Goal: Task Accomplishment & Management: Use online tool/utility

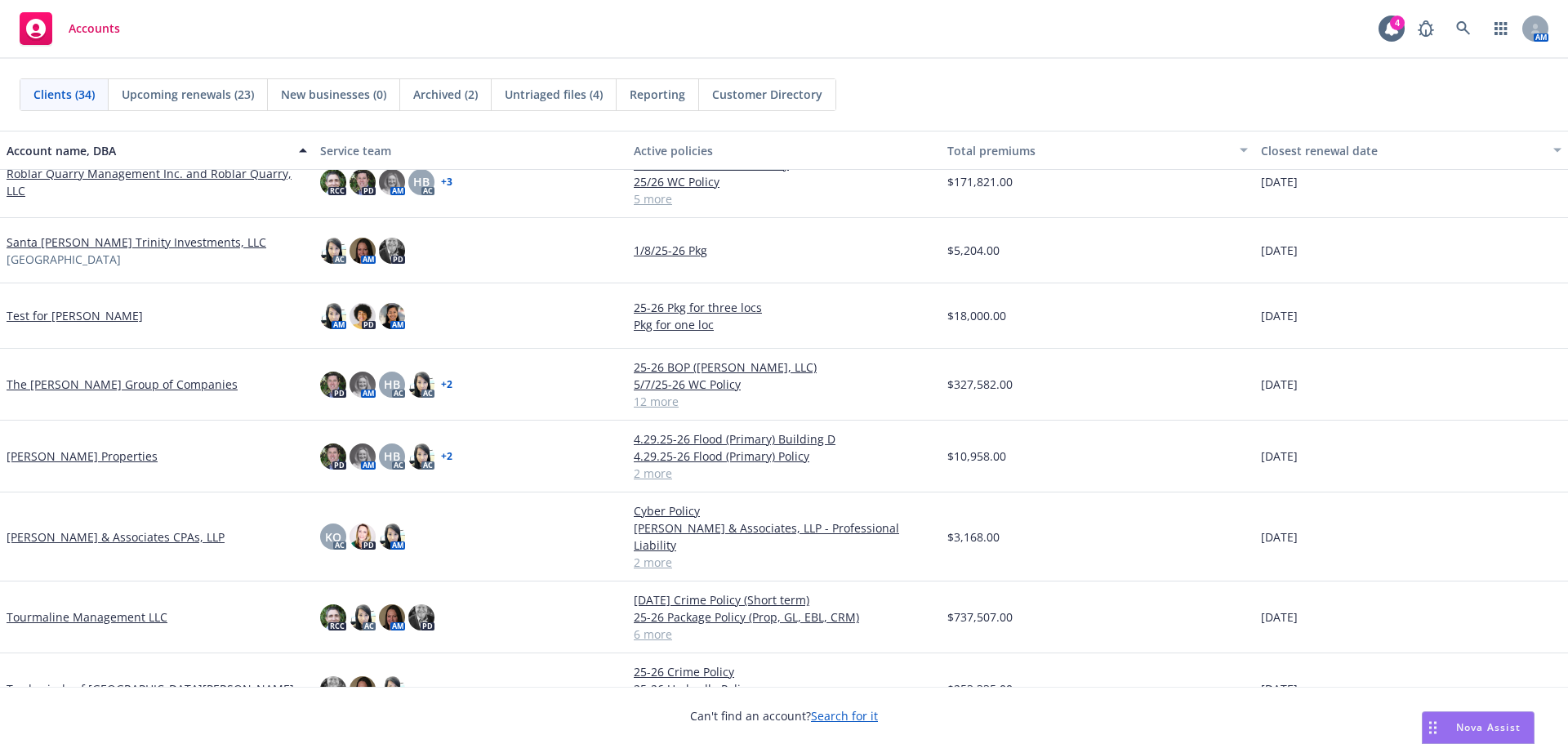
scroll to position [1726, 0]
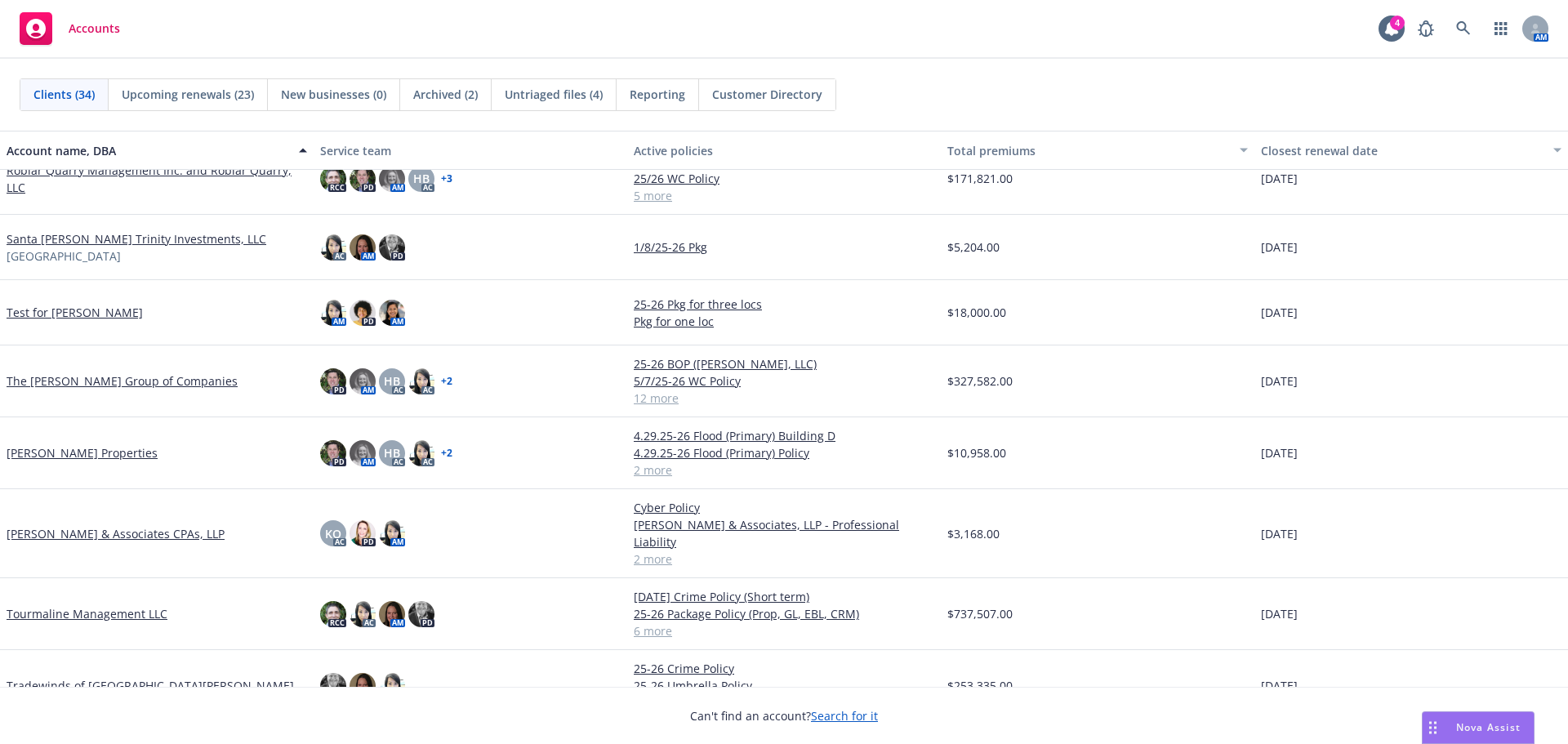
click at [92, 605] on link "Tourmaline Management LLC" at bounding box center [87, 614] width 161 height 17
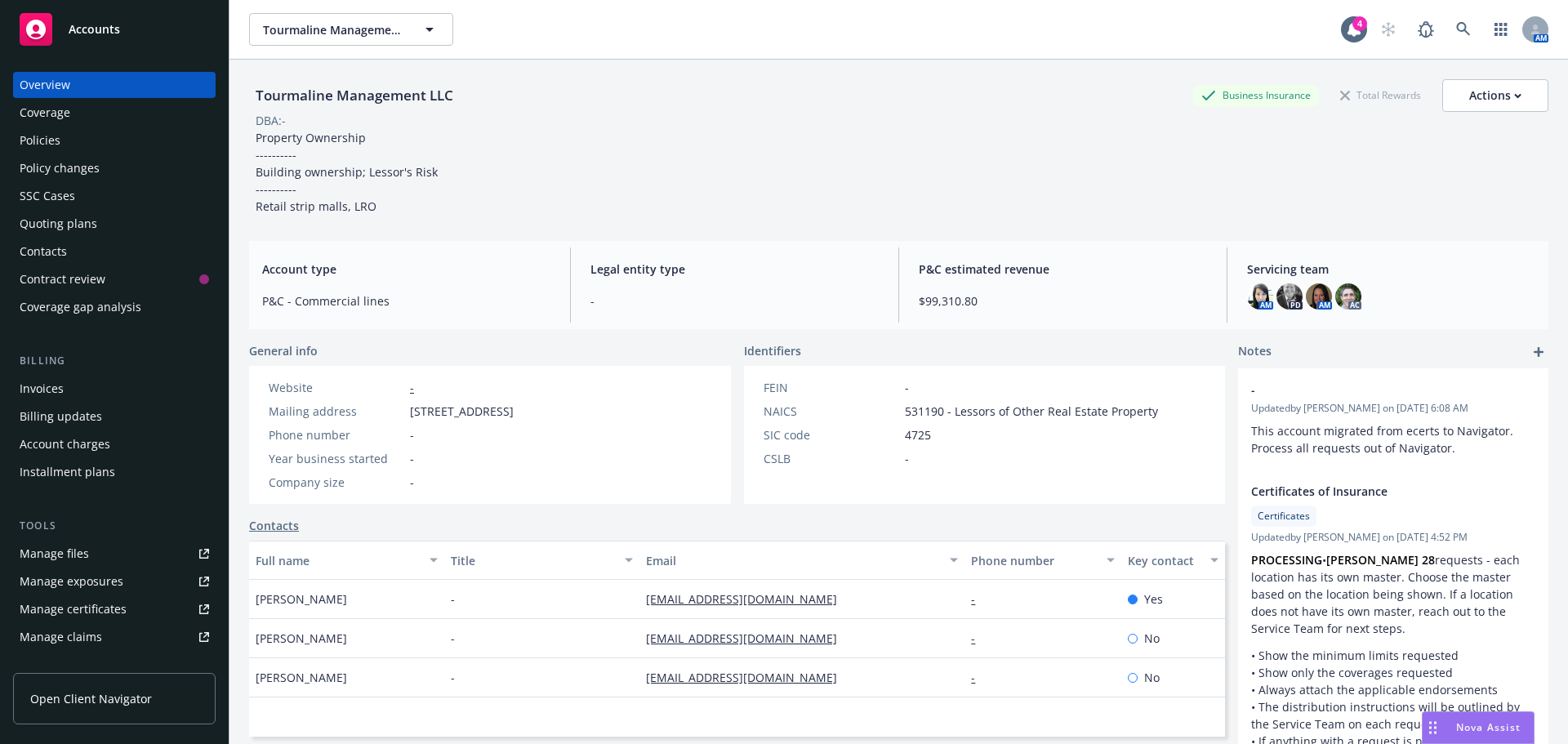
click at [96, 38] on div "Accounts" at bounding box center [114, 29] width 189 height 33
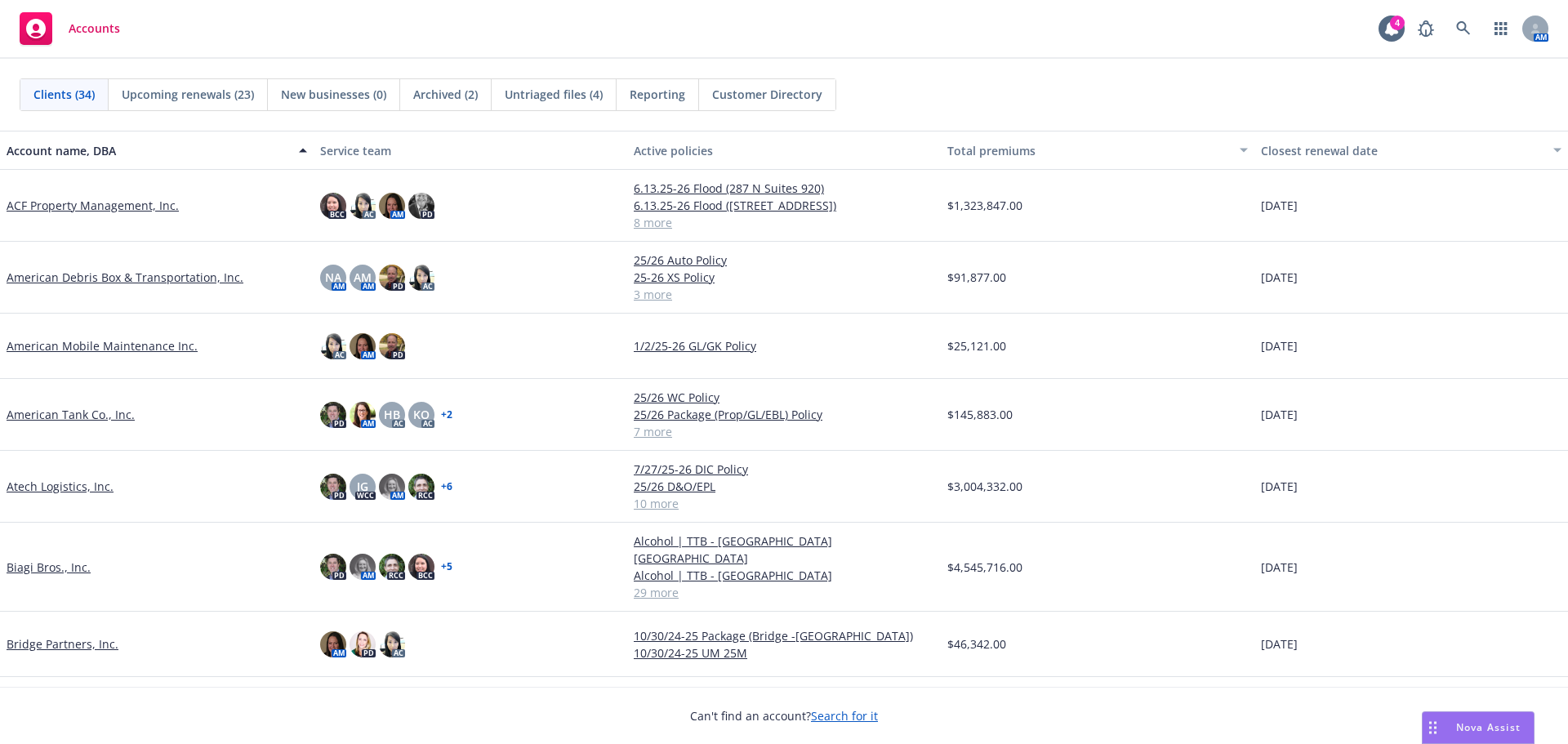
click at [545, 98] on span "Untriaged files (4)" at bounding box center [553, 94] width 98 height 17
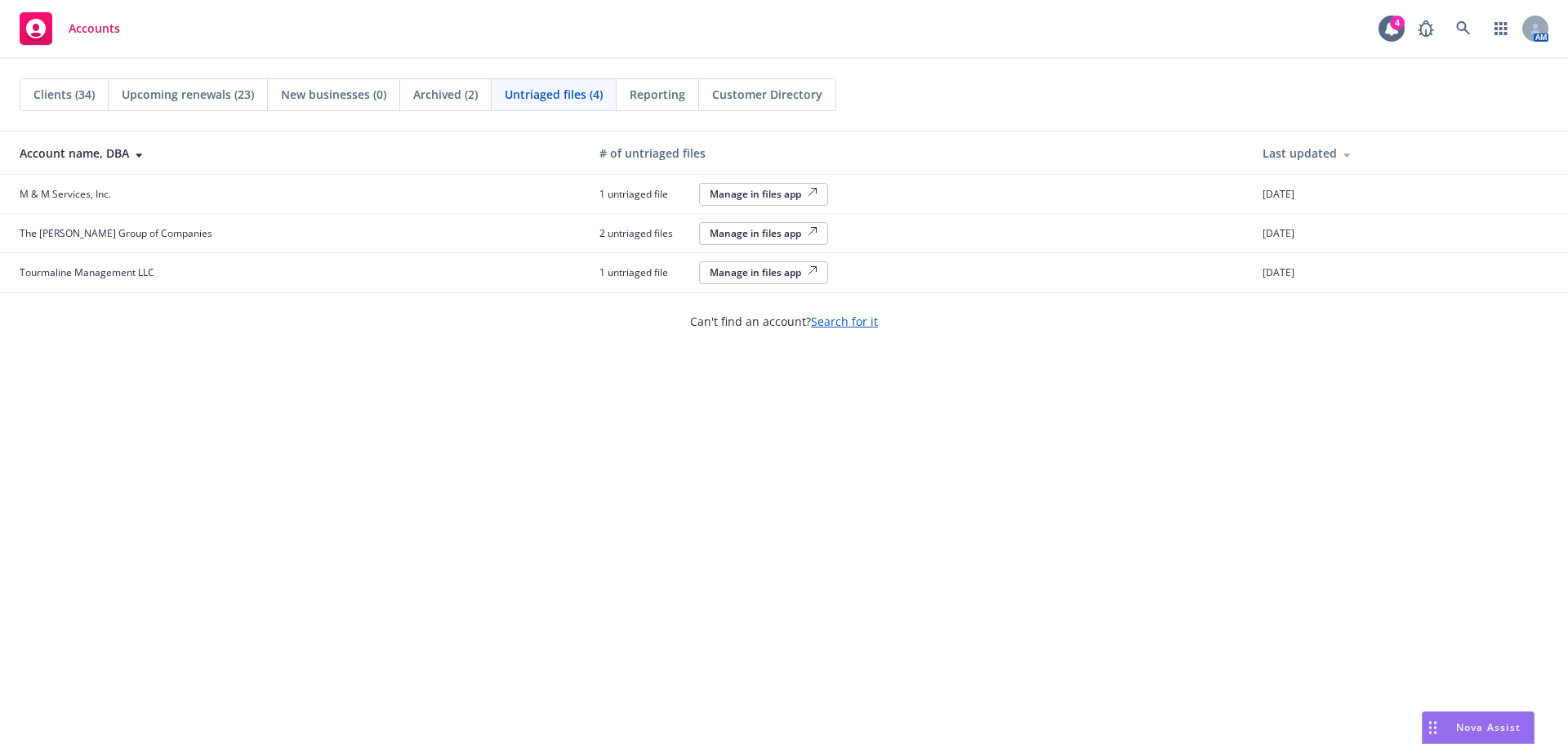
click at [709, 197] on div "Manage in files app" at bounding box center [763, 194] width 108 height 14
click at [68, 100] on span "Clients (34)" at bounding box center [64, 94] width 61 height 17
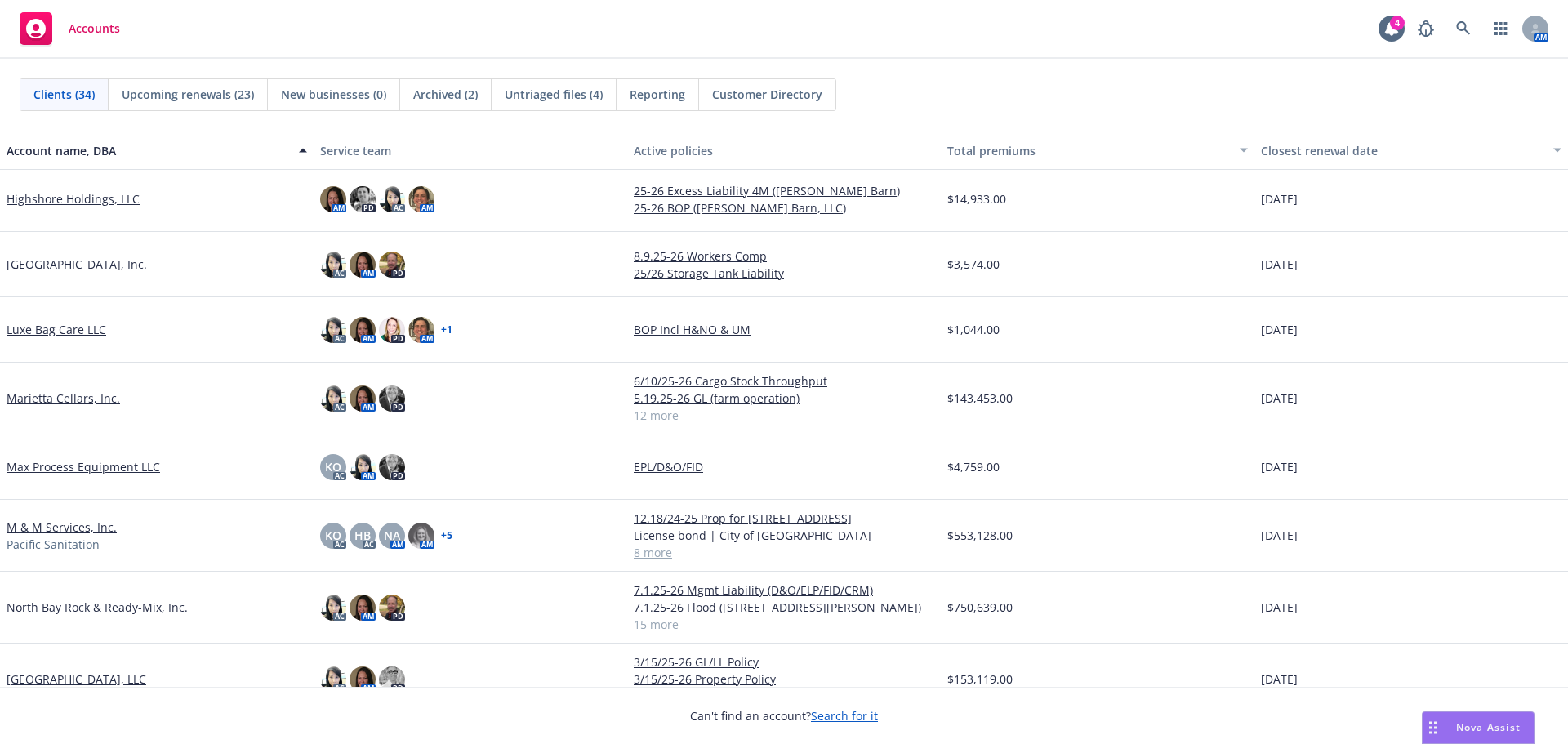
scroll to position [1062, 0]
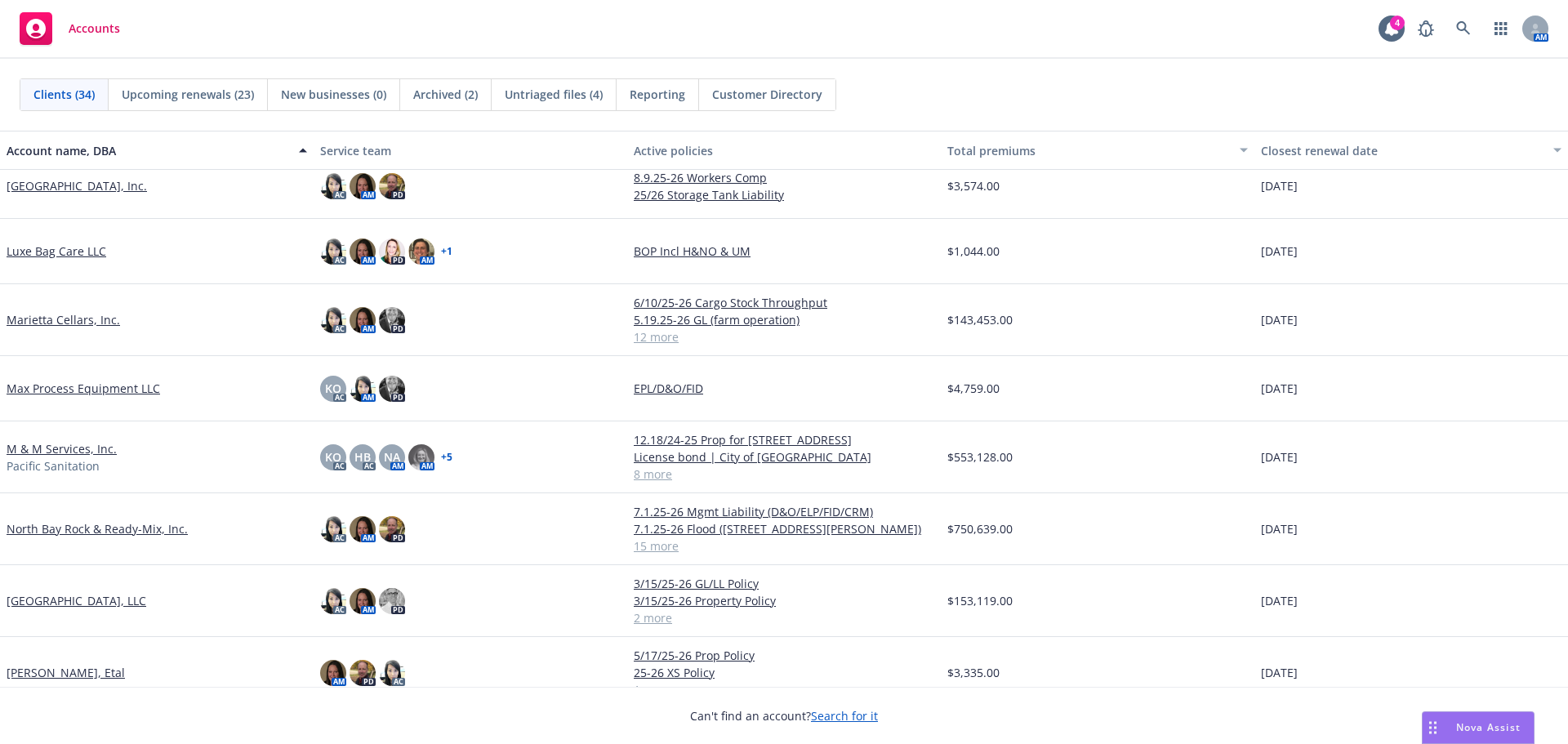
click at [71, 450] on link "M & M Services, Inc." at bounding box center [62, 449] width 111 height 17
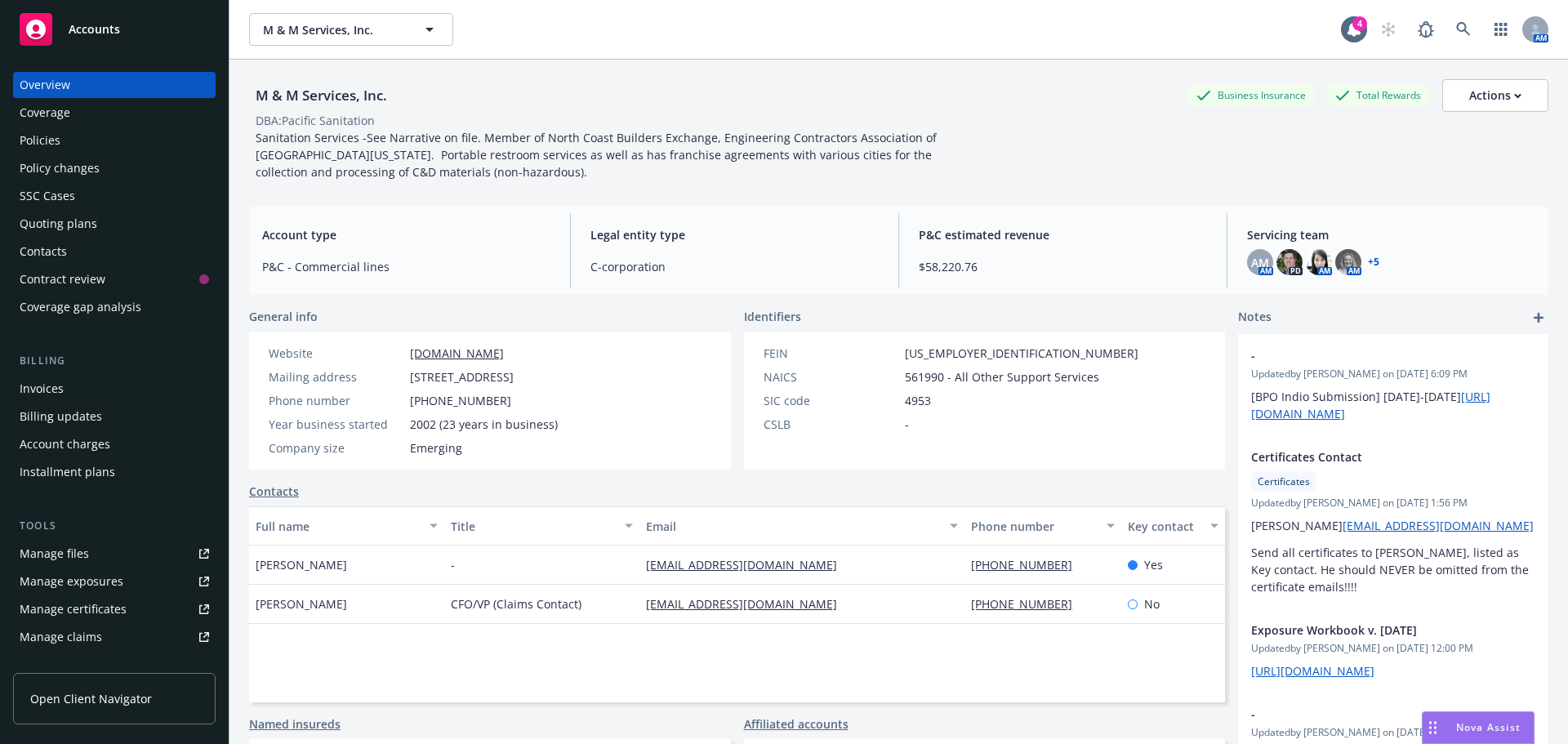
drag, startPoint x: 35, startPoint y: 137, endPoint x: 80, endPoint y: 131, distance: 45.4
click at [35, 137] on div "Policies" at bounding box center [40, 140] width 41 height 26
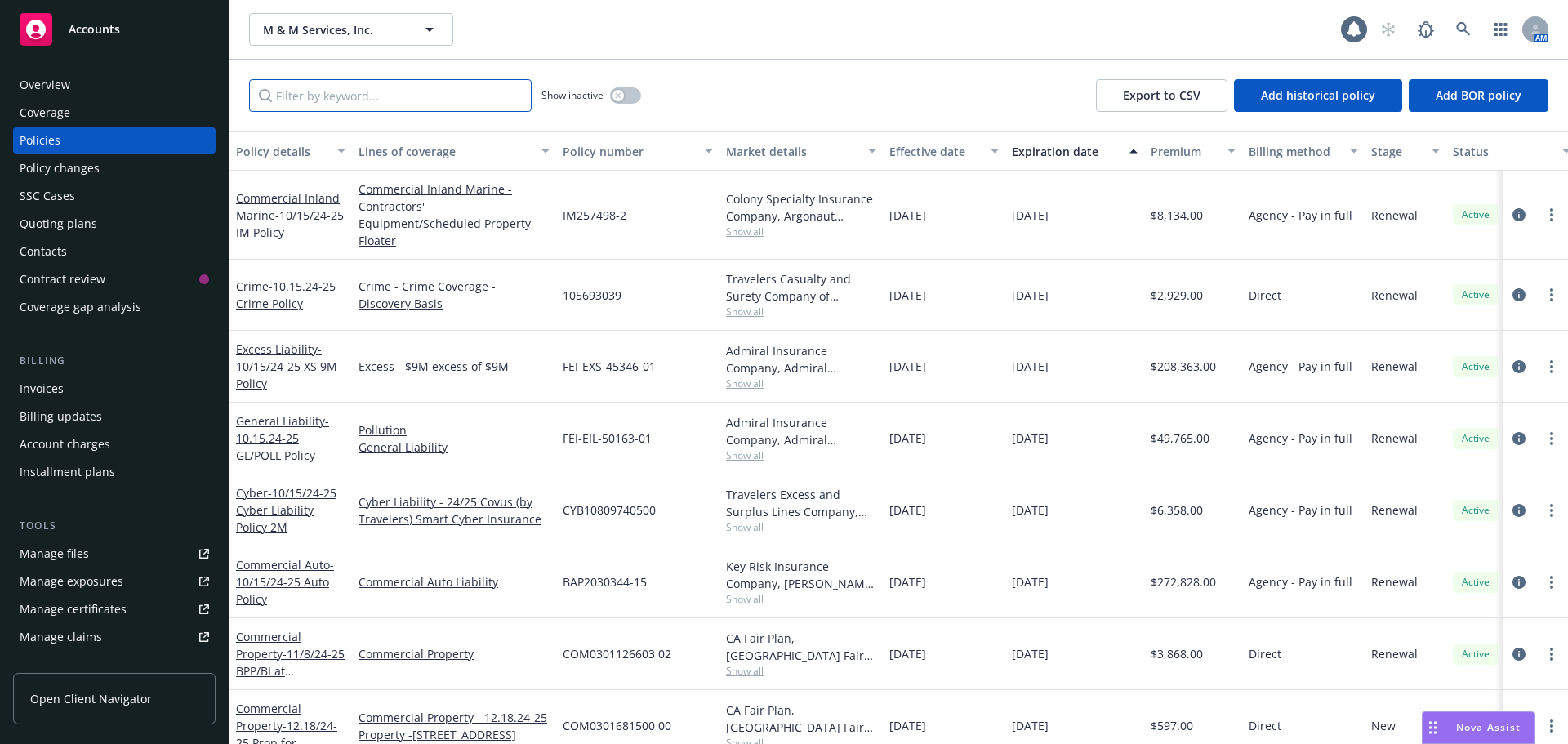
click at [368, 99] on input "Filter by keyword..." at bounding box center [390, 96] width 282 height 33
paste input "105693039"
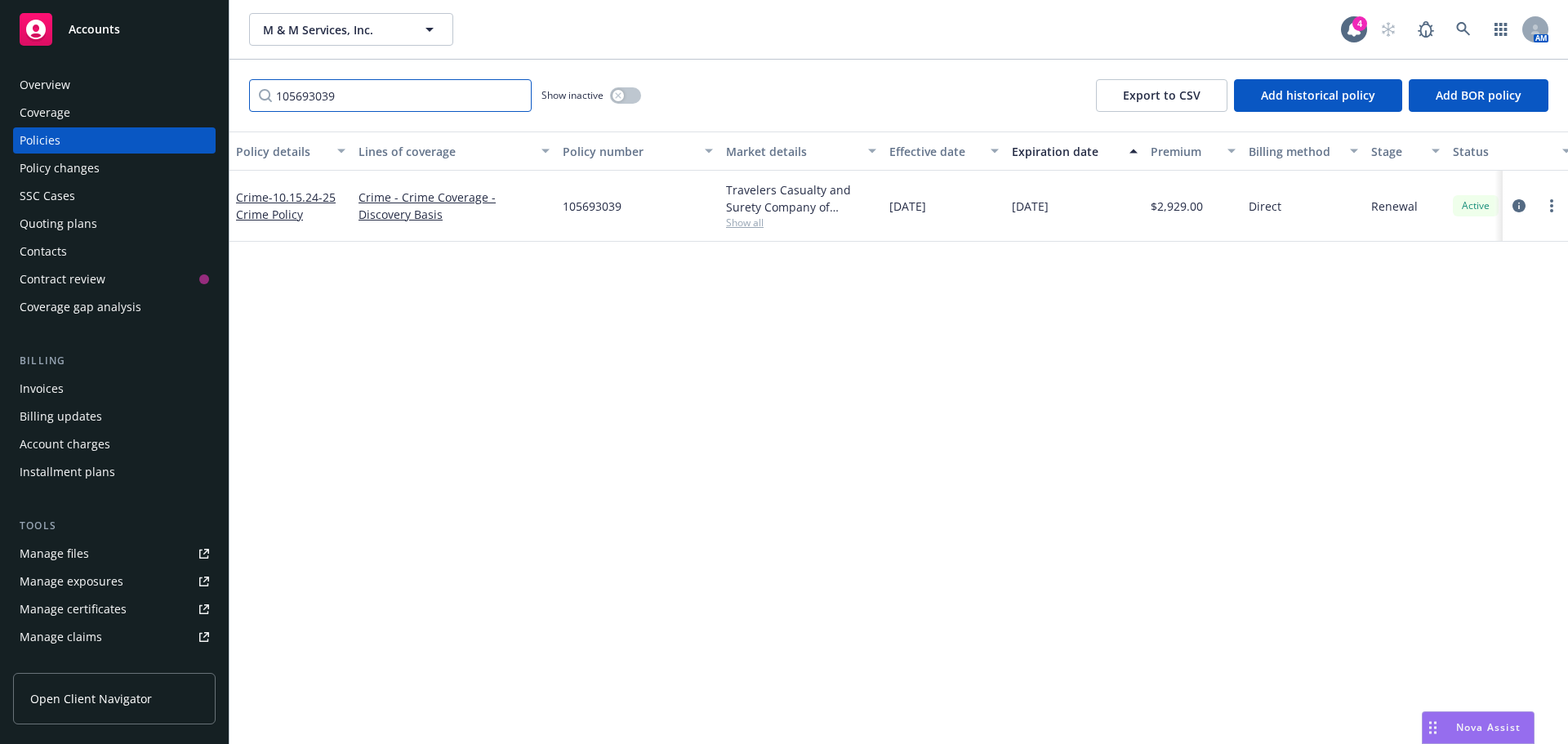
type input "105693039"
click at [81, 35] on span "Accounts" at bounding box center [94, 29] width 52 height 13
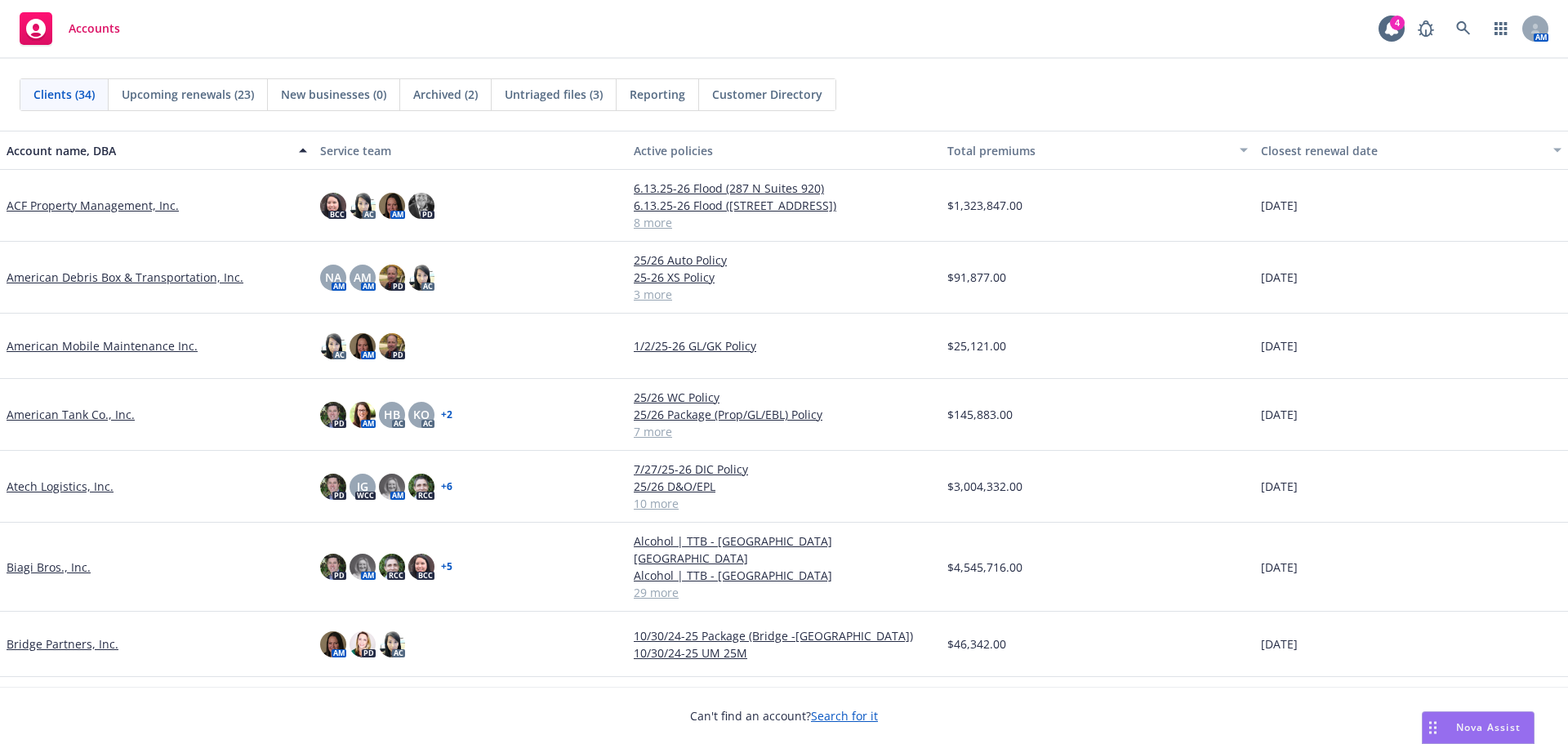
click at [553, 100] on span "Untriaged files (3)" at bounding box center [553, 94] width 98 height 17
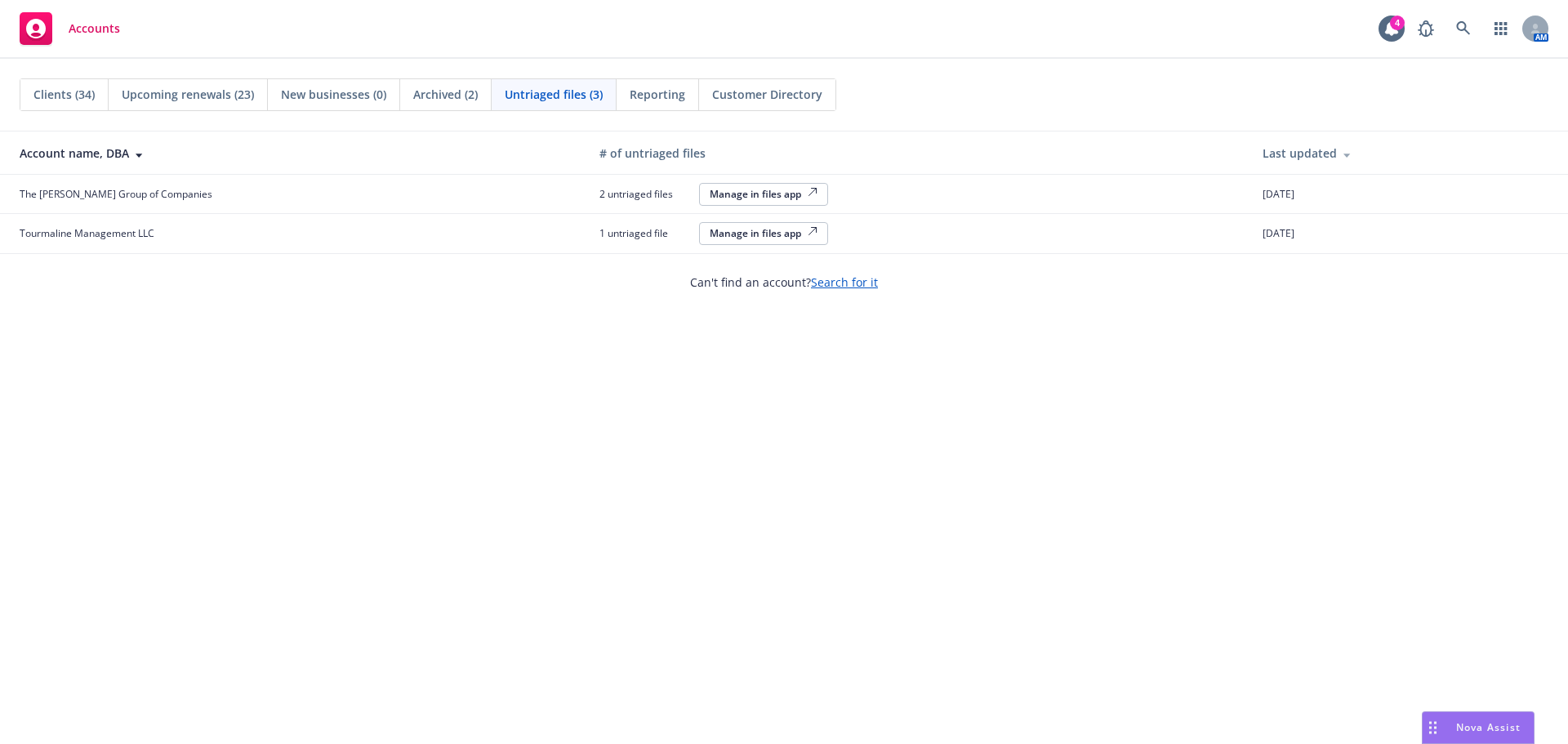
click at [709, 232] on div "Manage in files app" at bounding box center [763, 233] width 108 height 14
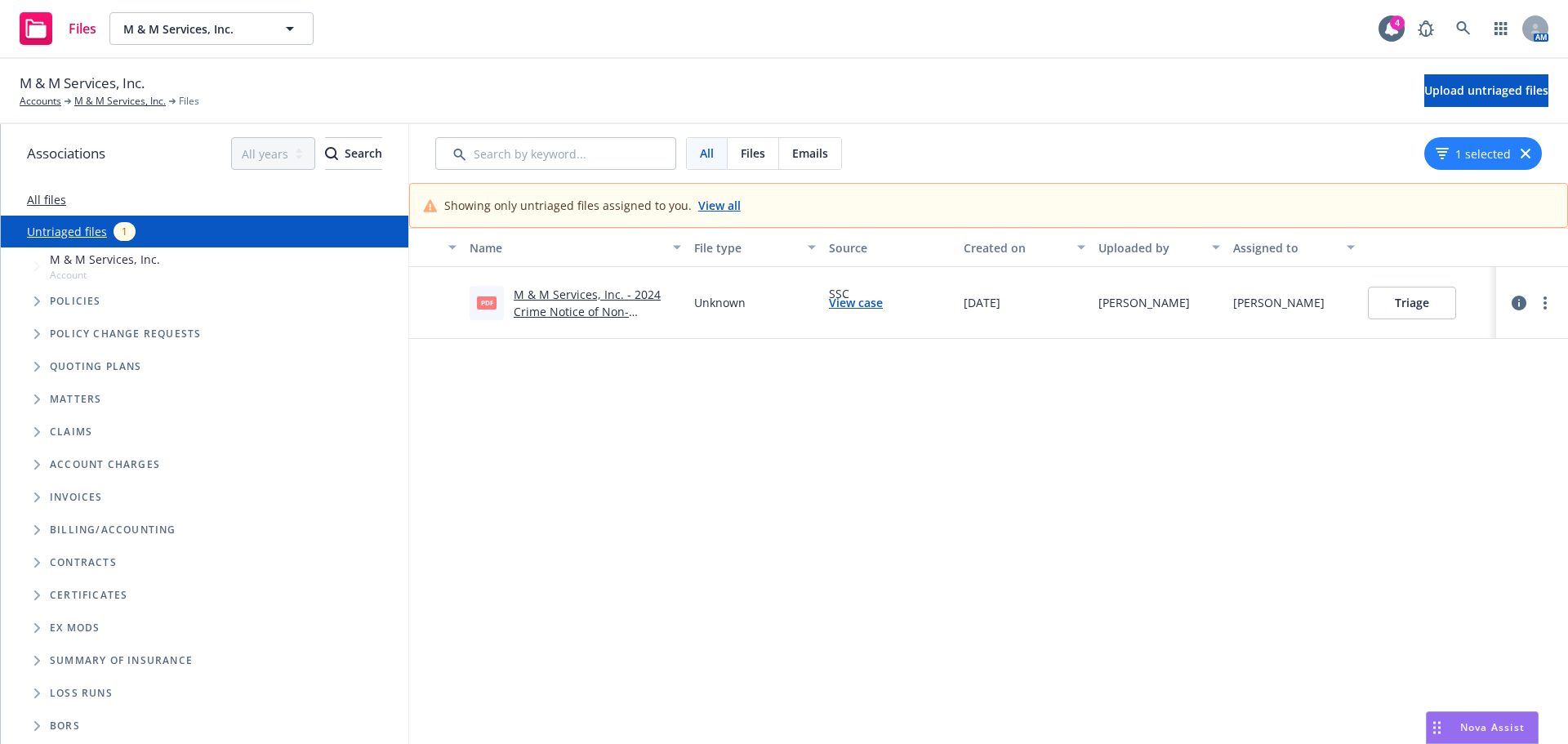
click at [580, 296] on link "M & M Services, Inc. - 2024 Crime Notice of Non-Renewal.pdf" at bounding box center [587, 312] width 147 height 50
click at [1519, 303] on icon "button" at bounding box center [1519, 302] width 15 height 15
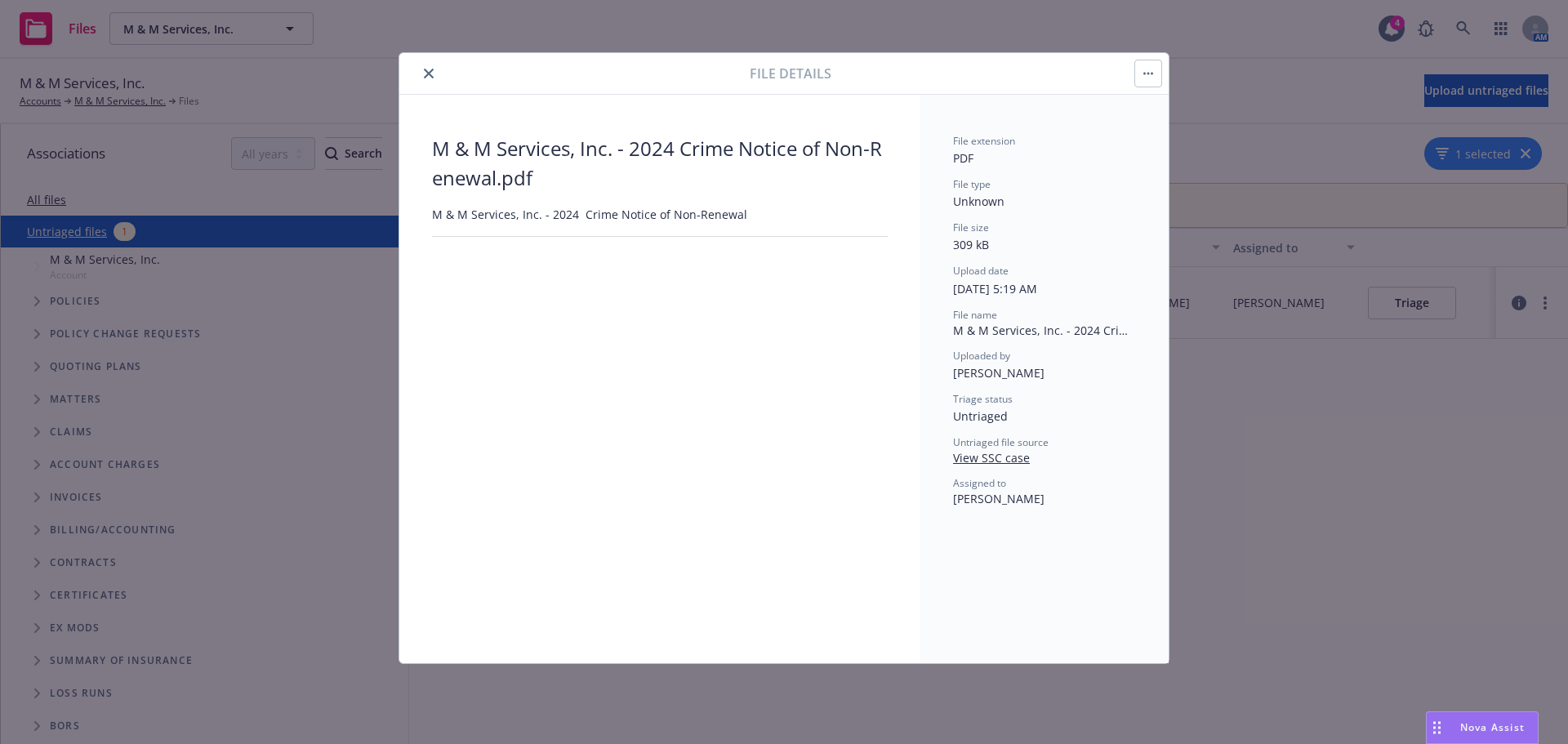
click at [431, 75] on icon "close" at bounding box center [429, 73] width 10 height 10
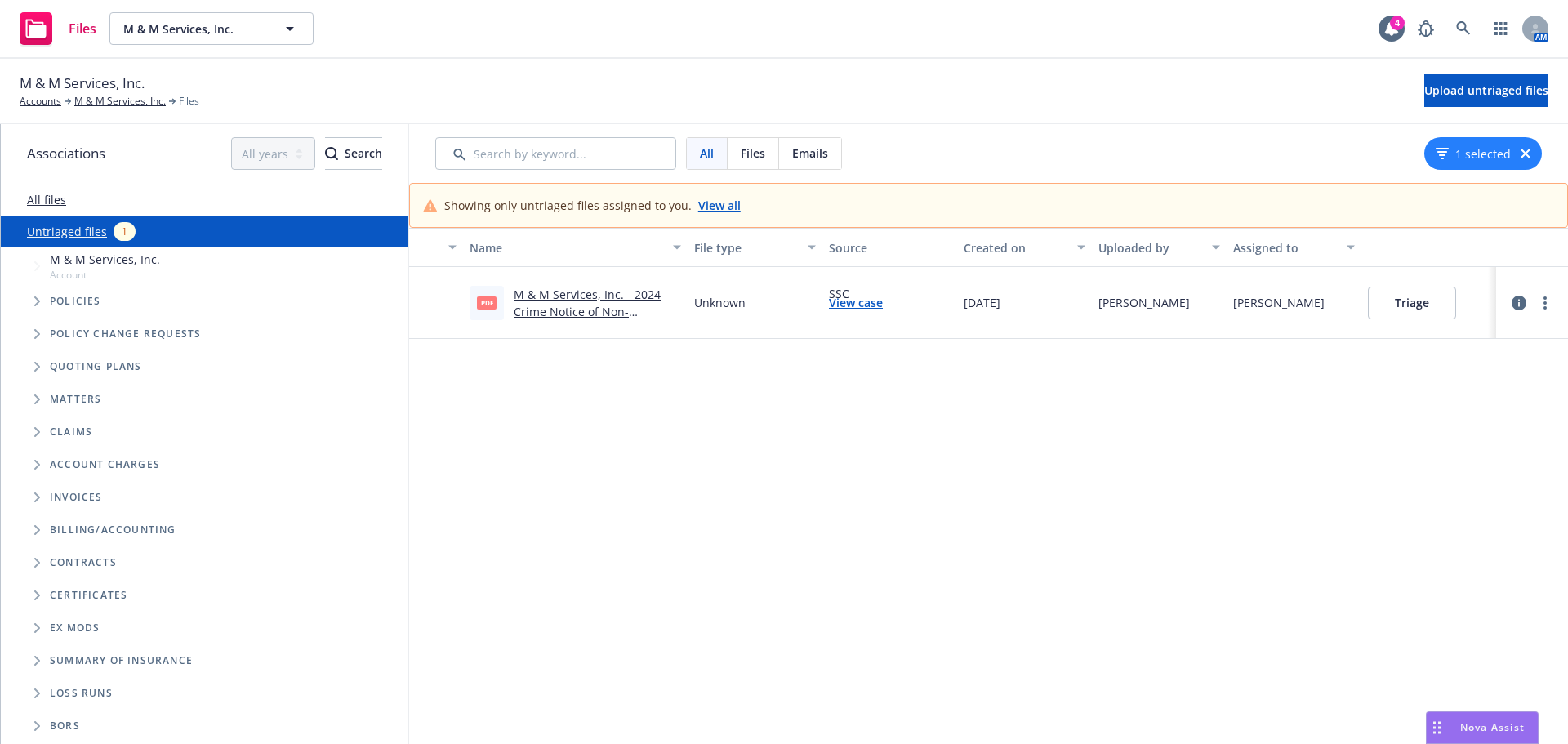
click at [1405, 304] on button "Triage" at bounding box center [1412, 303] width 88 height 33
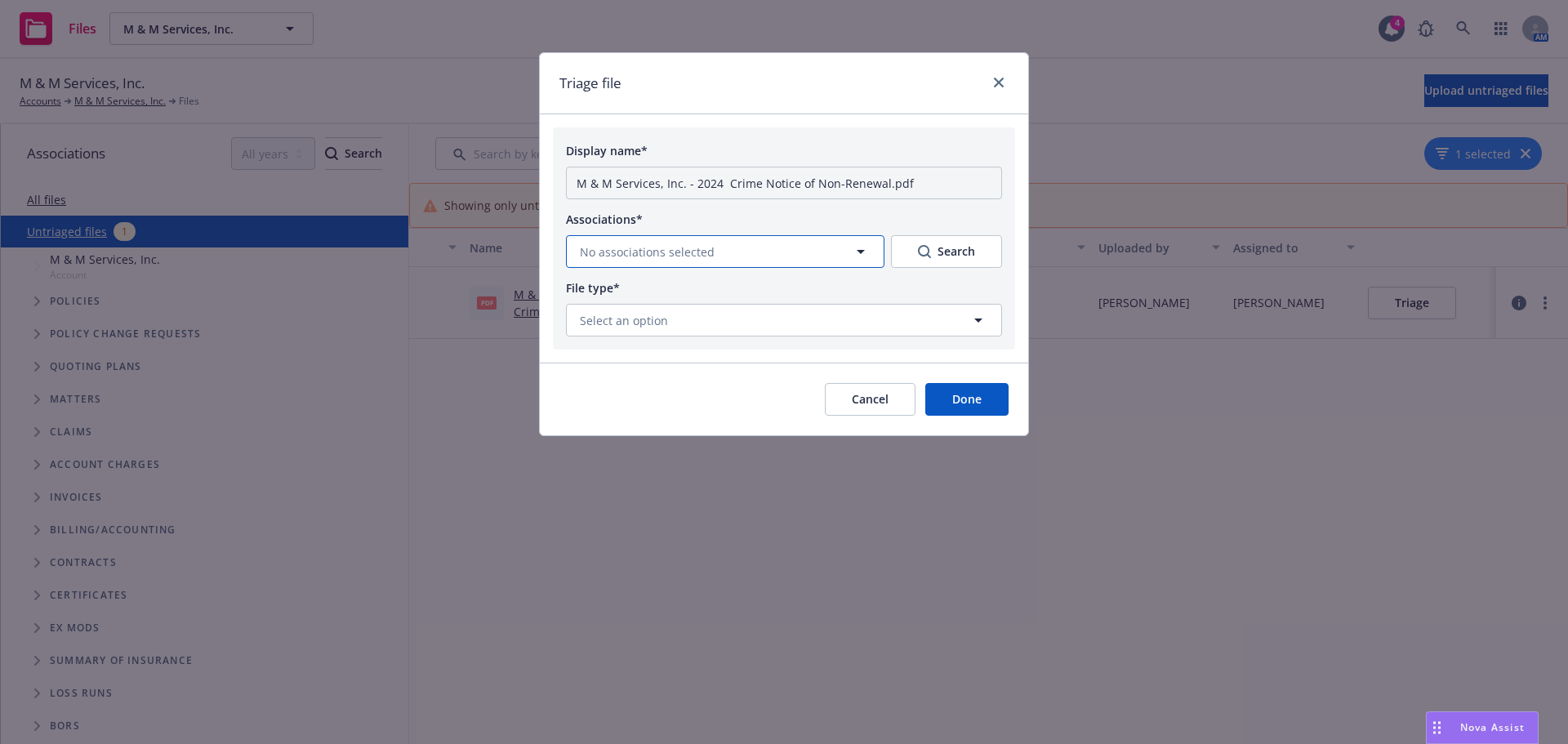
click at [639, 252] on span "No associations selected" at bounding box center [647, 252] width 135 height 17
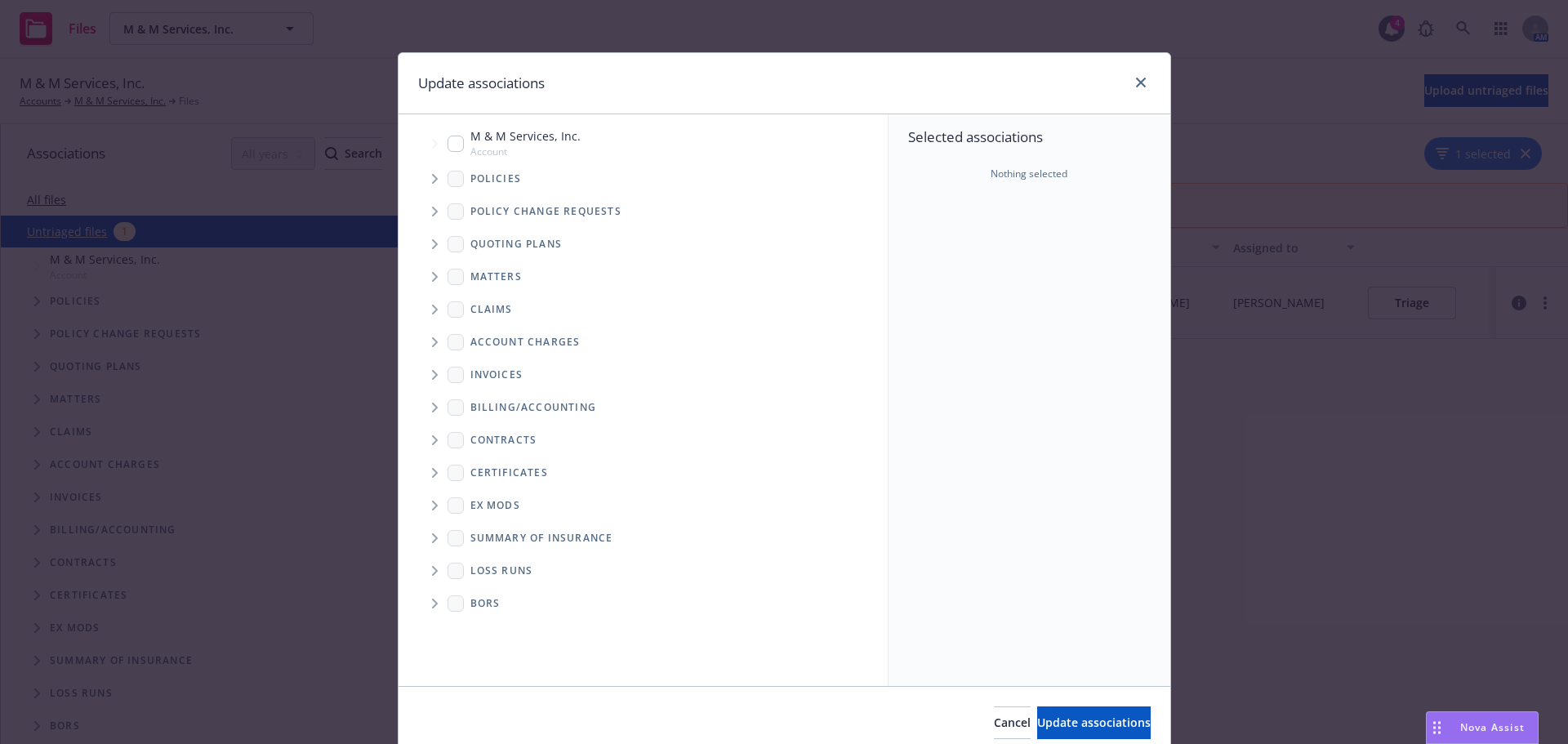
click at [432, 247] on icon "Tree Example" at bounding box center [435, 244] width 6 height 10
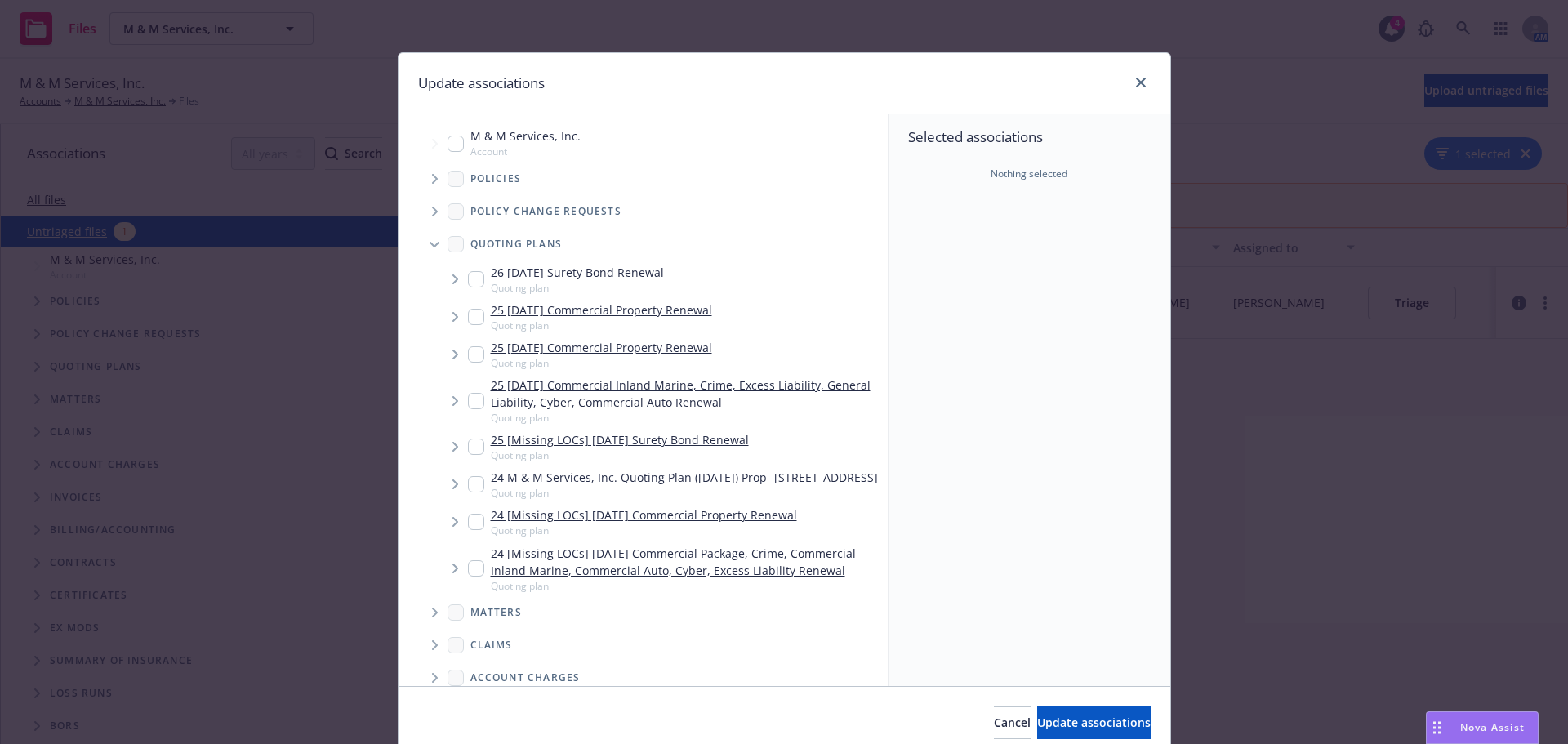
click at [468, 399] on input "Tree Example" at bounding box center [476, 401] width 16 height 16
checkbox input "true"
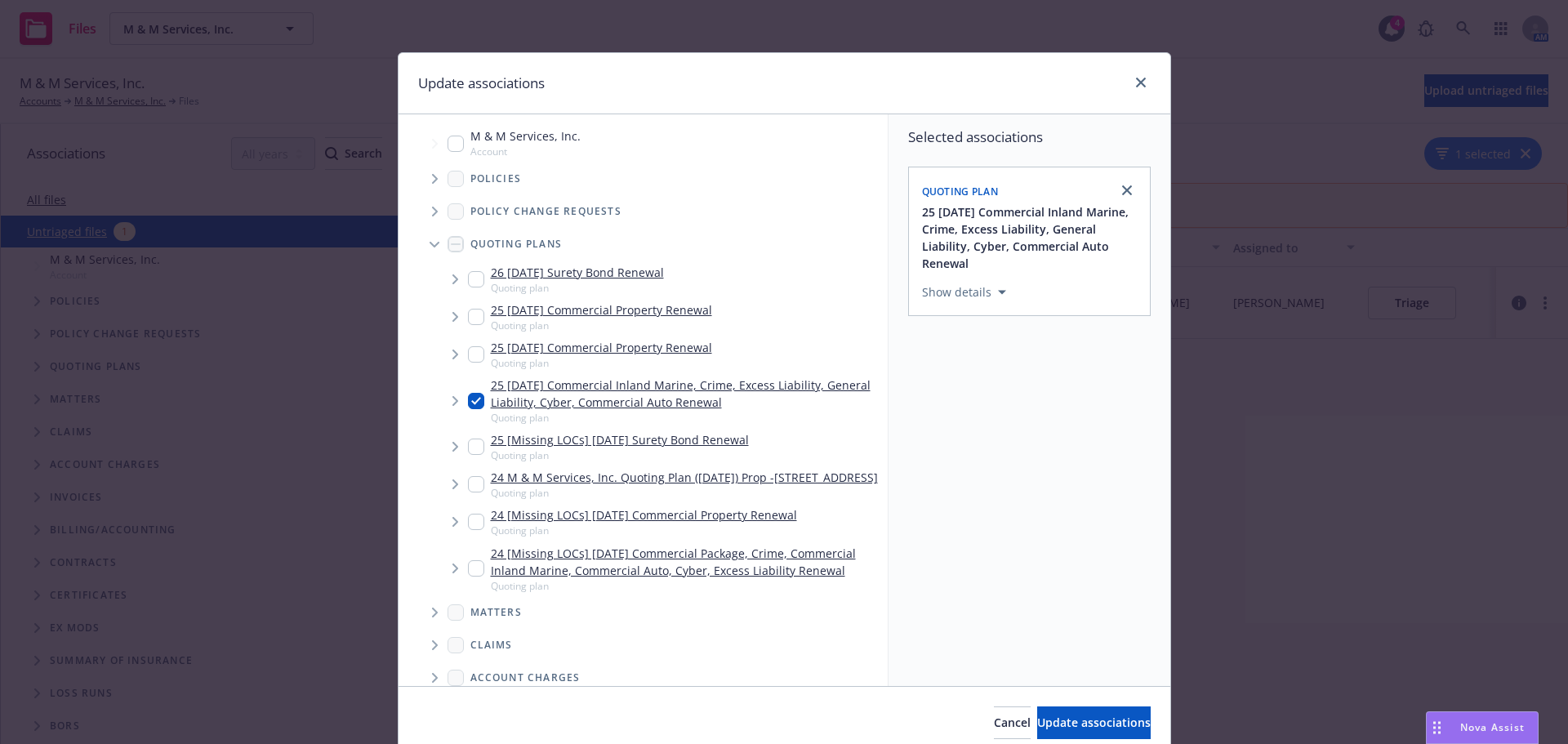
click at [453, 404] on icon "Tree Example" at bounding box center [456, 400] width 7 height 10
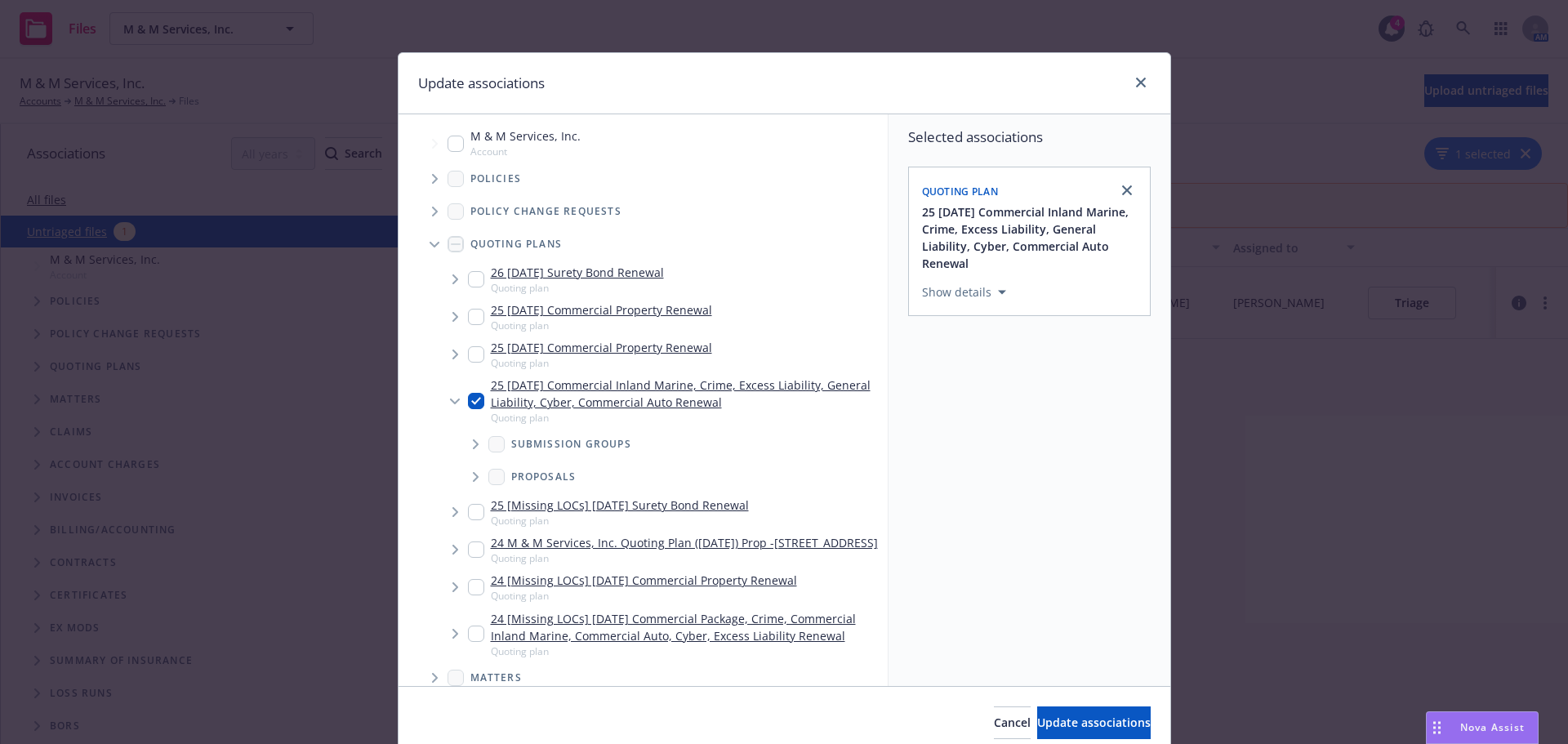
click at [473, 448] on icon "Tree Example" at bounding box center [475, 444] width 6 height 10
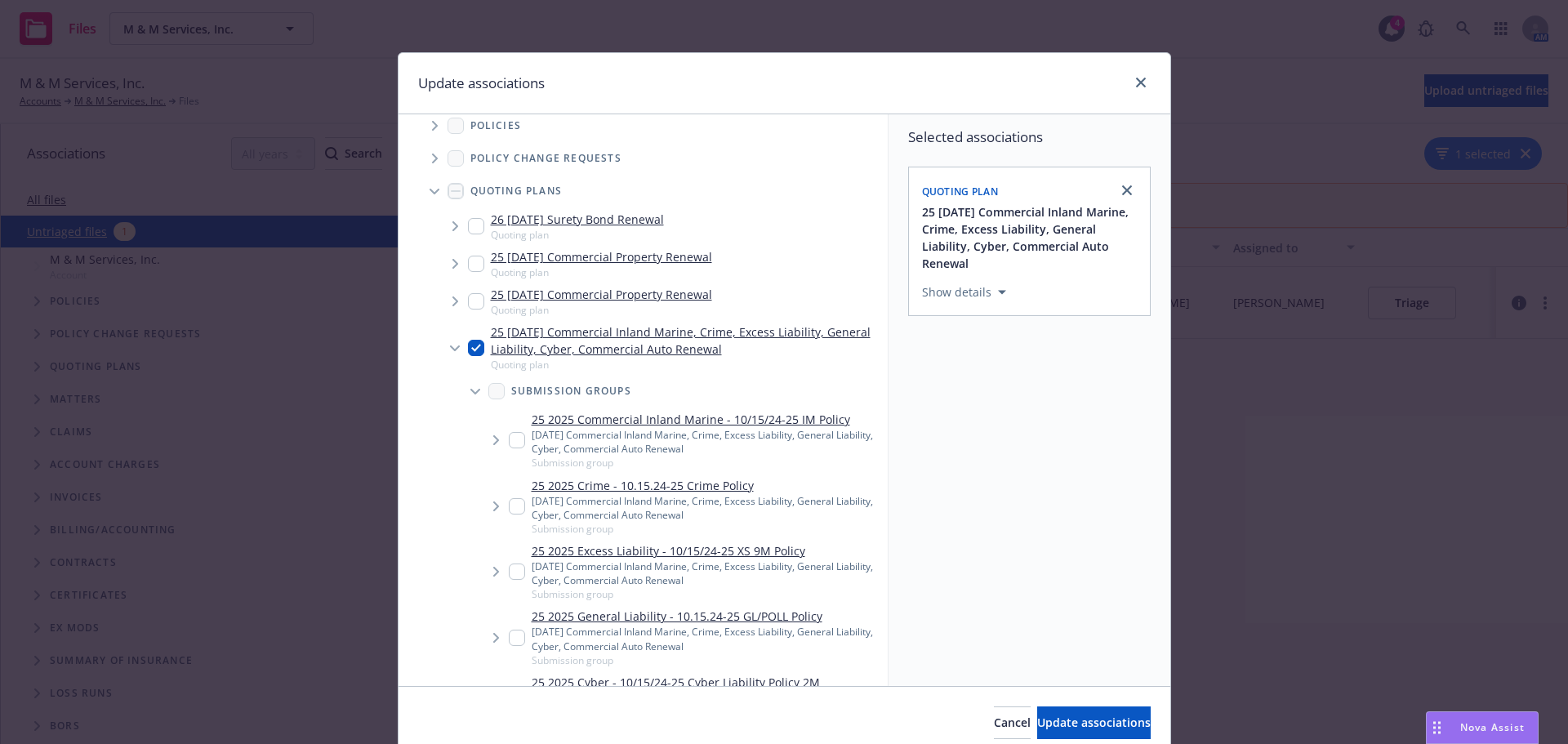
scroll to position [82, 0]
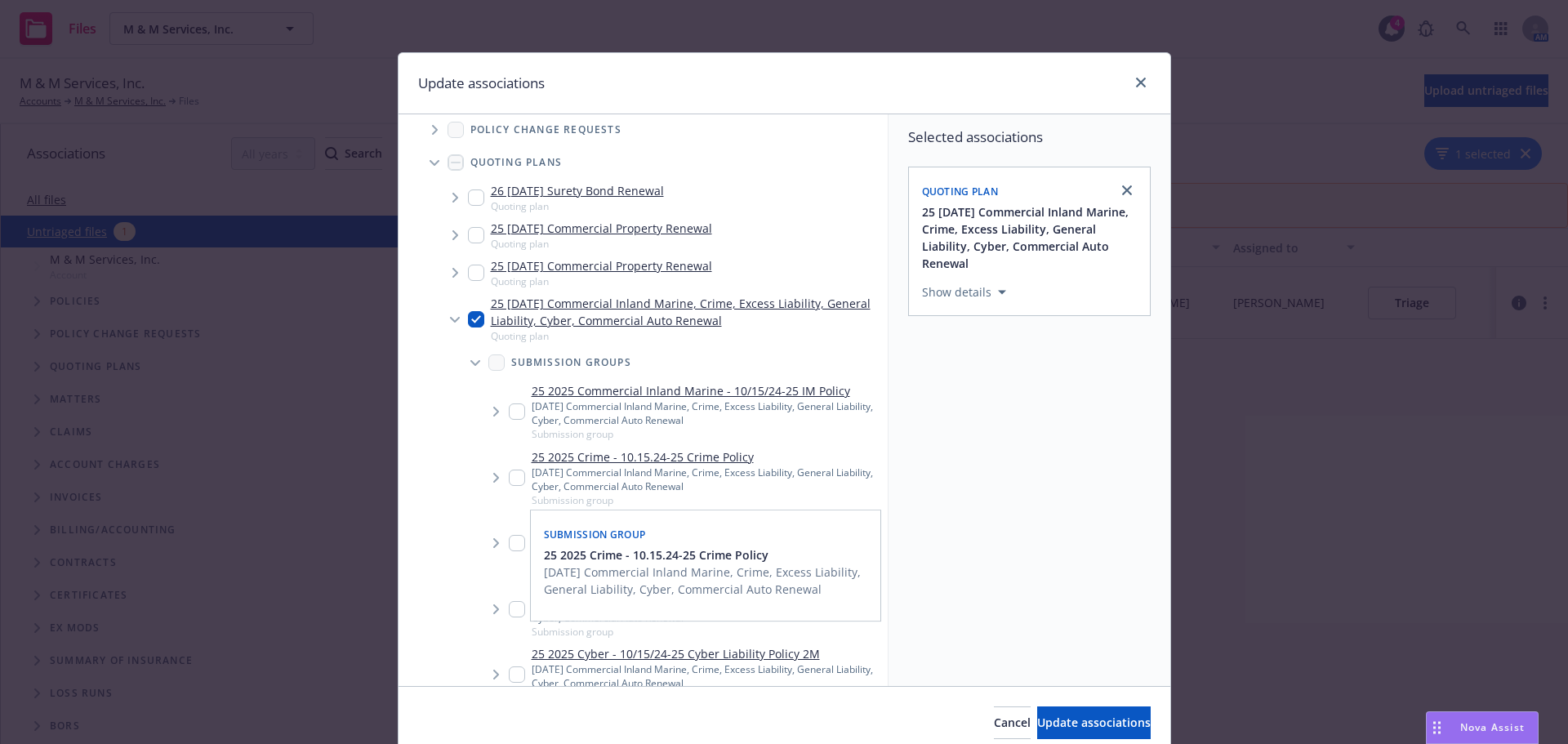
click at [509, 480] on input "Tree Example" at bounding box center [517, 478] width 16 height 16
checkbox input "true"
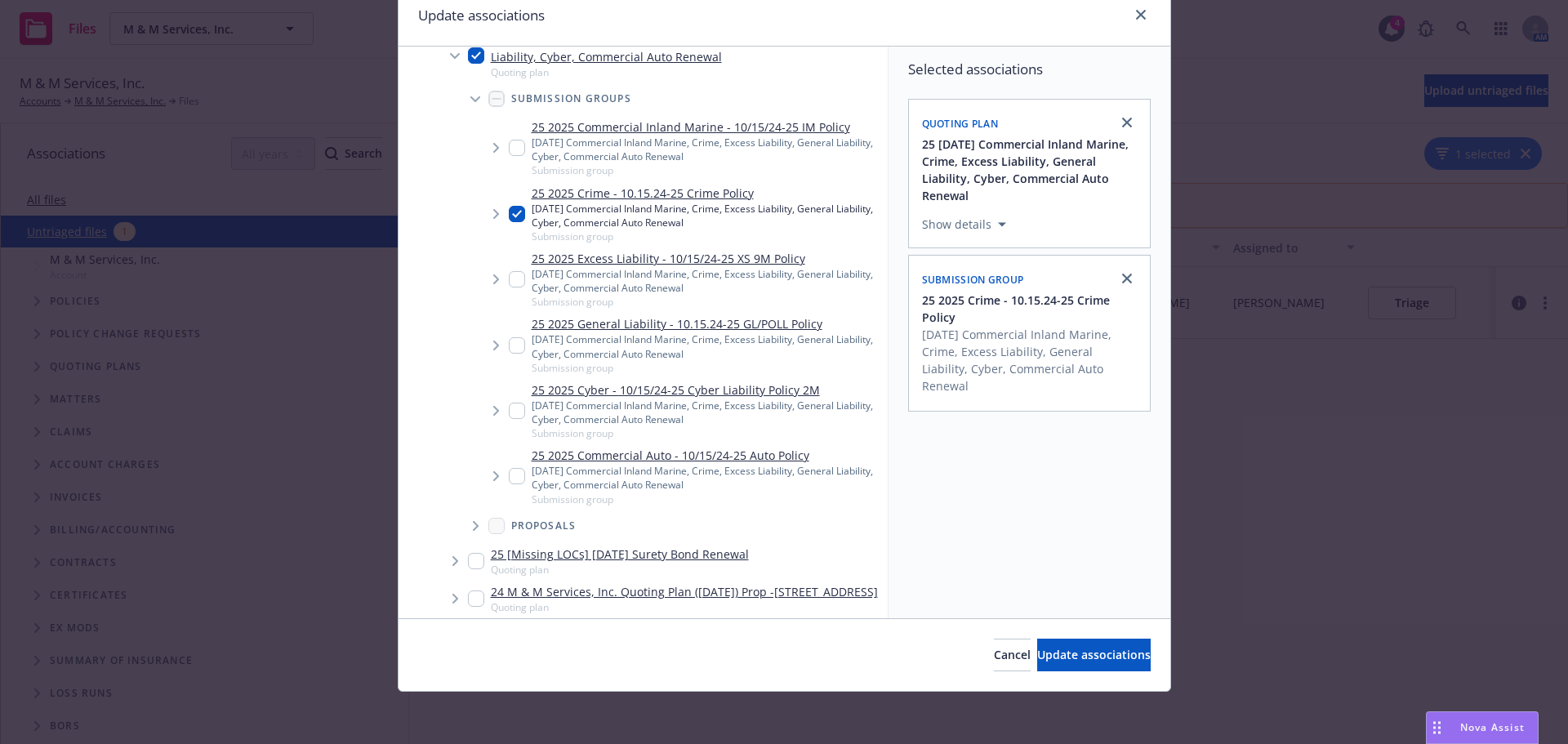
scroll to position [327, 0]
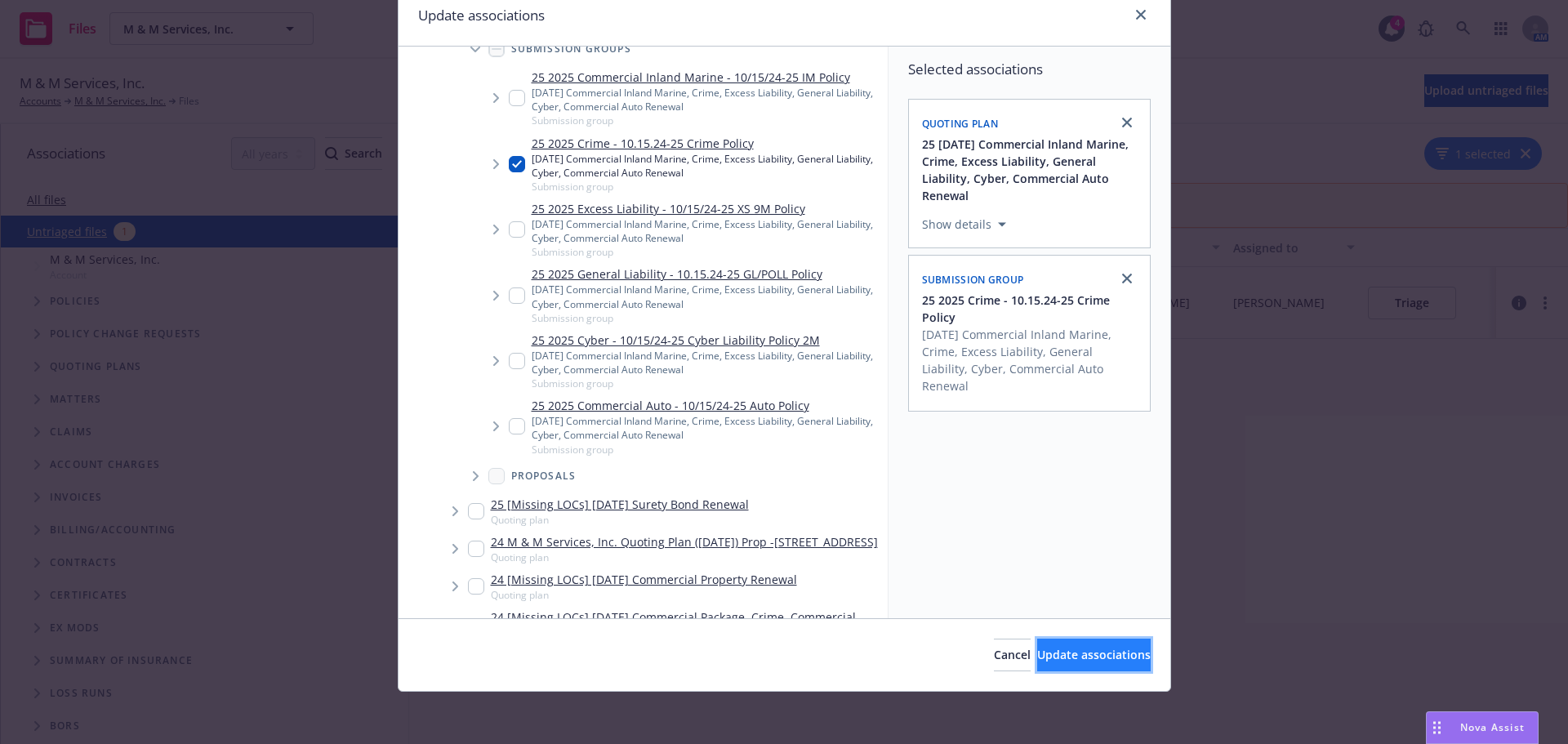
click at [1038, 658] on span "Update associations" at bounding box center [1094, 655] width 113 height 16
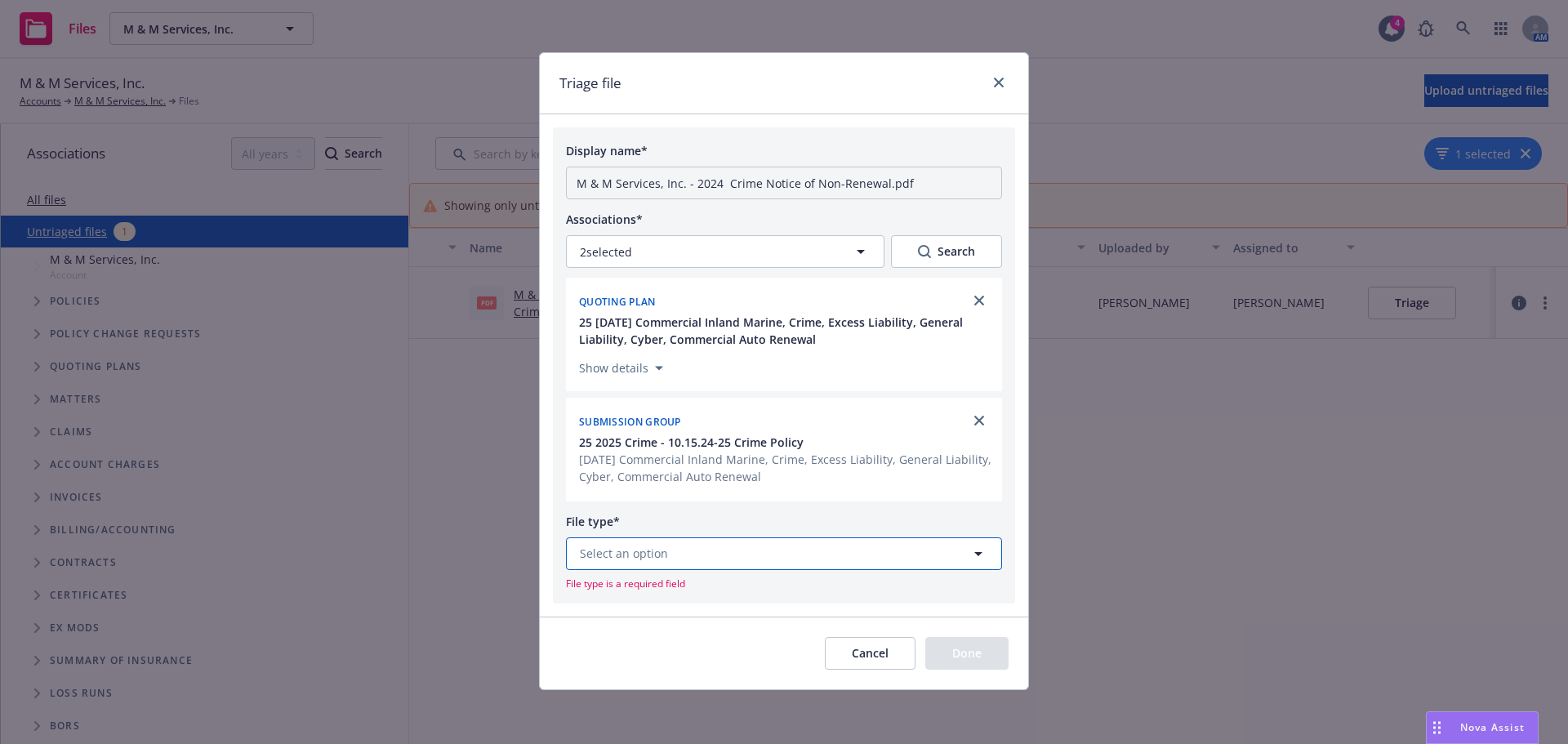
click at [693, 559] on button "Select an option" at bounding box center [784, 554] width 436 height 33
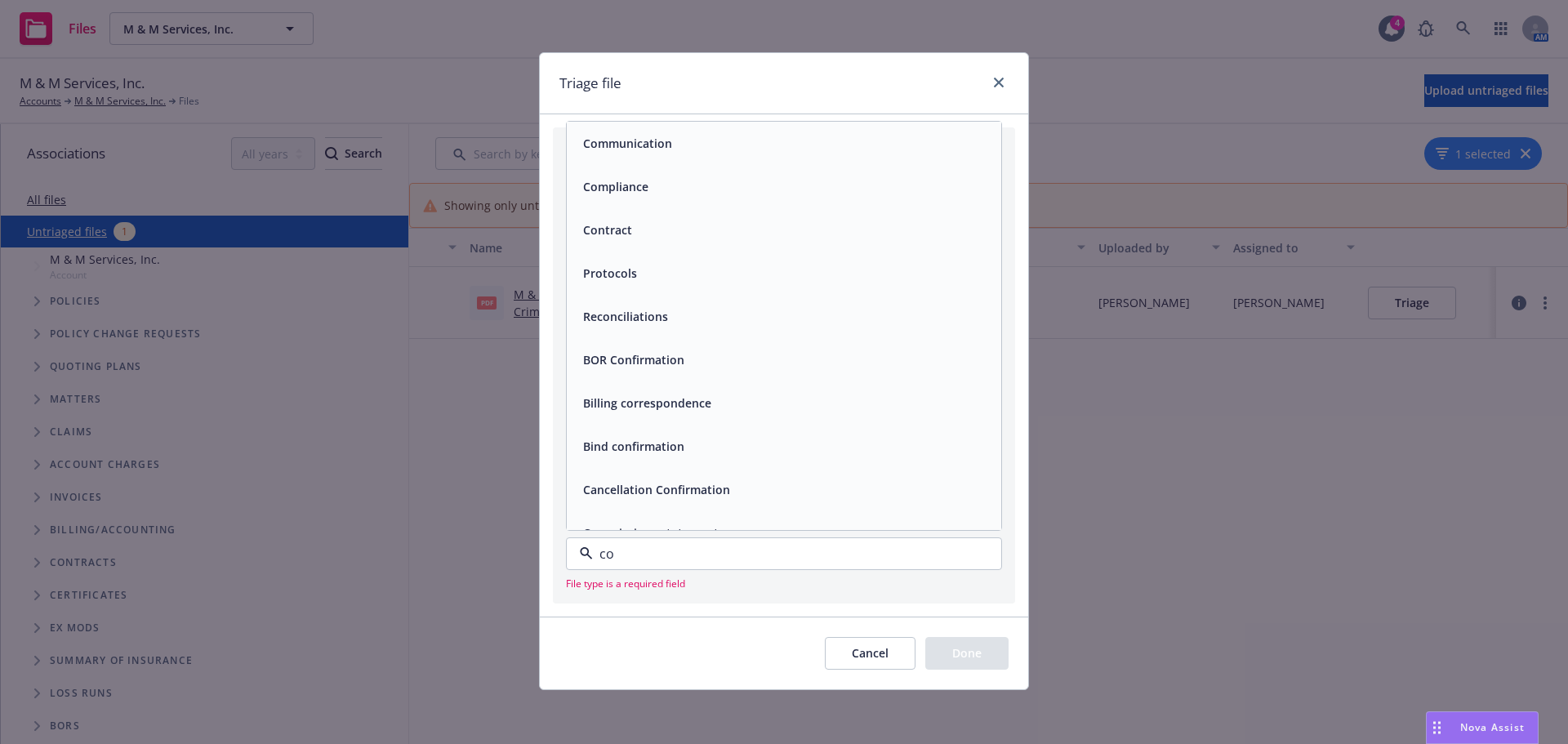
type input "c"
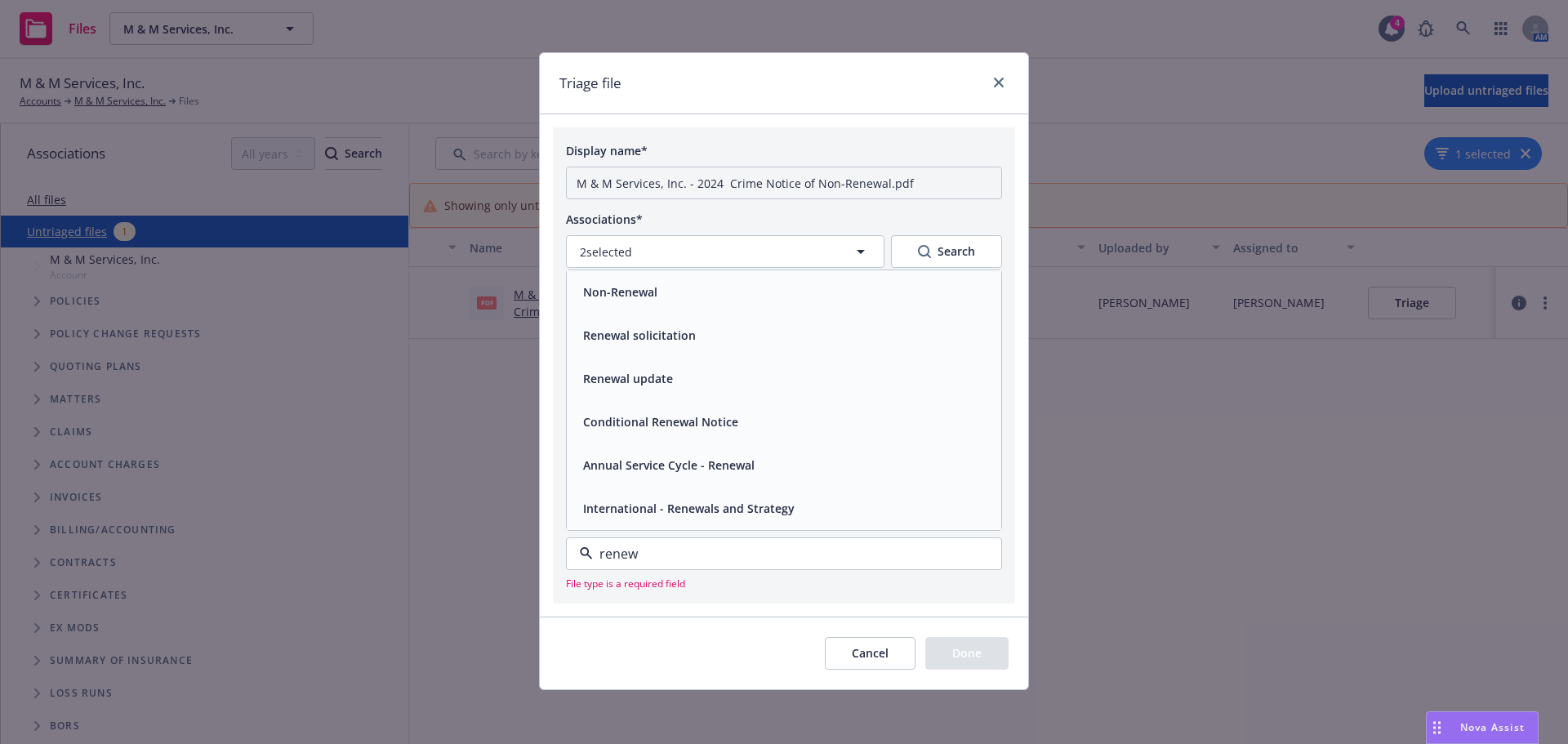
type input "renewa"
click at [656, 435] on div "Conditional Renewal Notice" at bounding box center [784, 422] width 435 height 43
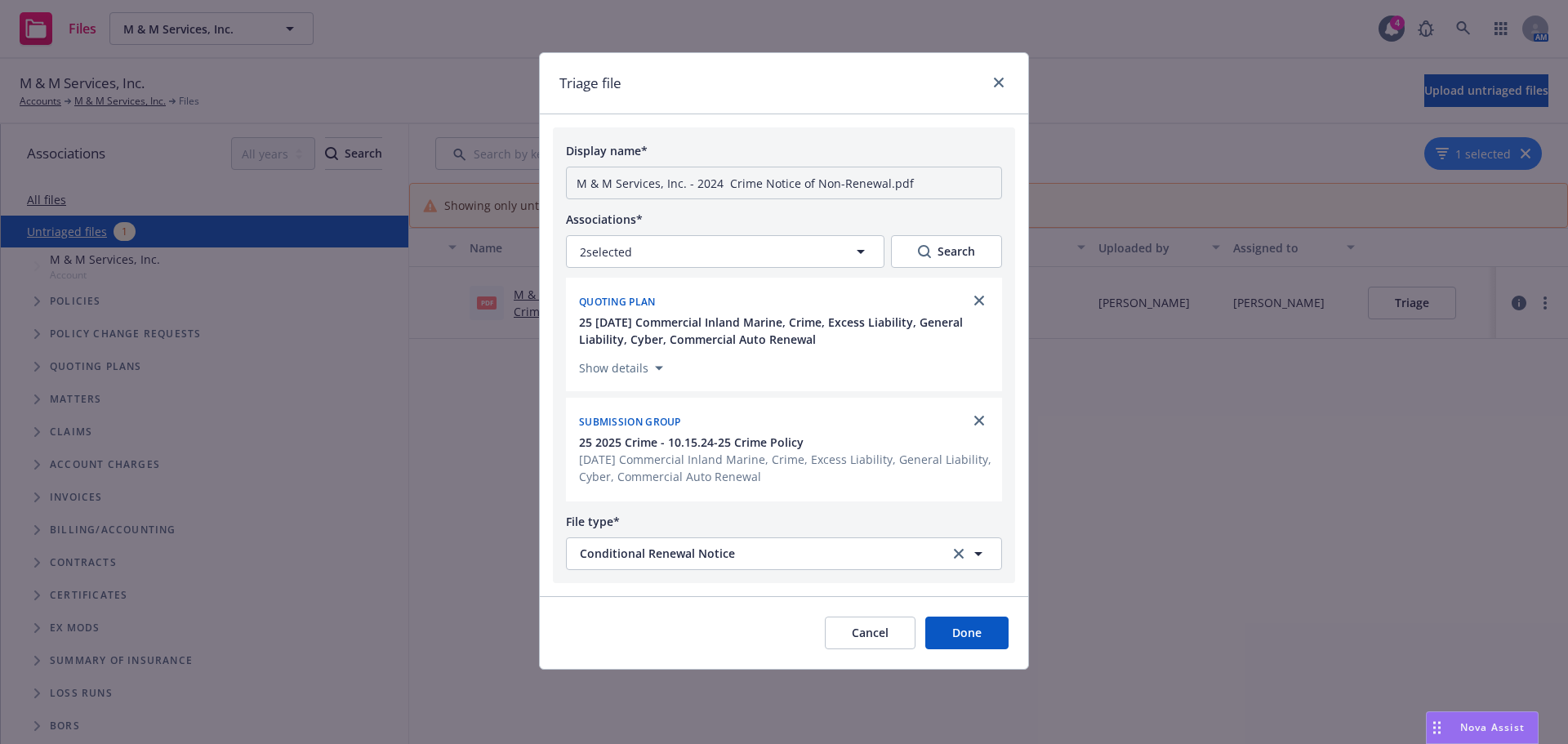
click at [939, 629] on button "Done" at bounding box center [967, 633] width 83 height 33
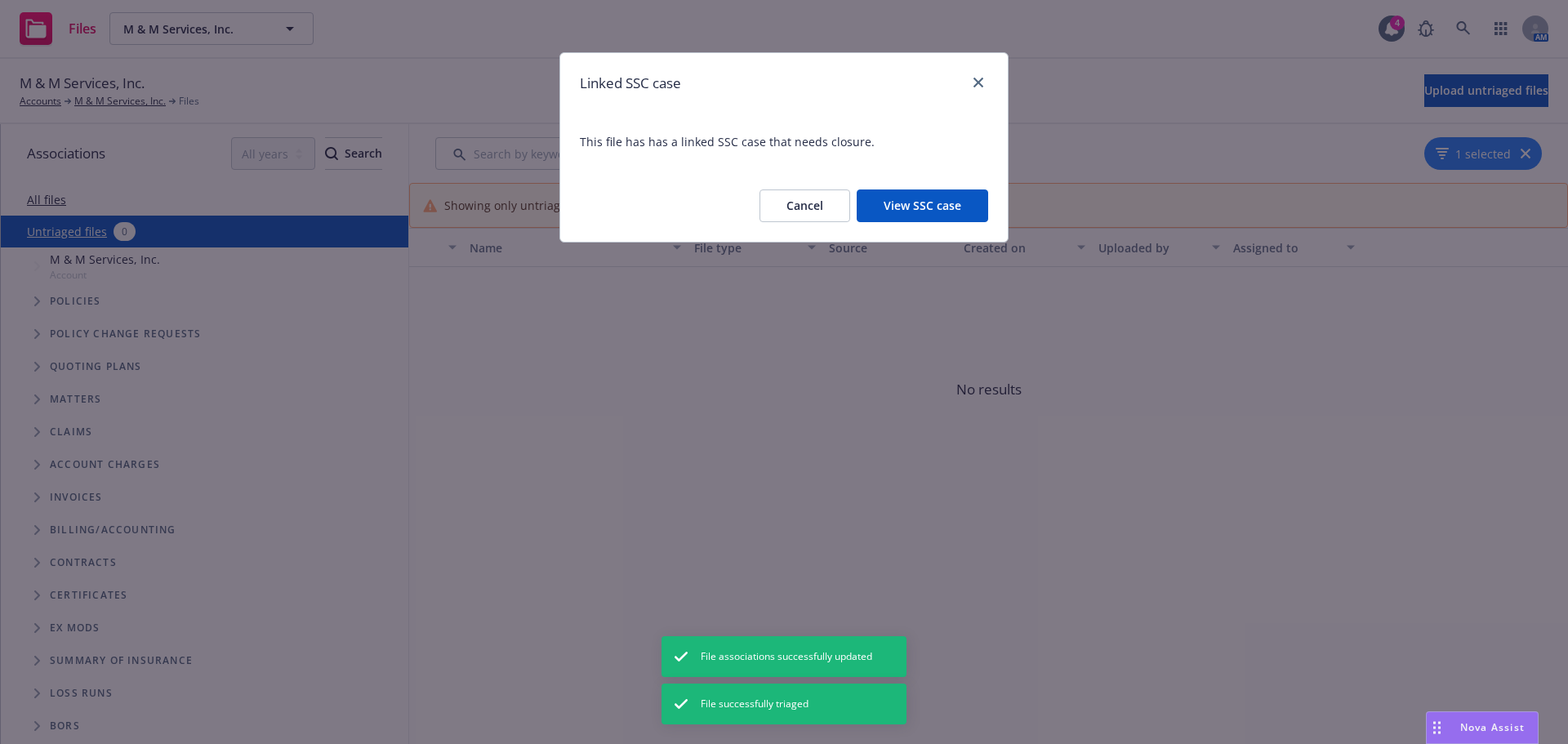
click at [913, 212] on button "View SSC case" at bounding box center [923, 206] width 131 height 33
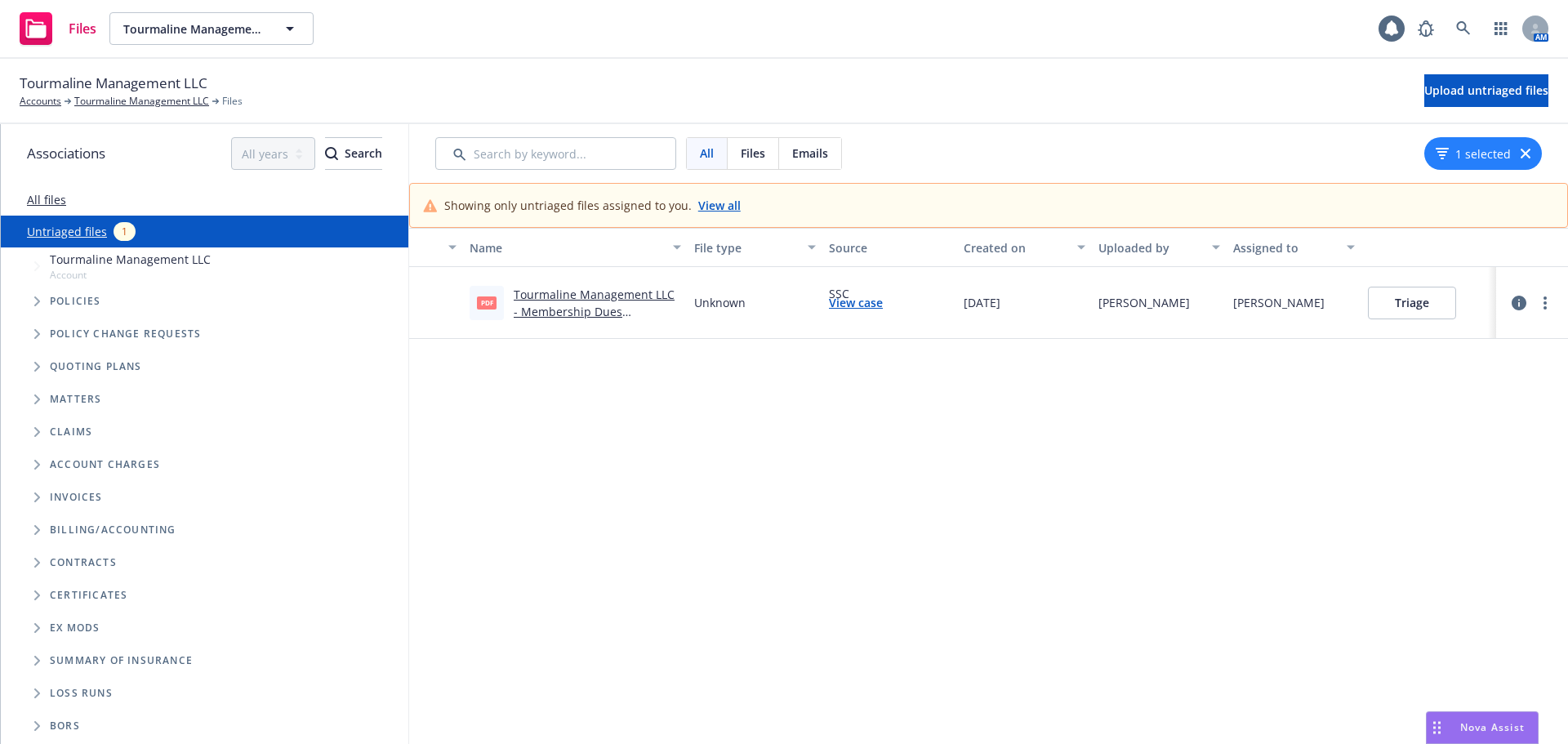
click at [590, 304] on link "Tourmaline Management LLC - Membership Dues Invoice.pdf" at bounding box center [594, 312] width 161 height 50
click at [1538, 307] on link "more" at bounding box center [1545, 302] width 20 height 20
click at [1544, 306] on icon "more" at bounding box center [1546, 302] width 3 height 13
click at [1462, 324] on link "Archive" at bounding box center [1470, 337] width 143 height 33
click at [43, 101] on link "Accounts" at bounding box center [41, 101] width 41 height 15
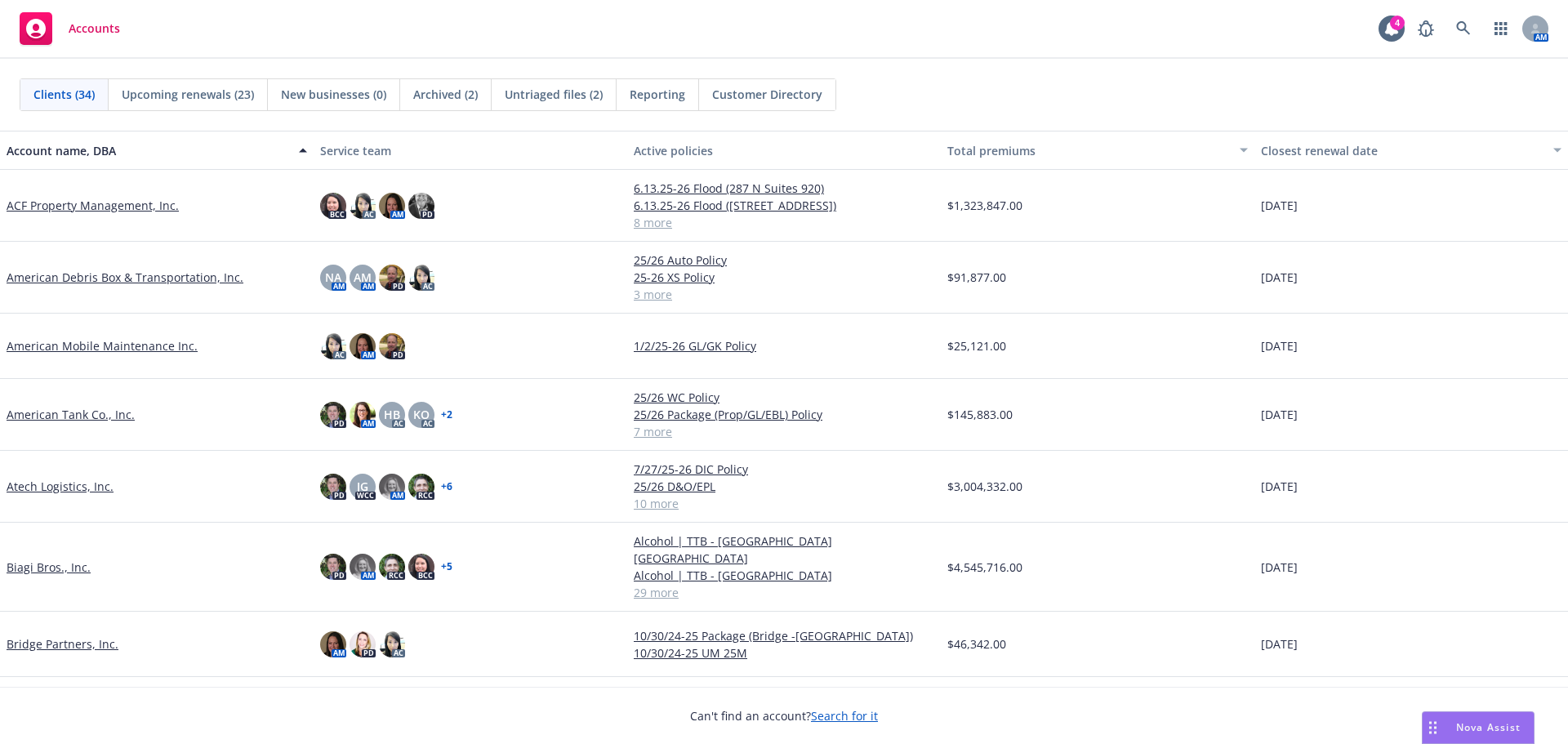
click at [523, 99] on span "Untriaged files (2)" at bounding box center [553, 94] width 98 height 17
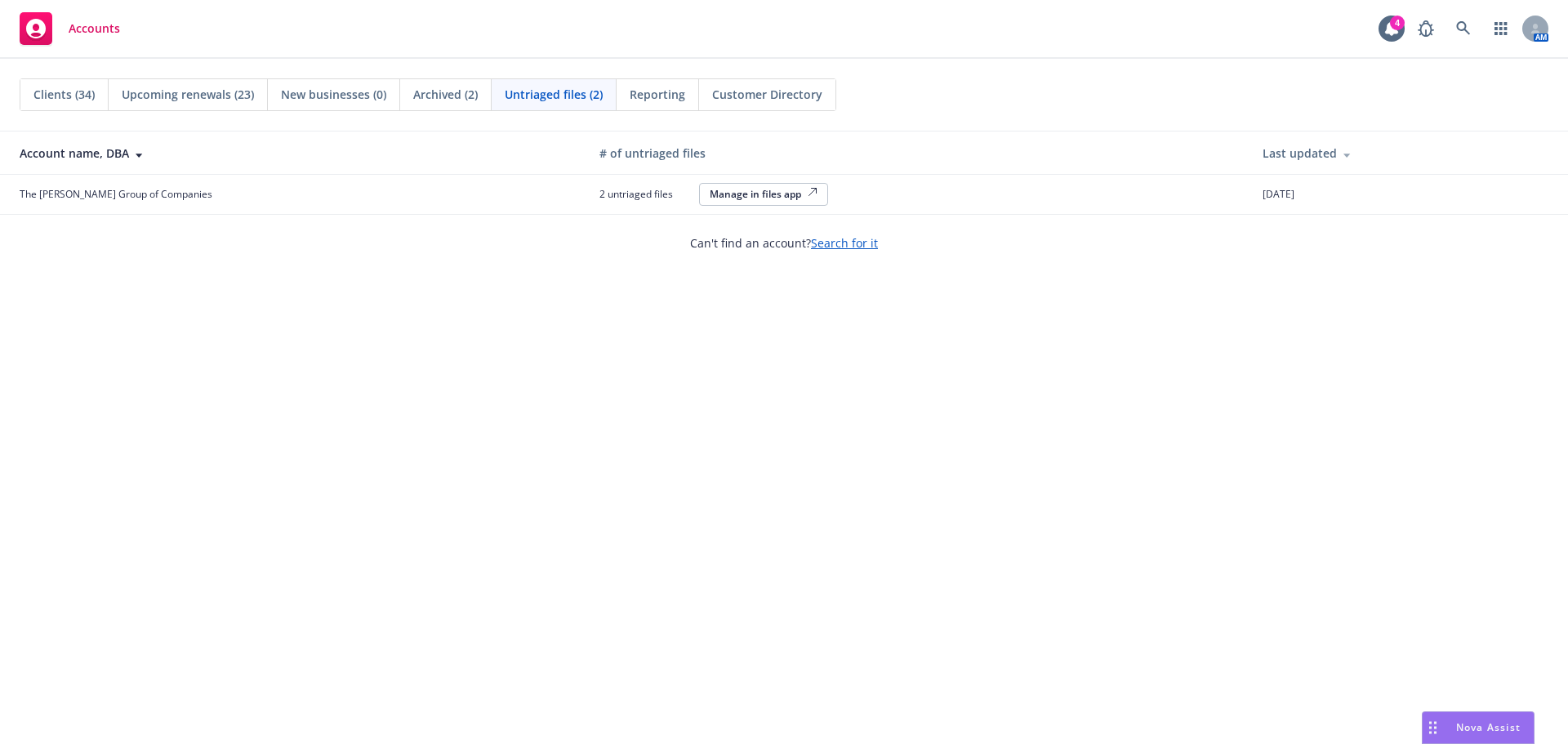
click at [709, 200] on div "Manage in files app" at bounding box center [763, 194] width 108 height 14
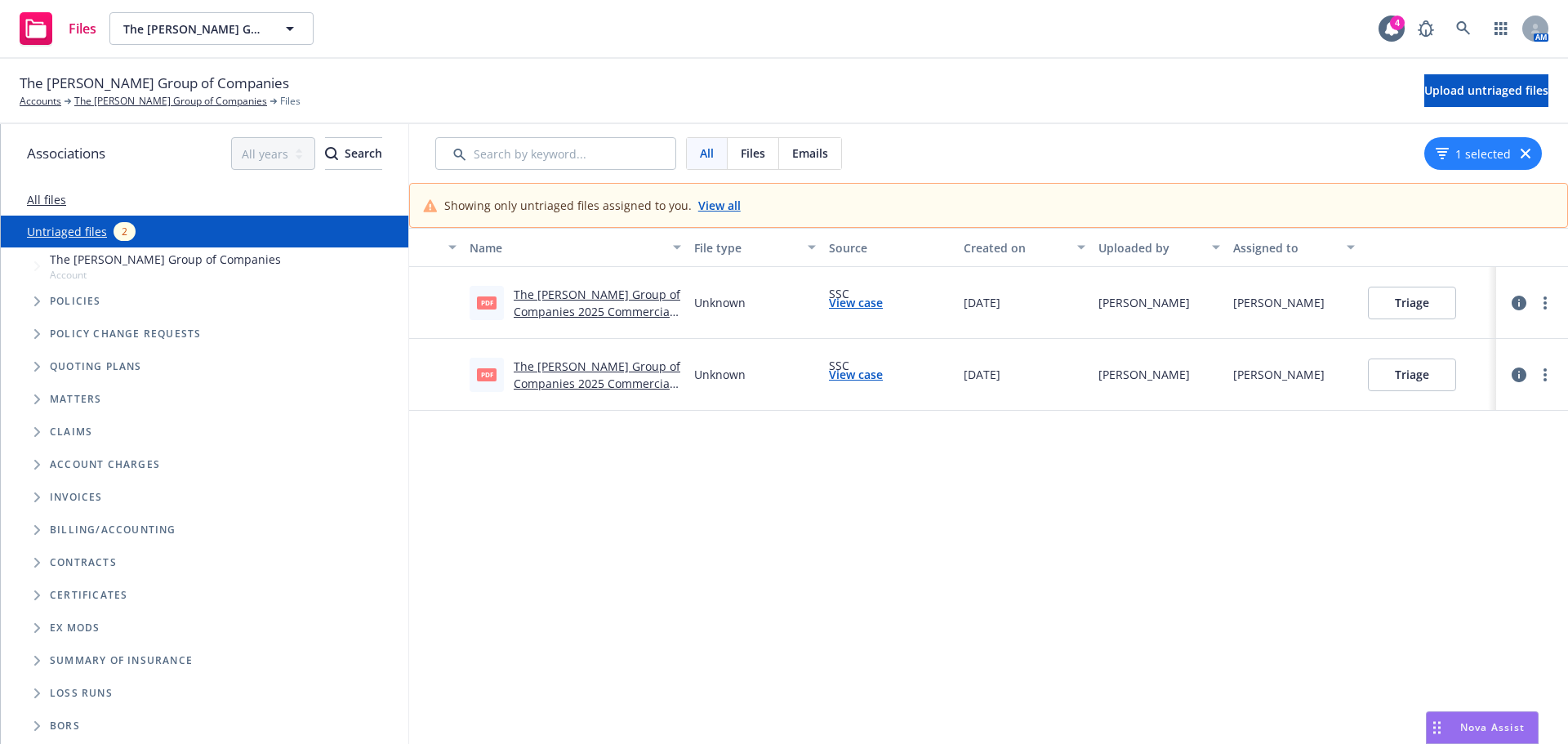
click at [1514, 303] on icon "button" at bounding box center [1519, 302] width 15 height 15
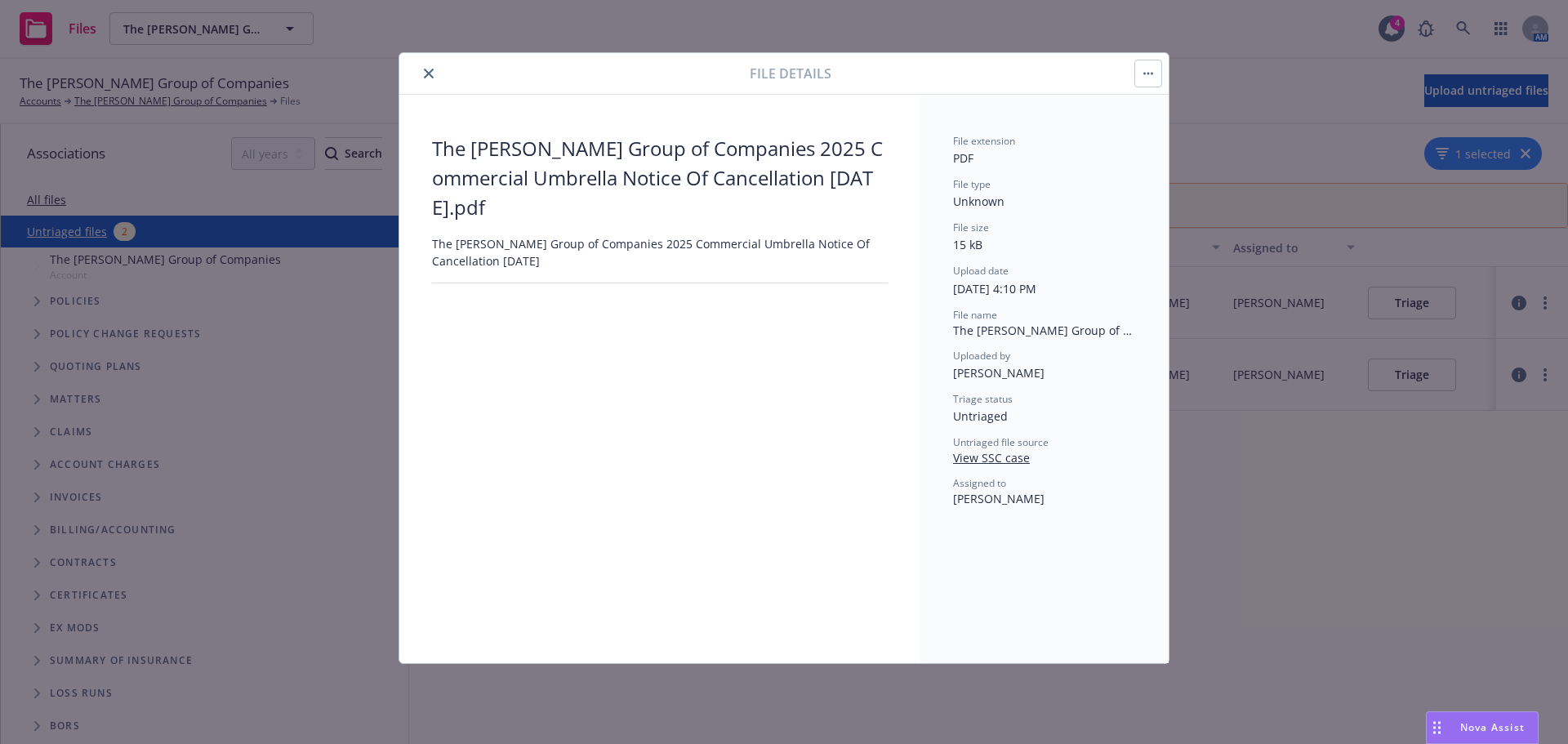
click at [432, 79] on button "close" at bounding box center [429, 73] width 20 height 20
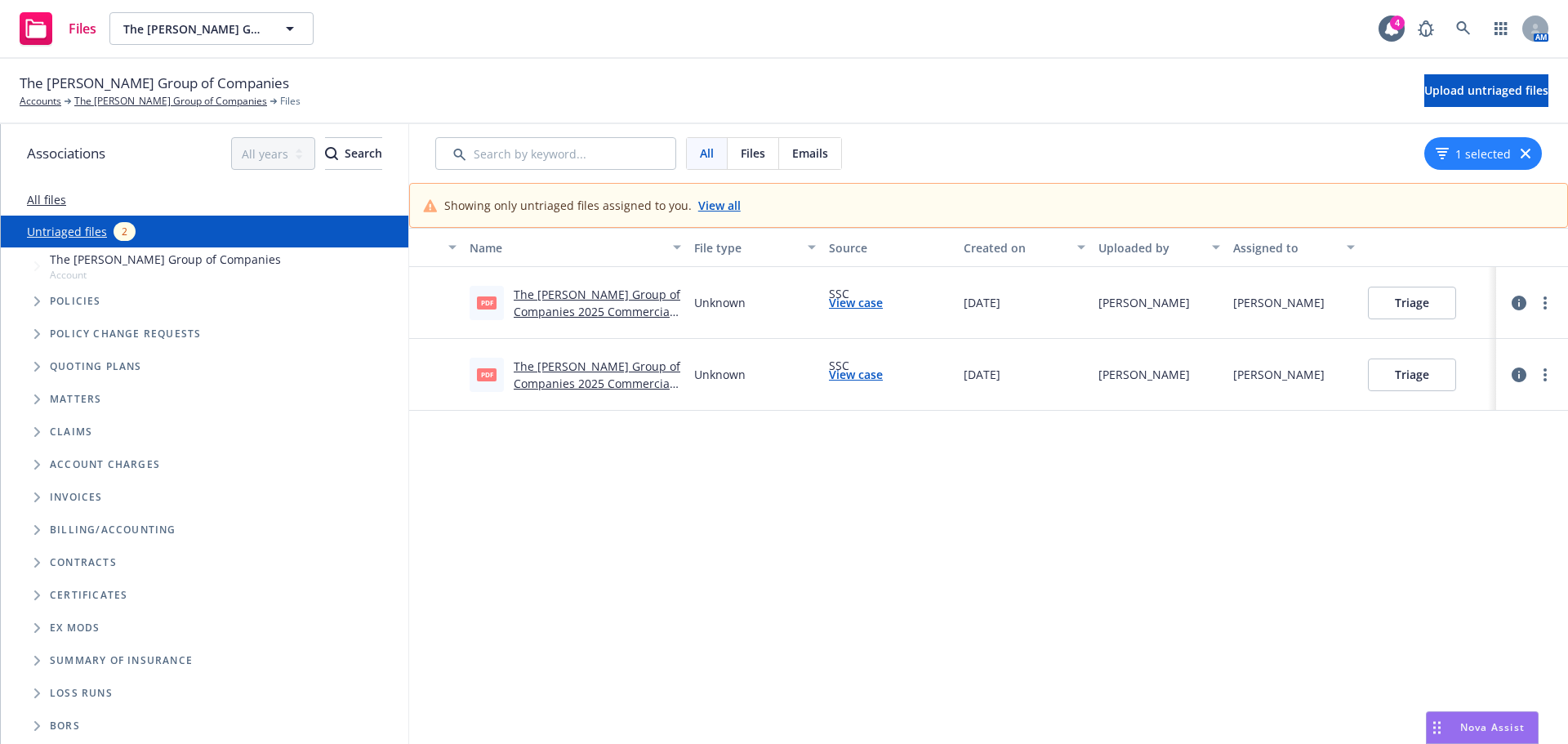
click at [1419, 306] on button "Triage" at bounding box center [1412, 303] width 88 height 33
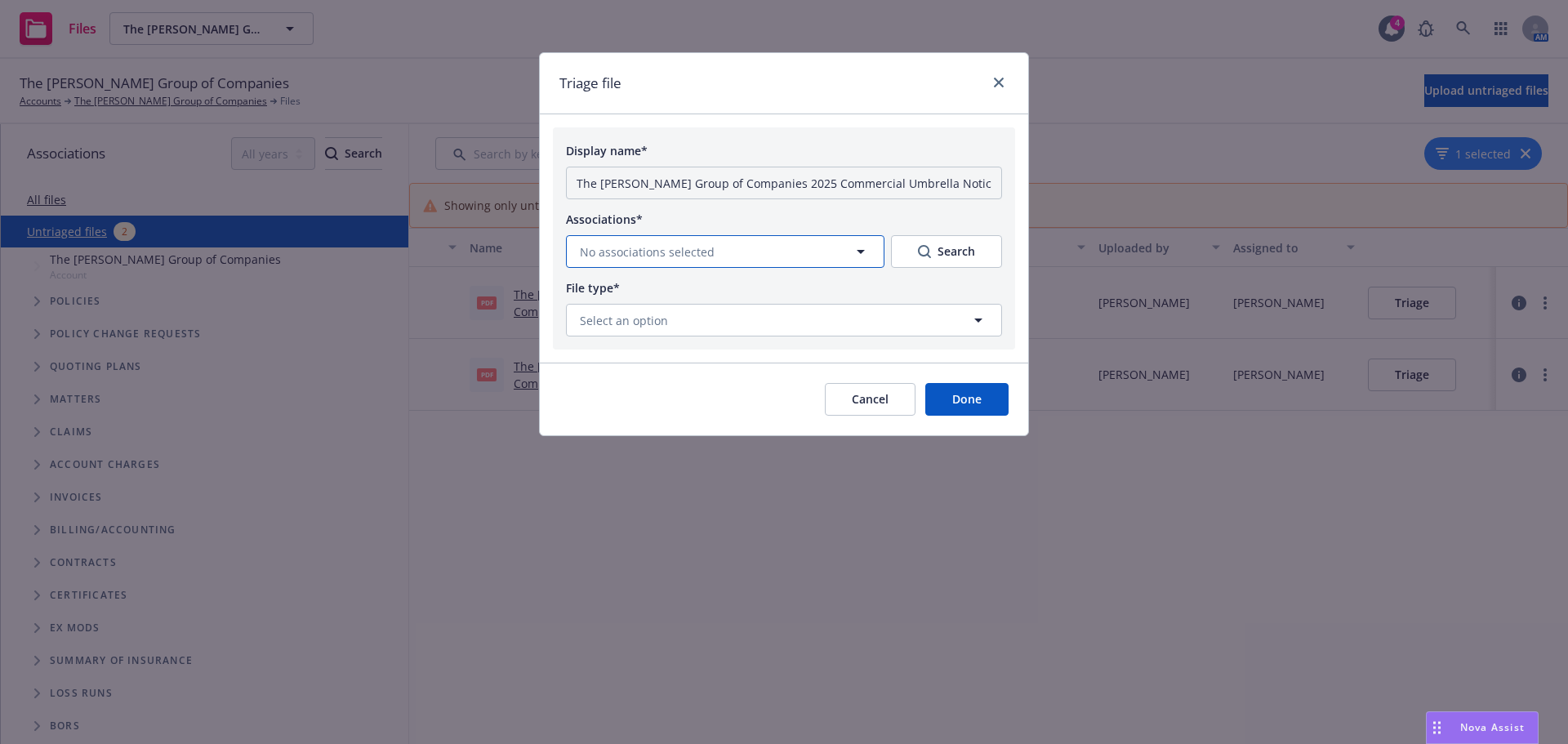
click at [855, 252] on icon "button" at bounding box center [860, 251] width 20 height 20
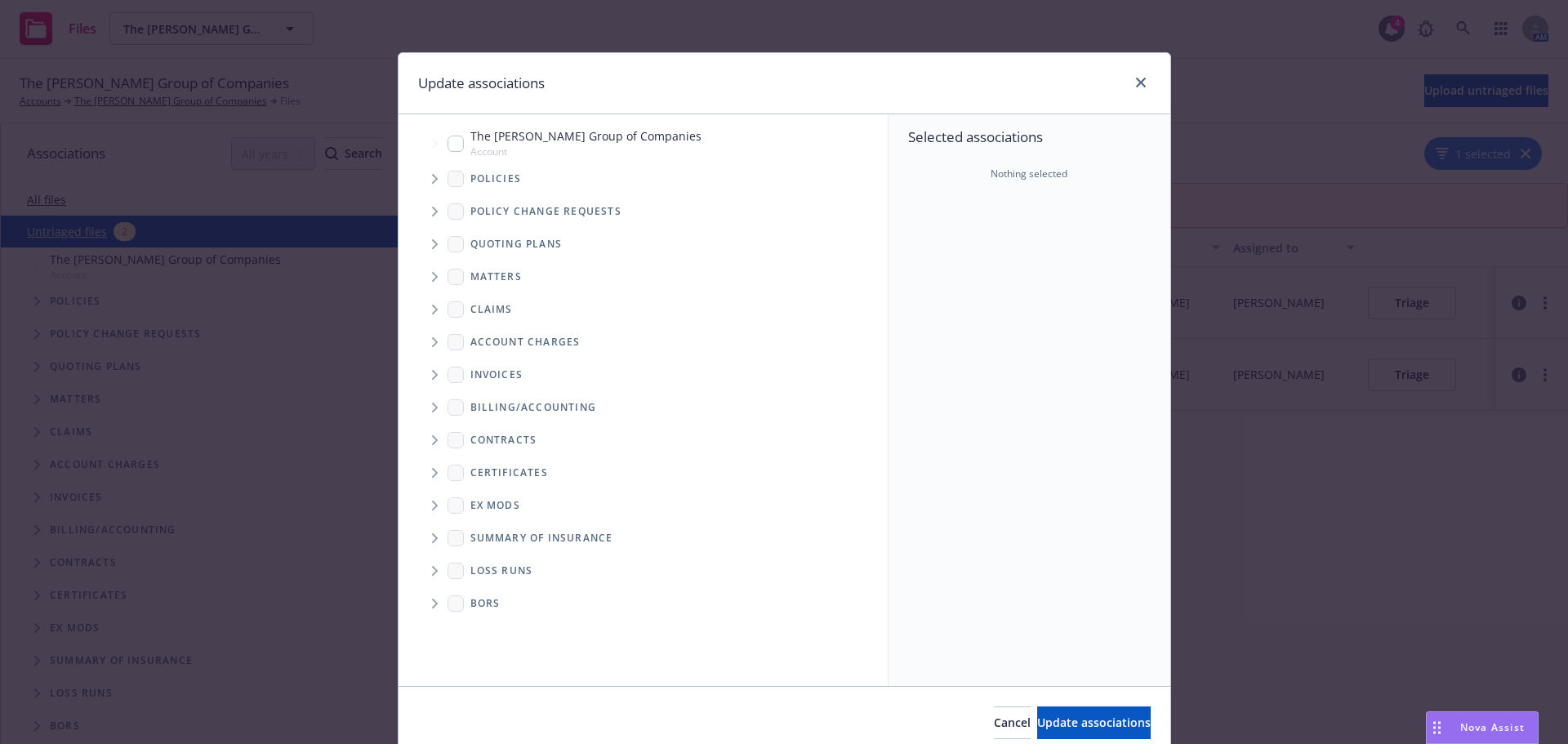
click at [432, 182] on icon "Tree Example" at bounding box center [435, 178] width 7 height 10
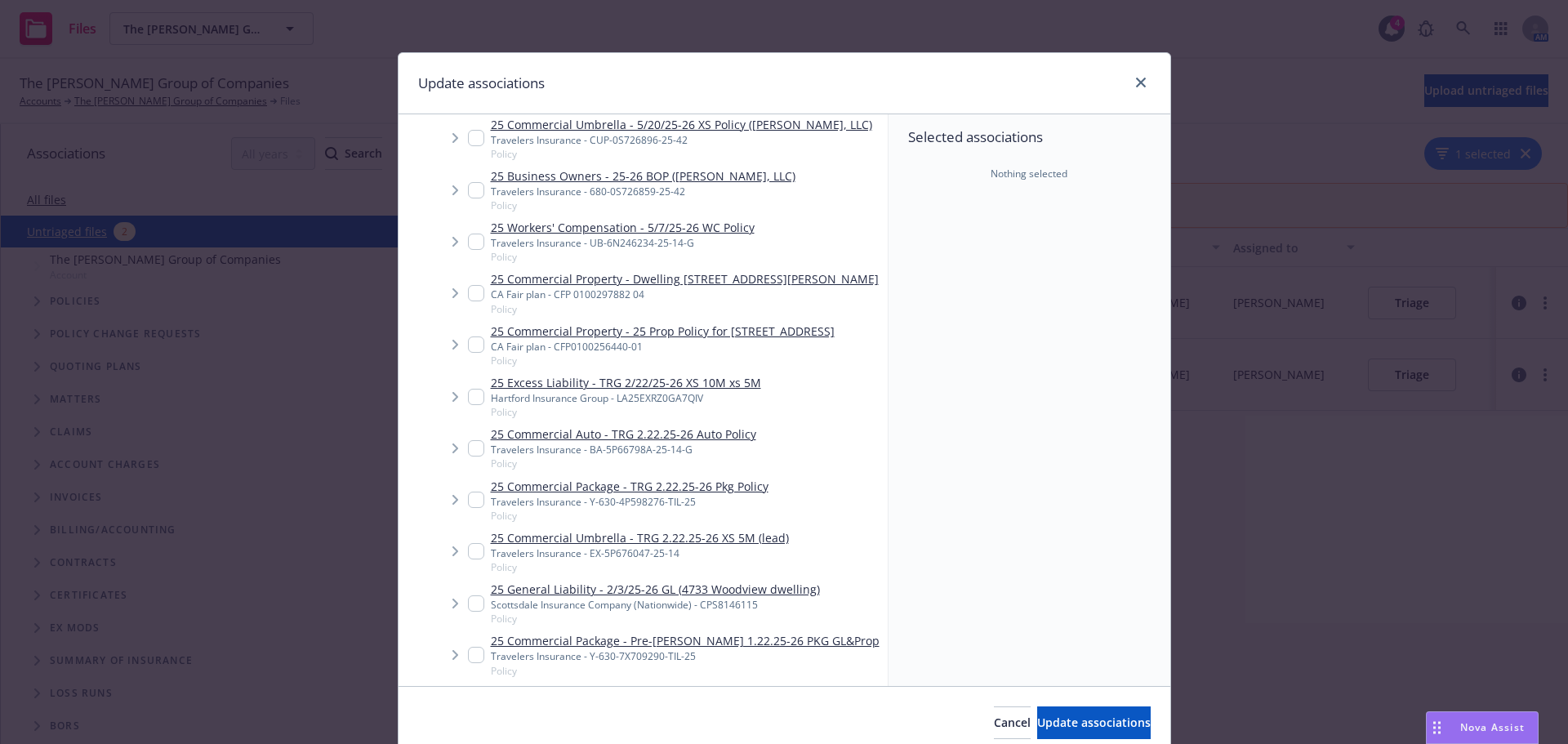
scroll to position [189, 0]
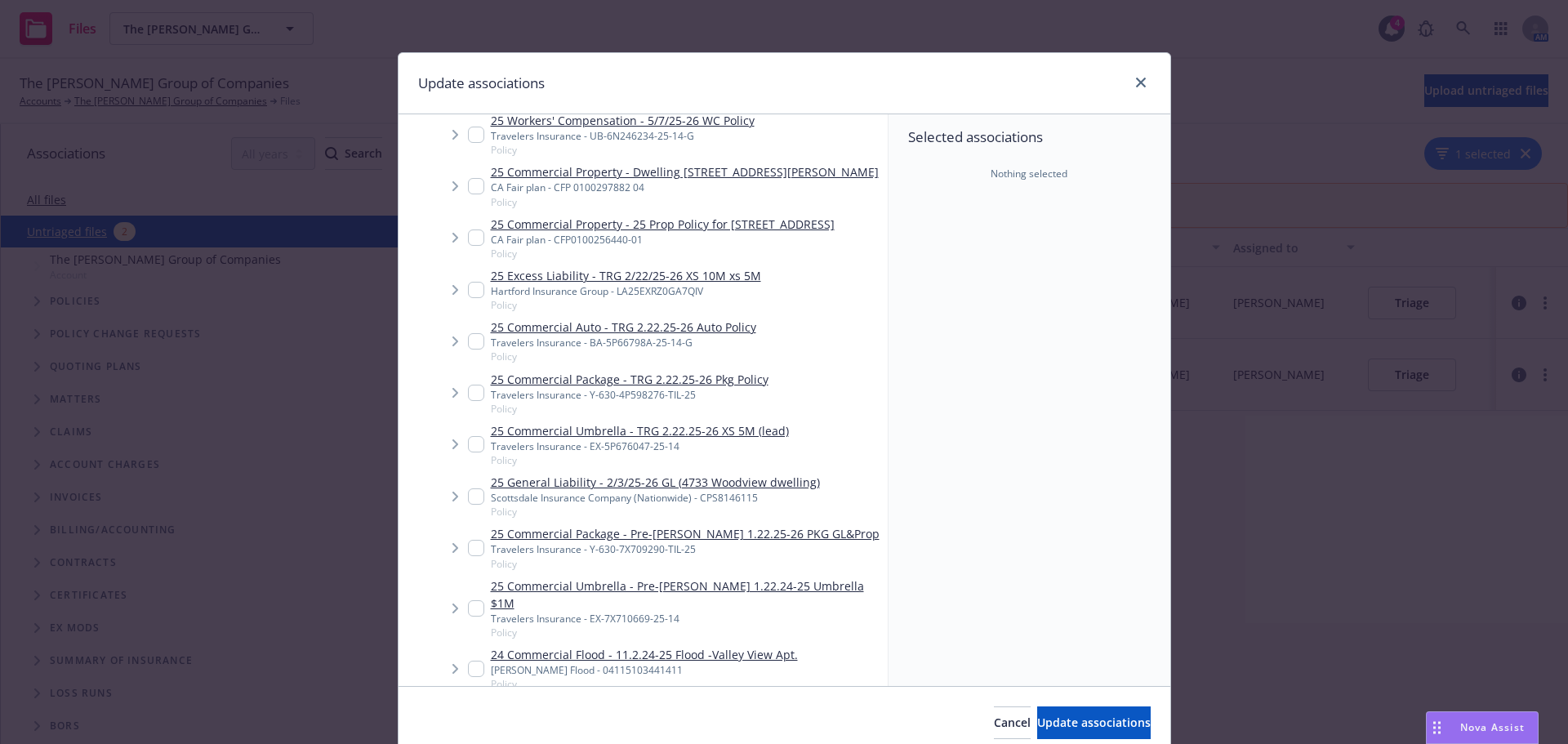
click at [460, 354] on span "Tree Example" at bounding box center [454, 341] width 26 height 26
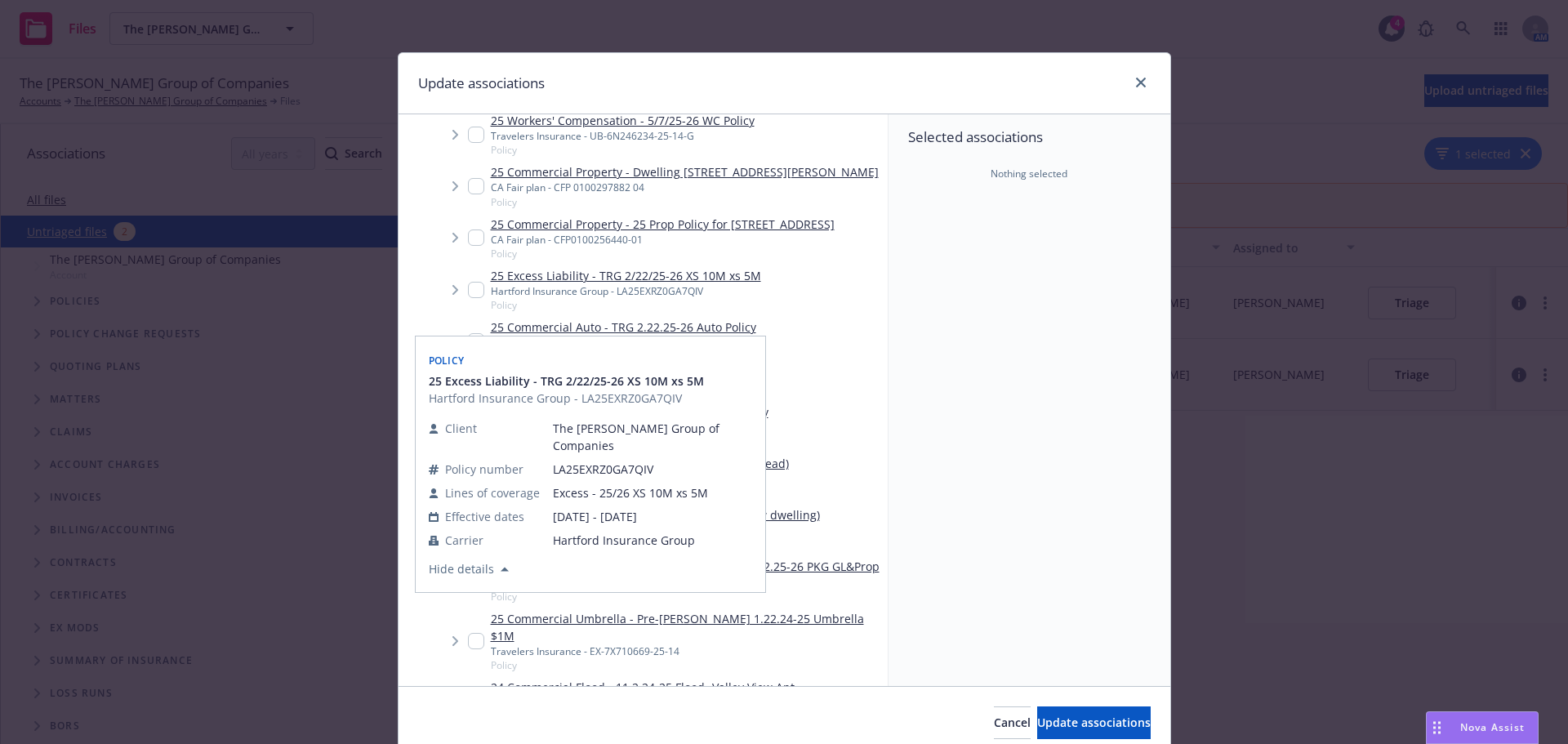
click at [468, 298] on input "Tree Example" at bounding box center [476, 289] width 16 height 16
checkbox input "true"
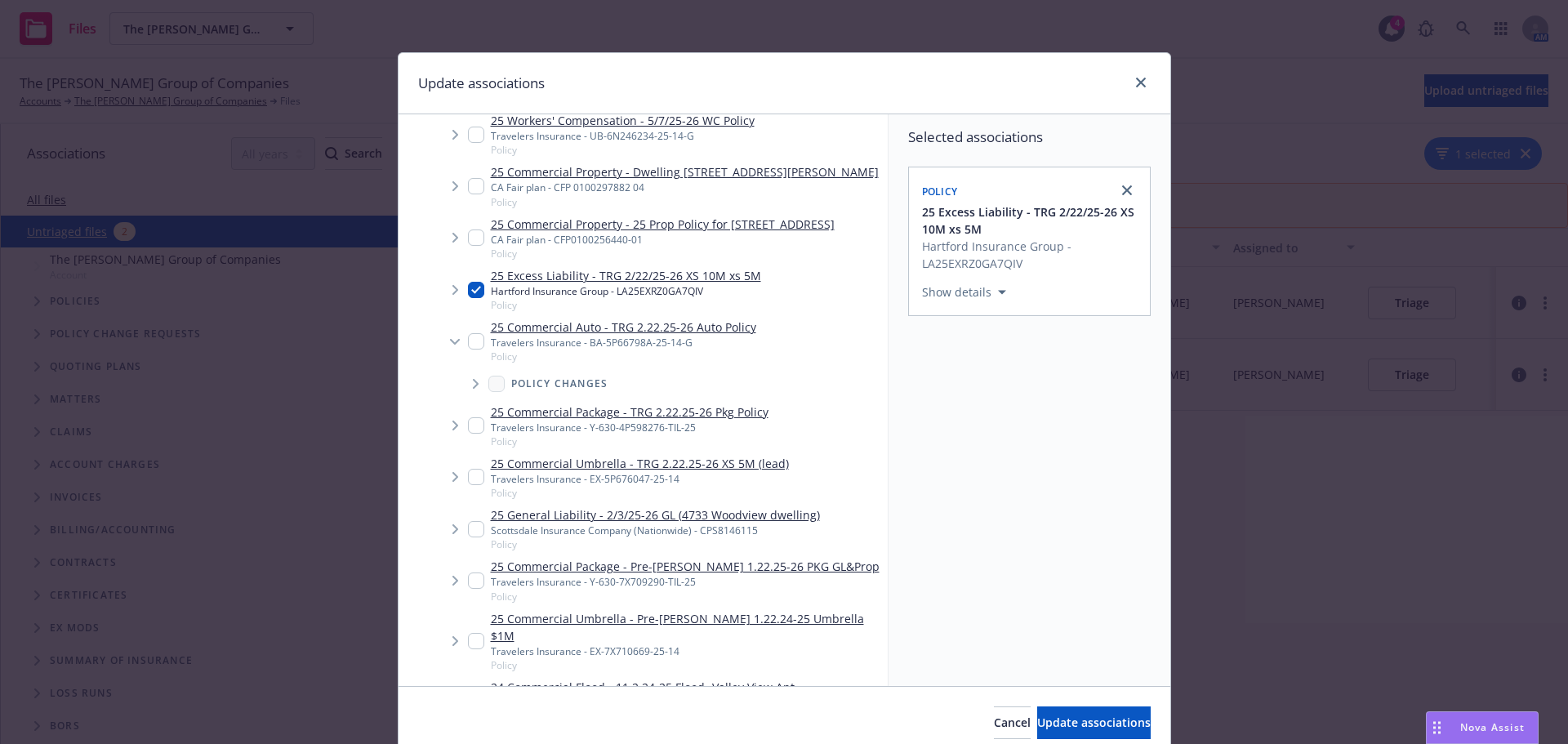
click at [447, 303] on span "Tree Example" at bounding box center [454, 289] width 26 height 26
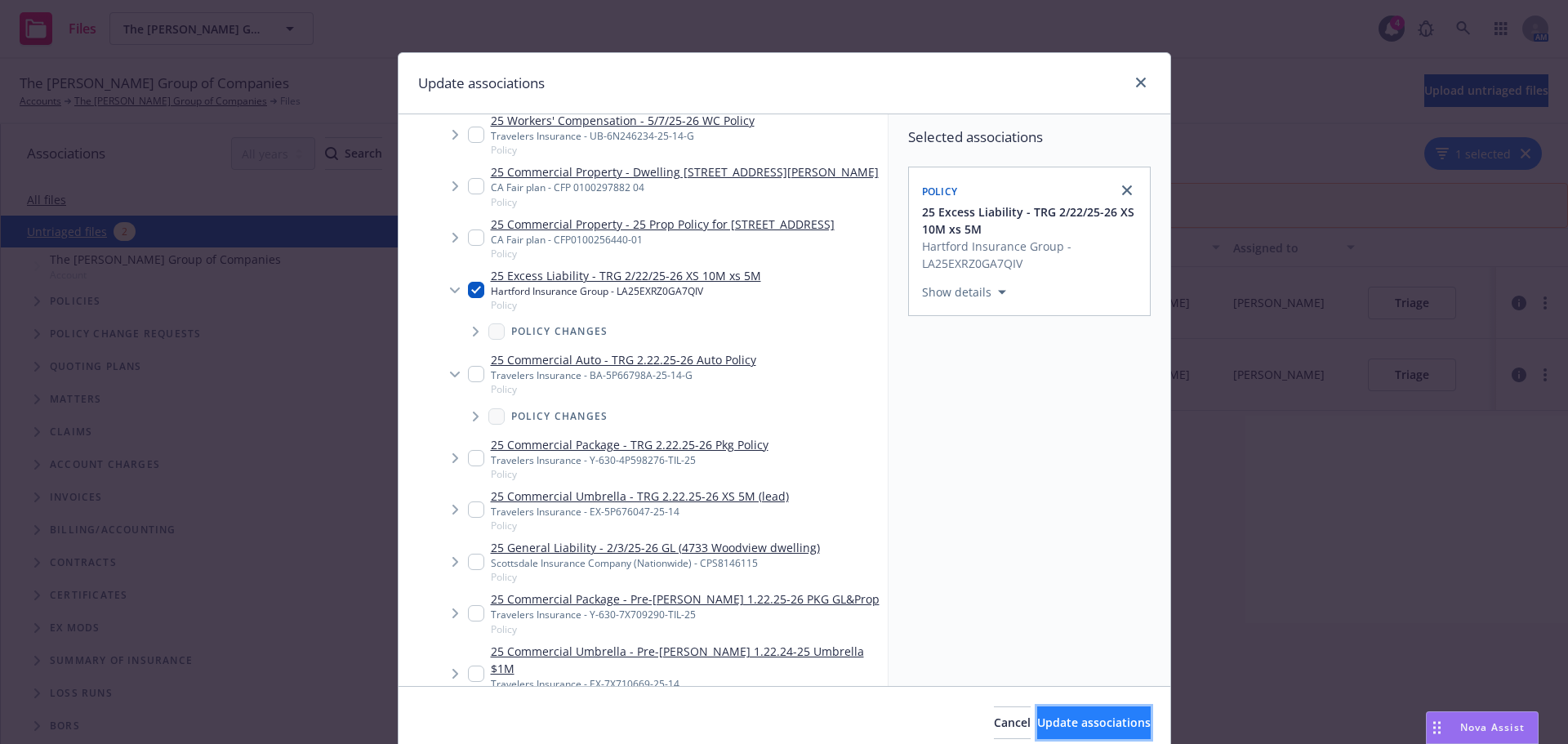
click at [1048, 721] on span "Update associations" at bounding box center [1094, 722] width 113 height 16
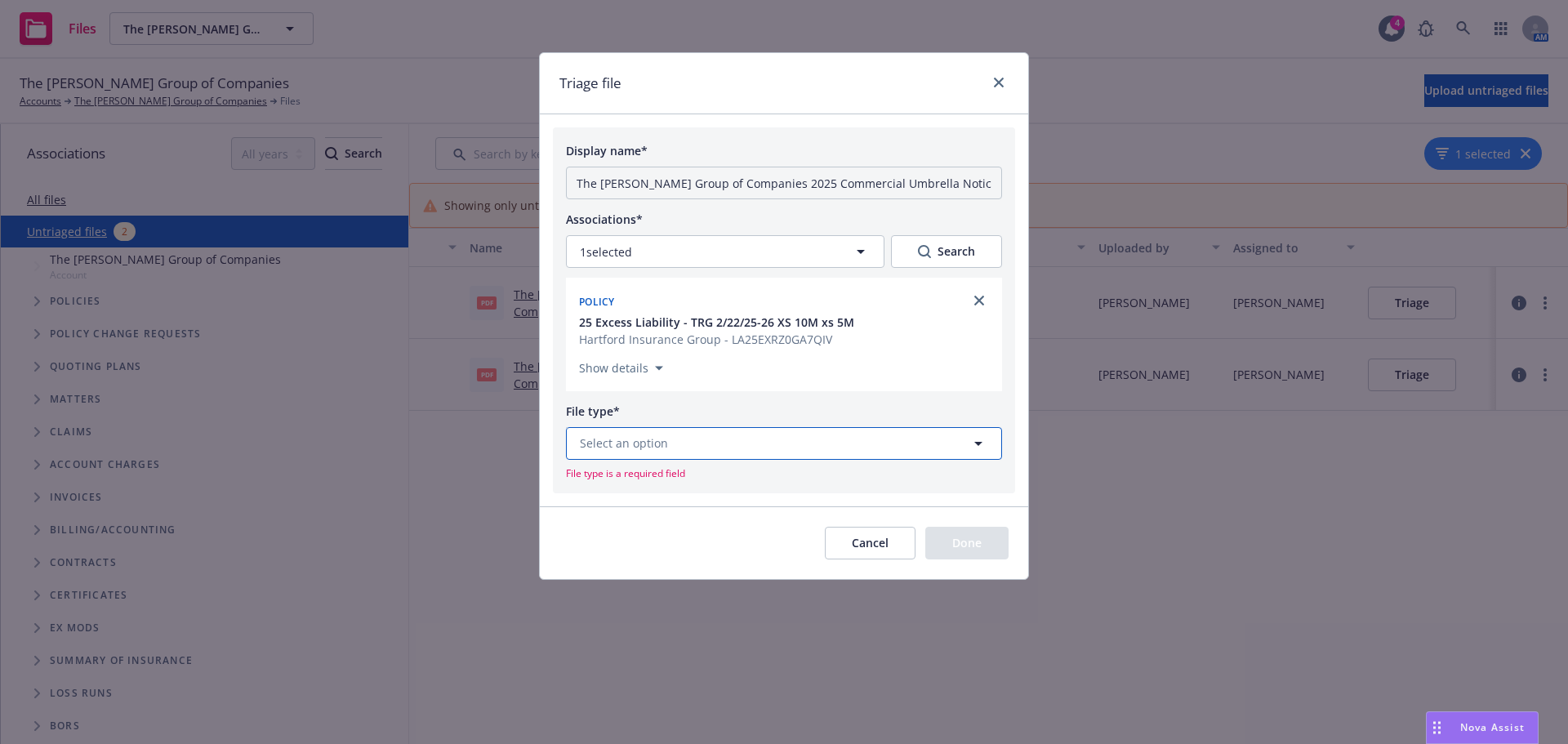
click at [631, 450] on span "Select an option" at bounding box center [624, 443] width 88 height 17
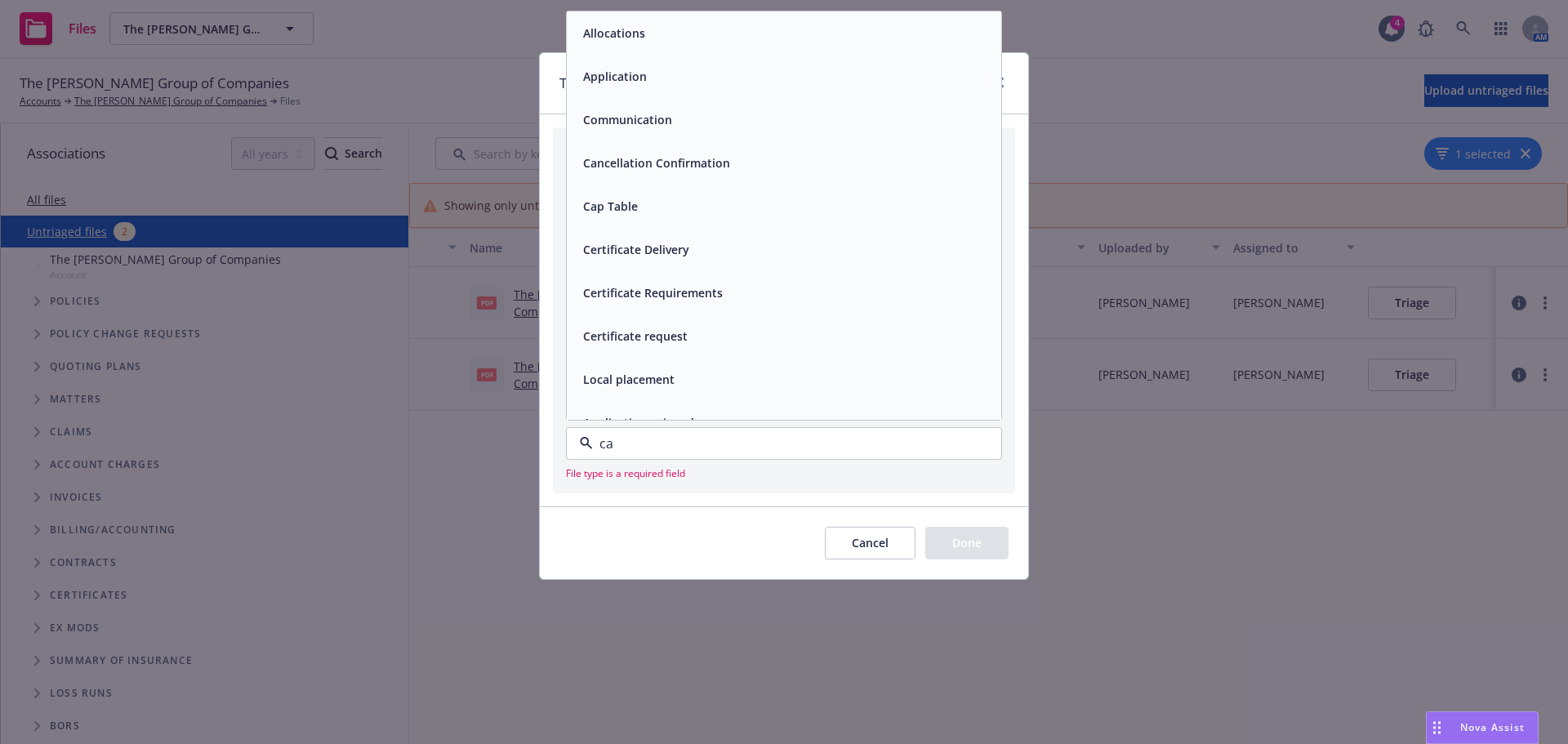
type input "can"
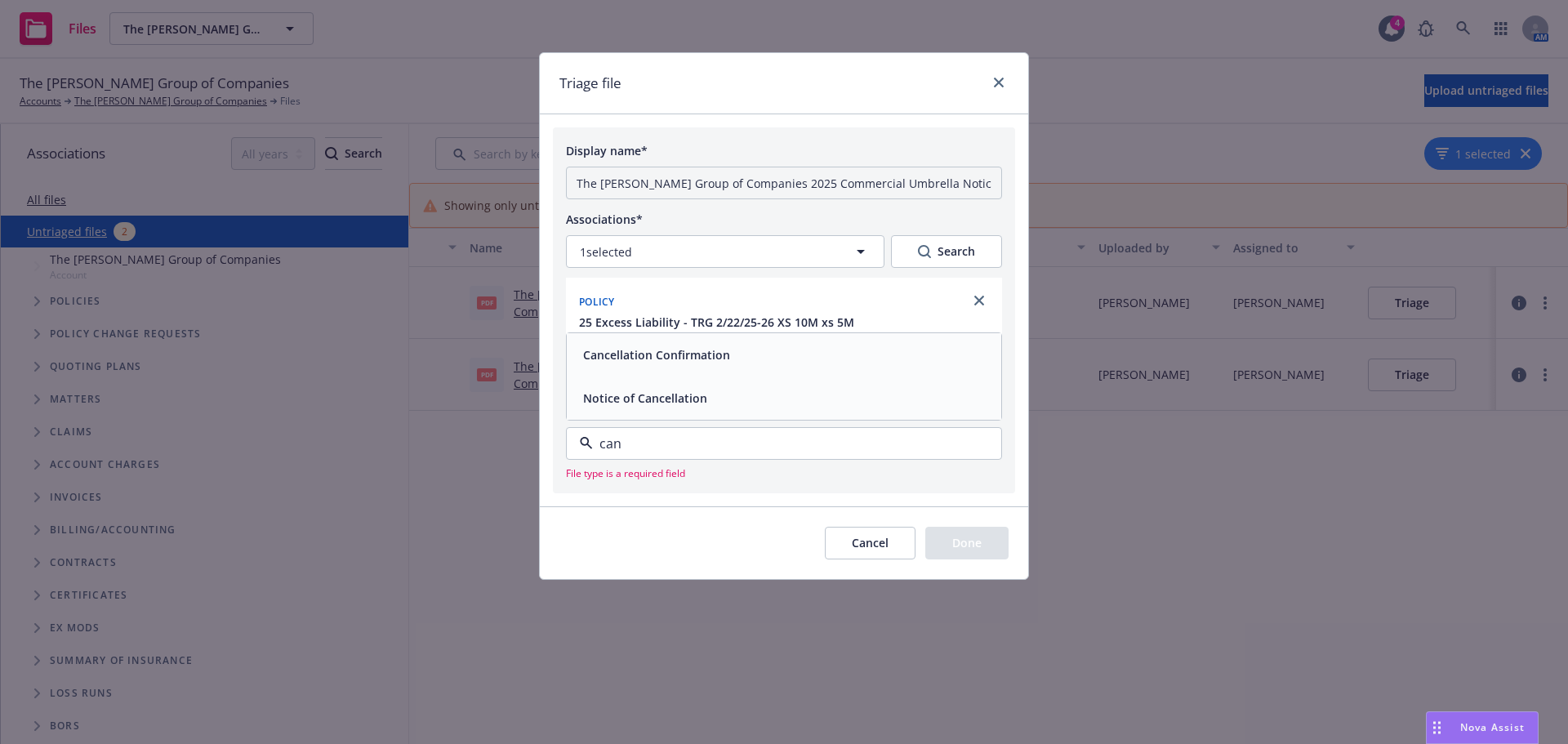
click at [651, 397] on span "Notice of Cancellation" at bounding box center [645, 398] width 124 height 17
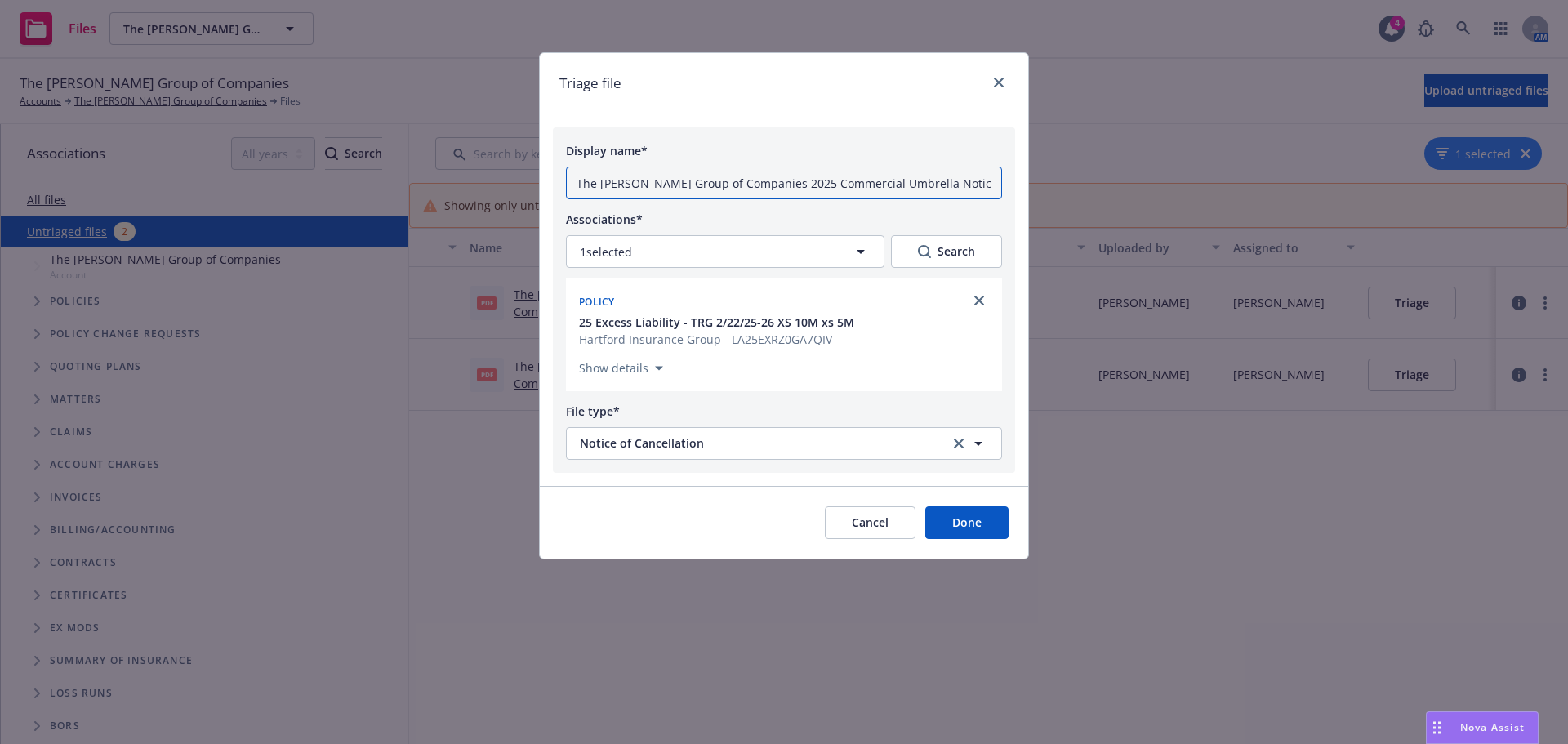
click at [839, 191] on input "The Ratto Group of Companies 2025 Commercial Umbrella Notice Of Cancellation 09…" at bounding box center [784, 183] width 436 height 33
drag, startPoint x: 575, startPoint y: 182, endPoint x: 841, endPoint y: 175, distance: 266.1
click at [841, 175] on input "The Ratto Group of Companies 2025 Commercial Umbrella Notice Of Cancellation 09…" at bounding box center [784, 183] width 436 height 33
drag, startPoint x: 575, startPoint y: 182, endPoint x: 925, endPoint y: 194, distance: 350.2
click at [925, 194] on input "TRG 2/22/25-26 term Umbrella Notice Of Cancellation 09-02-2025.pdf" at bounding box center [784, 183] width 436 height 33
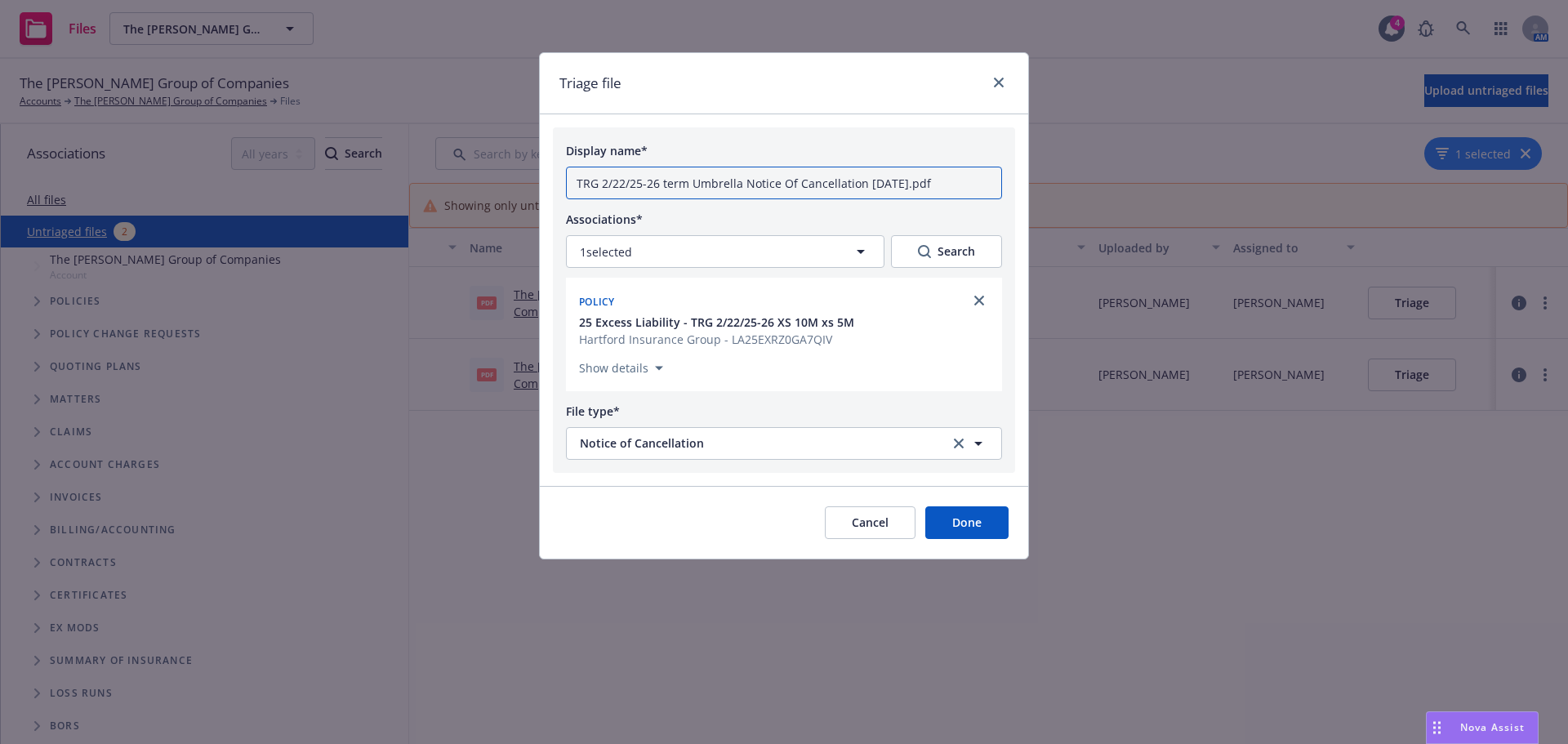
type input "TRG 2/22/25-26 term Umbrella Notice Of Cancellation 09-02-2025.pdf"
click at [961, 531] on button "Done" at bounding box center [967, 523] width 83 height 33
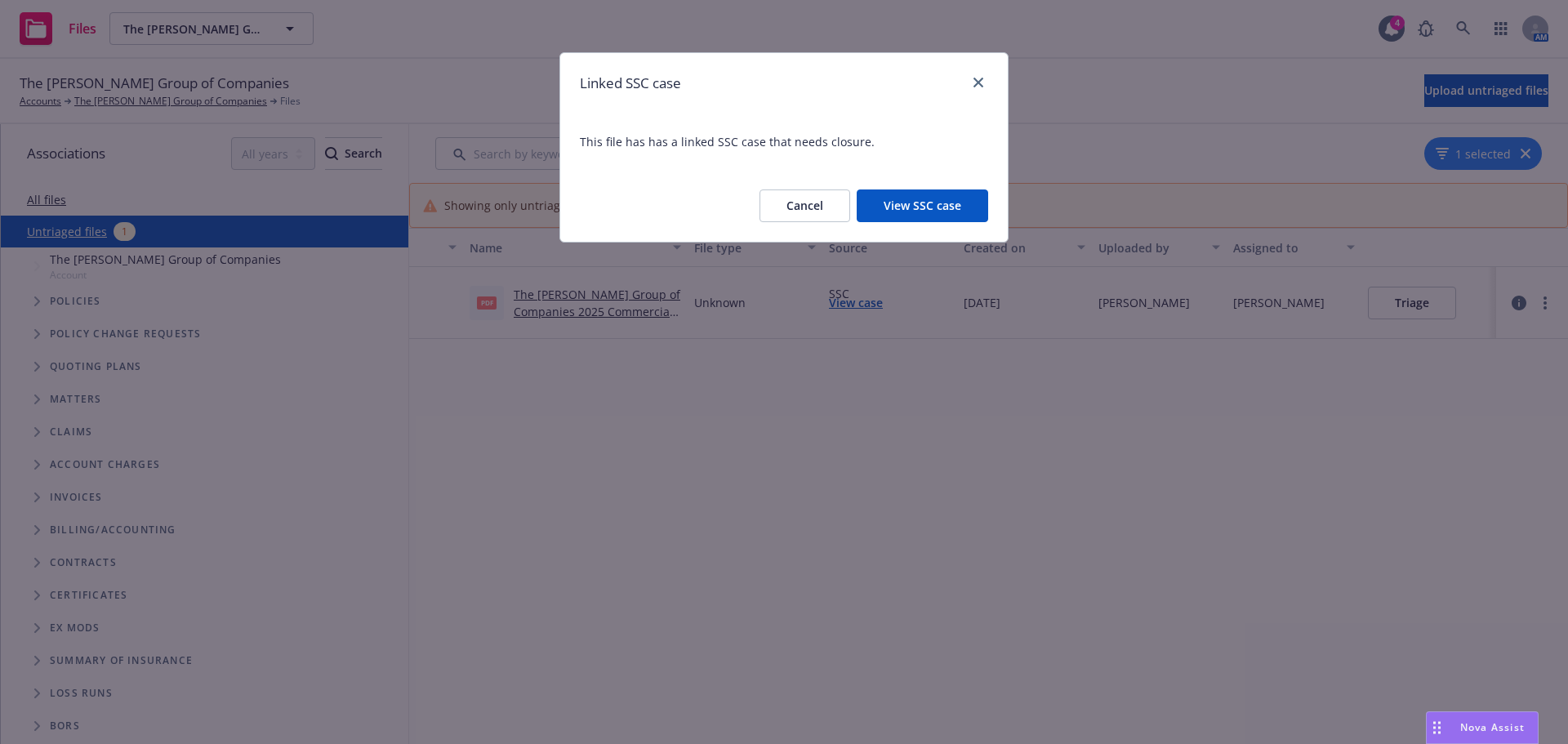
click at [968, 202] on button "View SSC case" at bounding box center [923, 206] width 131 height 33
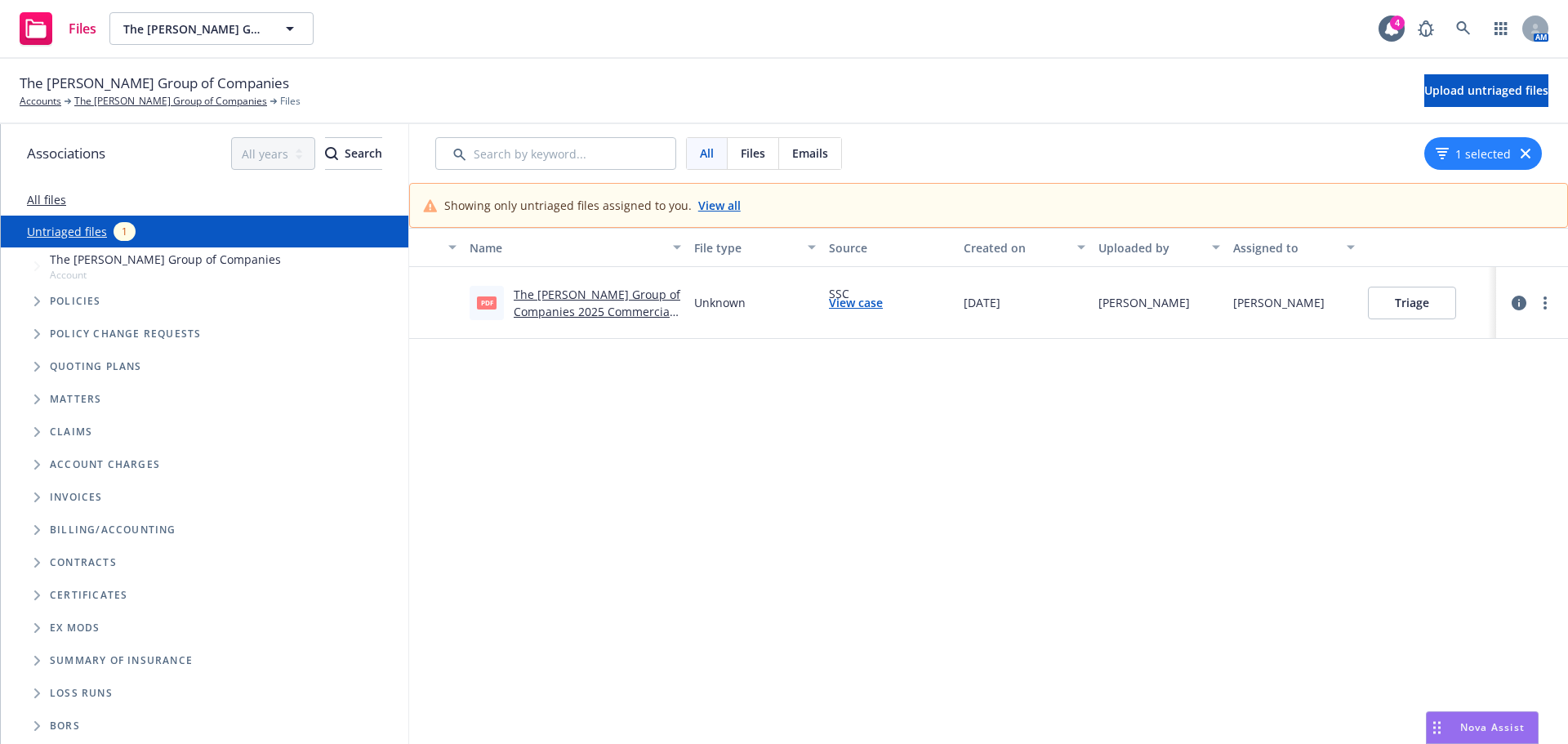
click at [1438, 310] on button "Triage" at bounding box center [1412, 303] width 88 height 33
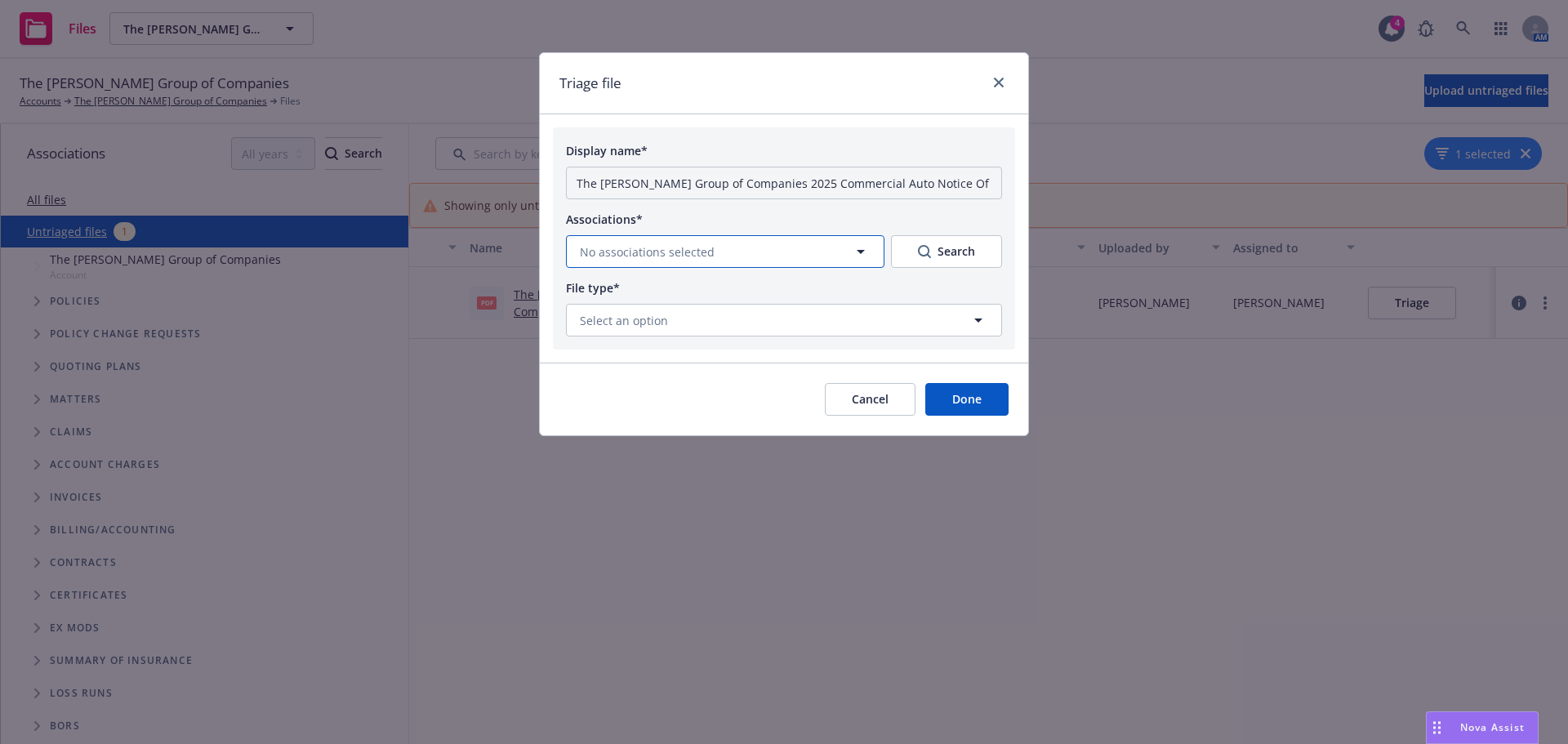
click at [864, 255] on icon "button" at bounding box center [860, 251] width 20 height 20
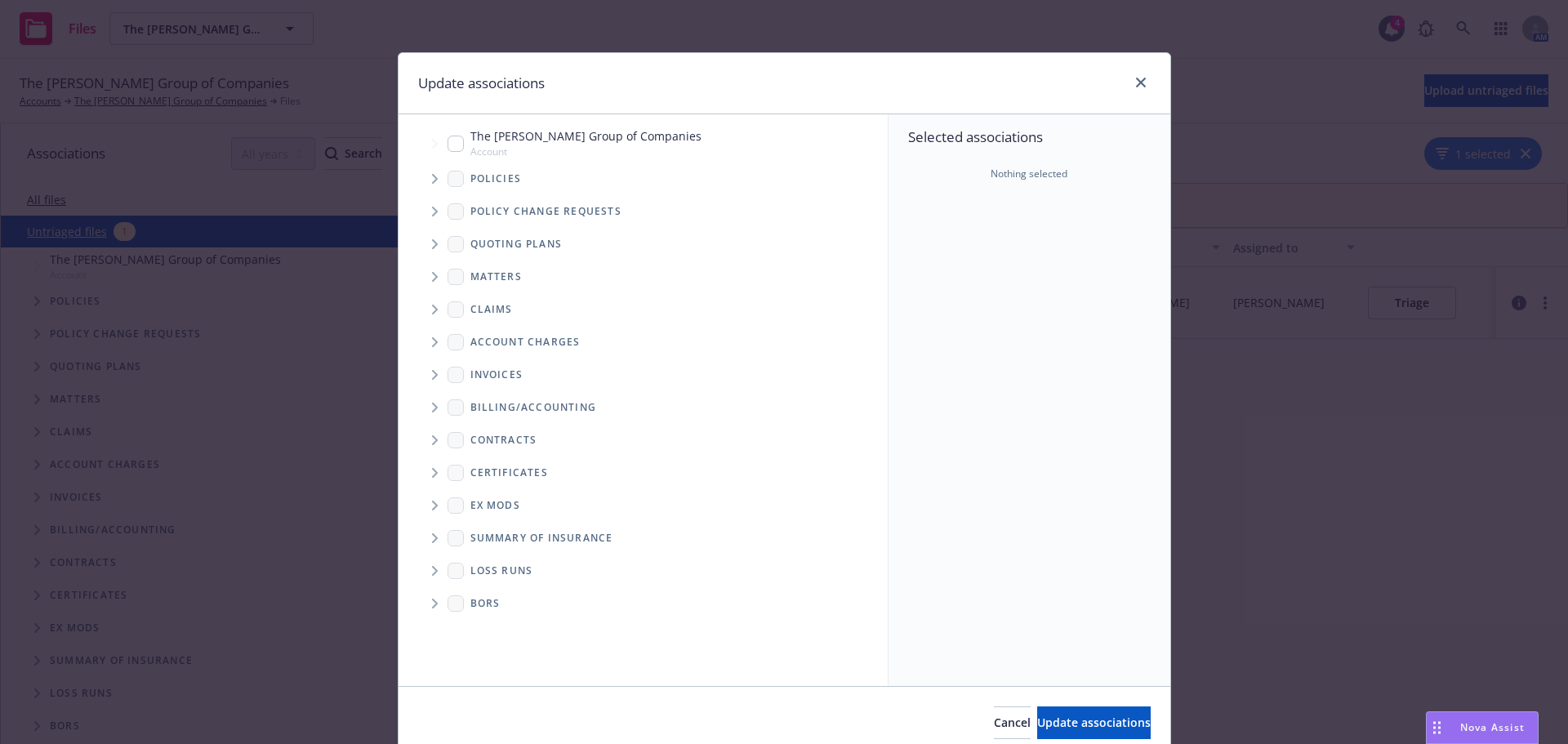
click at [432, 179] on icon "Tree Example" at bounding box center [435, 178] width 7 height 10
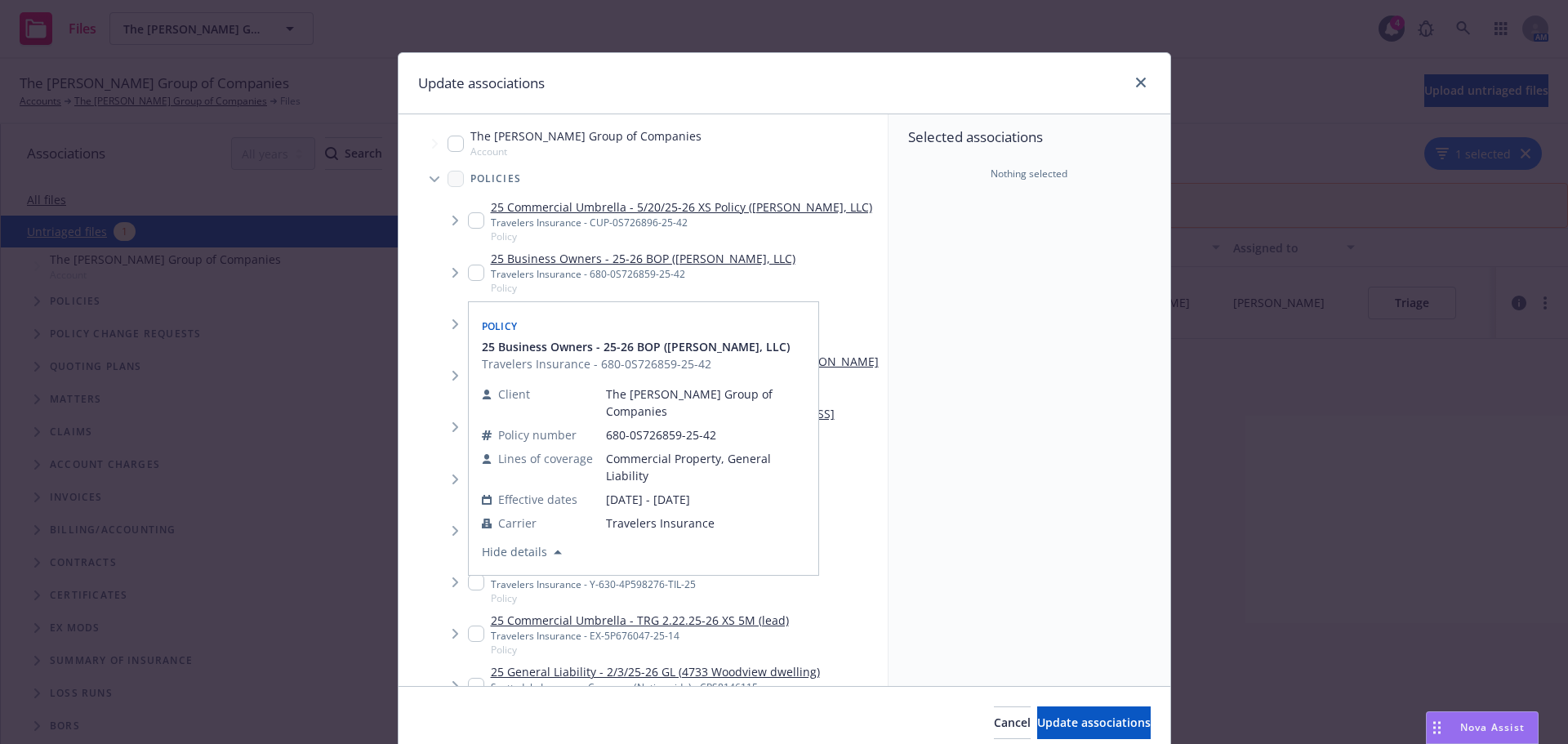
click at [473, 272] on input "Tree Example" at bounding box center [476, 272] width 16 height 16
click at [468, 277] on input "Tree Example" at bounding box center [476, 272] width 16 height 16
checkbox input "false"
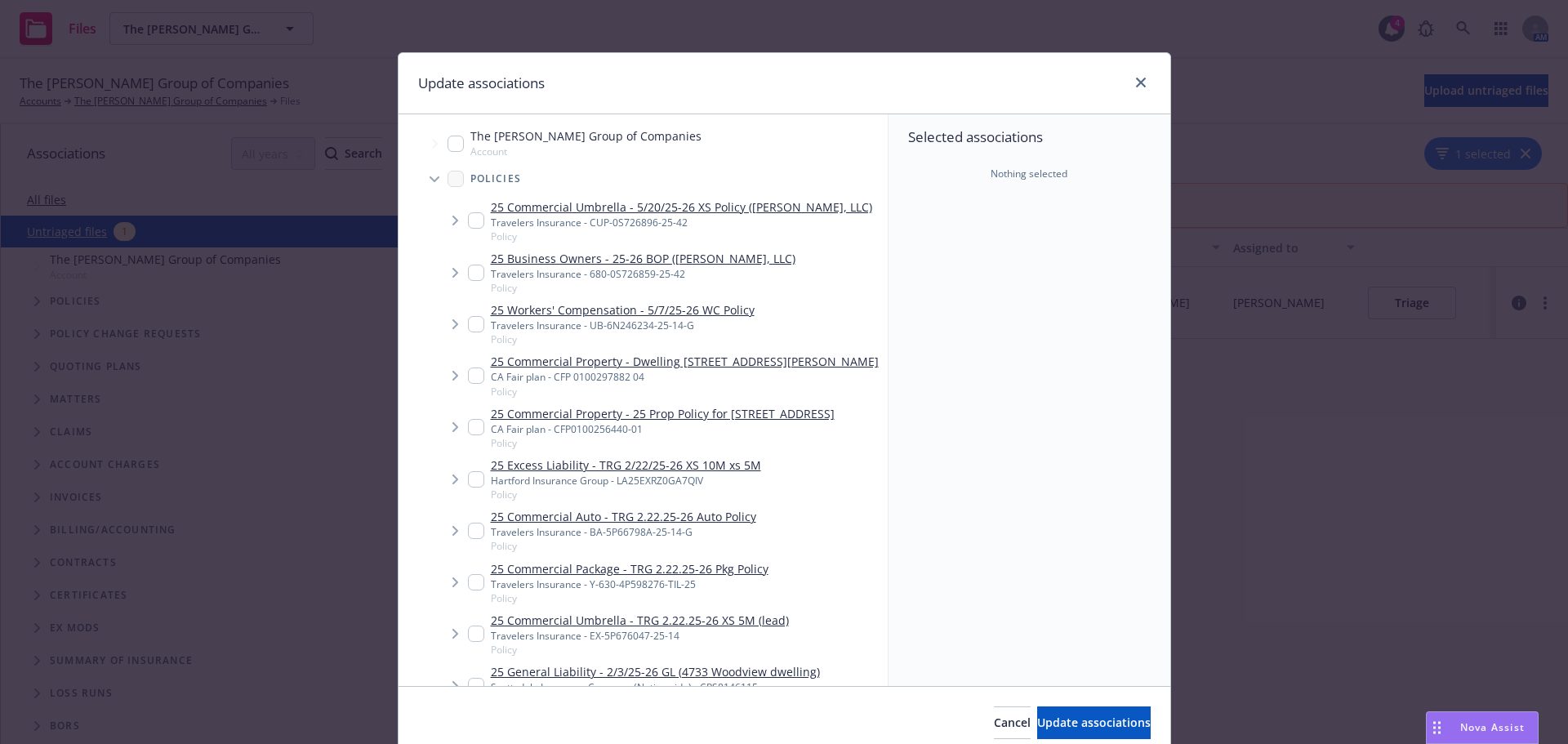
click at [473, 539] on input "Tree Example" at bounding box center [476, 531] width 16 height 16
checkbox input "true"
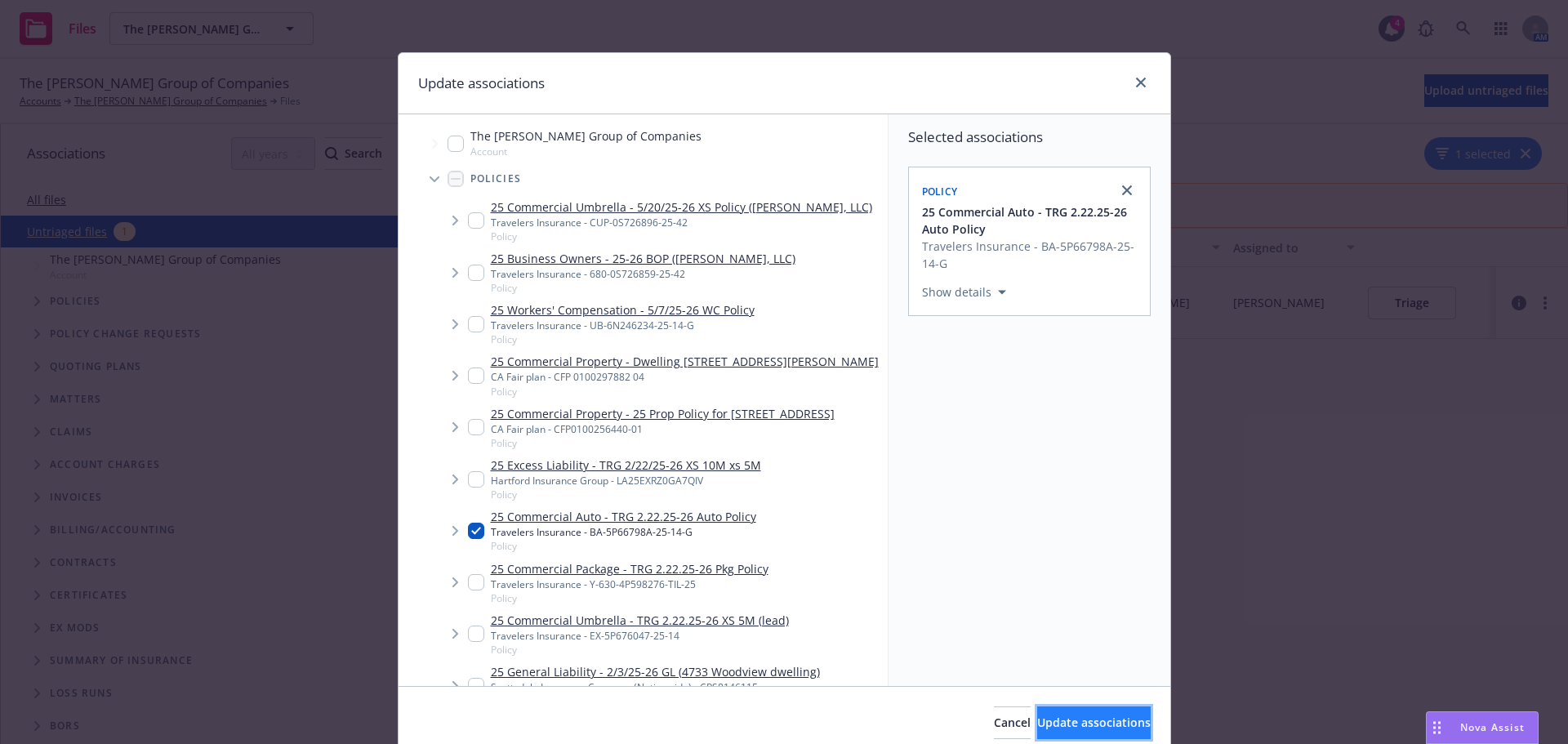
click at [1038, 709] on button "Update associations" at bounding box center [1094, 723] width 113 height 33
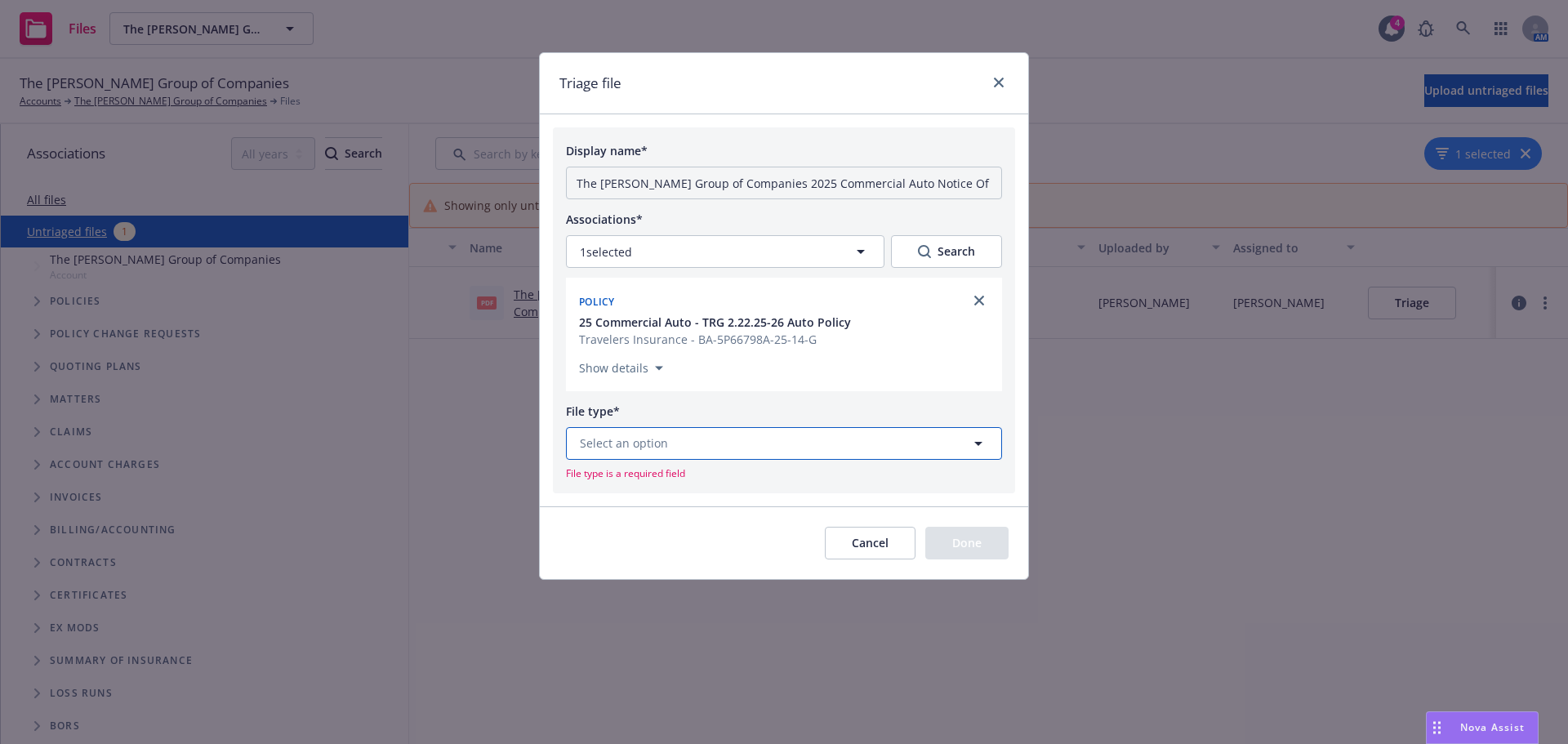
click at [663, 449] on span "Select an option" at bounding box center [624, 443] width 88 height 17
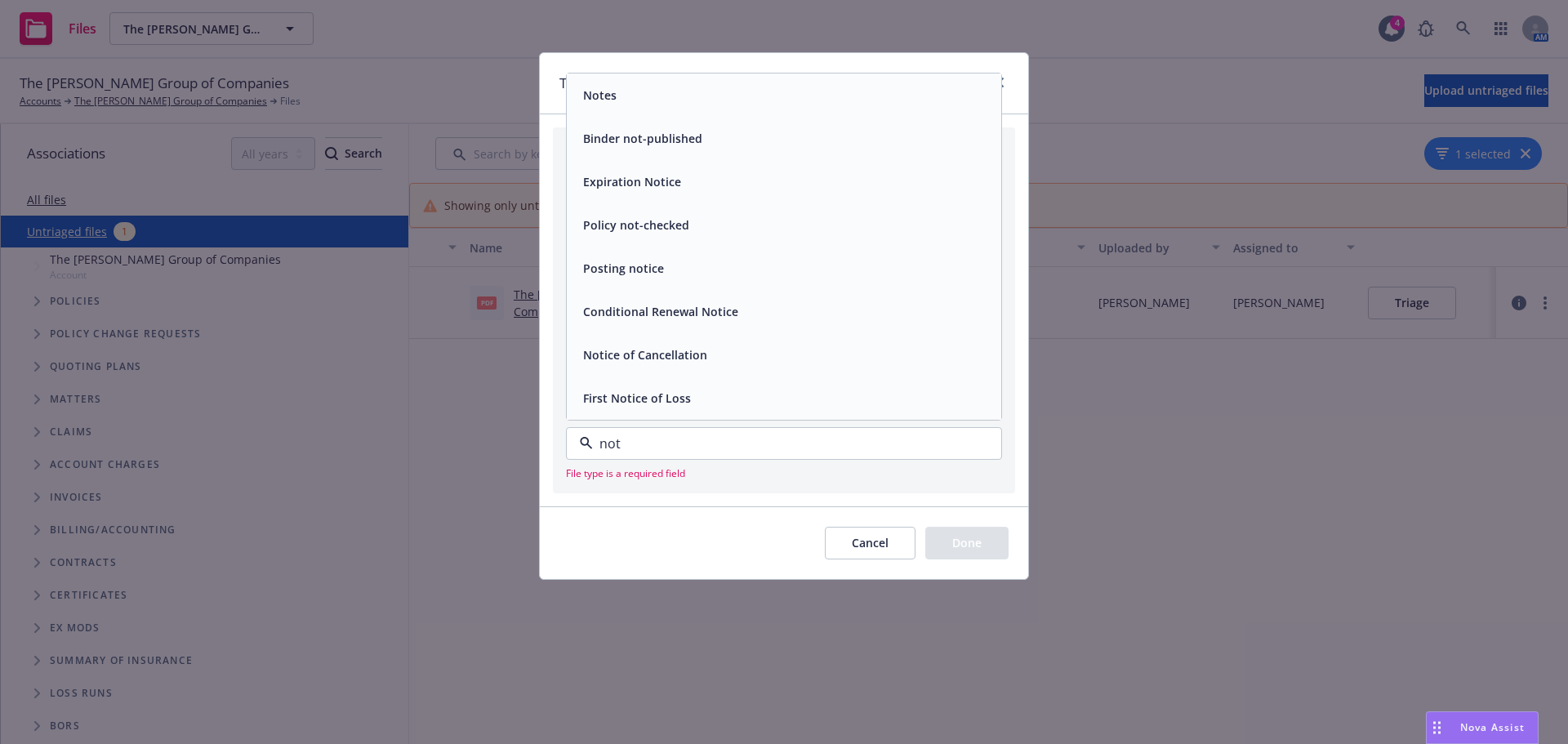
type input "noti"
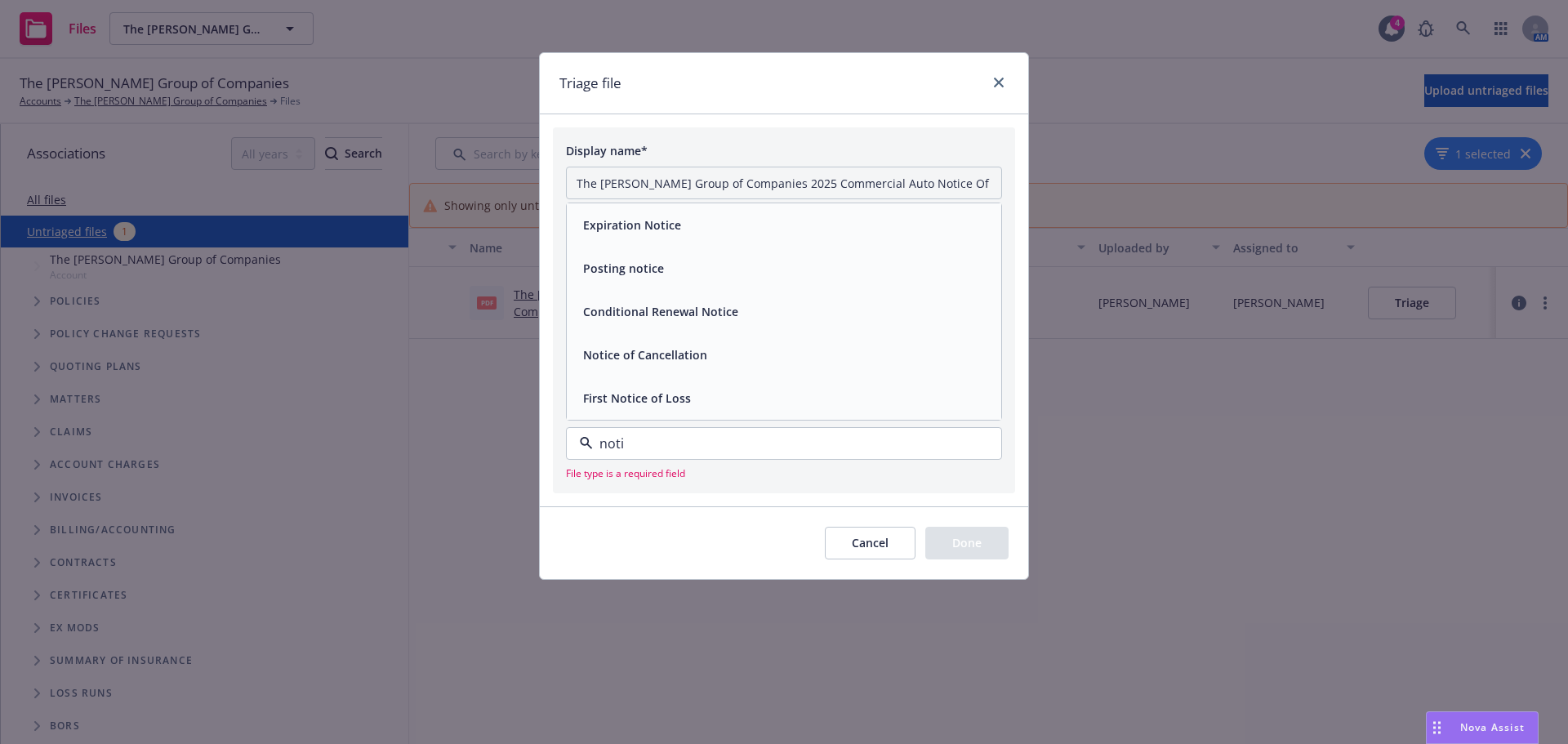
drag, startPoint x: 685, startPoint y: 308, endPoint x: 683, endPoint y: 353, distance: 45.0
click at [683, 353] on div "Expiration Notice Posting notice Conditional Renewal Notice Notice of Cancellat…" at bounding box center [784, 311] width 435 height 216
click at [660, 356] on span "Notice of Cancellation" at bounding box center [645, 355] width 124 height 17
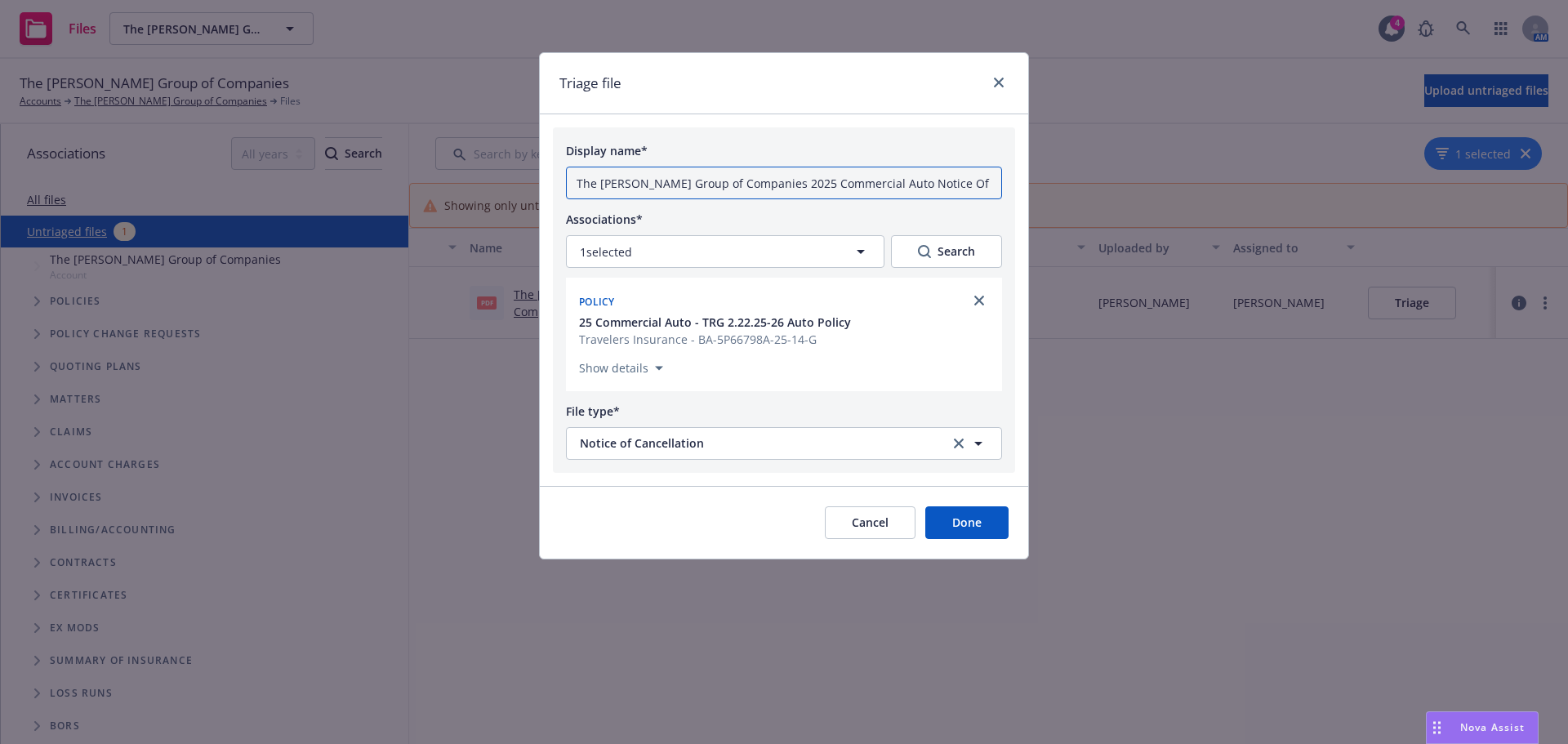
scroll to position [0, 96]
drag, startPoint x: 568, startPoint y: 182, endPoint x: 970, endPoint y: 188, distance: 402.0
click at [970, 188] on input "The Ratto Group of Companies 2025 Commercial Auto Notice Of Cancellation Eff 09…" at bounding box center [784, 183] width 436 height 33
paste input "RG 2/22/25-26 term Umbrella Notice Of Cancellation"
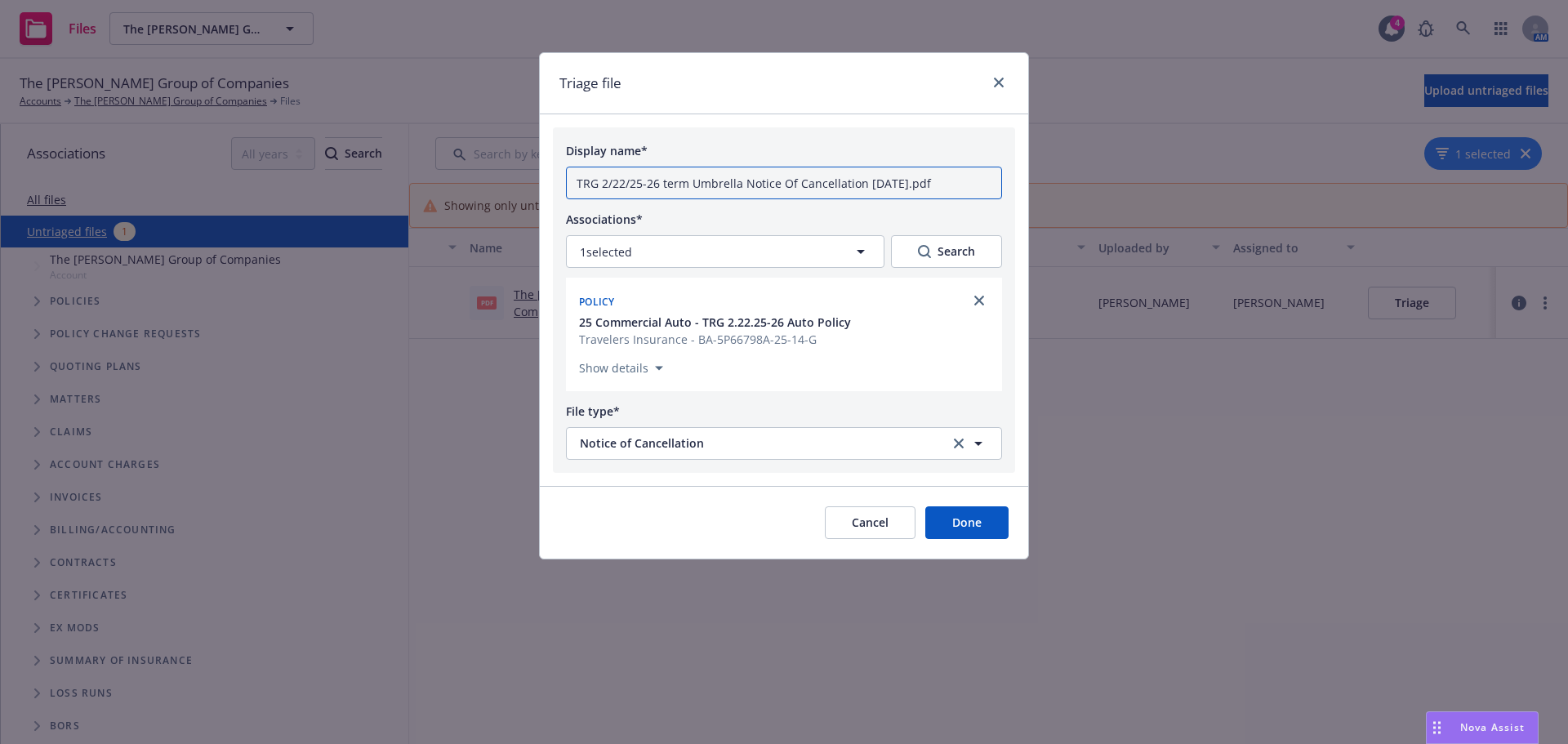
drag, startPoint x: 693, startPoint y: 187, endPoint x: 741, endPoint y: 187, distance: 48.0
click at [741, 187] on input "TRG 2/22/25-26 term Umbrella Notice Of Cancellation 09-02-2025.pdf" at bounding box center [784, 183] width 436 height 33
type input "TRG 2/22/25-26 term Auto Notice Of Cancellation 09-02-2025.pdf"
click at [977, 522] on button "Done" at bounding box center [967, 523] width 83 height 33
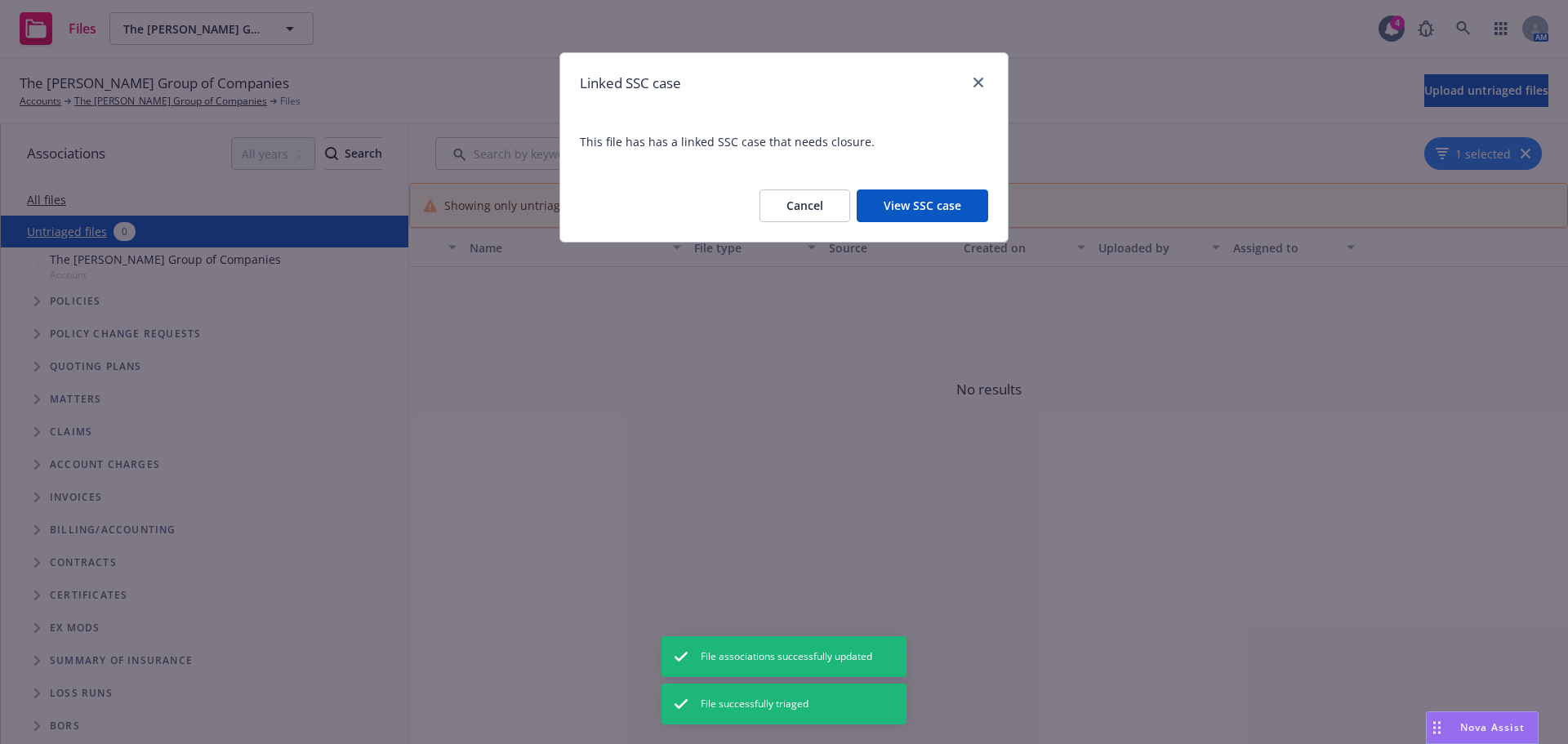
click at [917, 208] on button "View SSC case" at bounding box center [923, 206] width 131 height 33
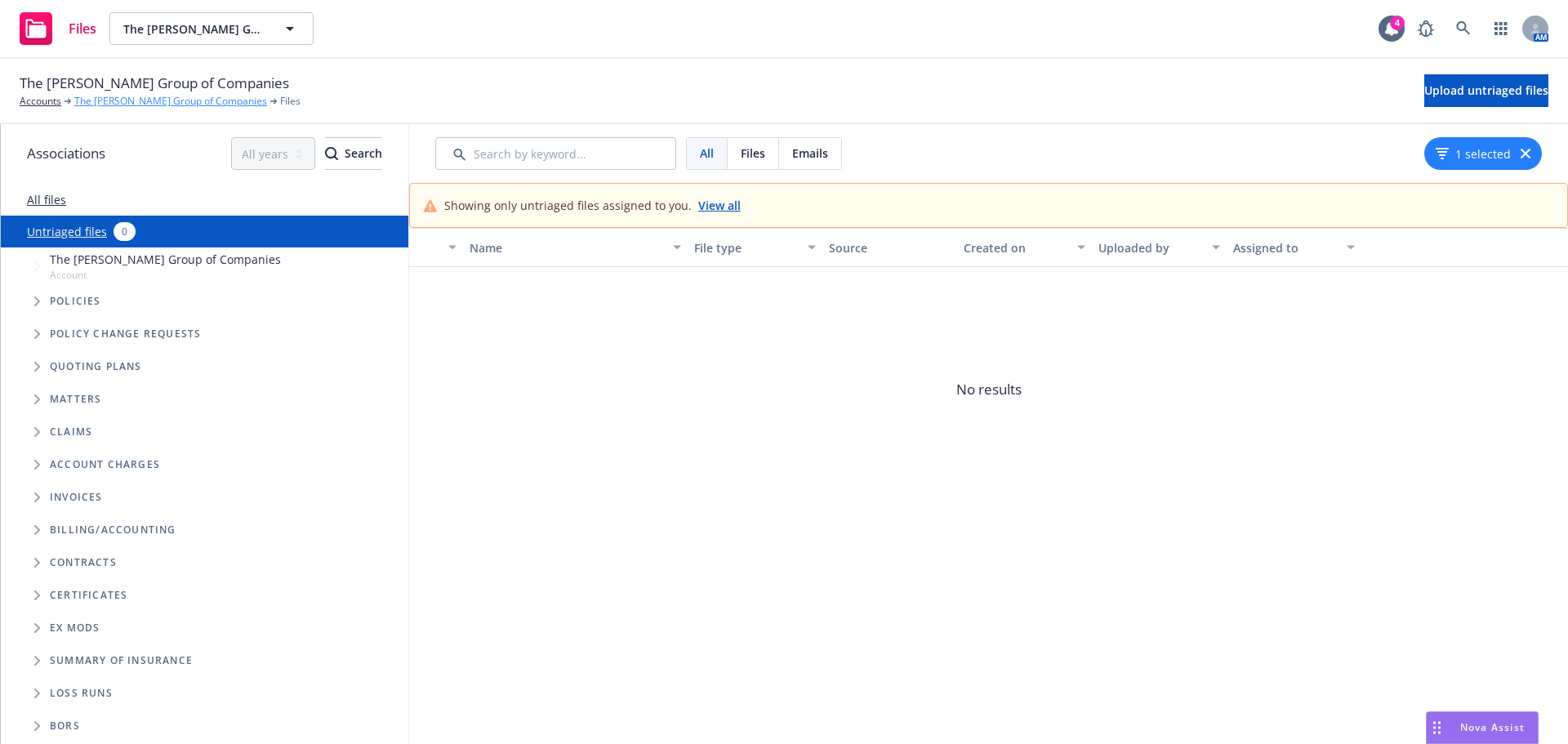
click at [115, 100] on link "The Ratto Group of Companies" at bounding box center [170, 101] width 193 height 15
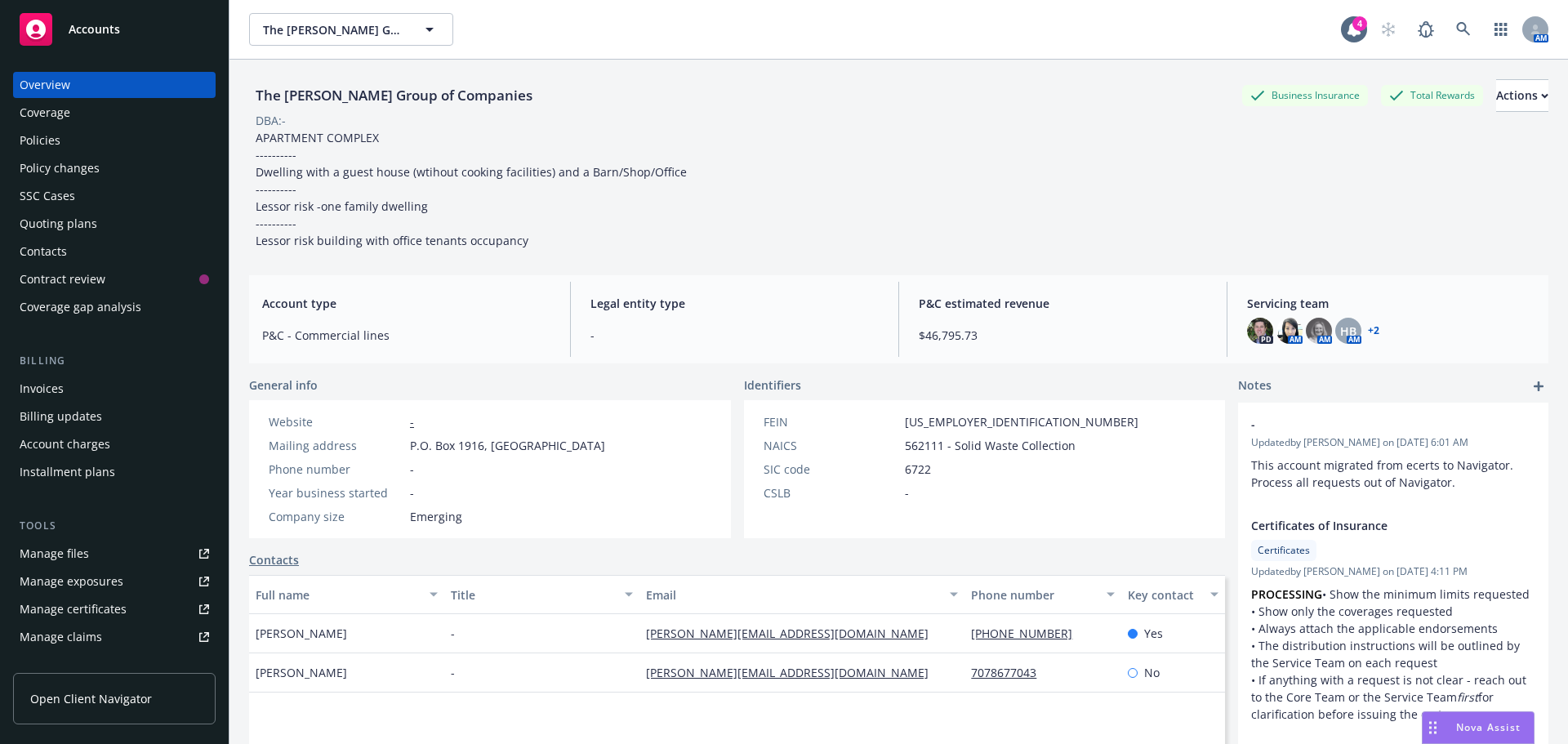
click at [47, 388] on div "Invoices" at bounding box center [41, 389] width 44 height 26
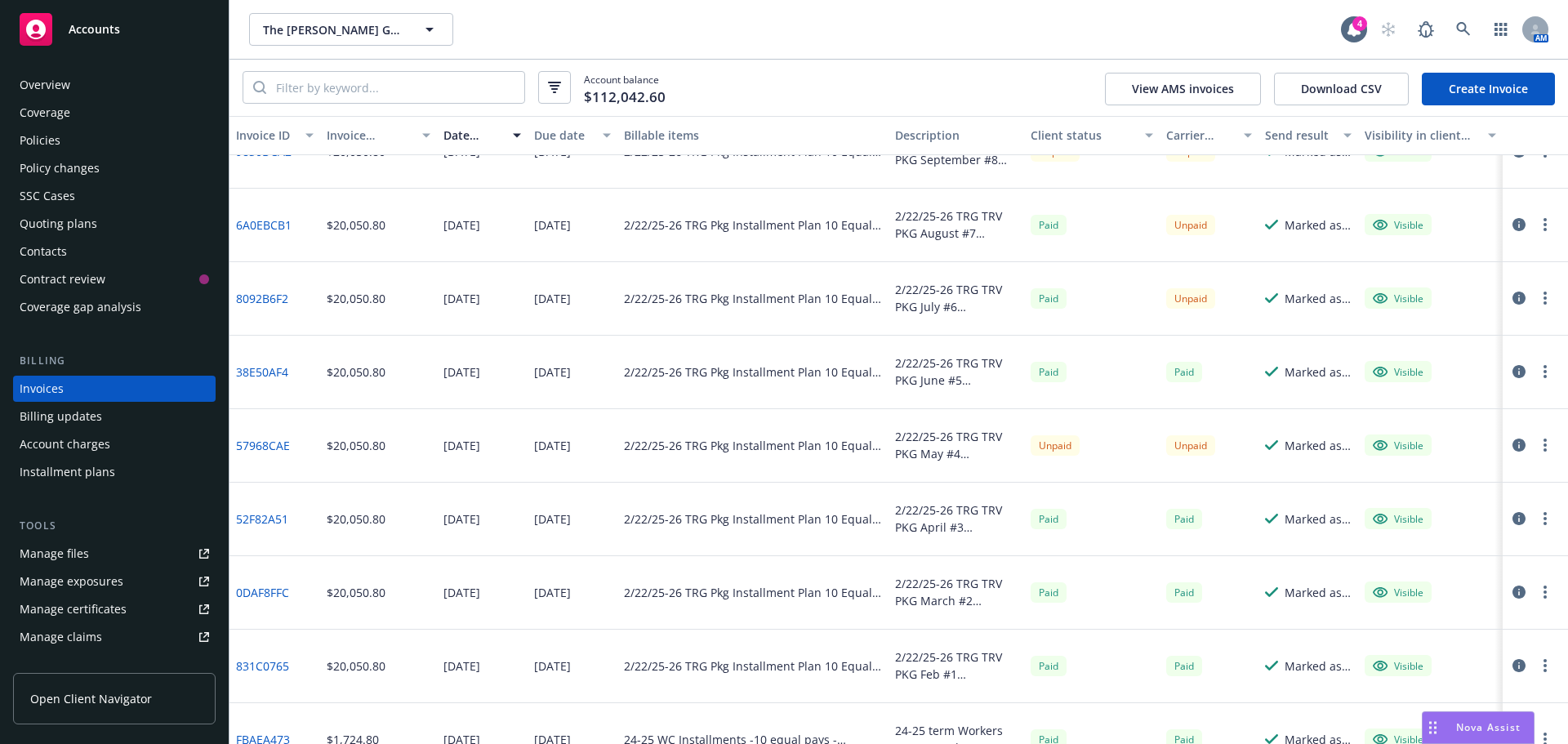
scroll to position [899, 0]
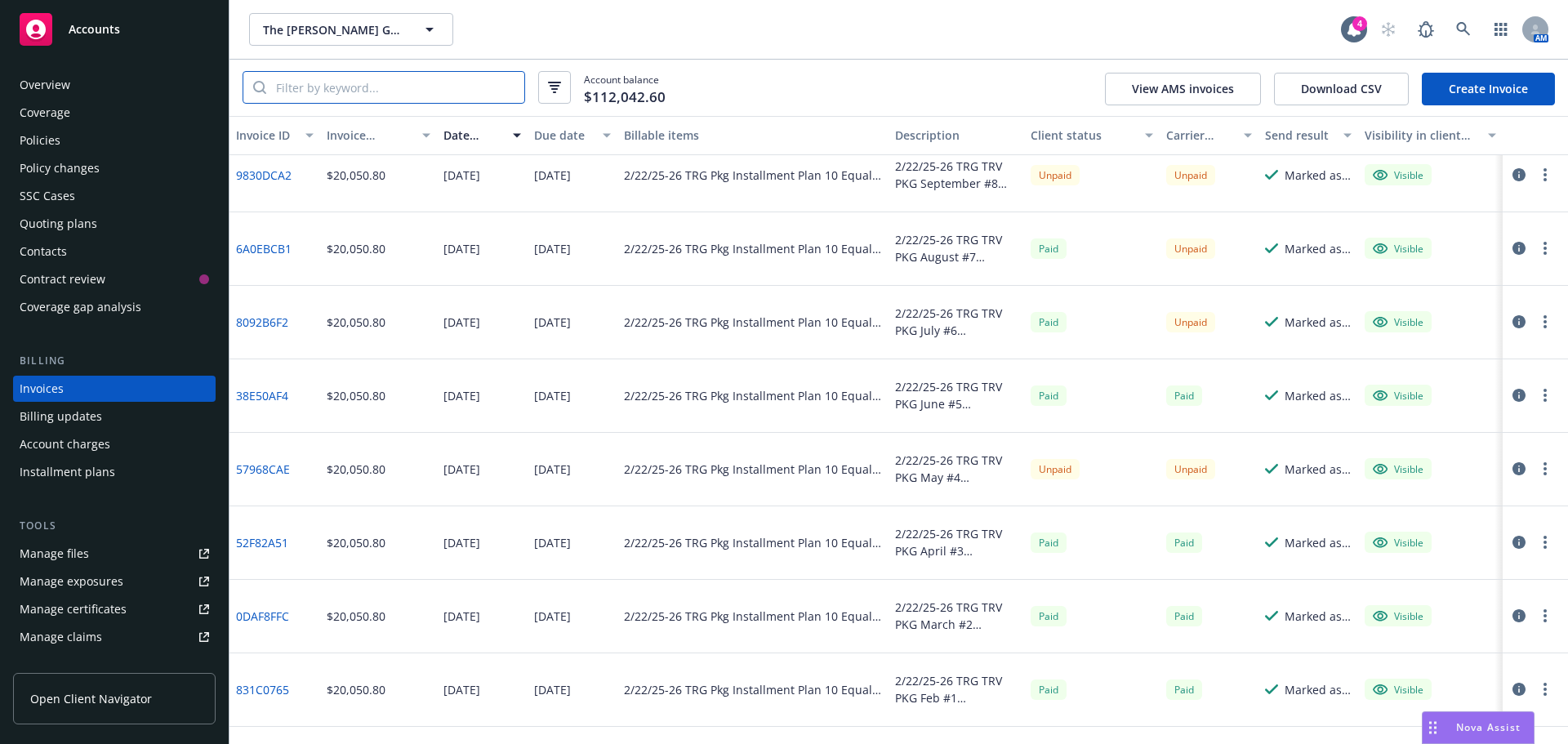
click at [324, 87] on input "search" at bounding box center [395, 87] width 258 height 31
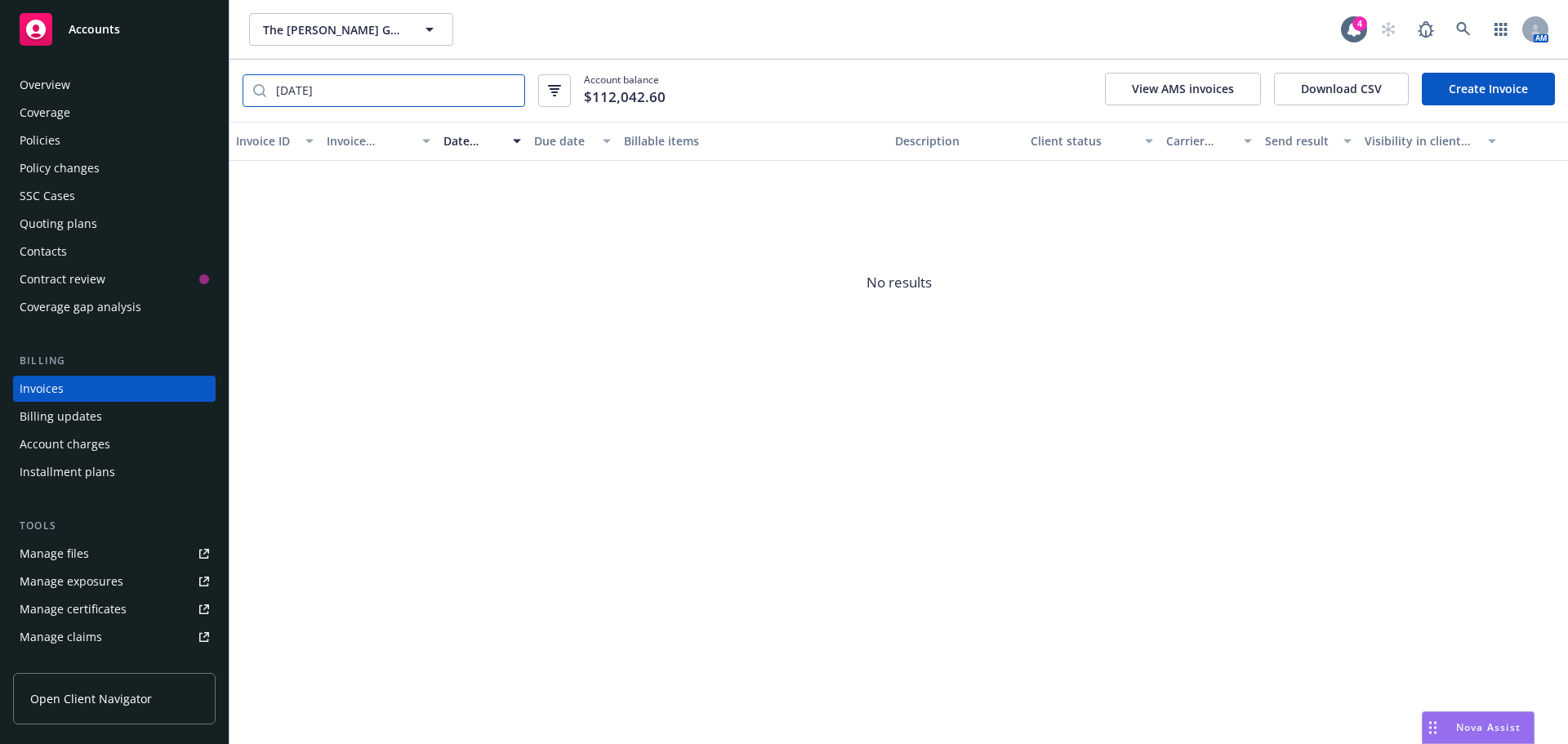
drag, startPoint x: 354, startPoint y: 90, endPoint x: 256, endPoint y: 85, distance: 98.1
click at [256, 85] on div "09/22/2025" at bounding box center [384, 91] width 282 height 33
type input "9/22/2025"
click at [547, 142] on div "Due date" at bounding box center [563, 141] width 60 height 17
drag, startPoint x: 291, startPoint y: 90, endPoint x: 200, endPoint y: 86, distance: 91.1
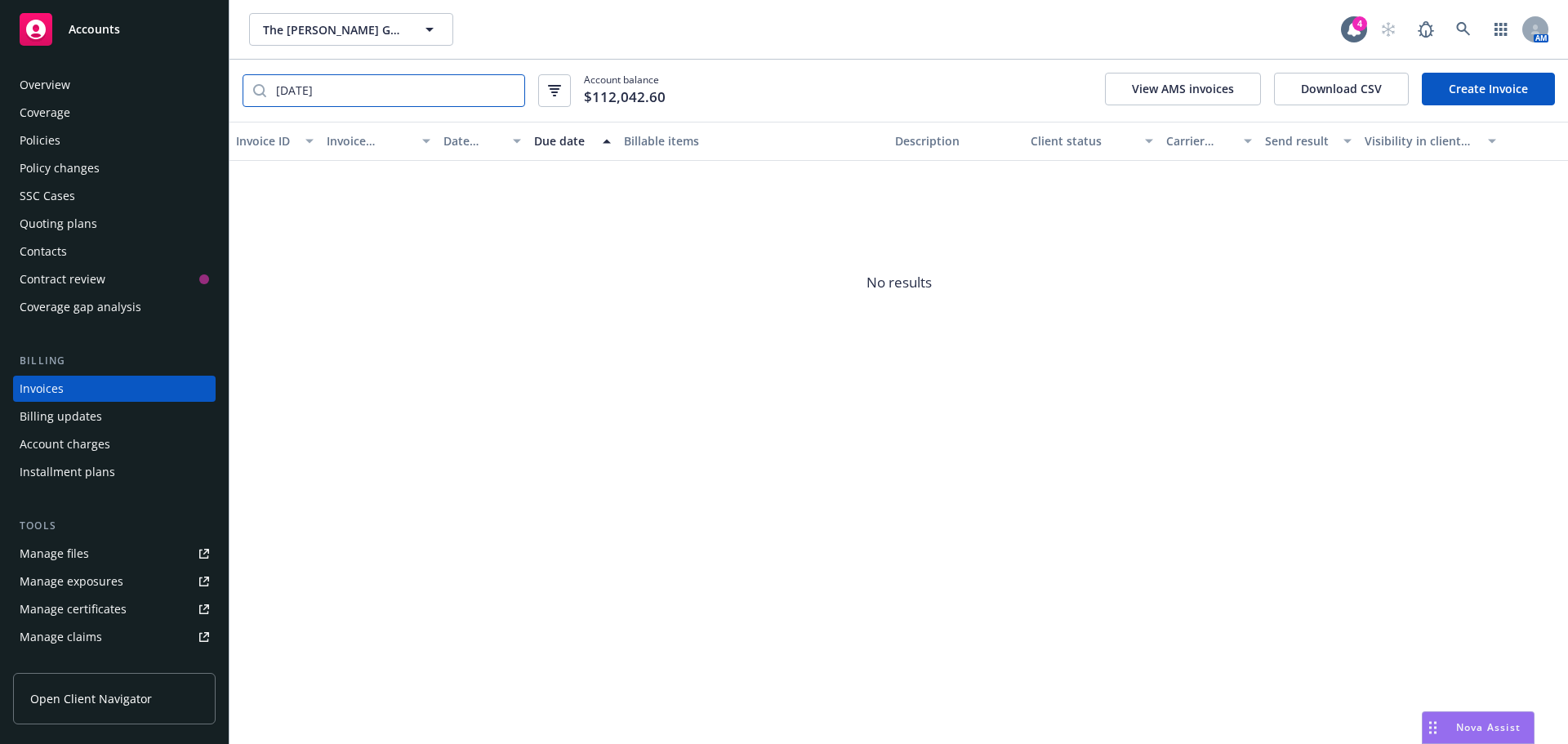
click at [198, 88] on div "Accounts Overview Coverage Policies Policy changes SSC Cases Quoting plans Cont…" at bounding box center [784, 372] width 1568 height 744
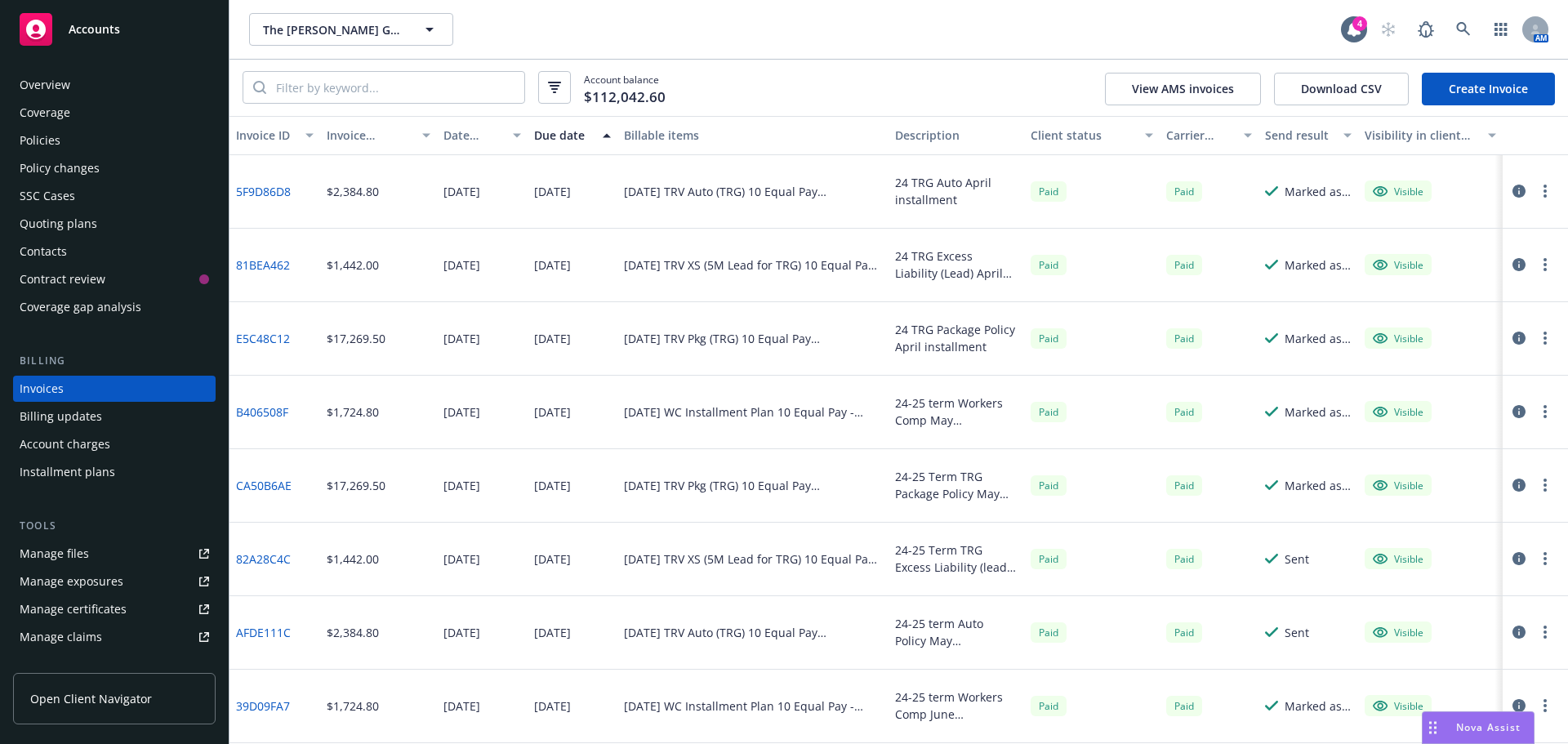
click at [543, 137] on div "Due date" at bounding box center [563, 136] width 60 height 17
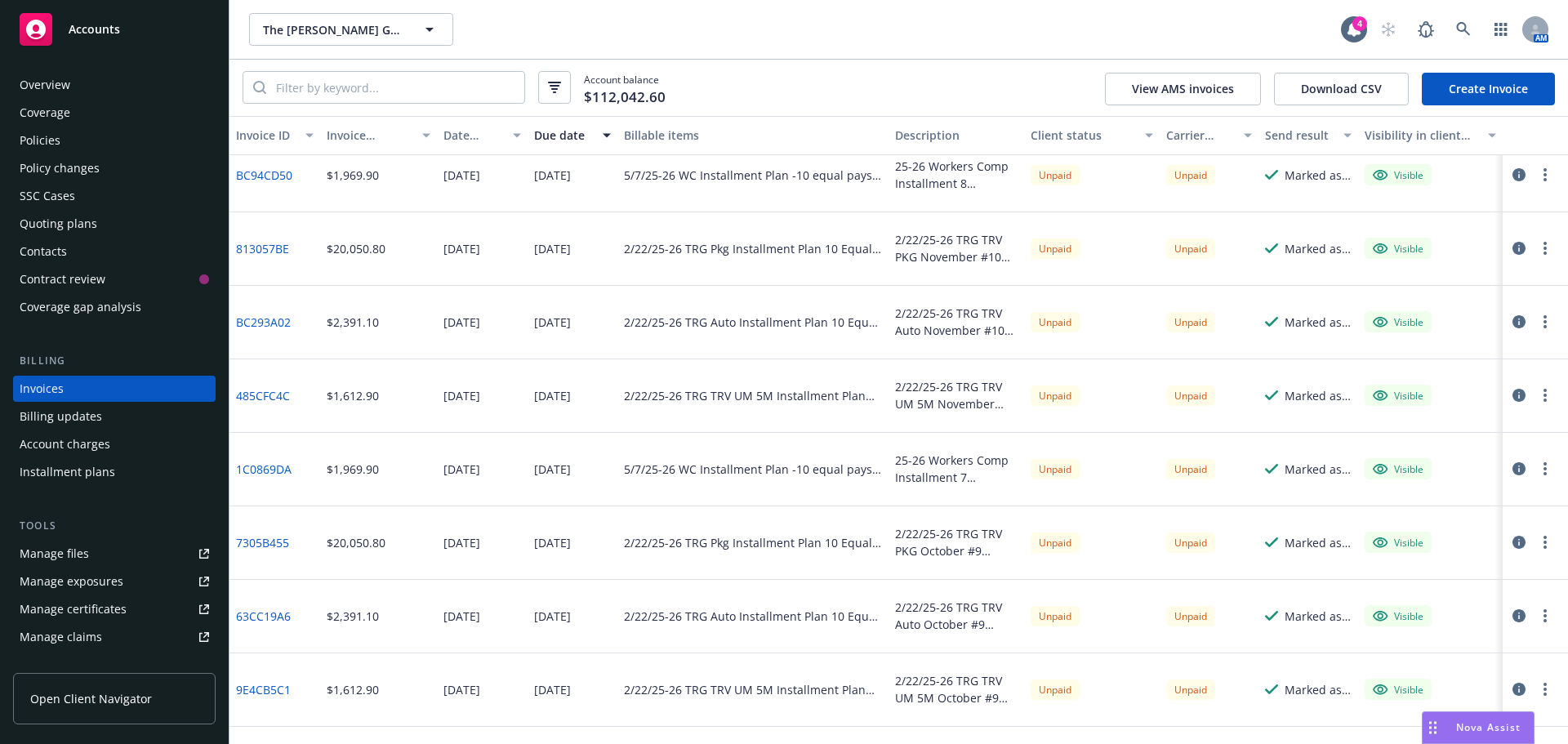
scroll to position [0, 0]
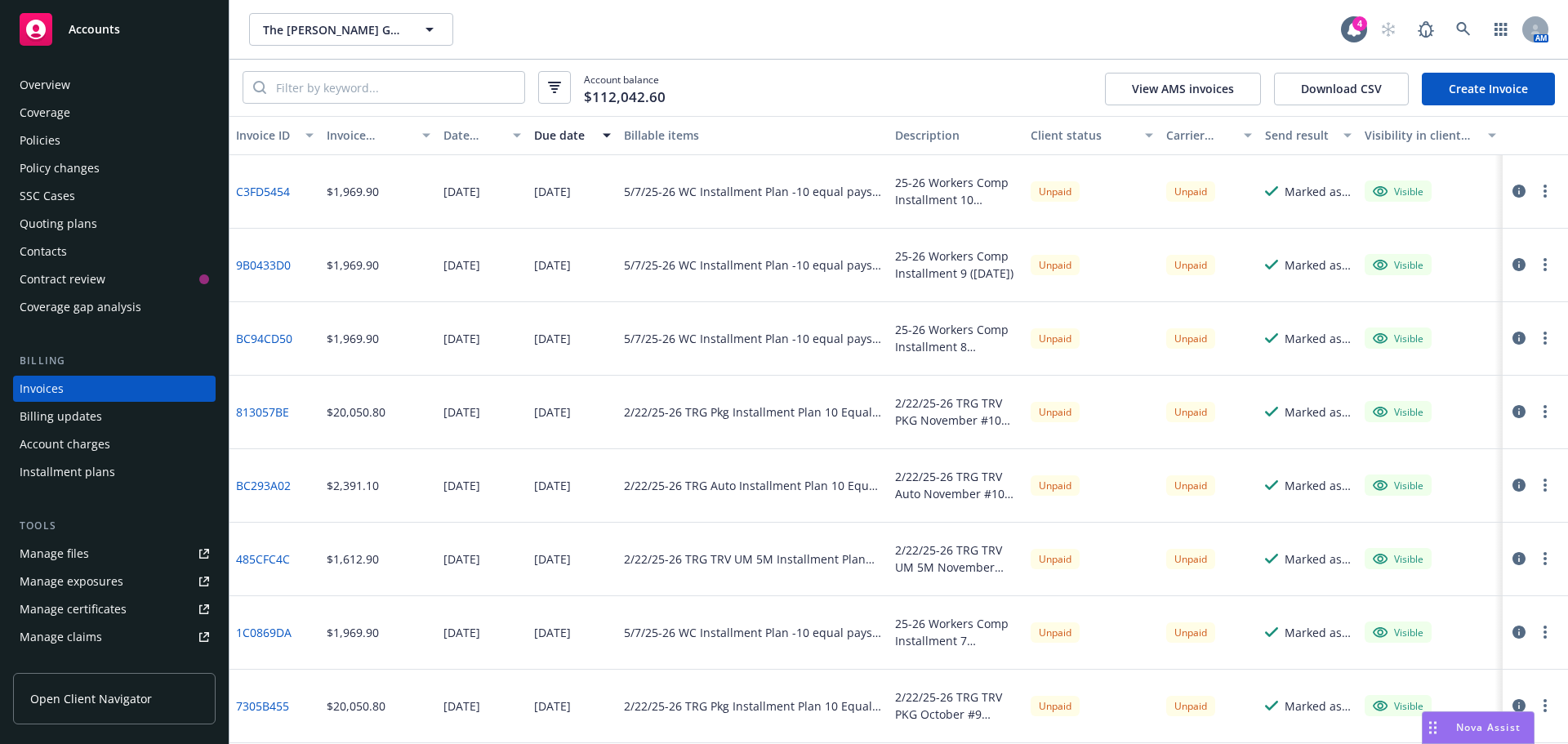
click at [564, 136] on div "Due date" at bounding box center [563, 136] width 60 height 17
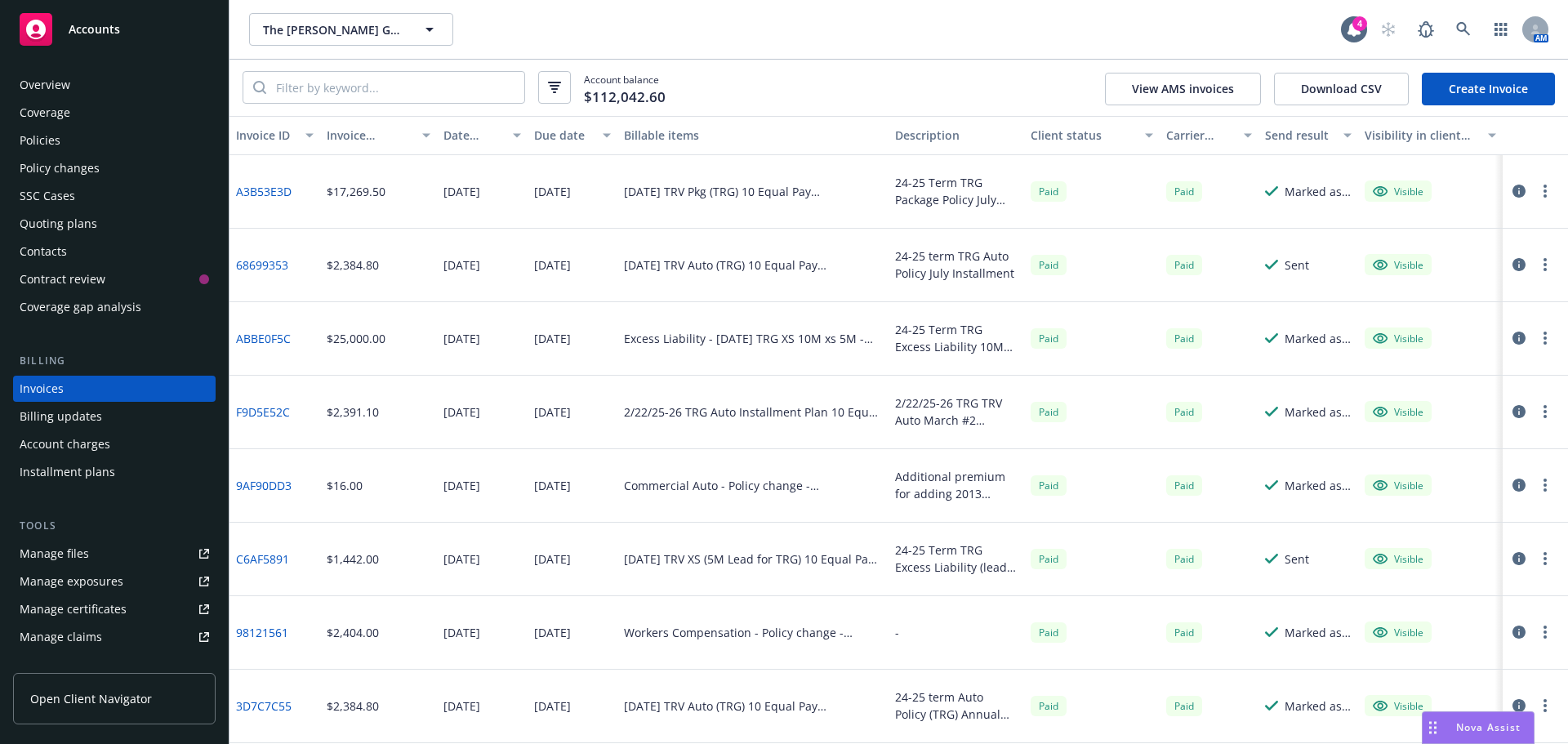
click at [558, 135] on div "Due date" at bounding box center [563, 136] width 60 height 17
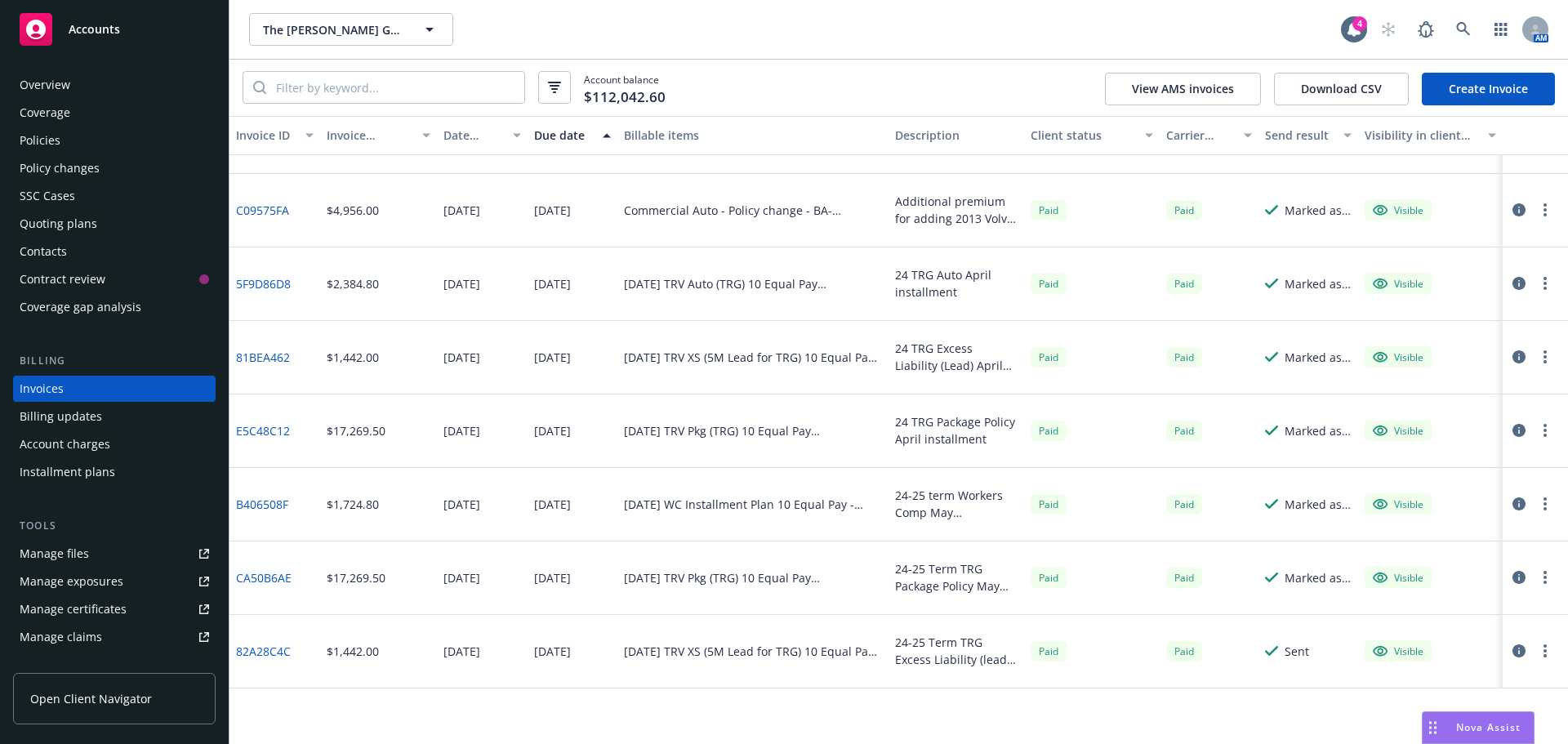
scroll to position [490, 0]
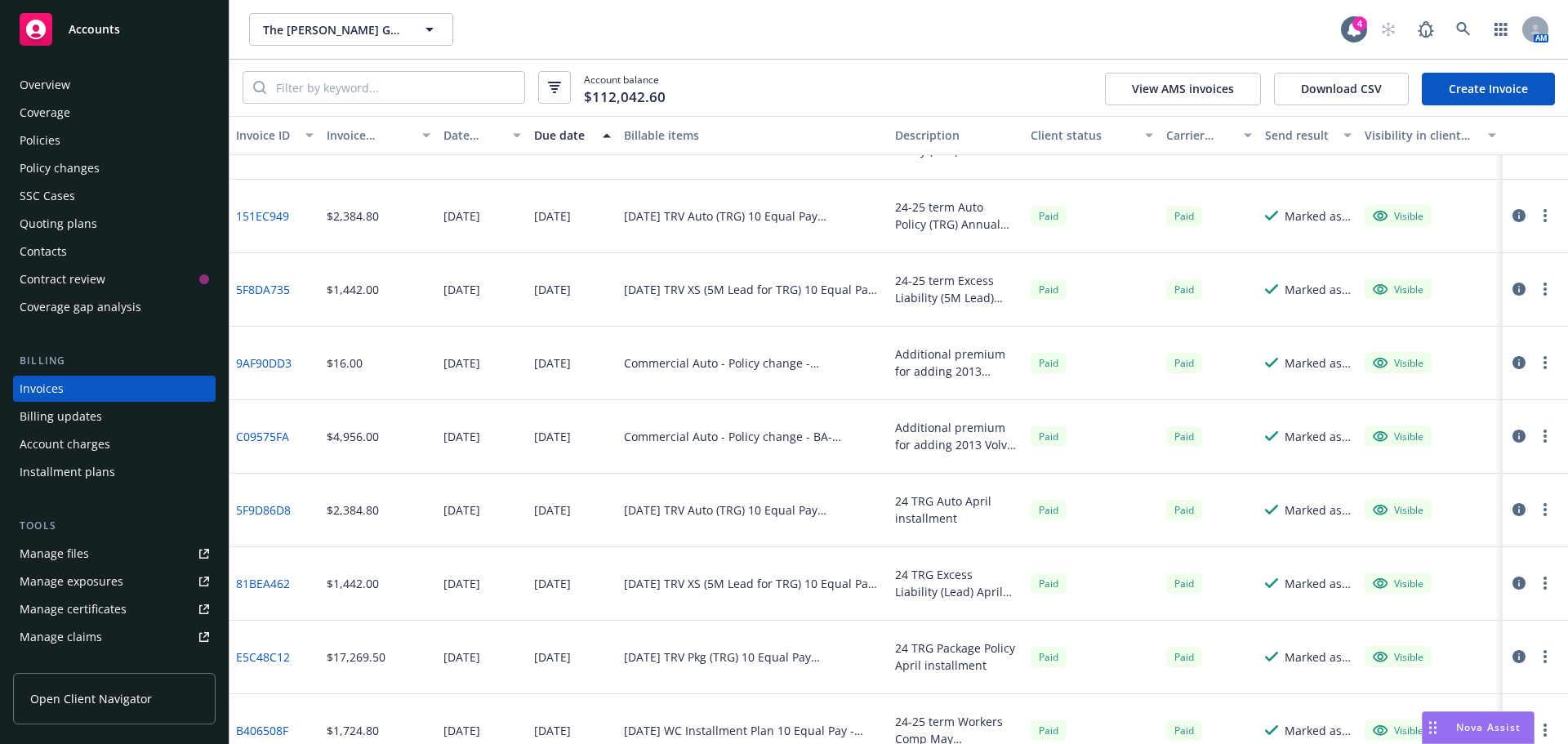
click at [559, 136] on div "Due date" at bounding box center [563, 136] width 60 height 17
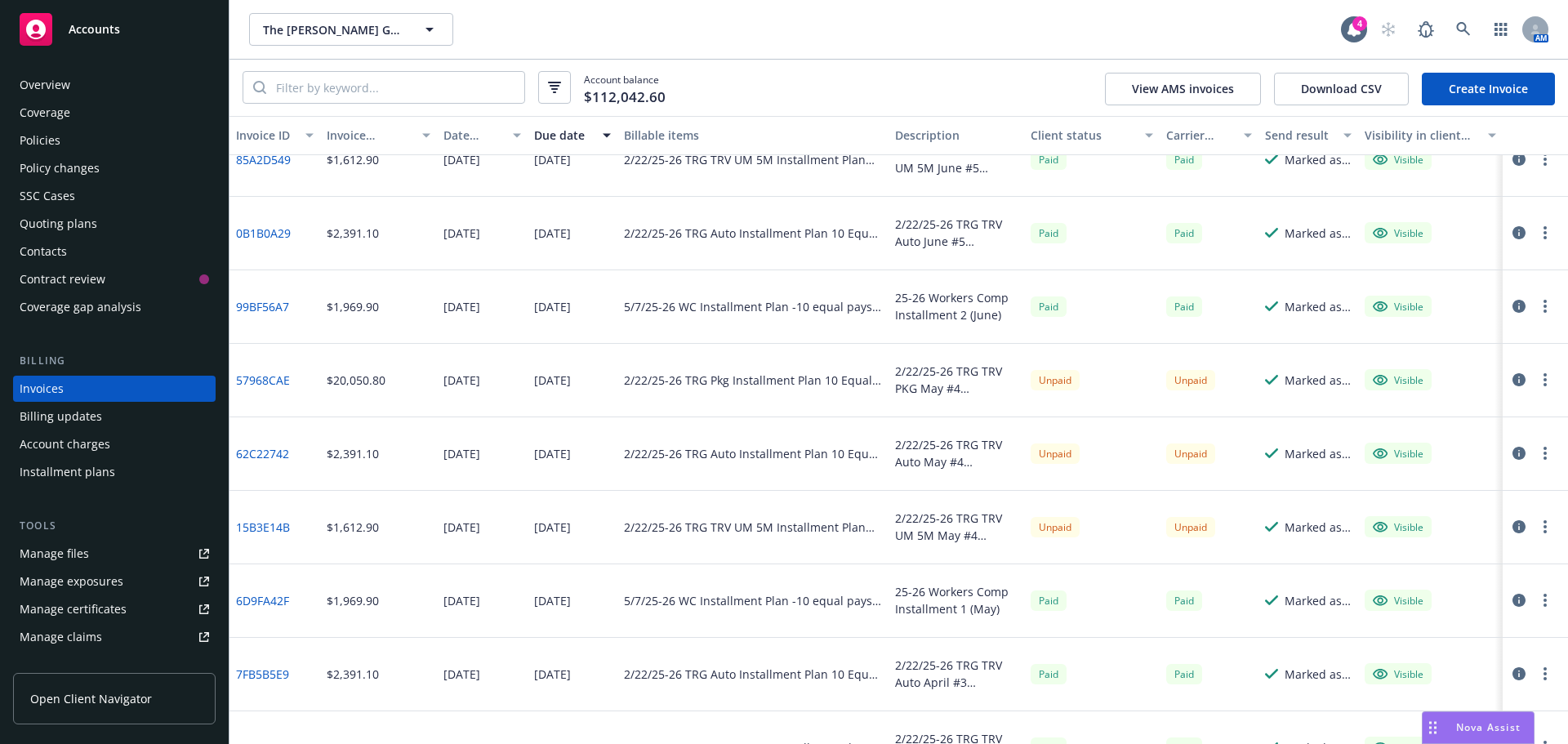
scroll to position [1797, 0]
click at [50, 145] on div "Policies" at bounding box center [40, 140] width 41 height 26
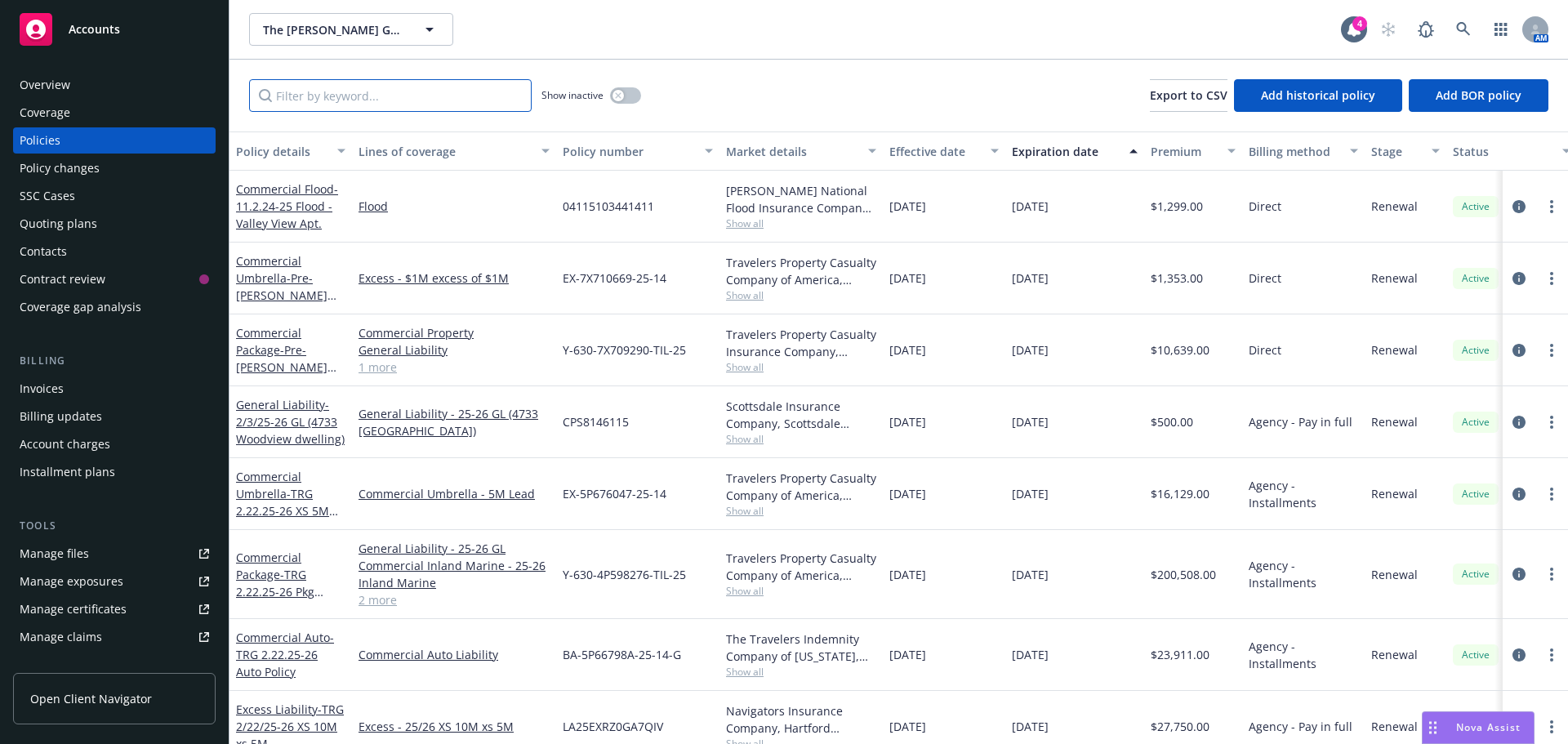
click at [321, 96] on input "Filter by keyword..." at bounding box center [390, 96] width 282 height 33
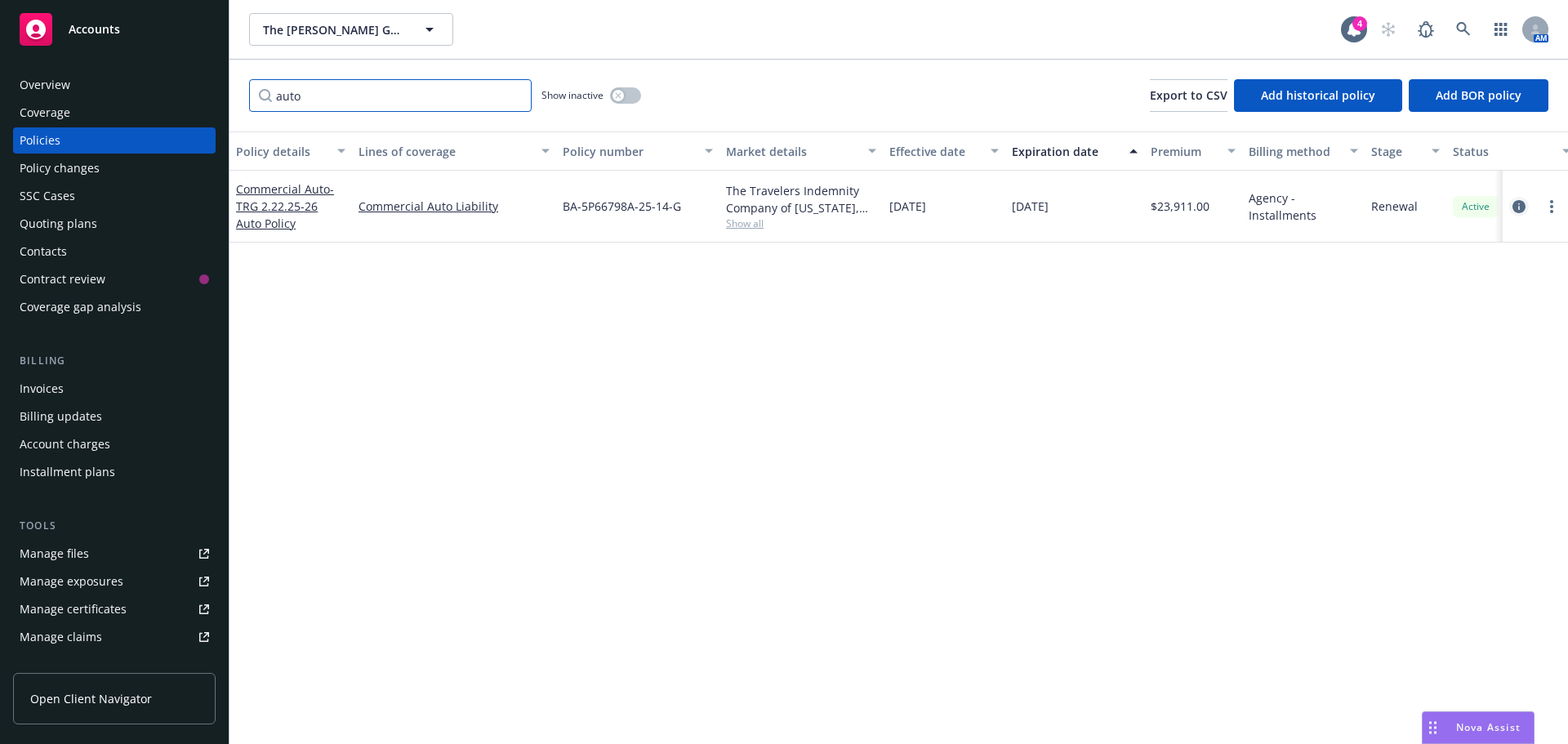
type input "auto"
click at [1514, 210] on icon "circleInformation" at bounding box center [1519, 207] width 13 height 13
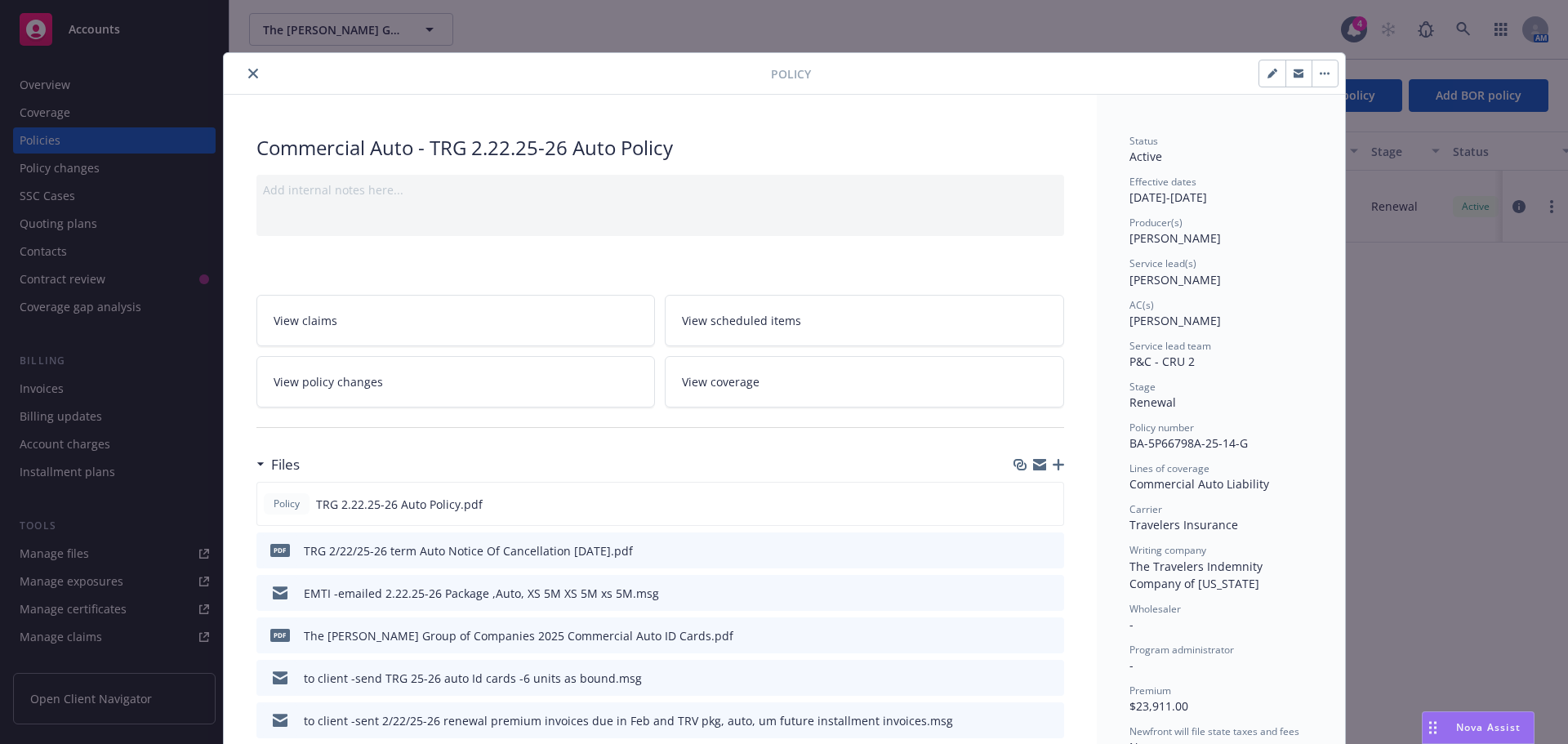
click at [248, 73] on icon "close" at bounding box center [252, 73] width 10 height 10
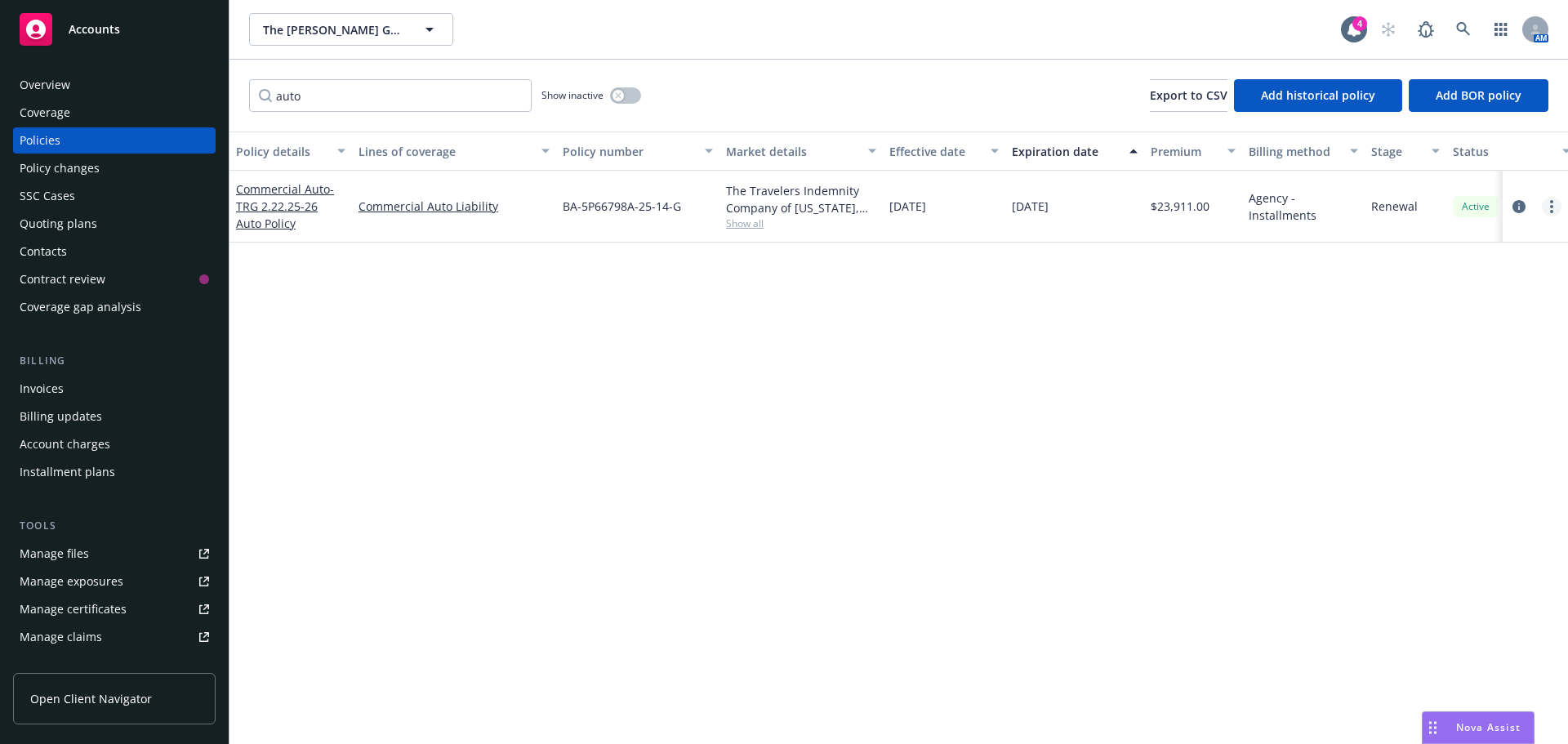
click at [1548, 204] on link "more" at bounding box center [1552, 207] width 20 height 20
click at [1463, 429] on link "Copy logging email" at bounding box center [1464, 436] width 192 height 33
click at [63, 557] on div "Manage files" at bounding box center [54, 554] width 69 height 26
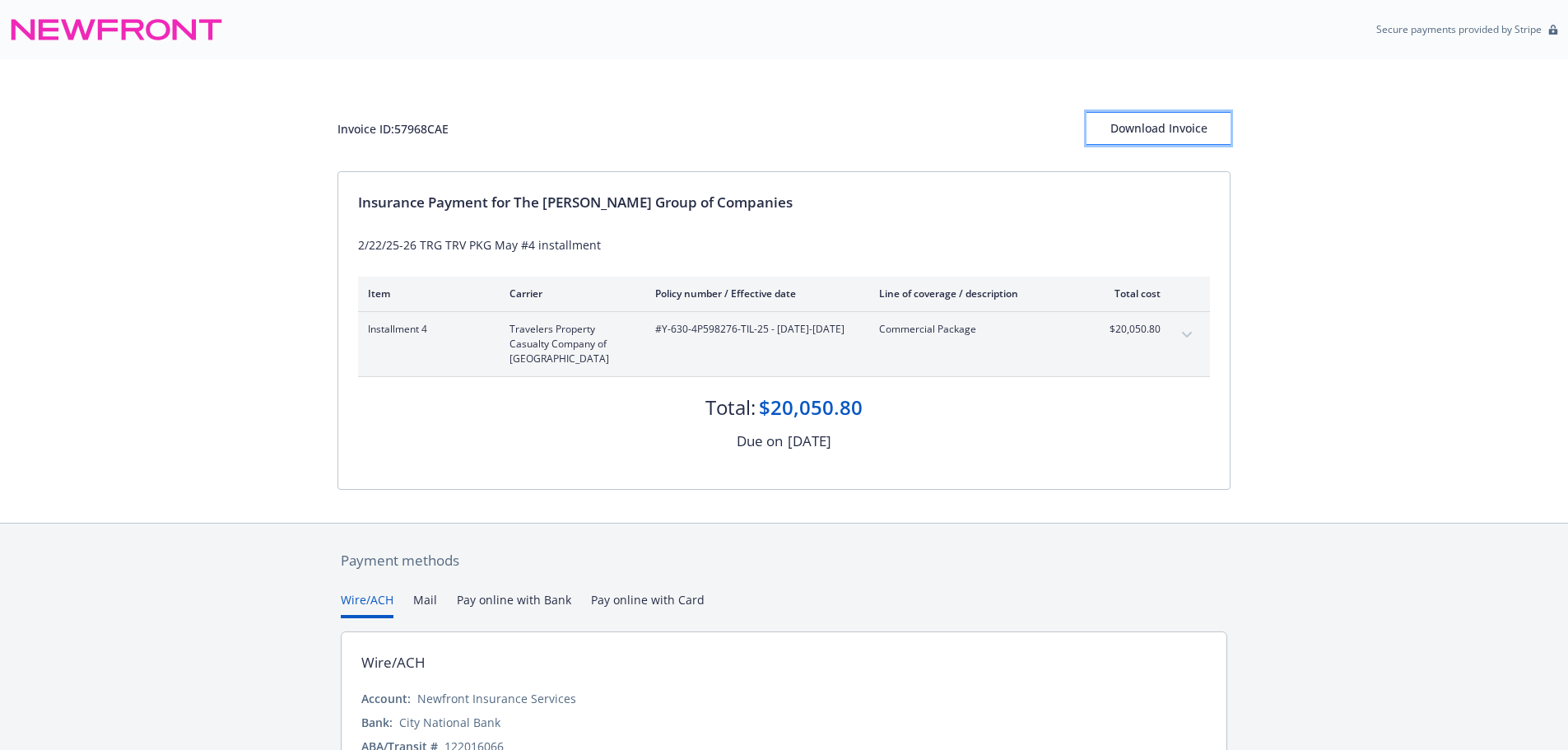
click at [1156, 129] on div "Download Invoice" at bounding box center [1158, 129] width 144 height 31
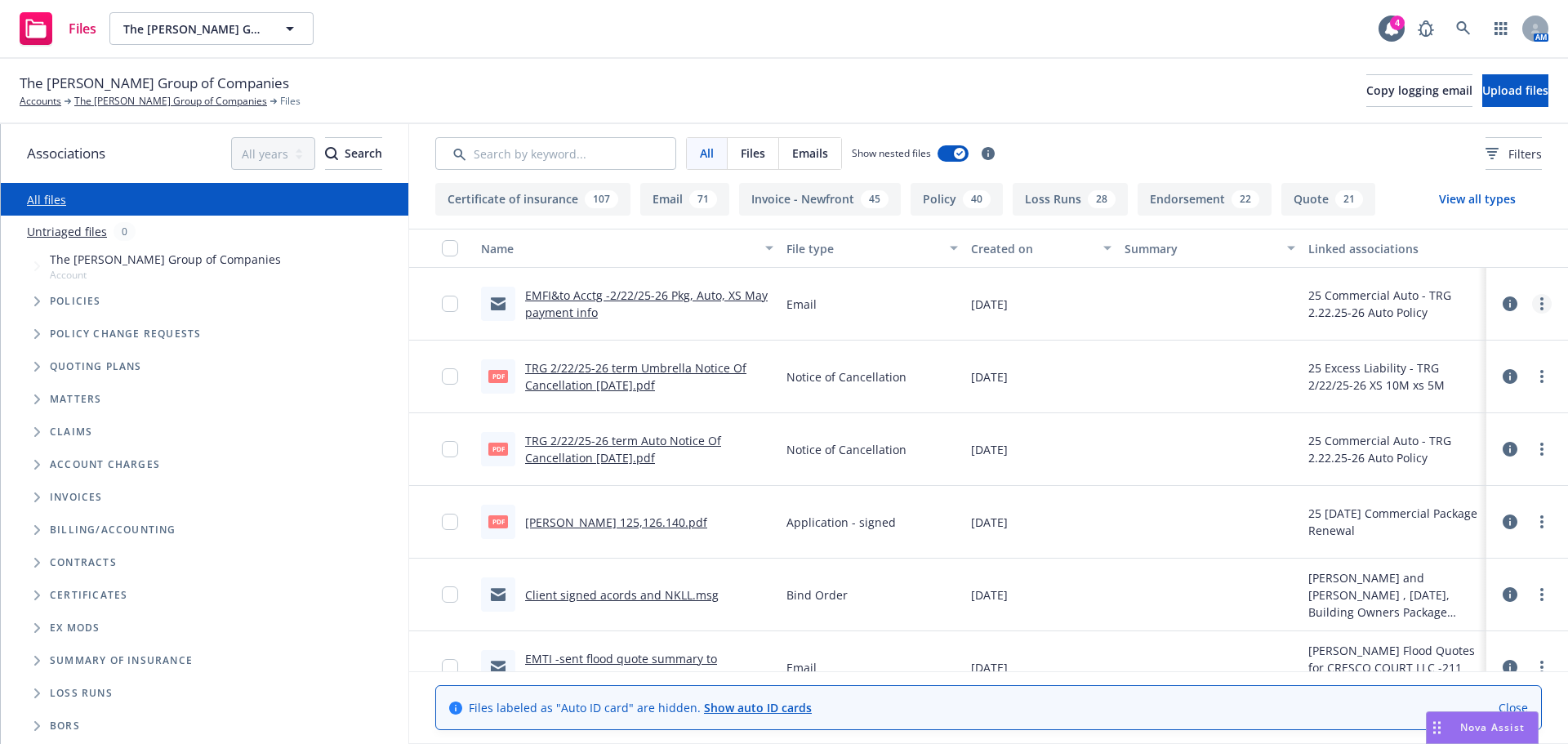
click at [1540, 308] on circle "more" at bounding box center [1542, 308] width 3 height 3
click at [1459, 434] on link "Update associations" at bounding box center [1457, 436] width 162 height 33
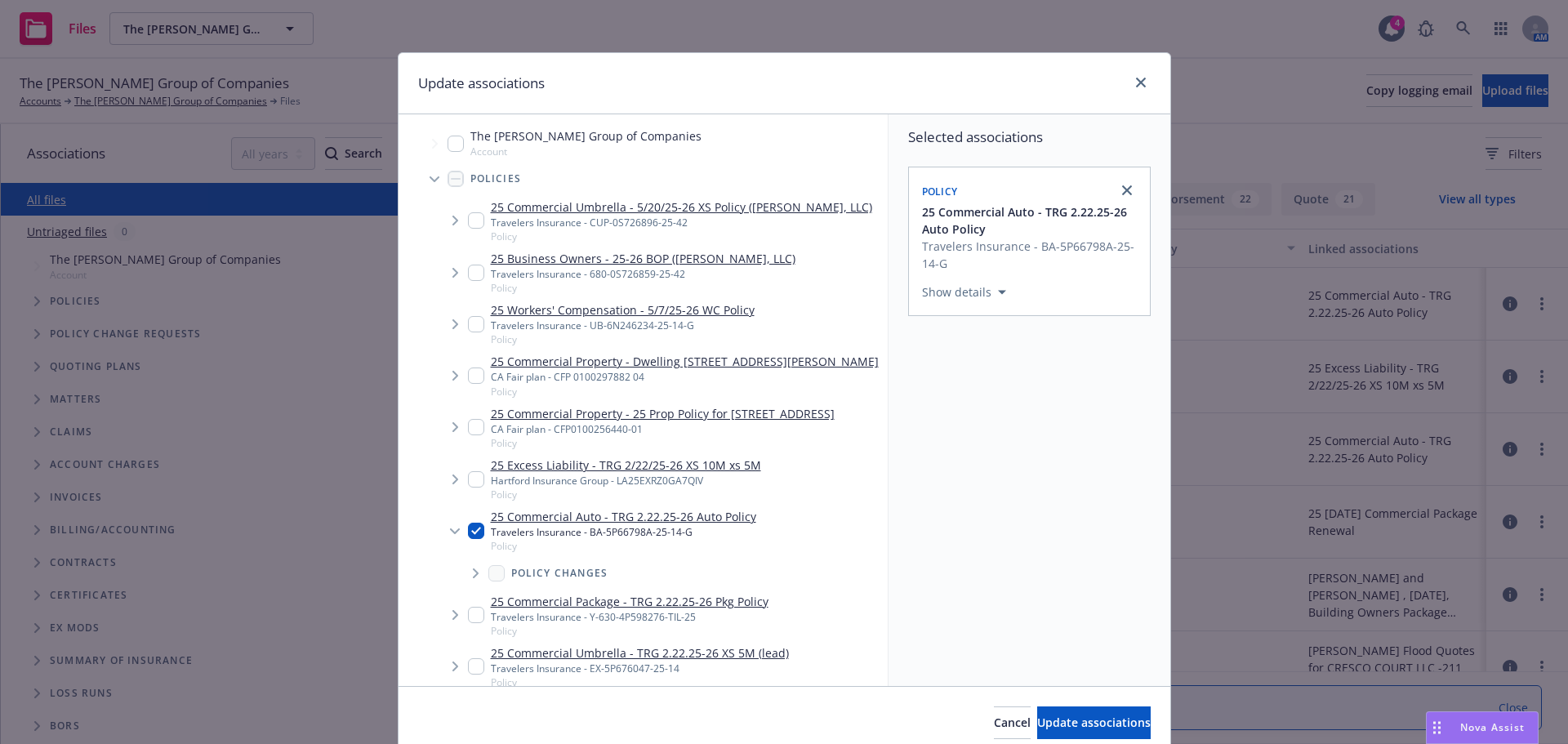
click at [471, 487] on input "Tree Example" at bounding box center [476, 479] width 16 height 16
checkbox input "true"
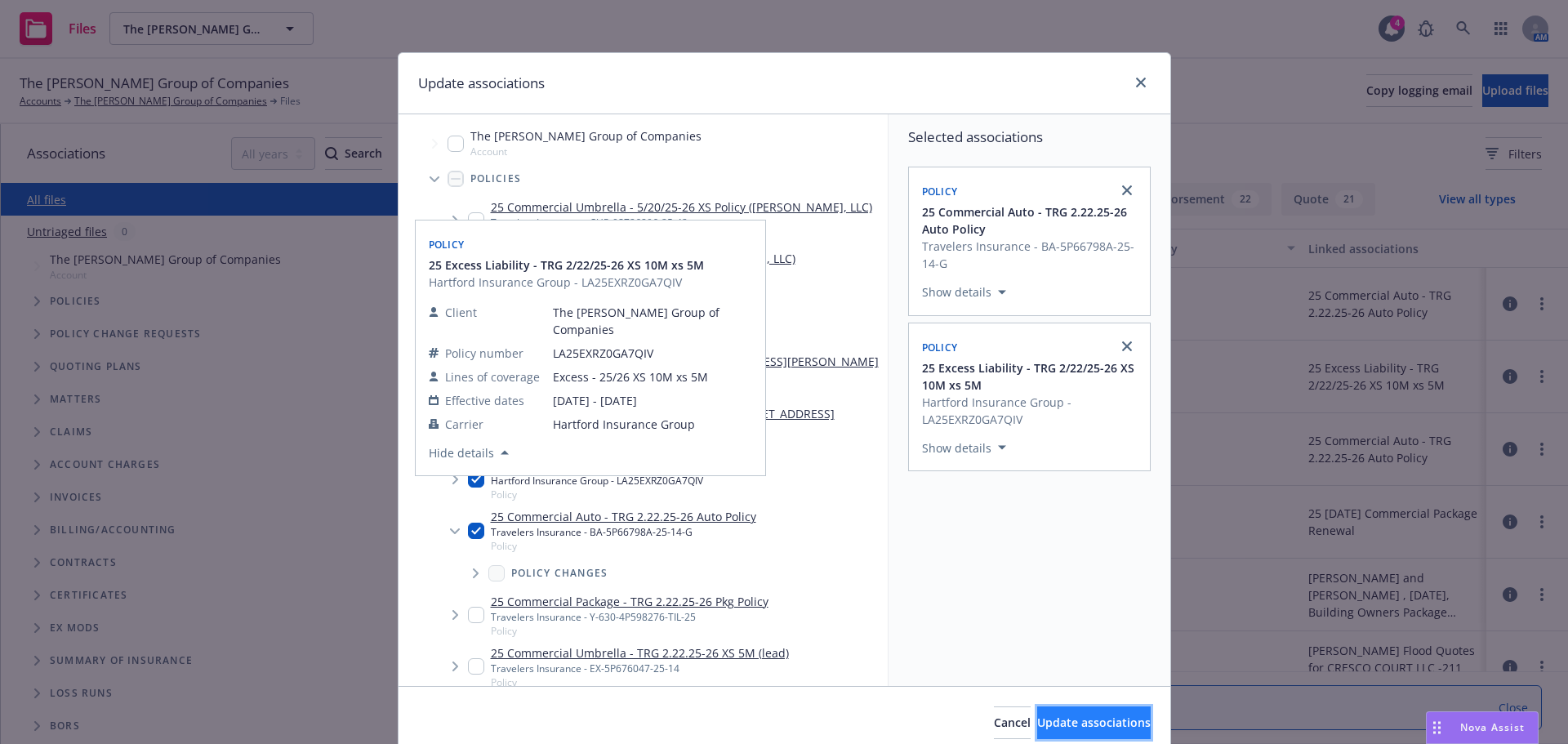
click at [1038, 716] on span "Update associations" at bounding box center [1094, 722] width 113 height 16
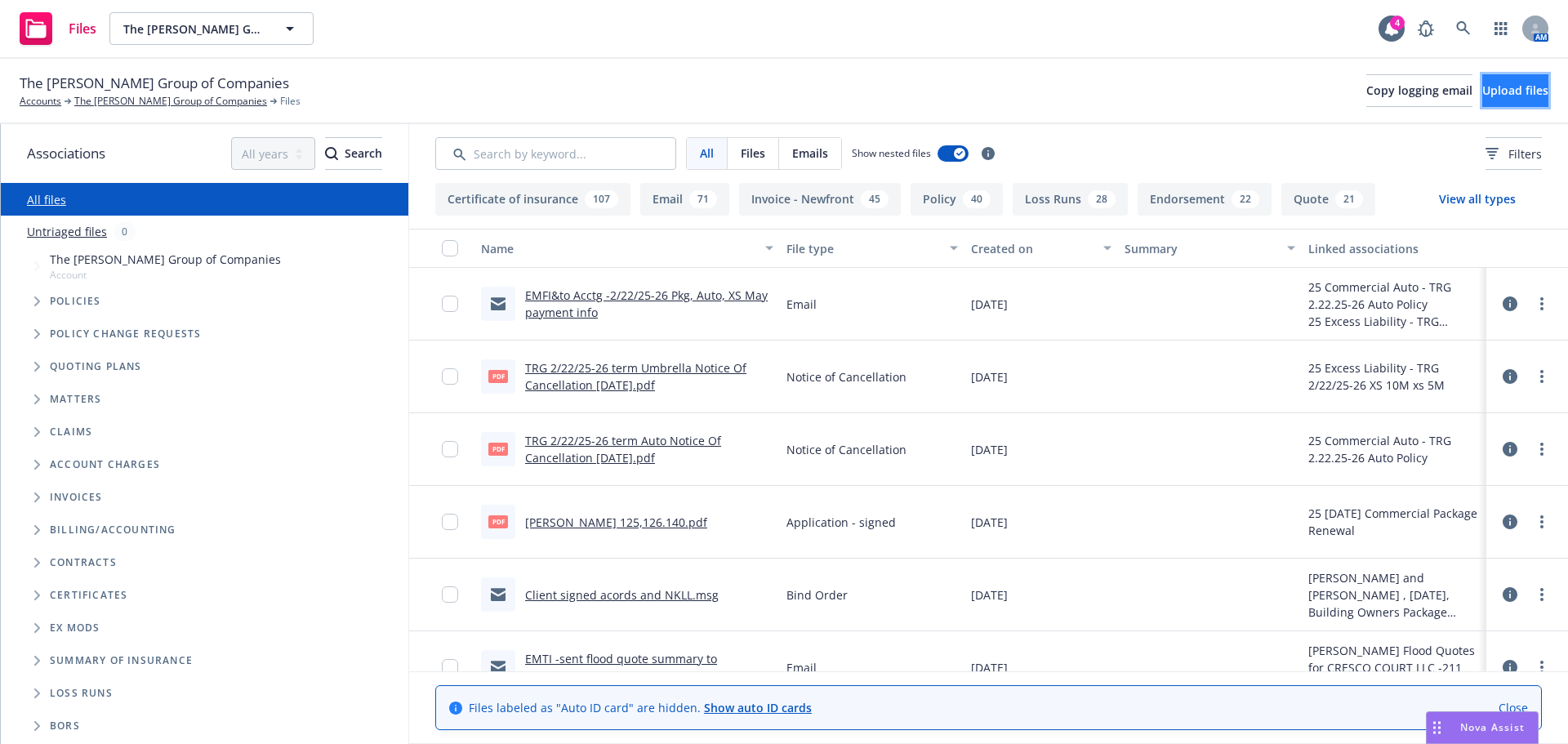
click at [1491, 93] on span "Upload files" at bounding box center [1515, 90] width 67 height 16
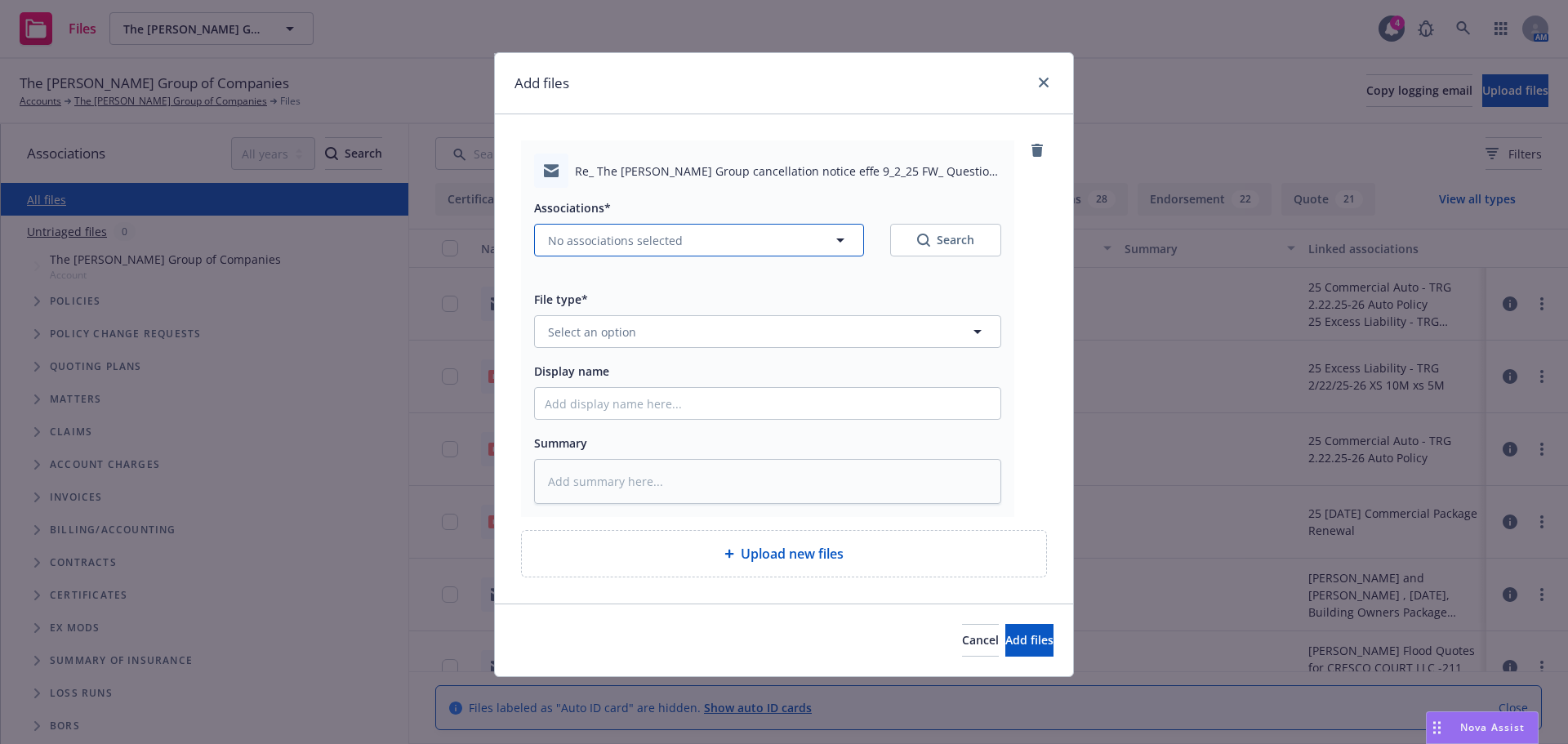
click at [836, 245] on icon "button" at bounding box center [840, 240] width 20 height 20
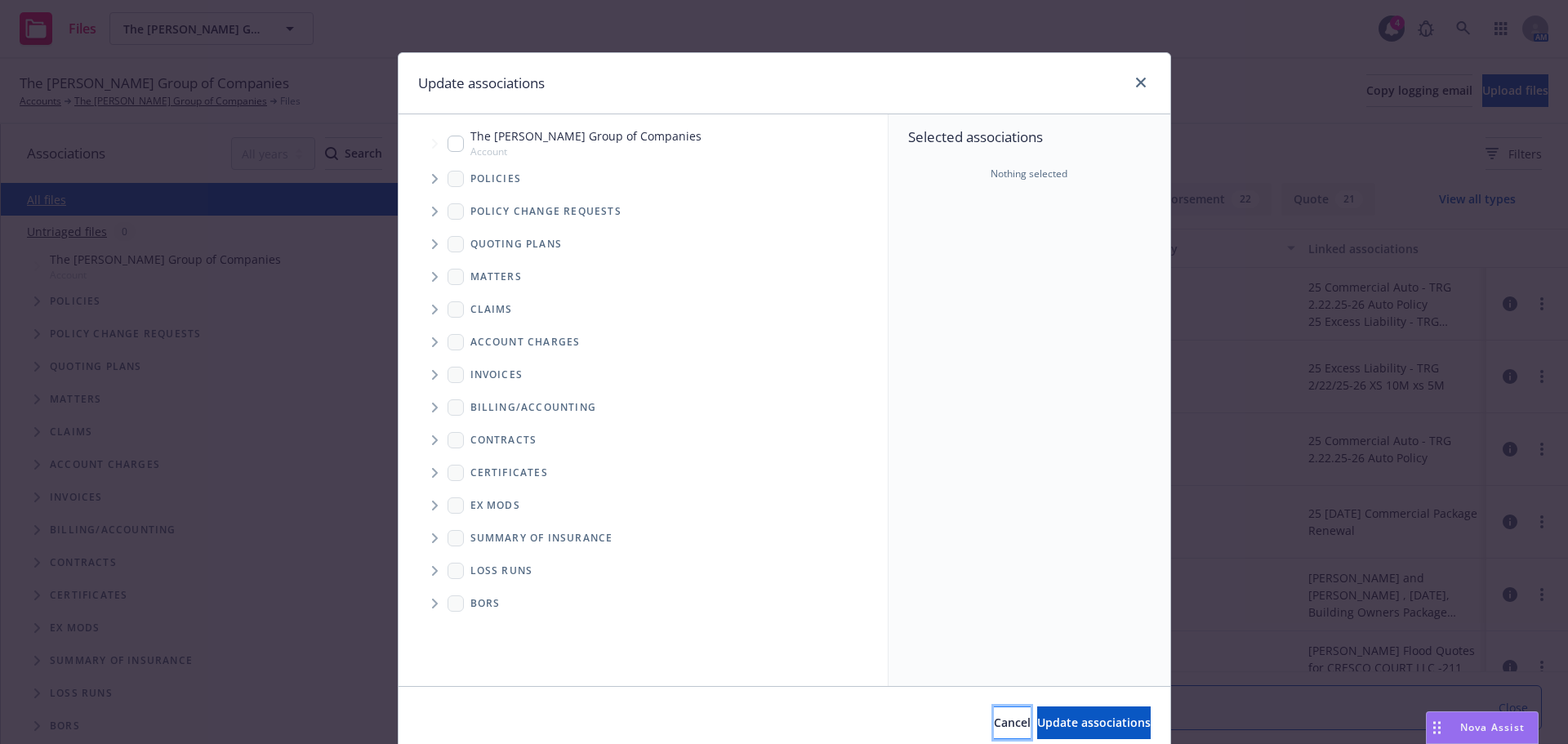
click at [993, 728] on span "Cancel" at bounding box center [1012, 722] width 37 height 16
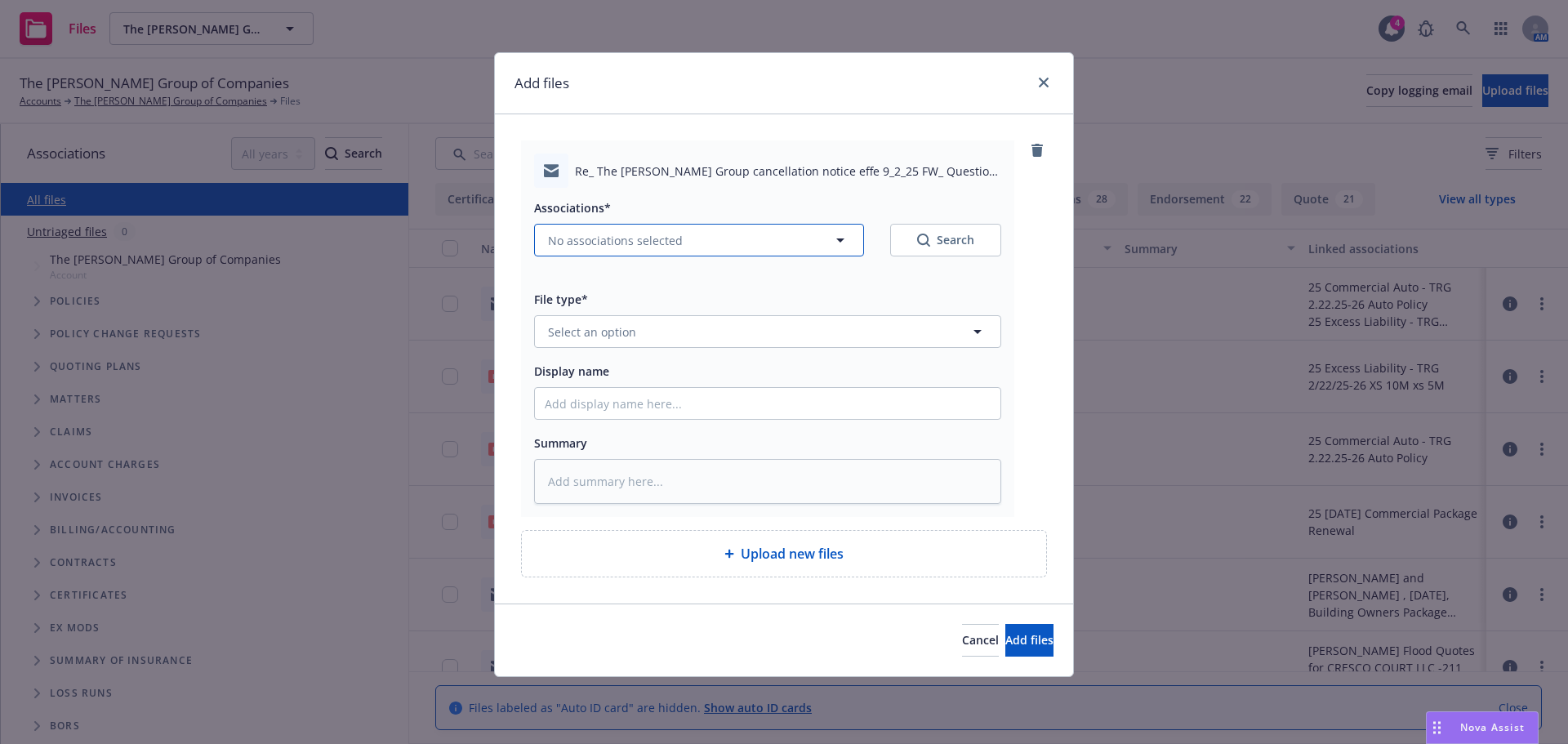
click at [835, 233] on icon "button" at bounding box center [840, 240] width 20 height 20
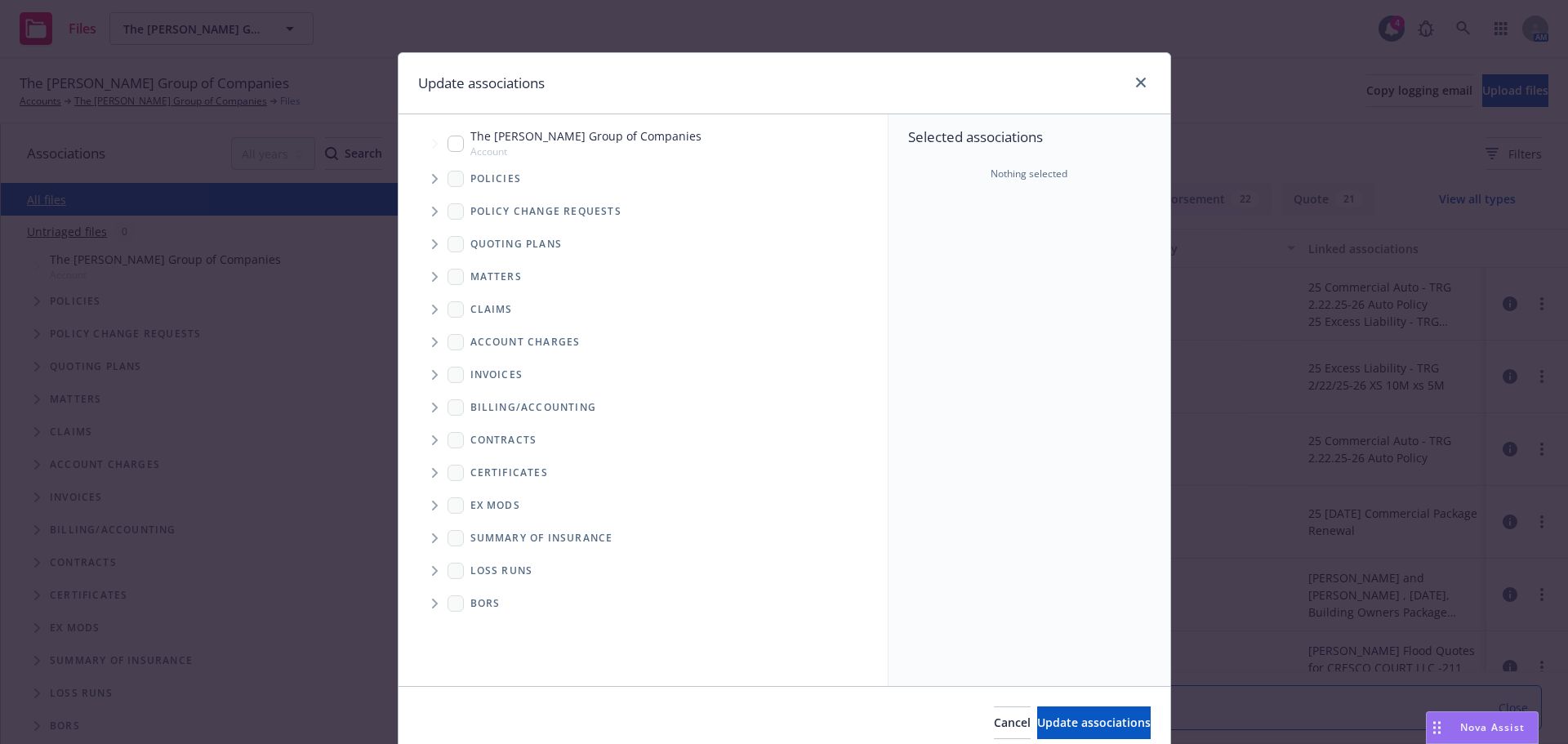
click at [430, 182] on span "Tree Example" at bounding box center [435, 179] width 26 height 26
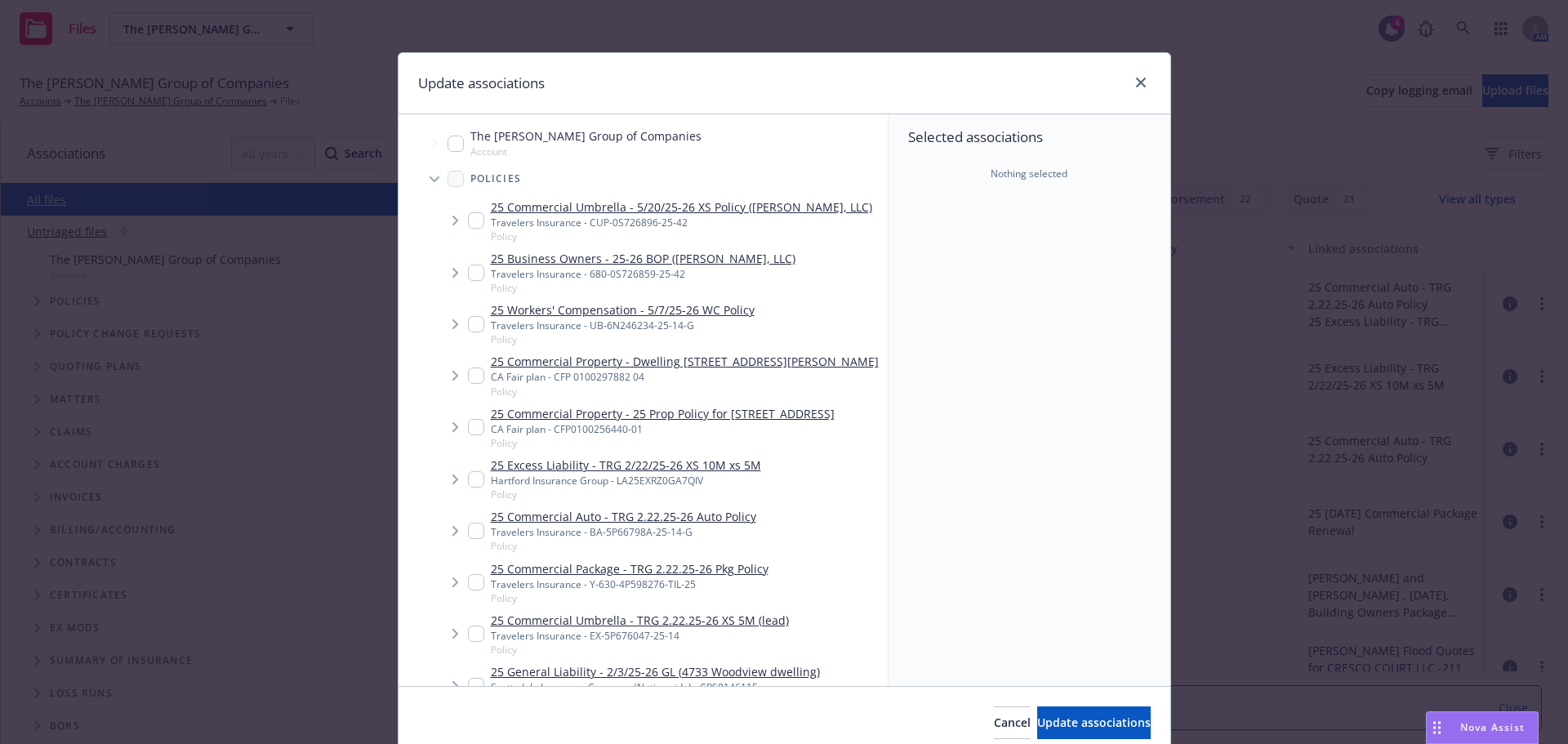
scroll to position [163, 0]
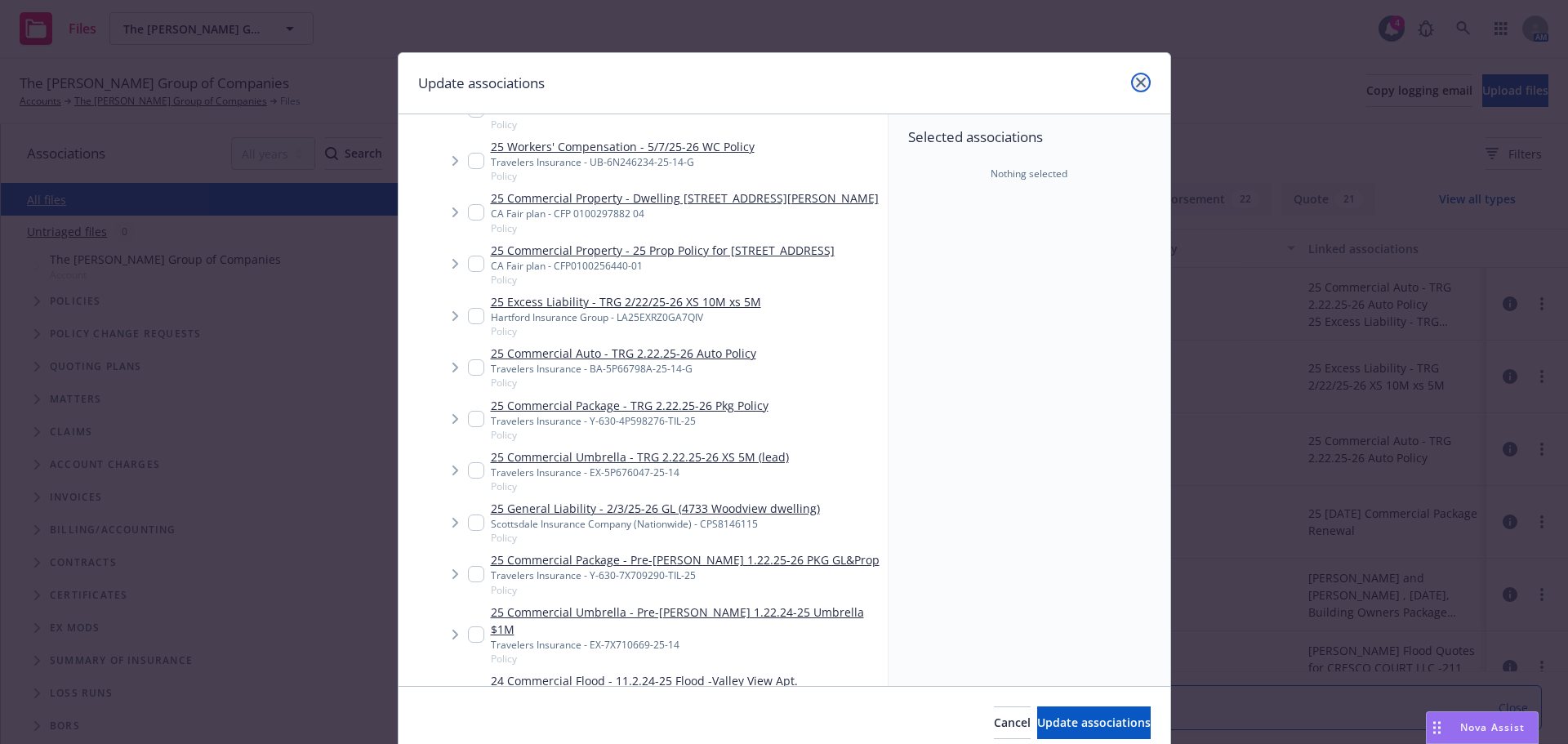
click at [1131, 84] on link "close" at bounding box center [1140, 82] width 20 height 20
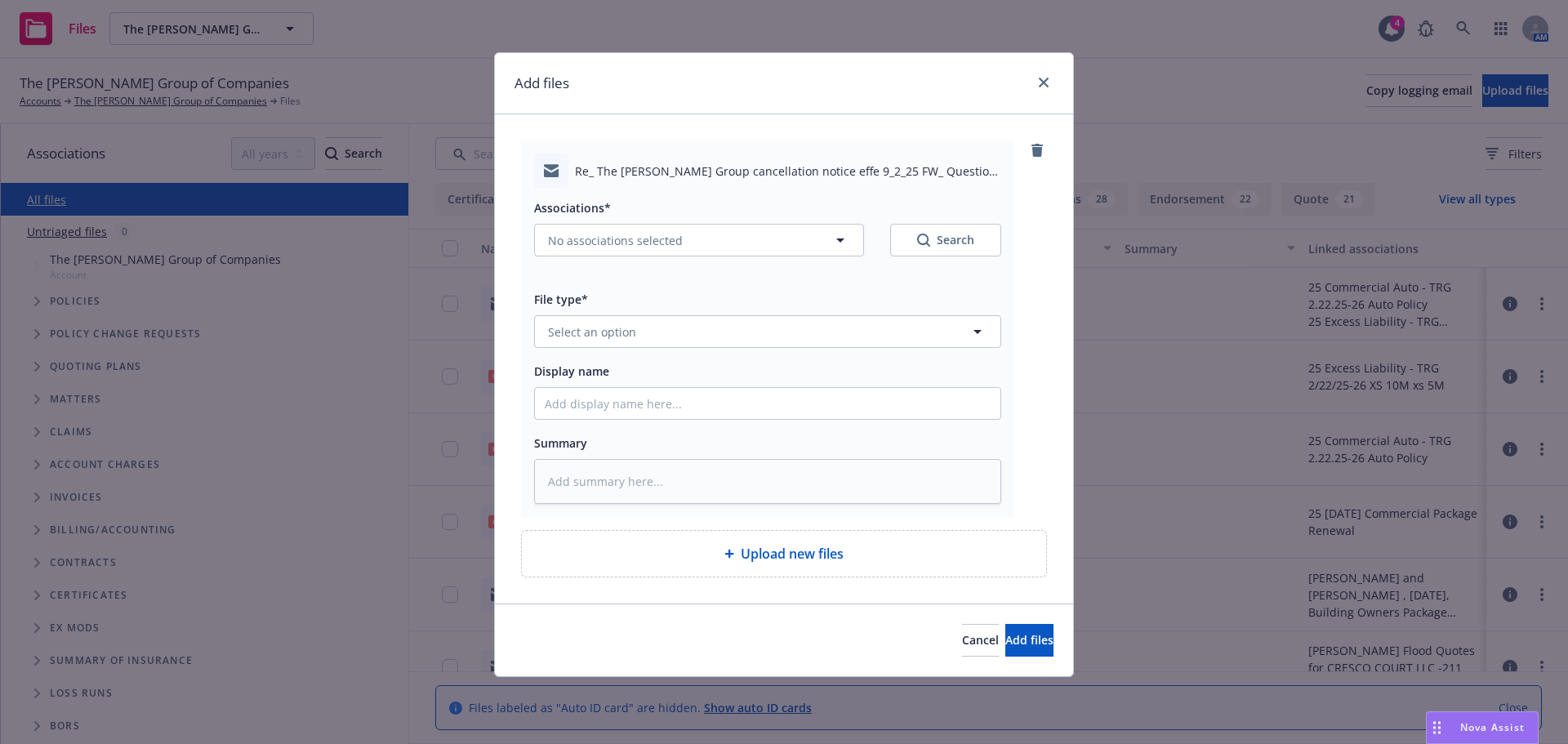
type textarea "x"
click at [962, 639] on span "Cancel" at bounding box center [981, 640] width 37 height 16
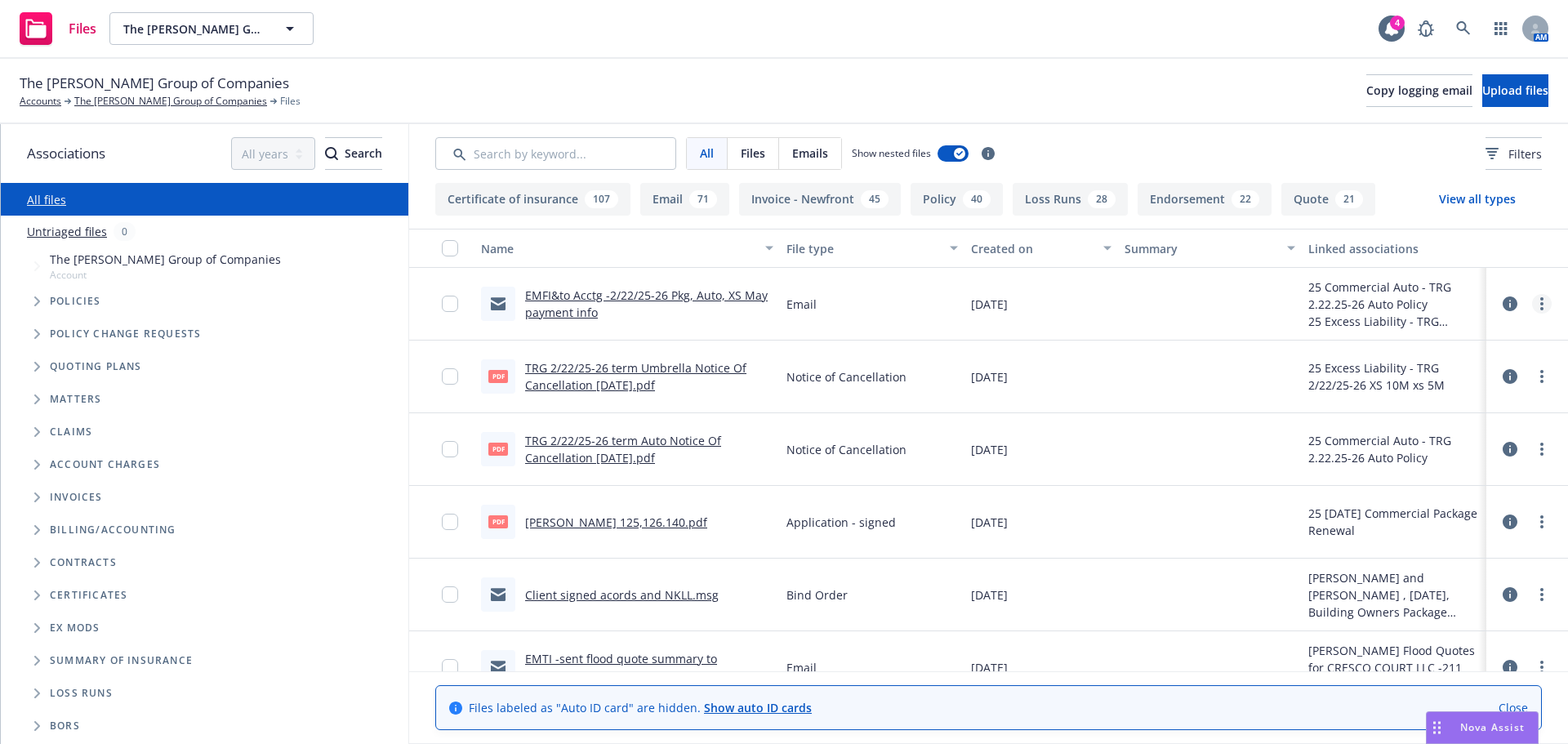
click at [1532, 310] on link "more" at bounding box center [1541, 303] width 20 height 20
click at [1423, 440] on link "Update associations" at bounding box center [1457, 436] width 162 height 33
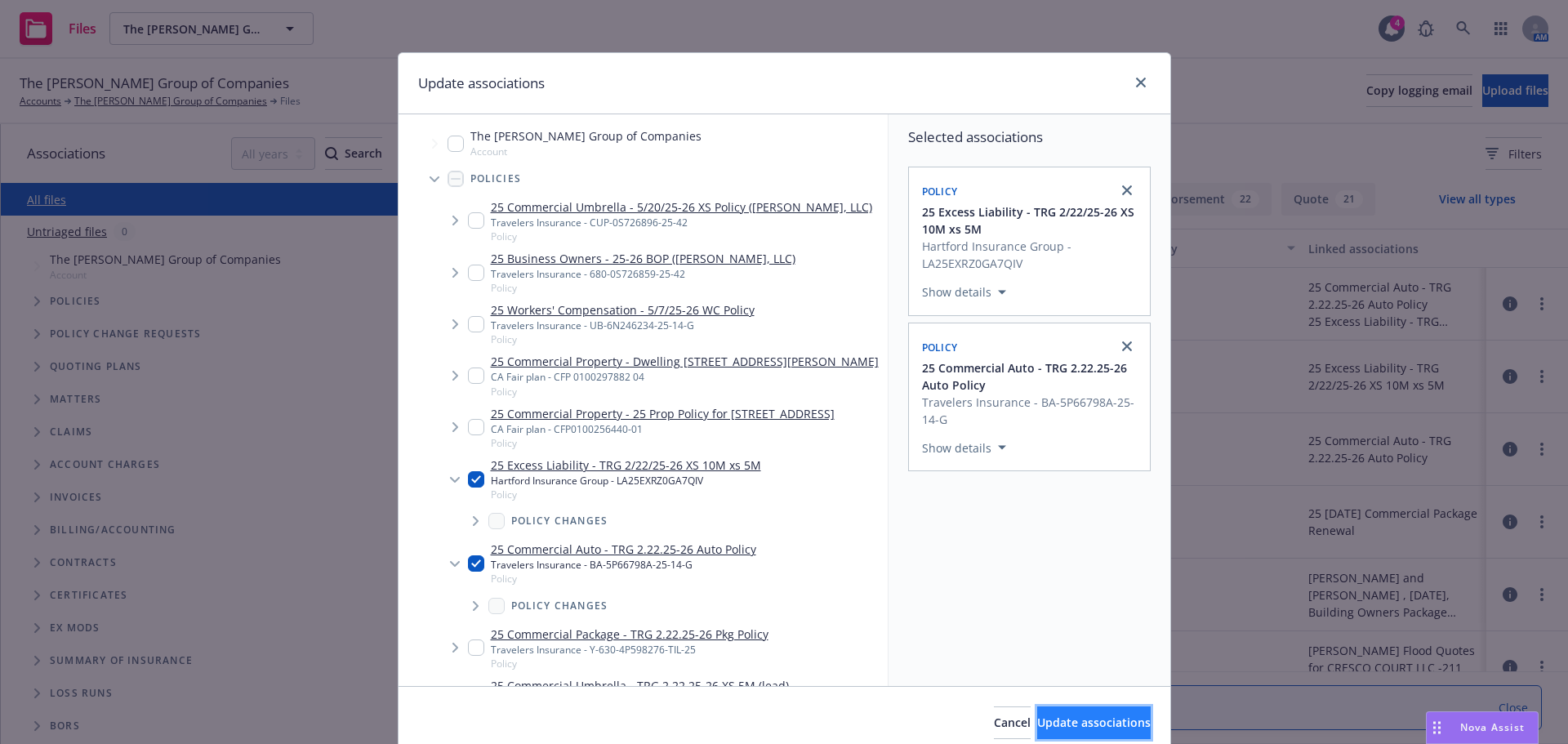
click at [1038, 720] on span "Update associations" at bounding box center [1094, 722] width 113 height 16
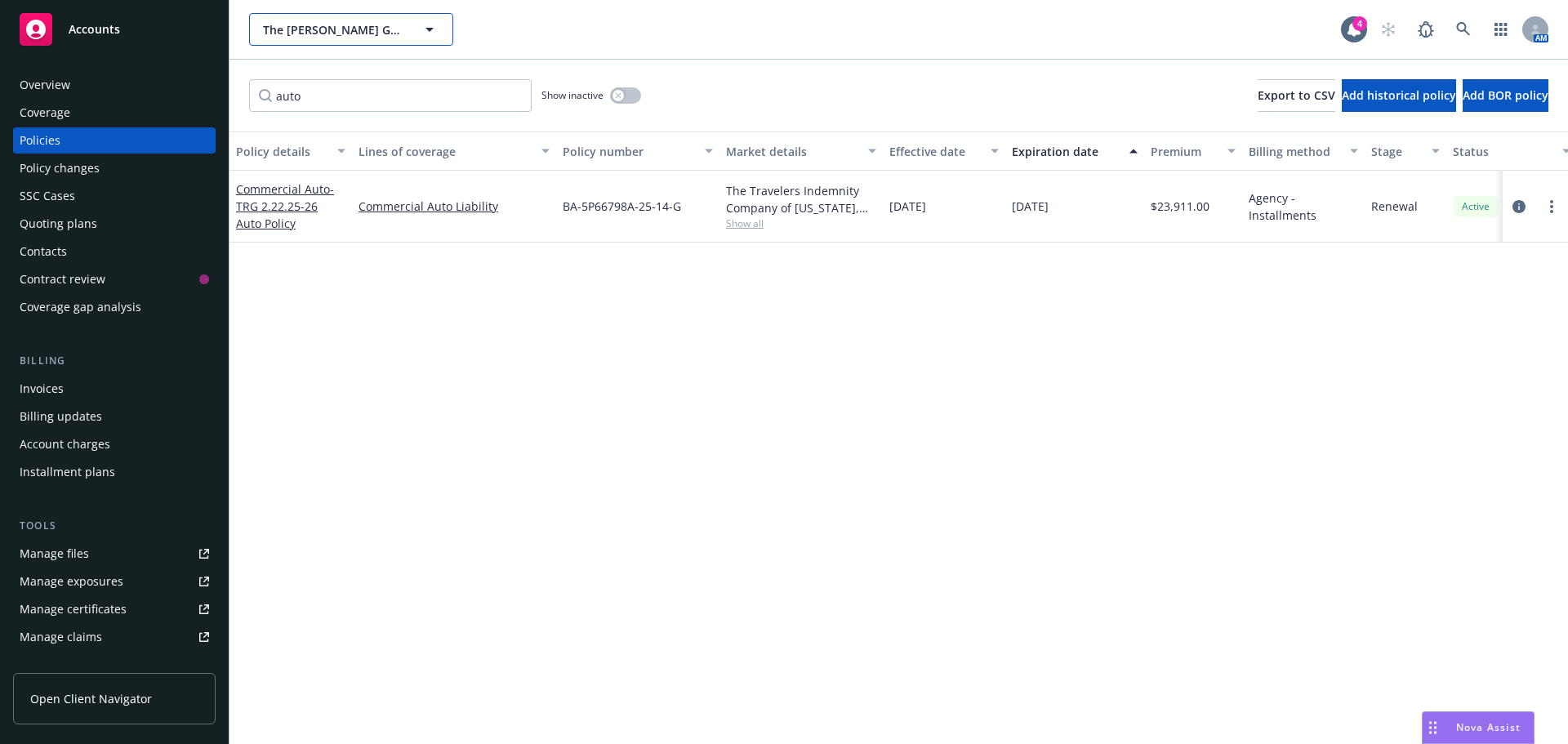
click at [372, 25] on span "The Ratto Group of Companies" at bounding box center [333, 30] width 142 height 17
type input "tourmale"
drag, startPoint x: 321, startPoint y: 26, endPoint x: 67, endPoint y: 149, distance: 282.2
click at [68, 149] on div "Policies" at bounding box center [114, 140] width 189 height 26
click at [358, 87] on input "auto" at bounding box center [390, 96] width 282 height 33
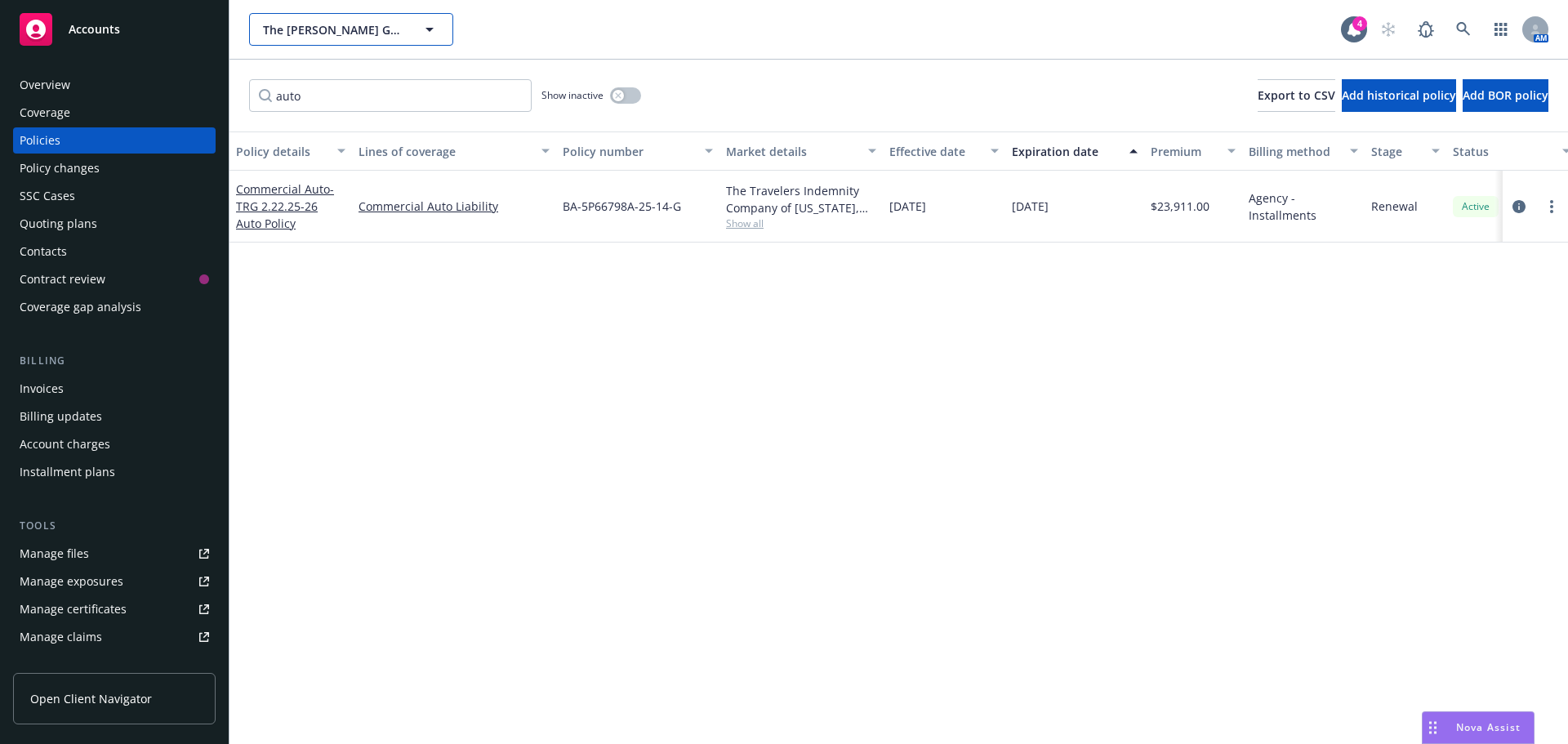
click at [327, 36] on span "The Ratto Group of Companies" at bounding box center [333, 30] width 142 height 17
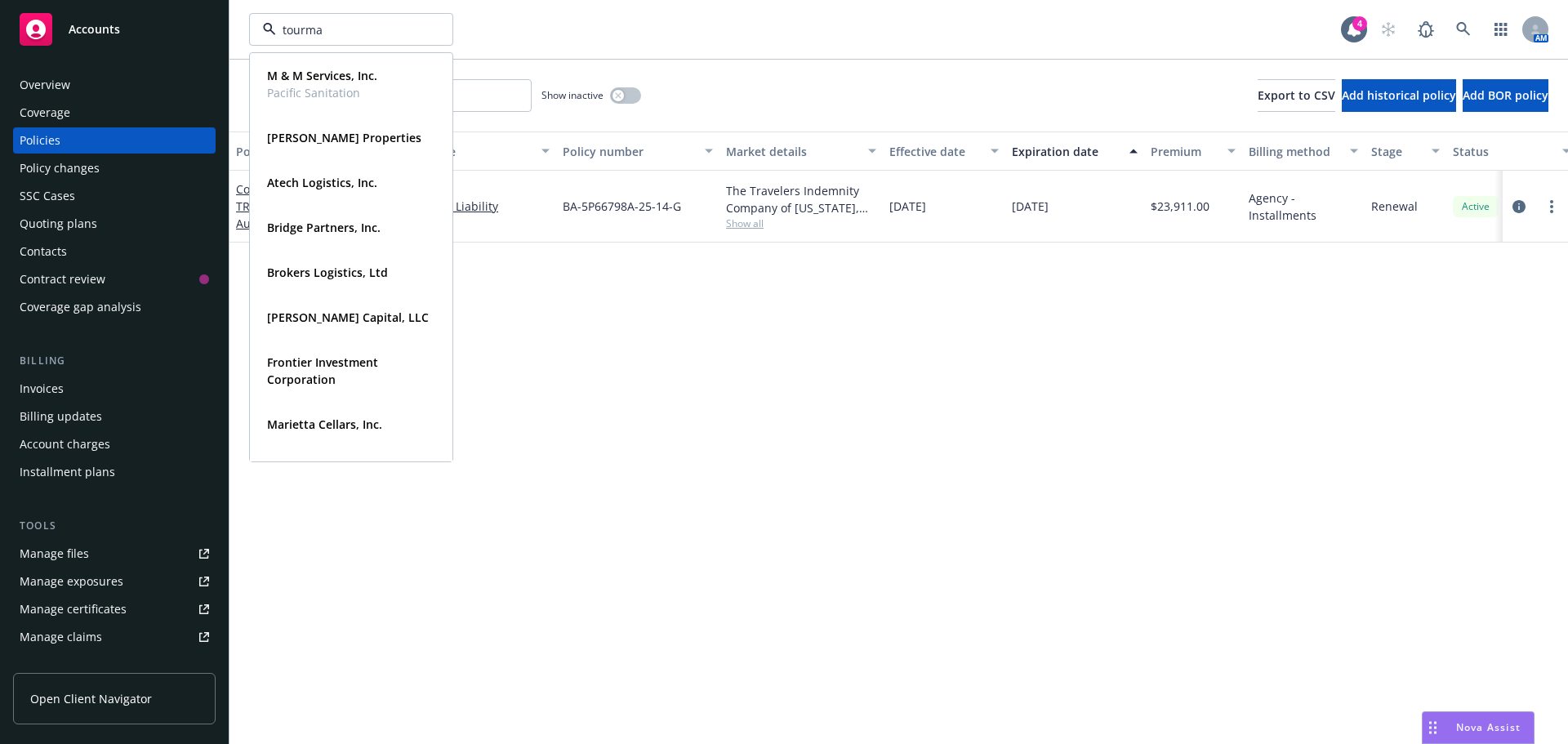
type input "tourmal"
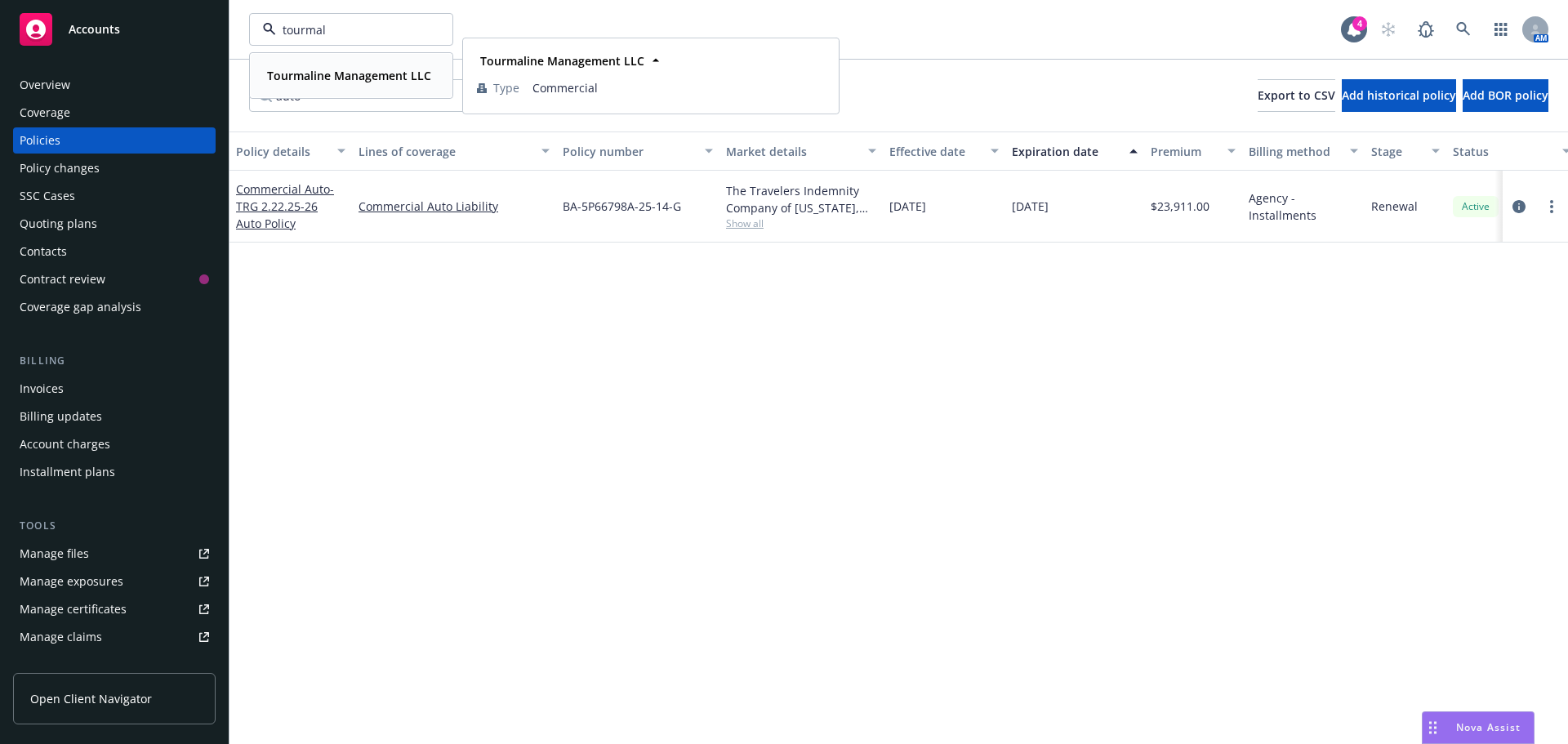
click at [299, 67] on strong "Tourmaline Management LLC" at bounding box center [349, 75] width 164 height 16
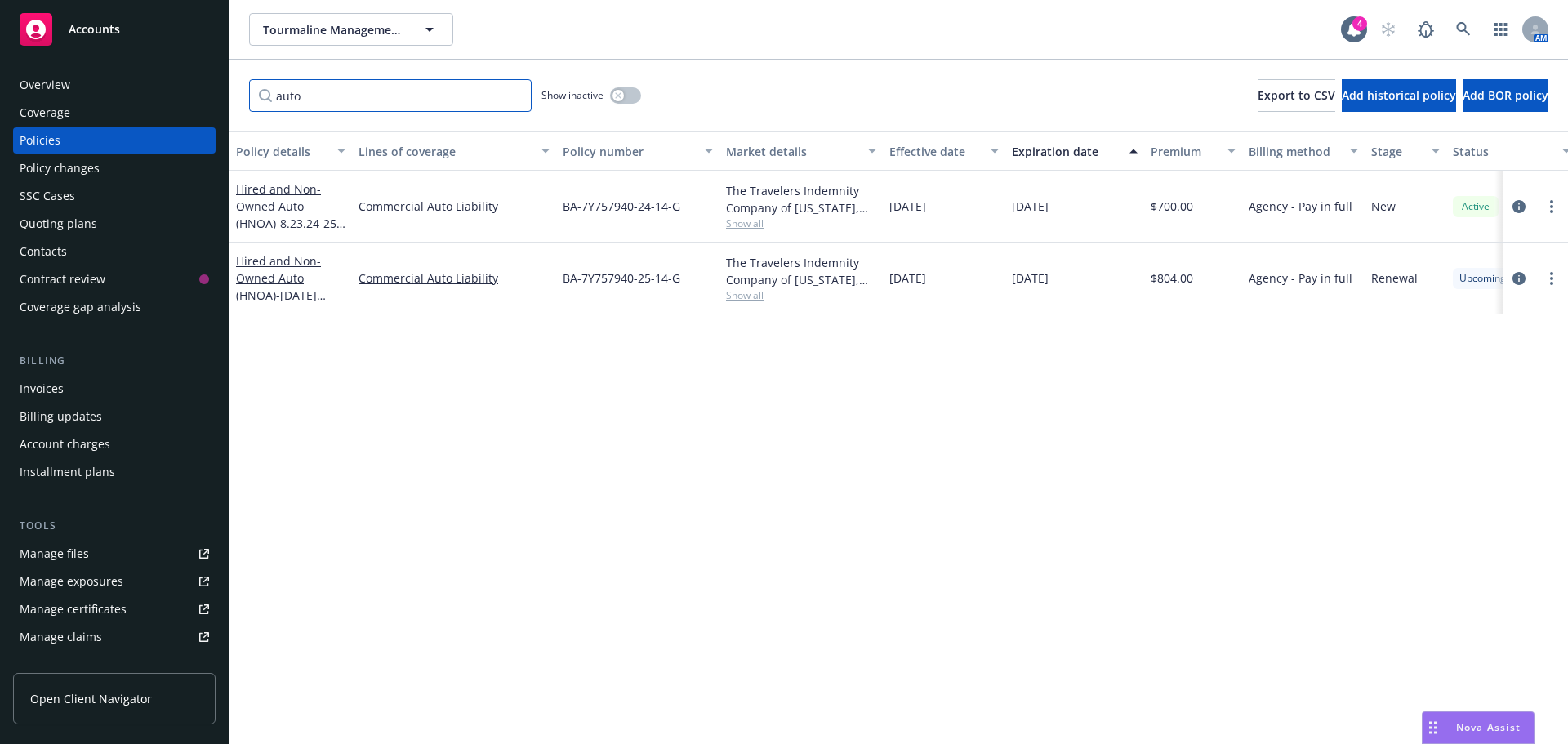
drag, startPoint x: 301, startPoint y: 97, endPoint x: 189, endPoint y: 67, distance: 115.9
click at [224, 108] on div "Accounts Overview Coverage Policies Policy changes SSC Cases Quoting plans Cont…" at bounding box center [784, 372] width 1568 height 744
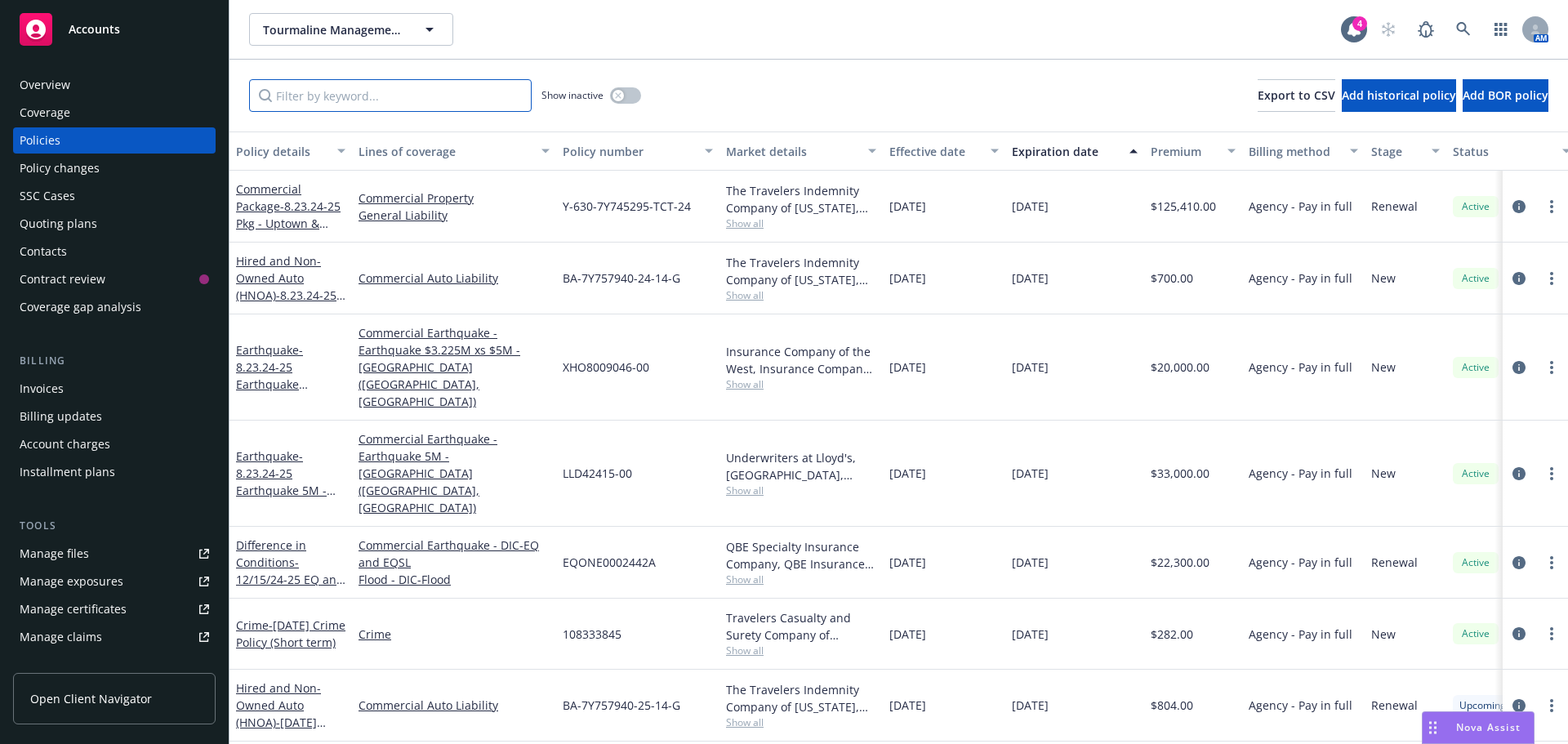
click at [315, 98] on input "Filter by keyword..." at bounding box center [390, 96] width 282 height 33
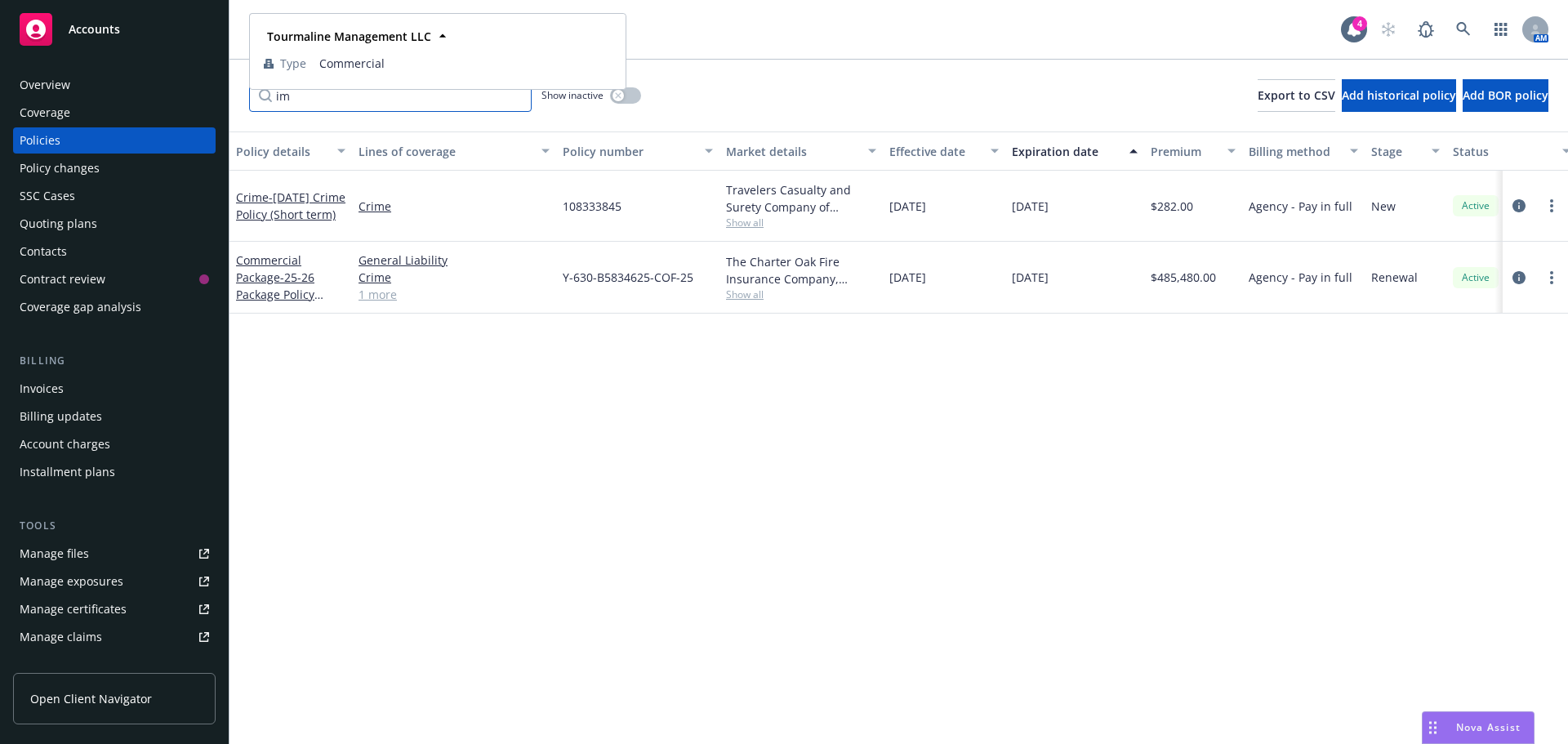
type input "i"
drag, startPoint x: 317, startPoint y: 105, endPoint x: 215, endPoint y: 100, distance: 102.1
click at [215, 100] on div "Accounts Overview Coverage Policies Policy changes SSC Cases Quoting plans Cont…" at bounding box center [784, 372] width 1568 height 744
type input "i"
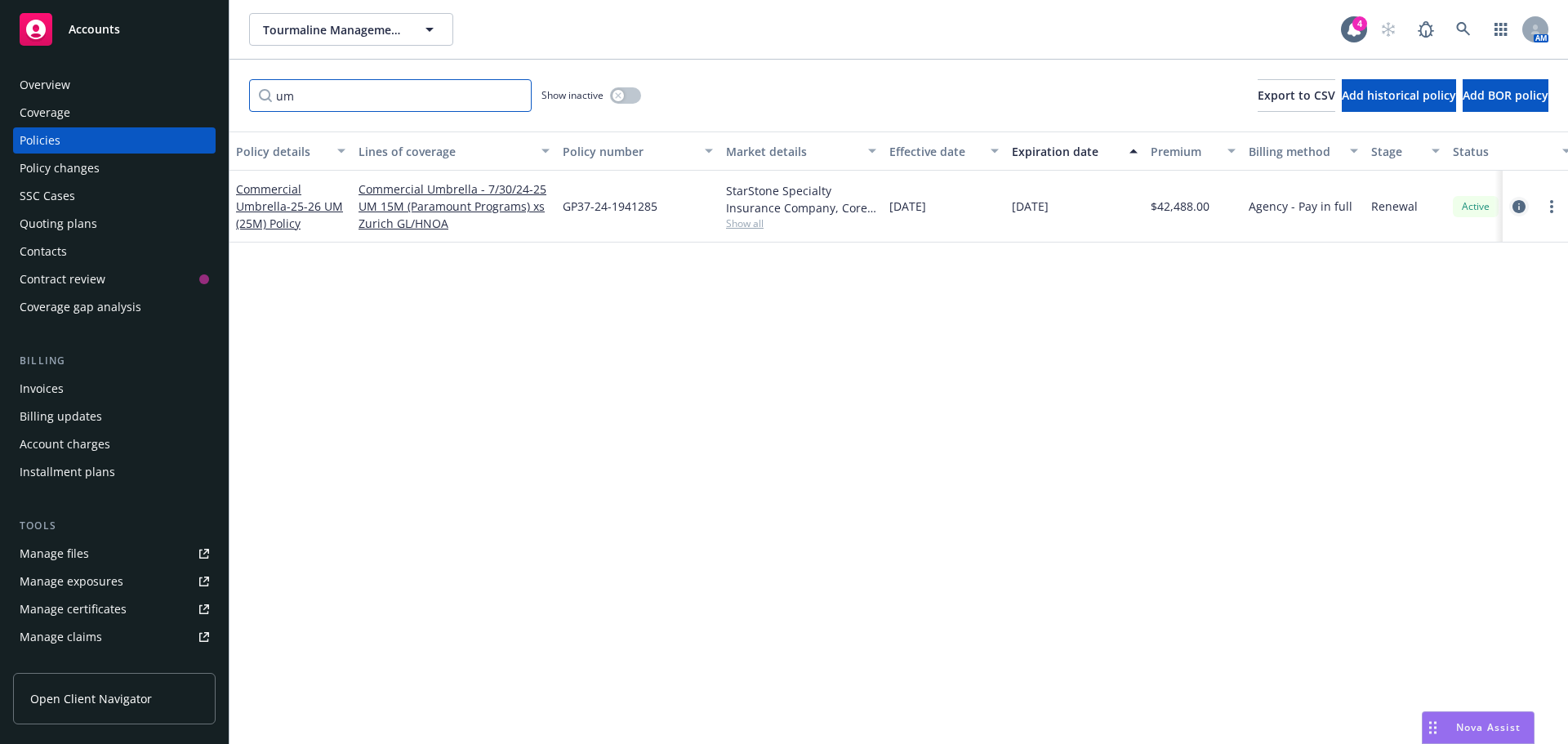
type input "um"
click at [1517, 214] on link "circleInformation" at bounding box center [1519, 207] width 20 height 20
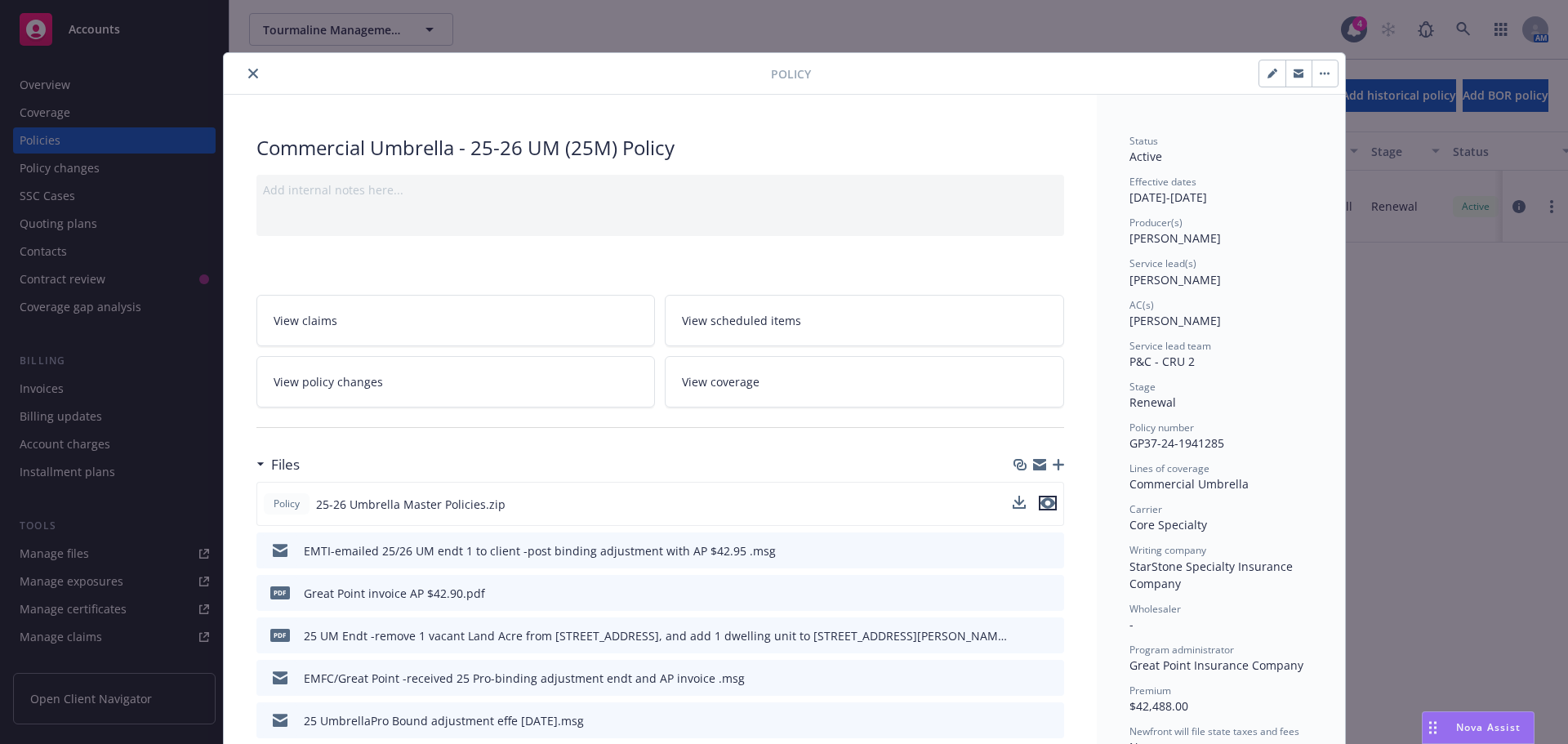
click at [1040, 505] on icon "preview file" at bounding box center [1047, 503] width 15 height 11
click at [248, 72] on icon "close" at bounding box center [252, 73] width 10 height 10
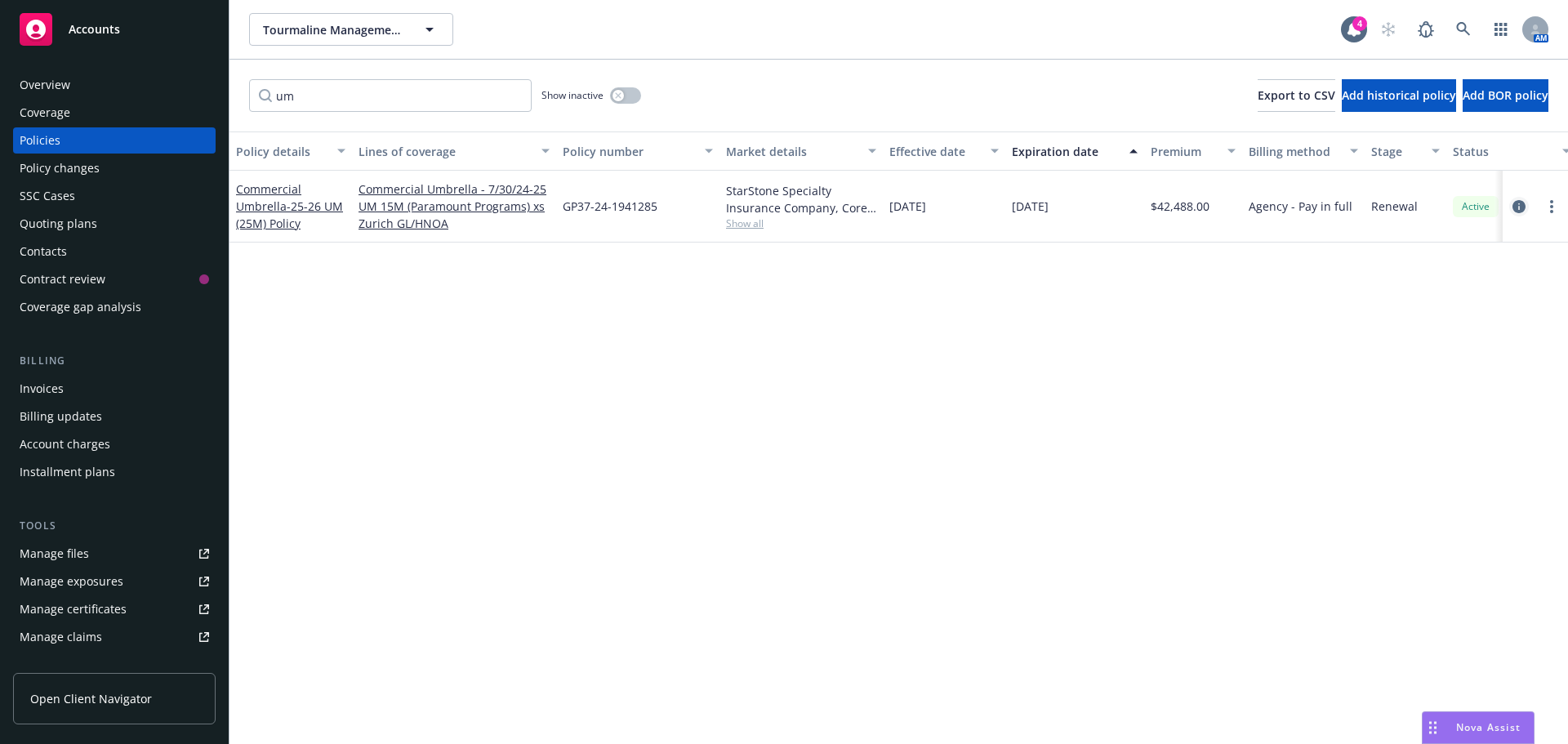
click at [1517, 205] on icon "circleInformation" at bounding box center [1519, 207] width 13 height 13
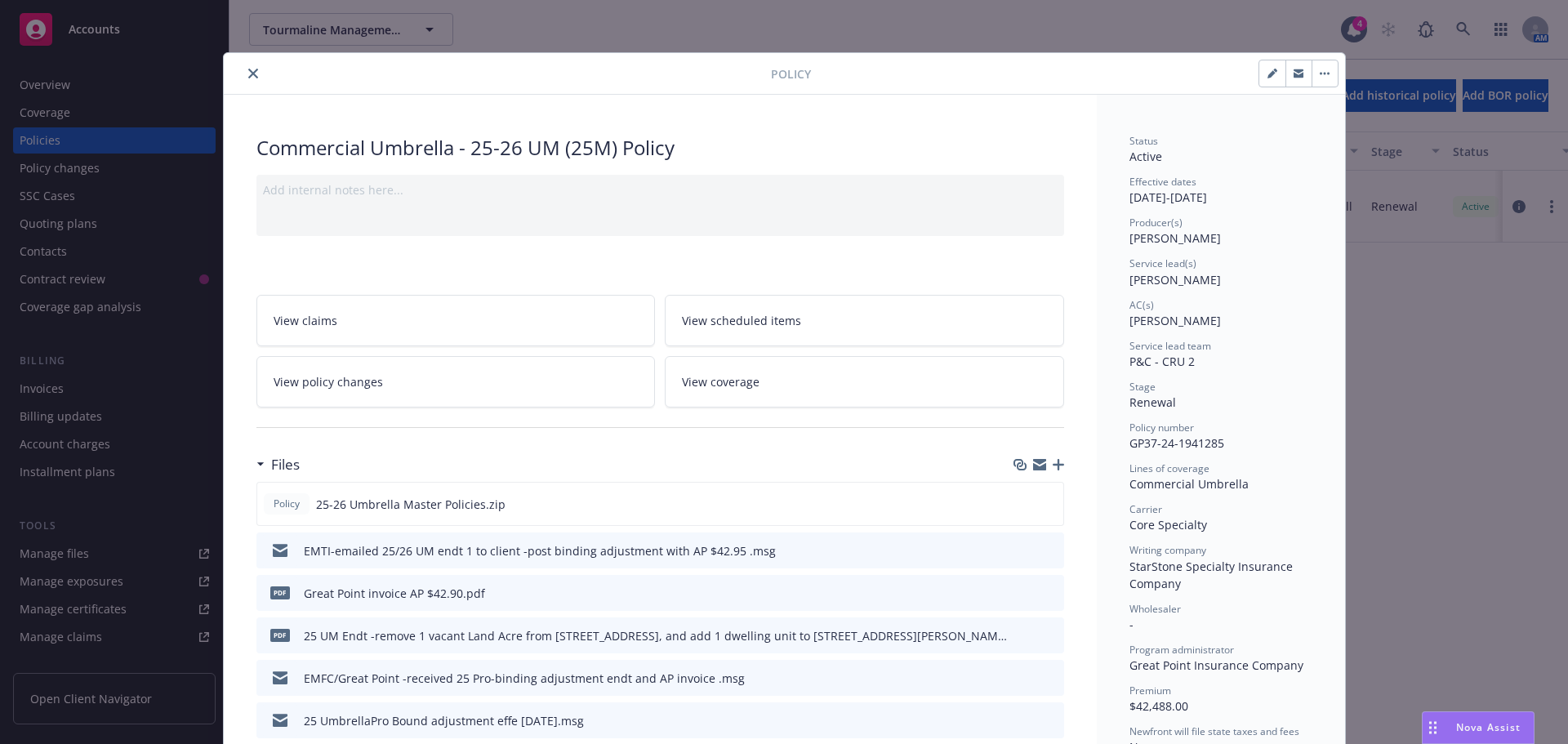
scroll to position [49, 0]
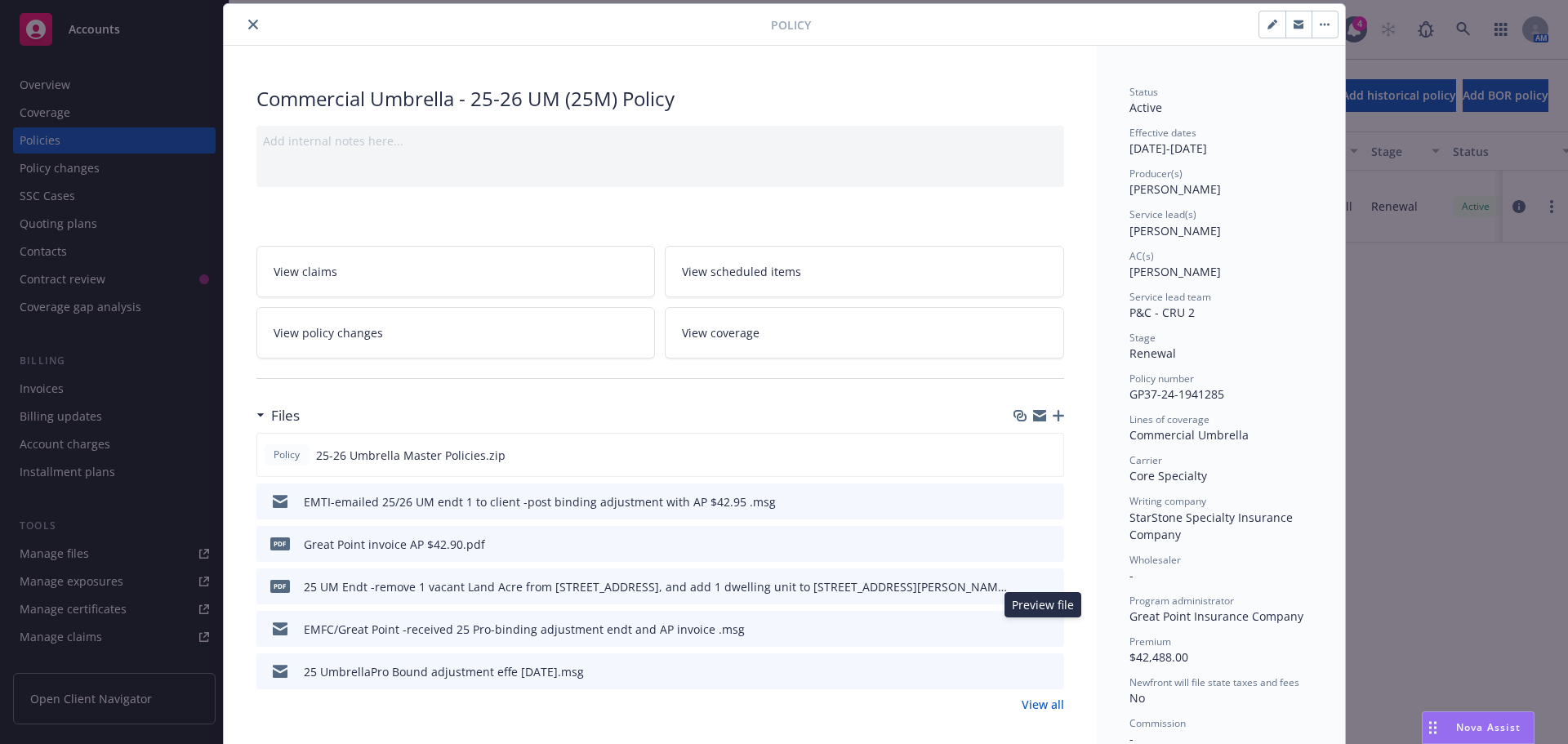
click at [1044, 632] on icon "preview file" at bounding box center [1048, 627] width 15 height 11
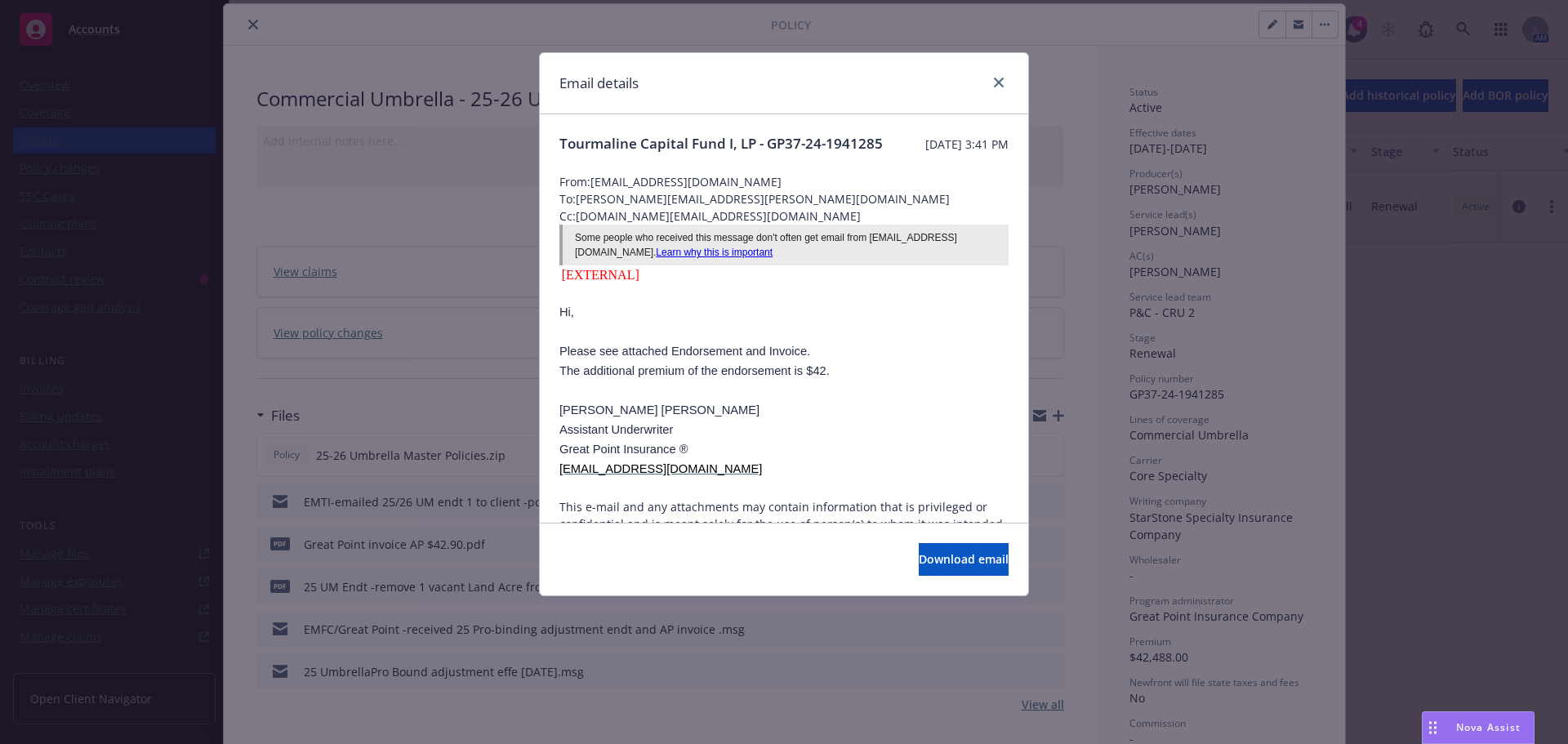
drag, startPoint x: 738, startPoint y: 487, endPoint x: 557, endPoint y: 493, distance: 181.1
click at [557, 493] on div "Tourmaline Capital Fund I, LP - GP37-24-1941285 Tuesday, August 19, 2025 at 3:4…" at bounding box center [784, 385] width 488 height 541
copy span "HMontgomery@greatpointins.com"
click at [1000, 80] on icon "close" at bounding box center [998, 82] width 10 height 10
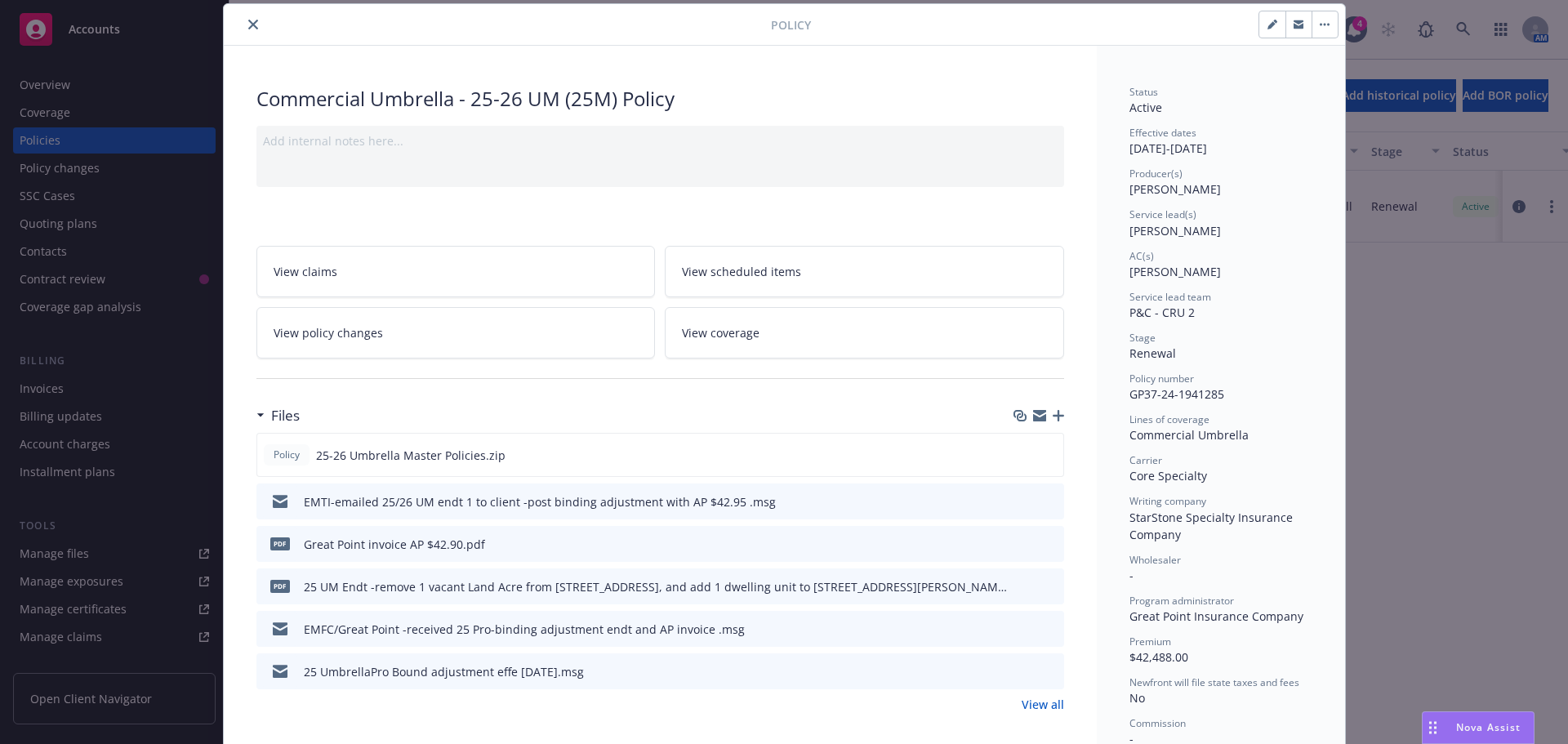
click at [1053, 417] on icon "button" at bounding box center [1057, 416] width 11 height 11
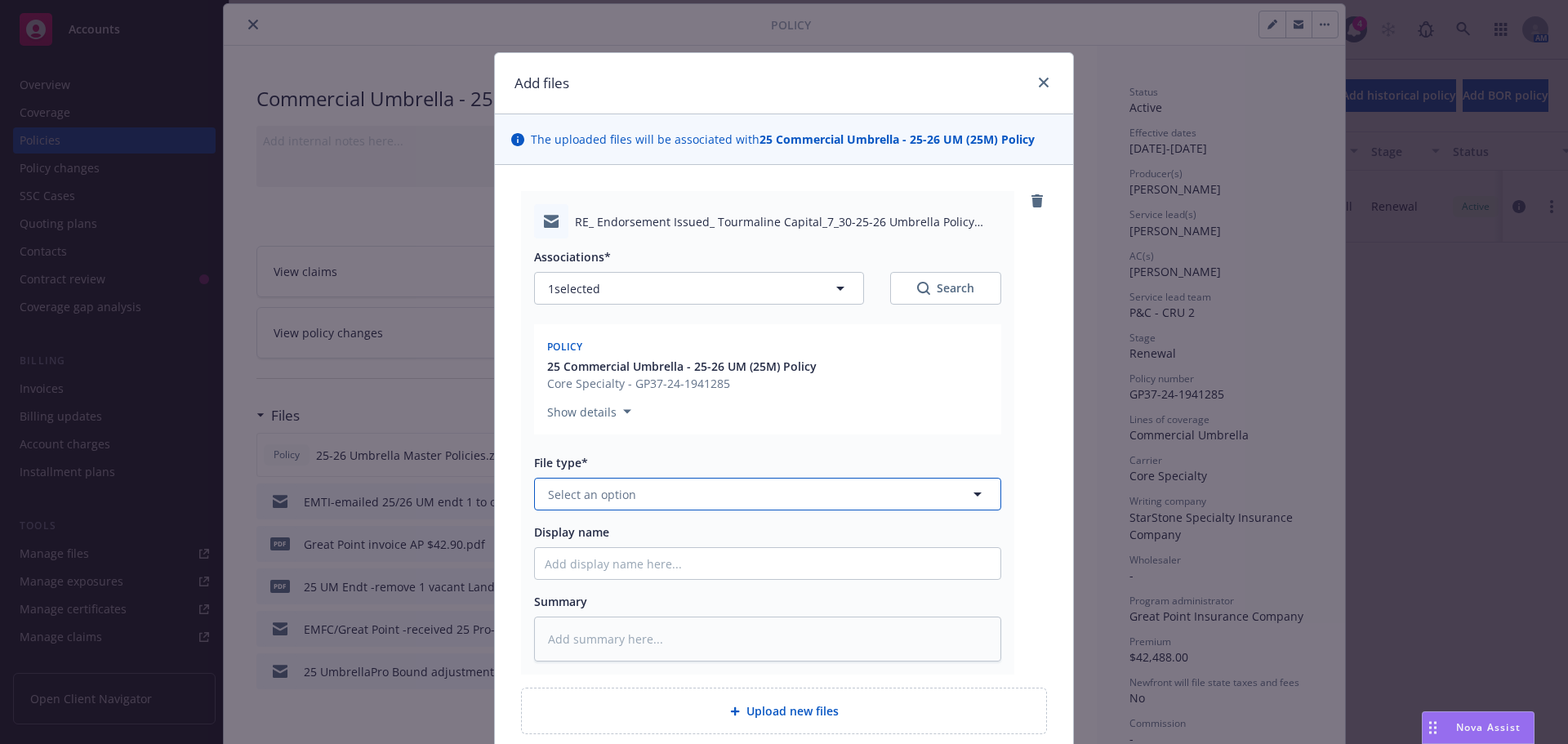
click at [610, 493] on span "Select an option" at bounding box center [592, 494] width 88 height 17
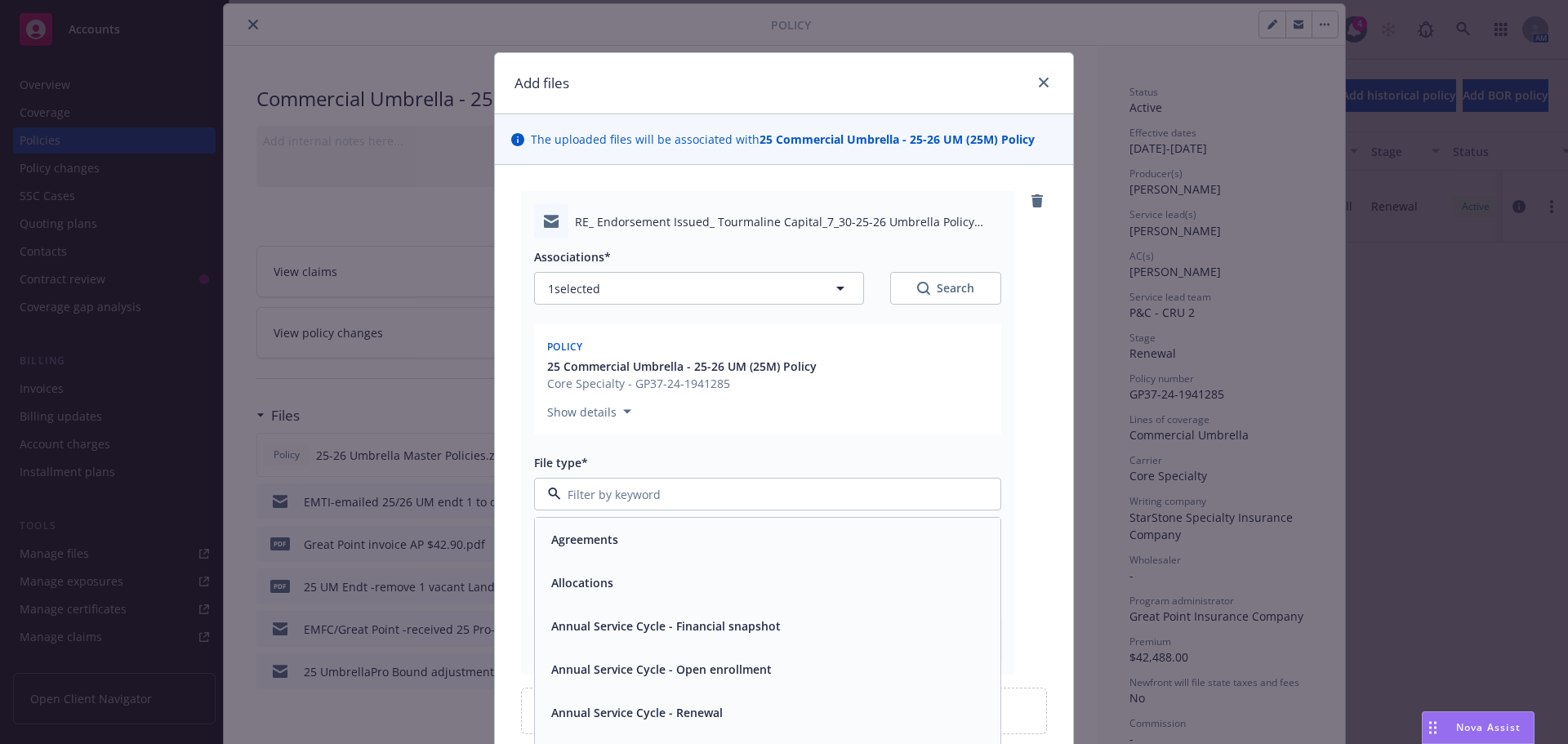
type input "e"
type input "bil"
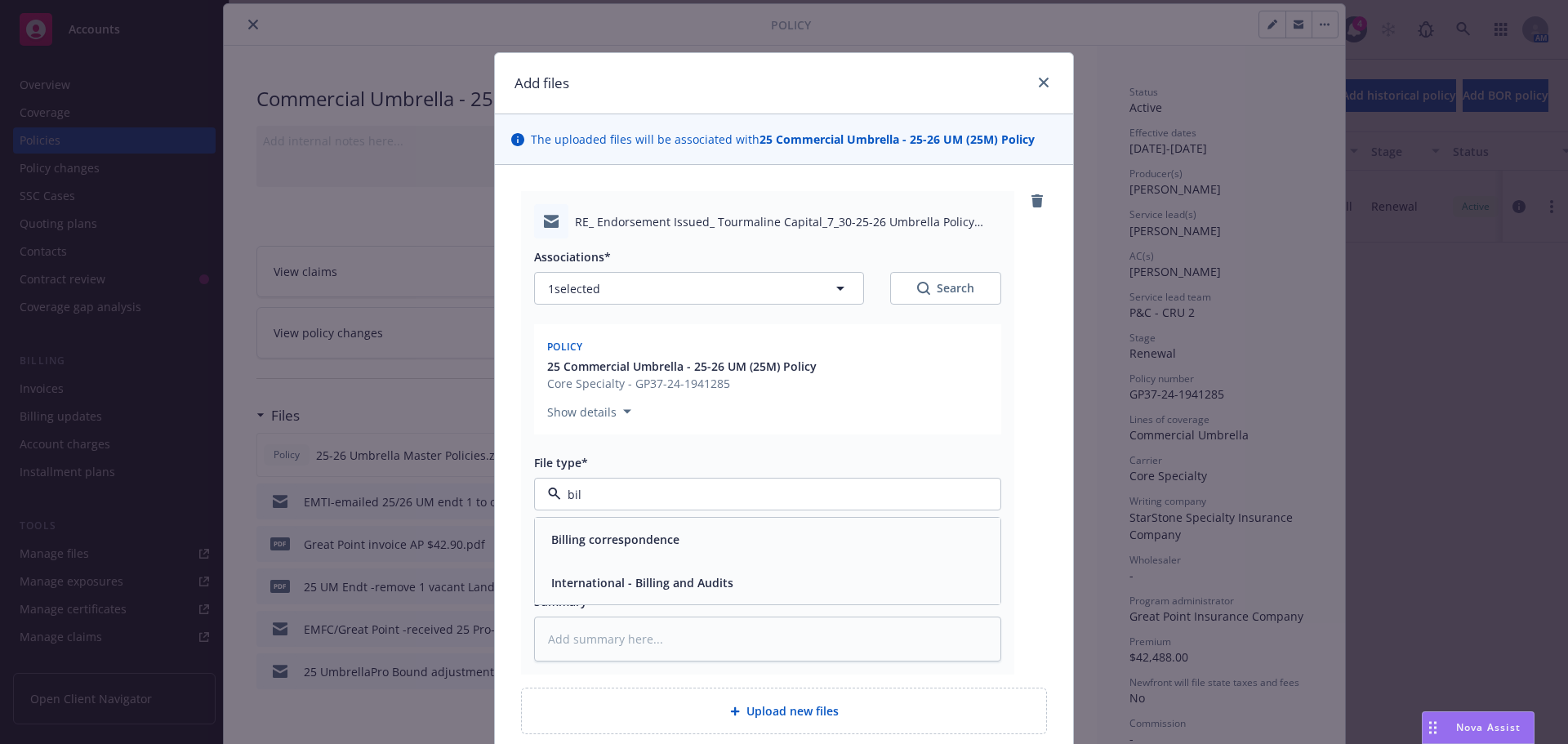
click at [632, 544] on span "Billing correspondence" at bounding box center [615, 539] width 128 height 17
click at [585, 556] on input "Display name" at bounding box center [767, 563] width 466 height 31
type textarea "x"
type input "E"
type textarea "x"
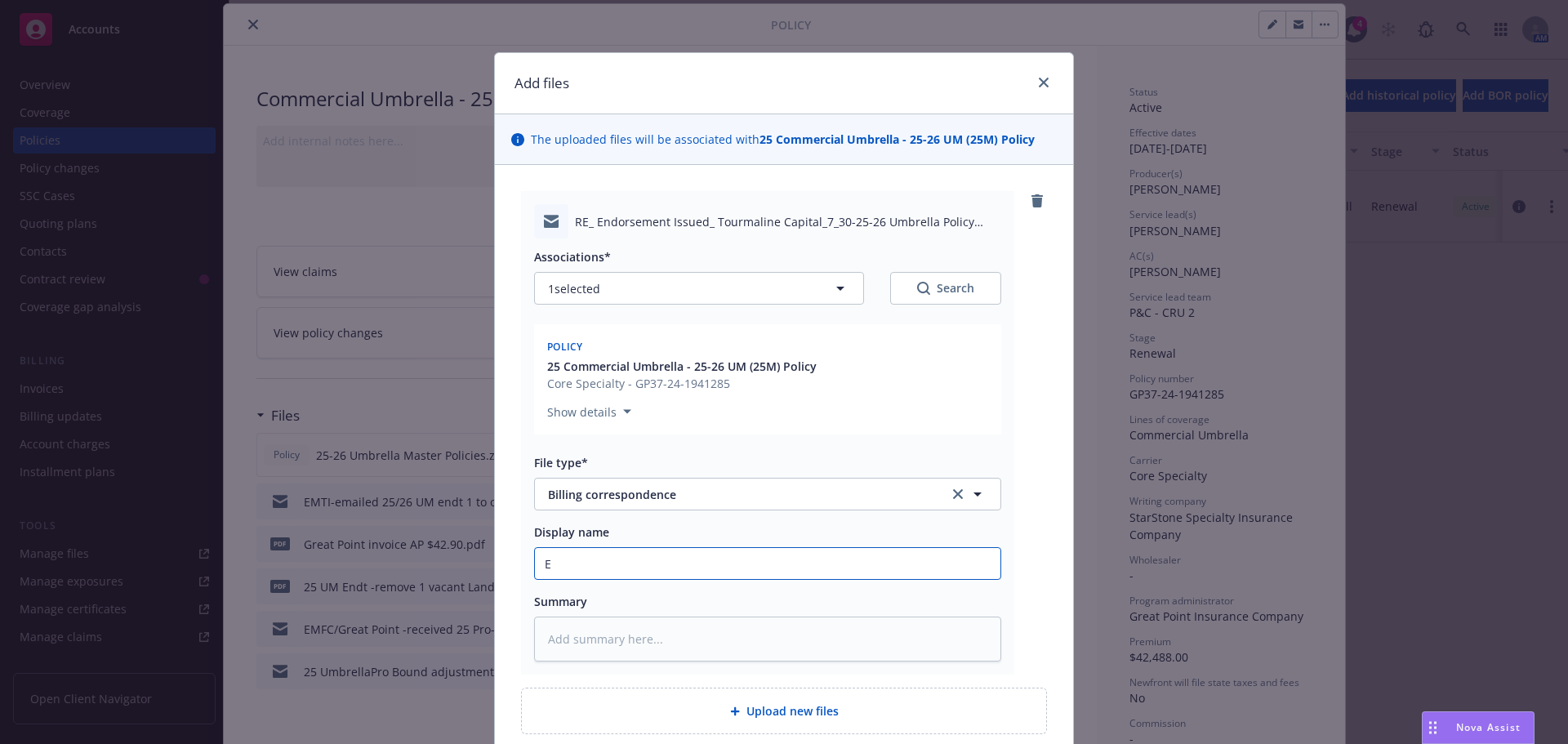
type input "EM"
type textarea "x"
type input "EMT"
type textarea "x"
type input "EMTI"
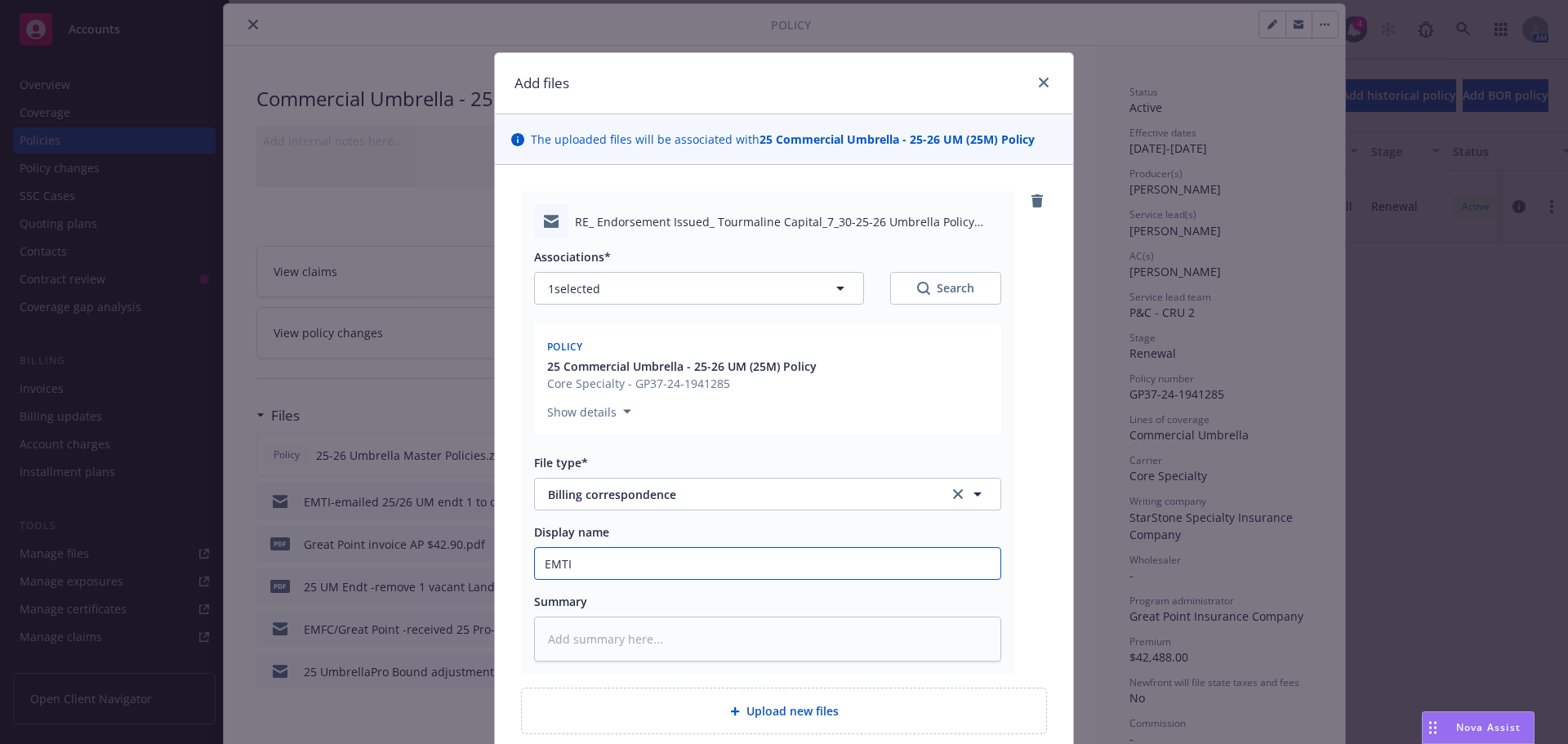
type textarea "x"
type input "EMTI"
type textarea "x"
type input "EMTI -"
type textarea "x"
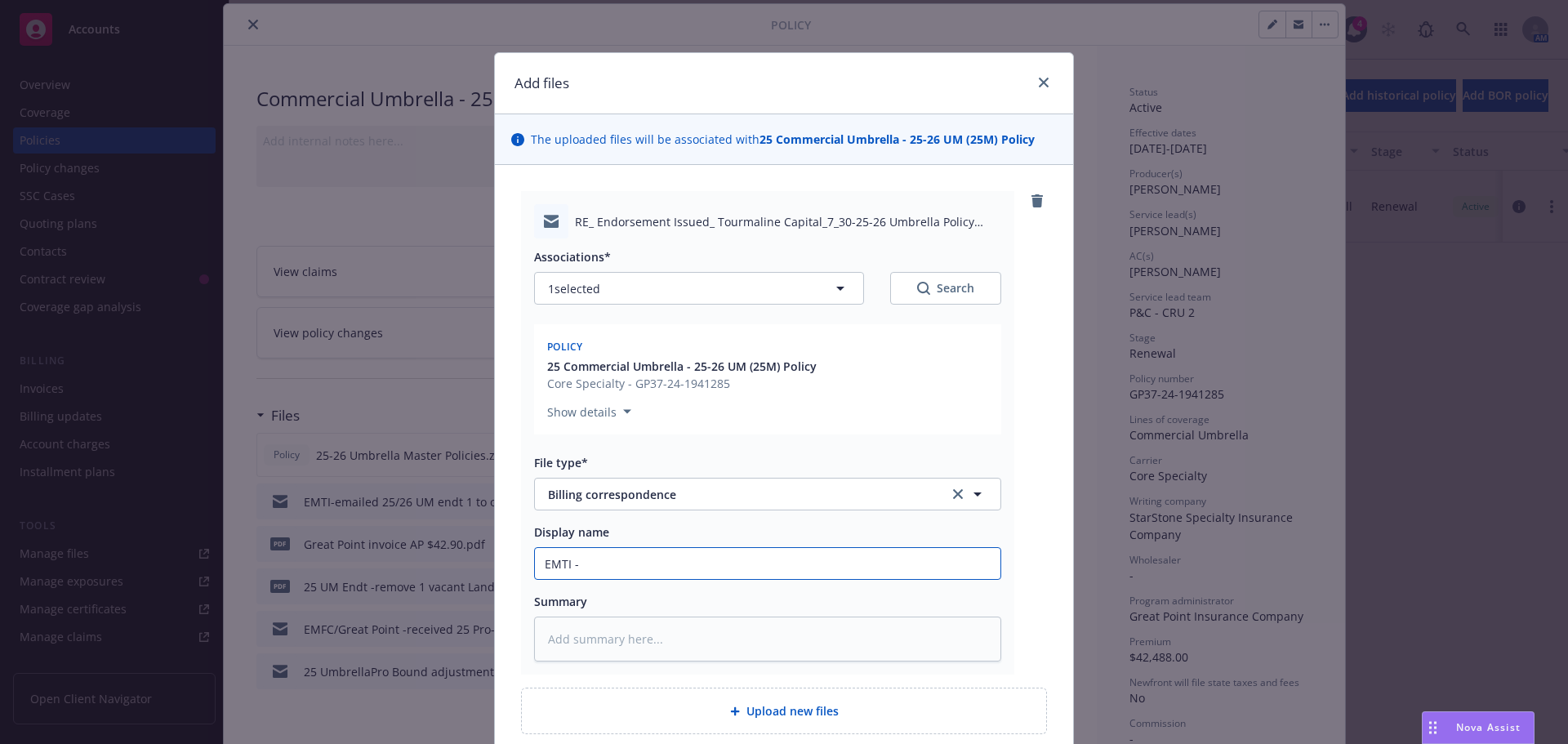
type input "EMTI -A"
type textarea "x"
type input "EMTI -AP"
type textarea "x"
type input "EMTI -AP"
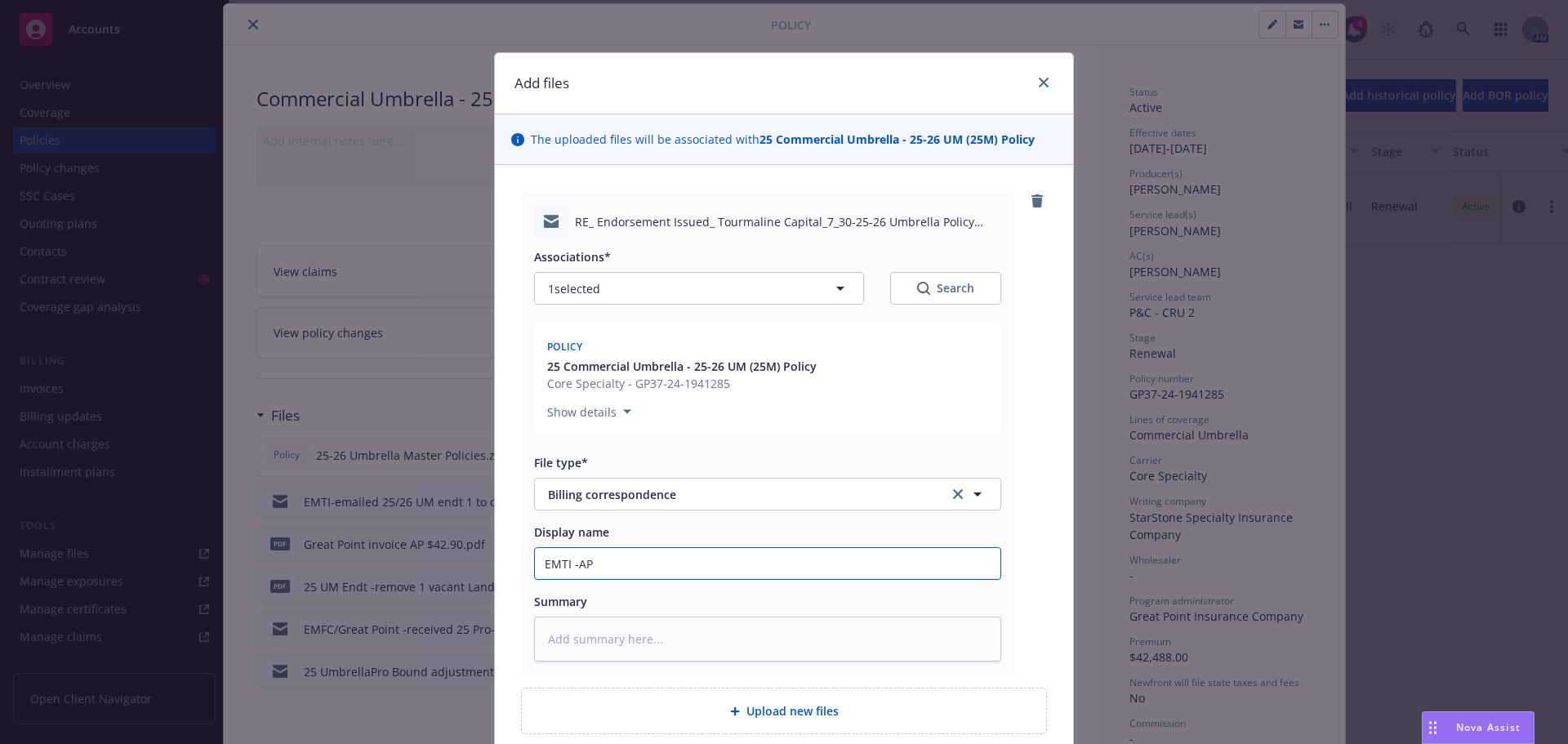
type textarea "x"
type input "EMTI -AP 4"
type textarea "x"
type input "EMTI -AP 42"
type textarea "x"
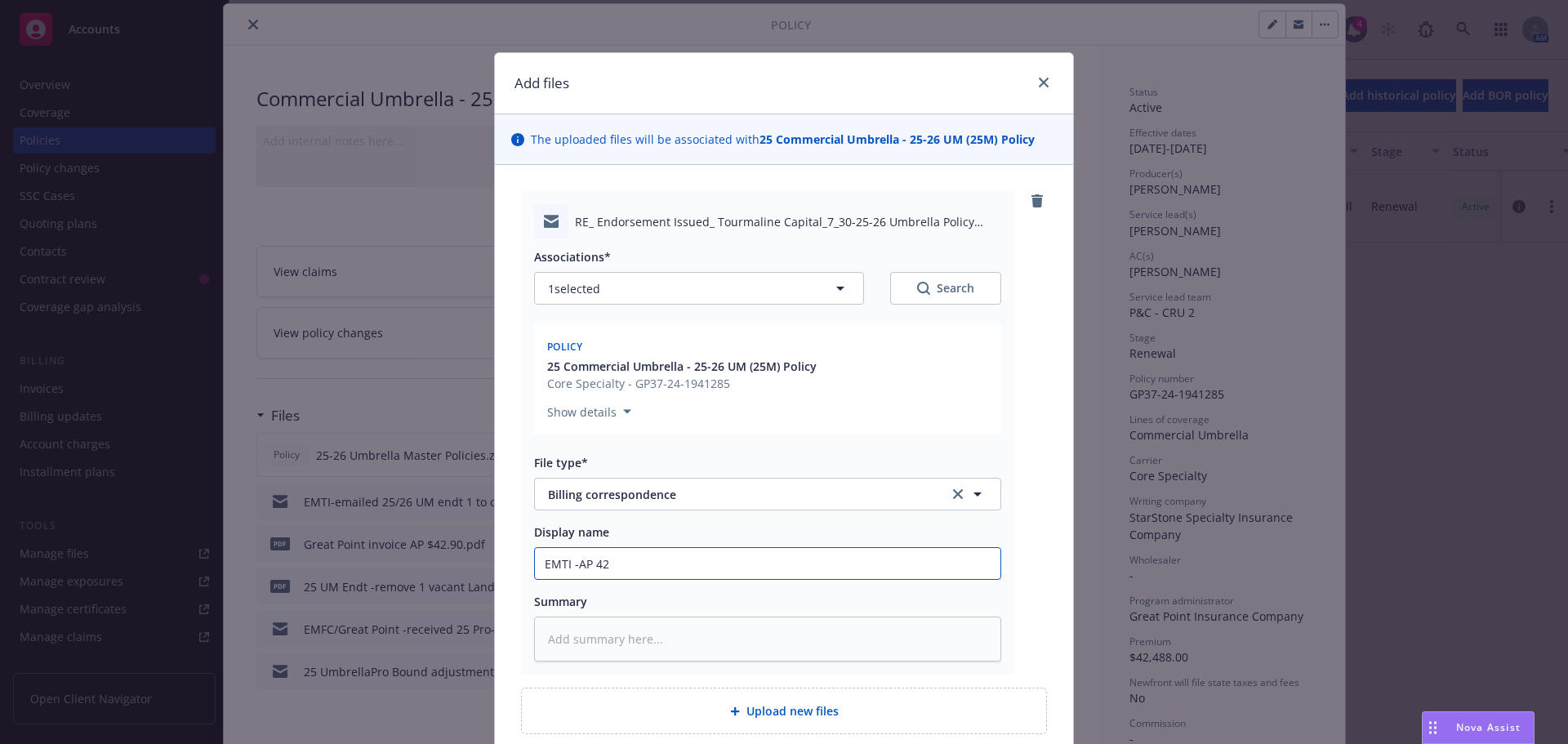
type input "EMTI -AP 42."
type textarea "x"
type input "EMTI -AP 42.9"
type textarea "x"
type input "EMTI -AP 42.90"
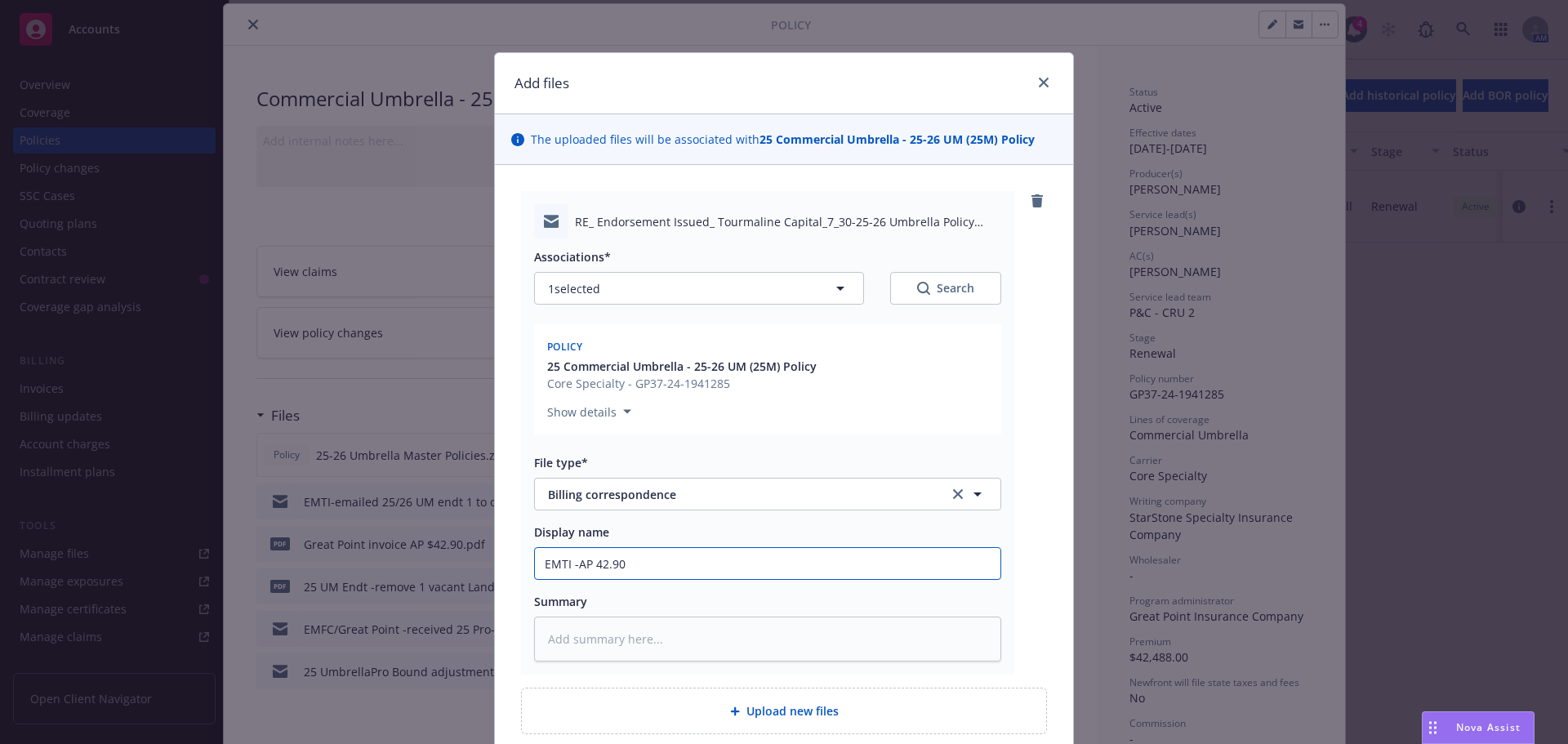
drag, startPoint x: 629, startPoint y: 571, endPoint x: 613, endPoint y: 572, distance: 16.0
click at [613, 572] on input "EMTI -AP 42.90" at bounding box center [767, 563] width 466 height 31
type textarea "x"
type input "EMTI -AP 42.95"
type textarea "x"
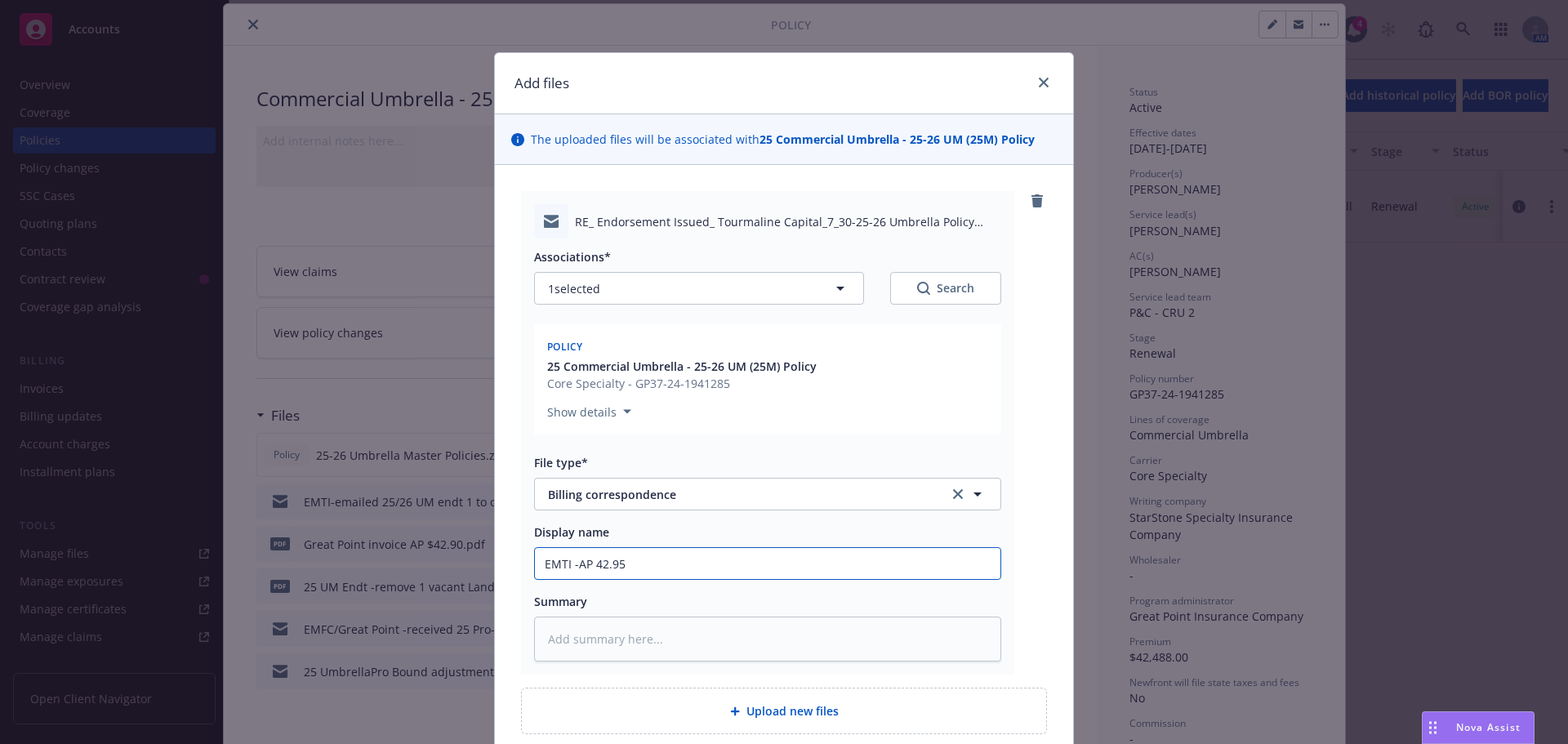
type input "EMTI -AP 42.95"
type textarea "x"
type input "EMTI -AP 42.95 b"
type textarea "x"
type input "EMTI -AP 42.95 ber"
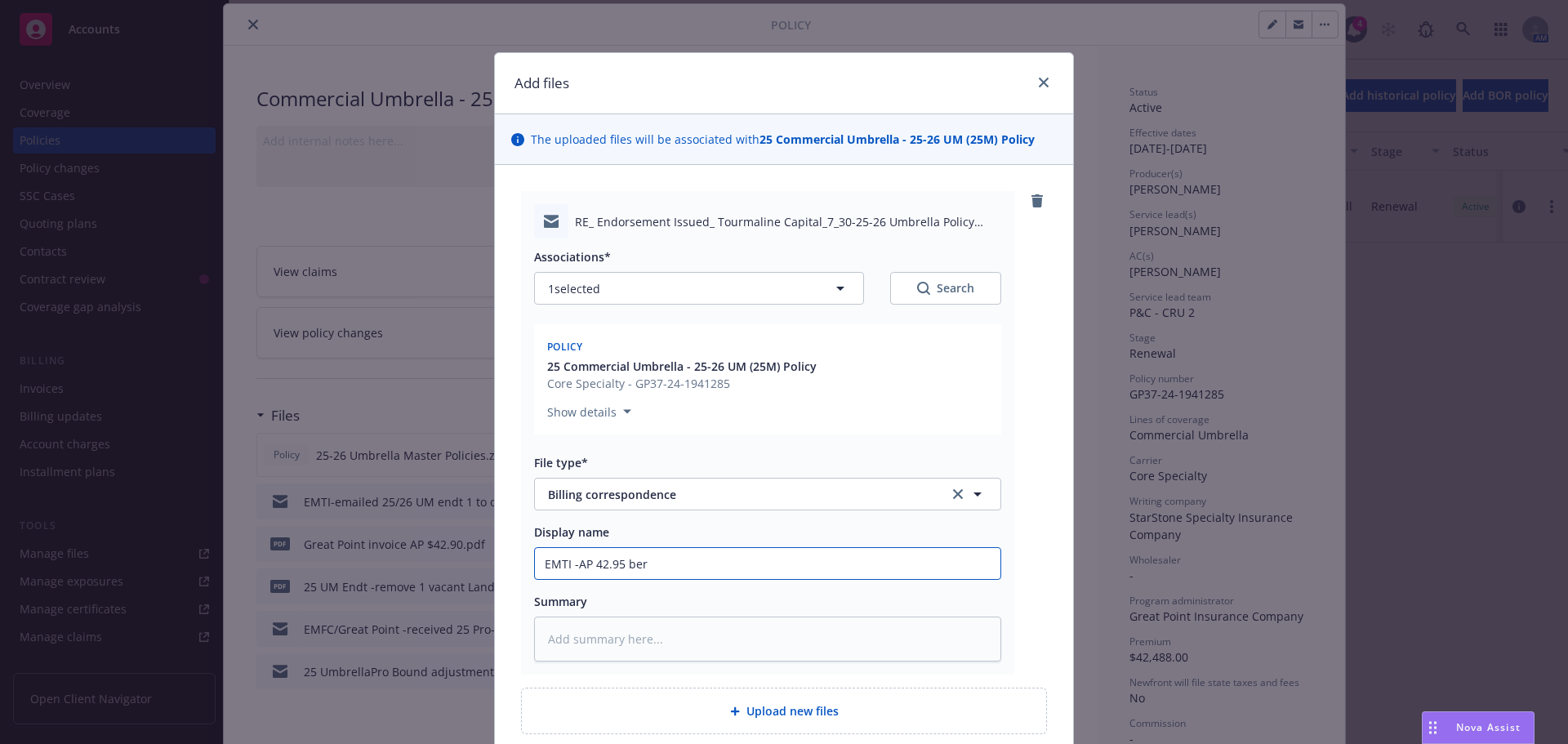
type textarea "x"
type input "EMTI -AP 42.95 bere"
type textarea "x"
type input "EMTI -AP 42.95 ber"
type textarea "x"
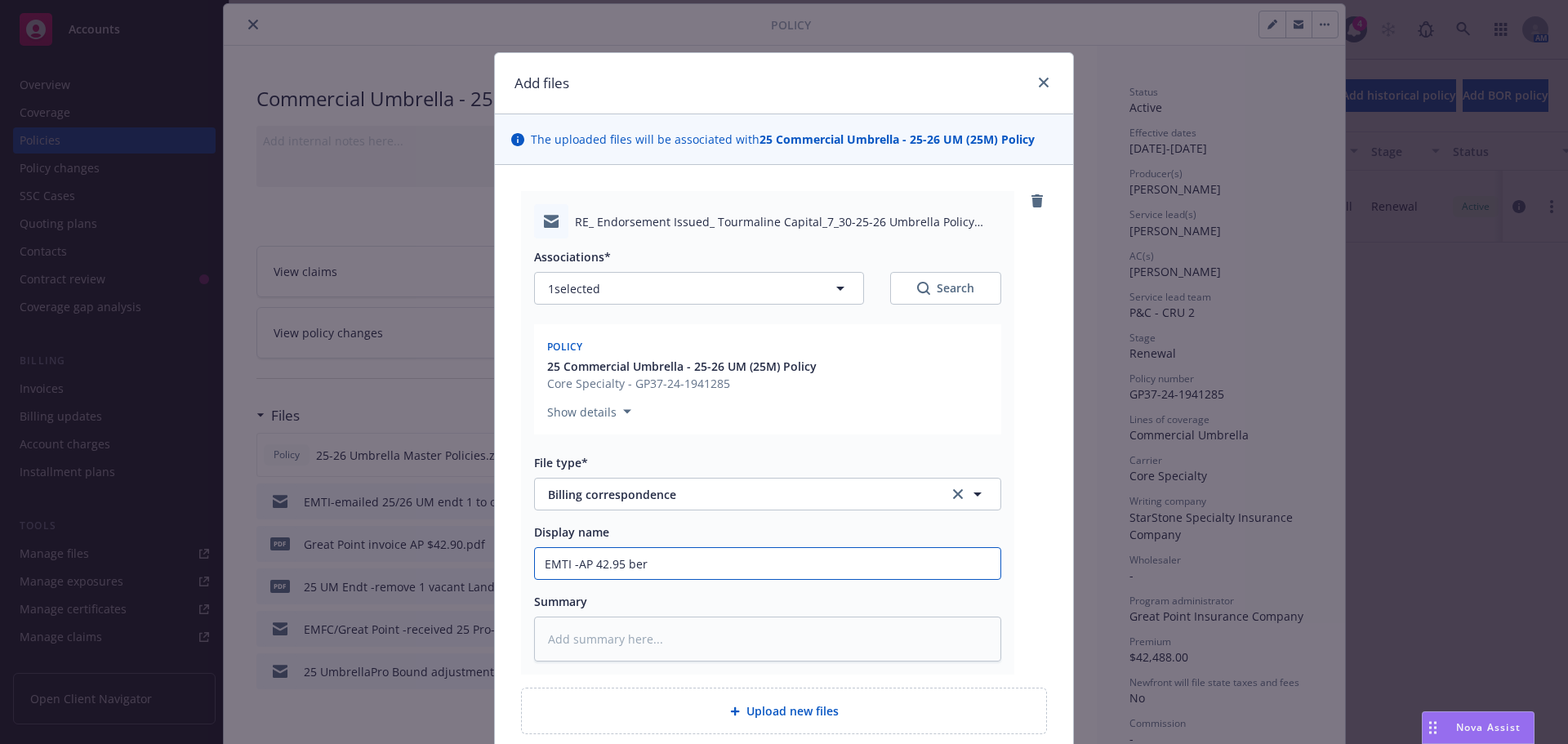
type input "EMTI -AP 42.95 be"
type textarea "x"
type input "EMTI -AP 42.95 b"
type textarea "x"
type input "EMTI -AP 42.95 bre"
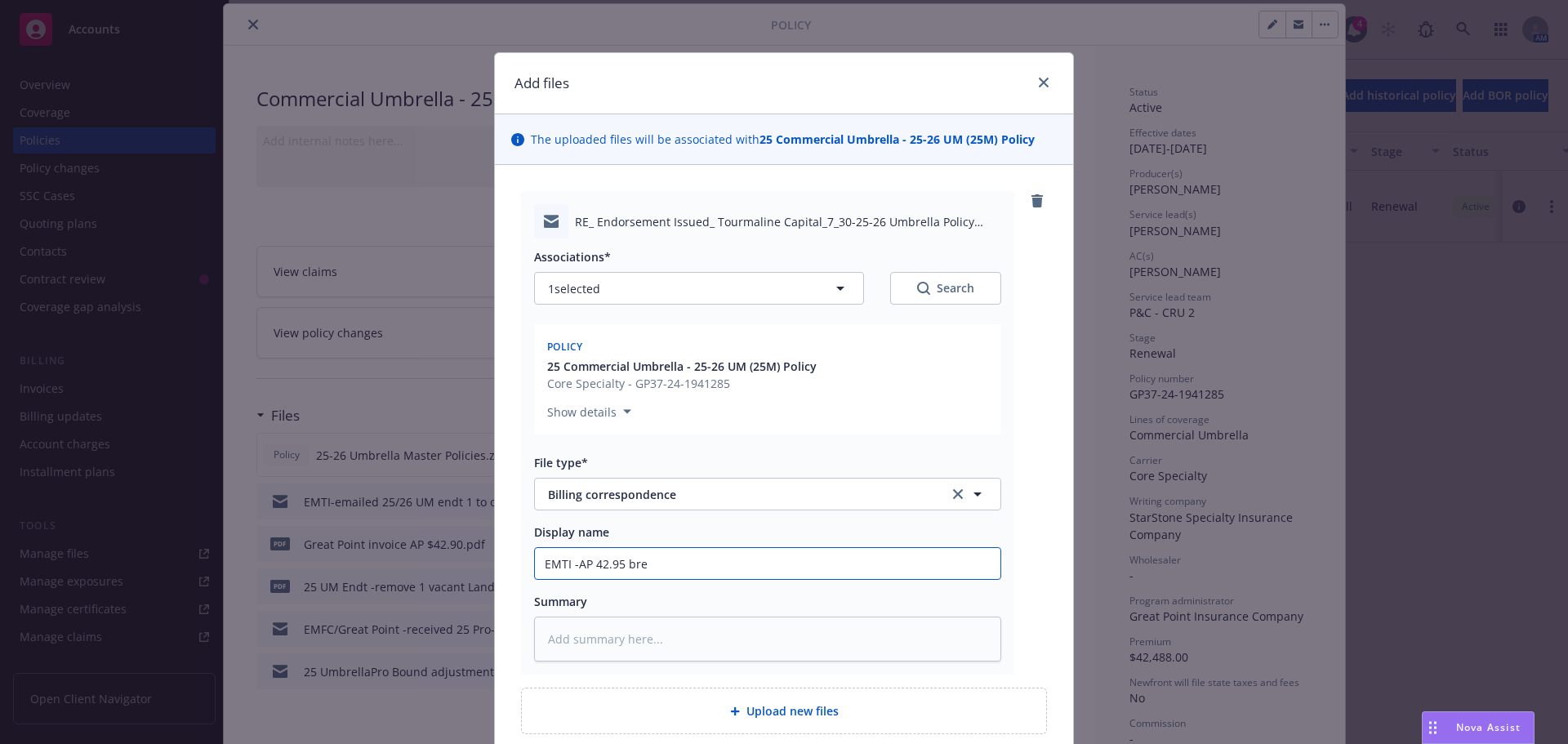
type textarea "x"
type input "EMTI -AP 42.95 brea"
type textarea "x"
type input "EMTI -AP 42.95 break"
type textarea "x"
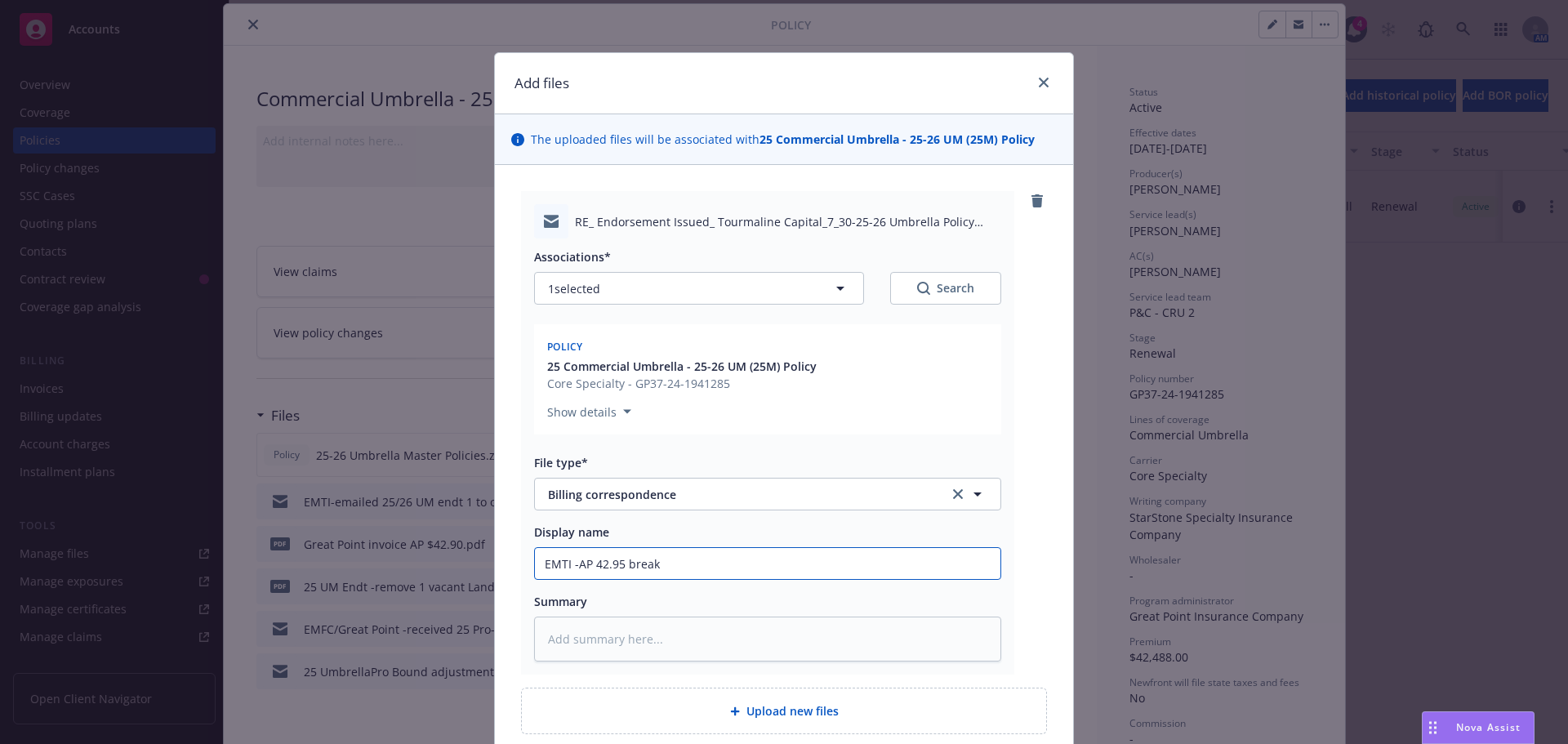
type input "EMTI -AP 42.95 breakd"
type textarea "x"
type input "EMTI -AP 42.95 breakdo"
type textarea "x"
type input "EMTI -AP 42.95 breakdow"
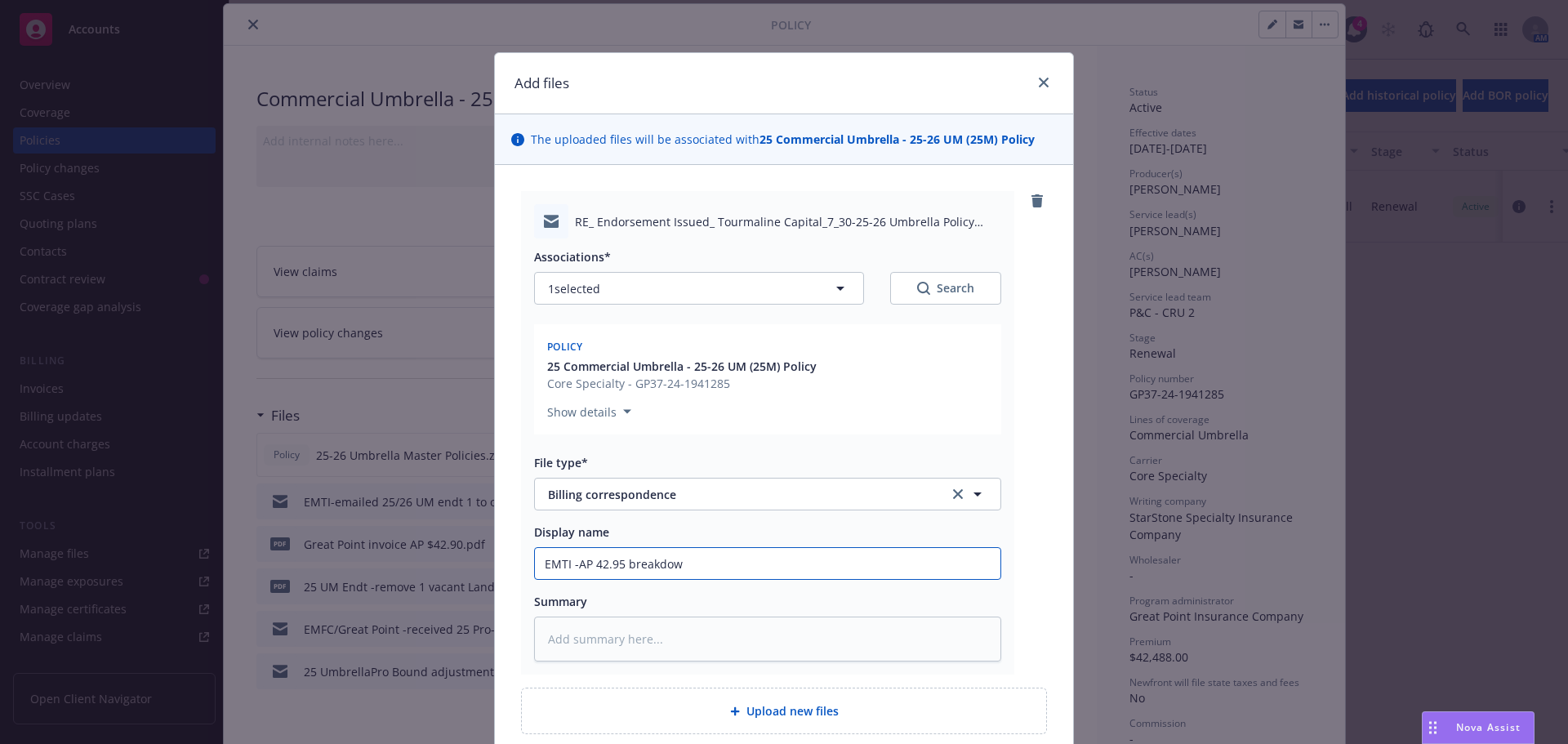
type textarea "x"
type input "EMTI -AP 42.95 breakdown"
type textarea "x"
type input "EMTI -AP 42.95 breakdown"
type textarea "x"
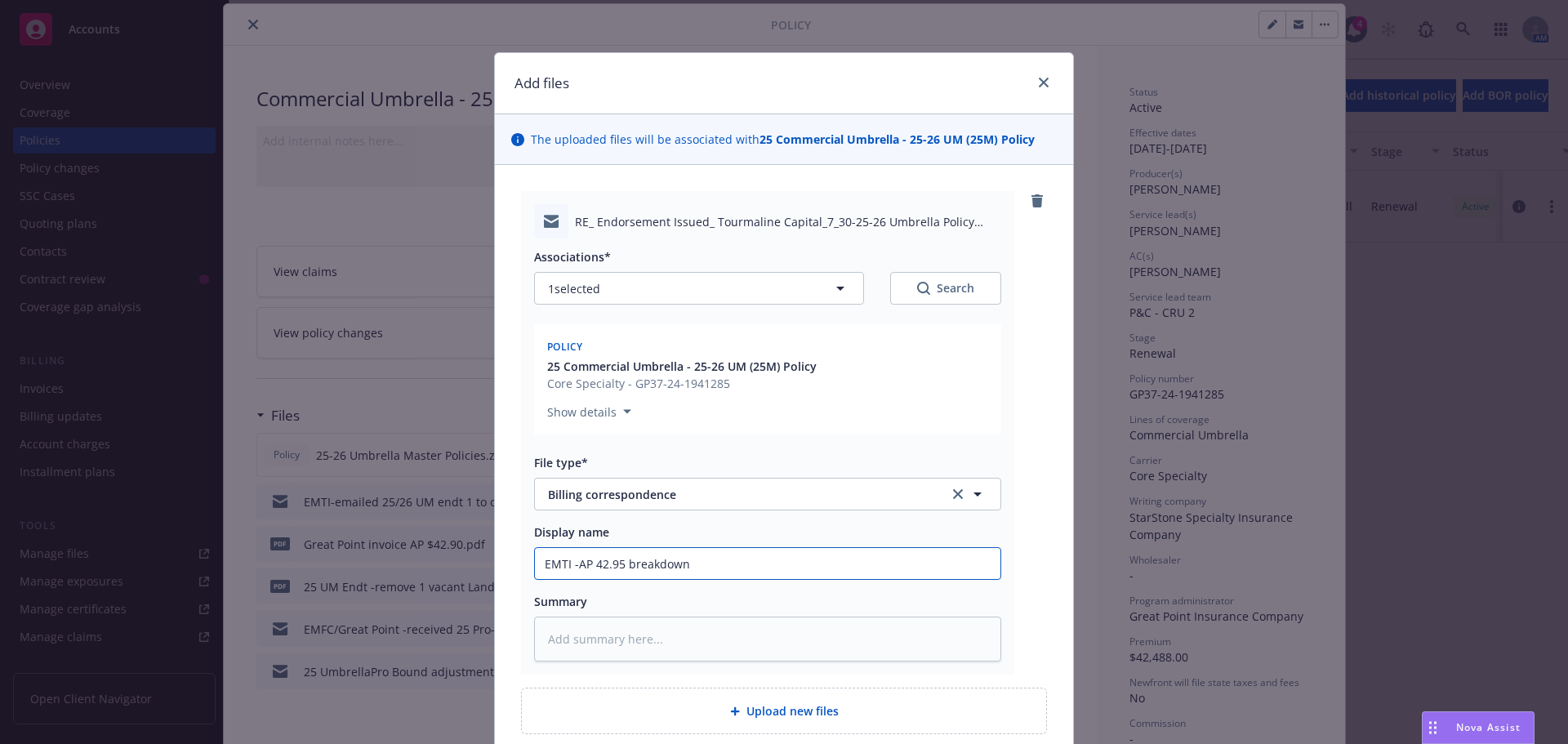
type input "EMTI -AP 42.95 breakdown p"
type textarea "x"
type input "EMTI -AP 42.95 breakdown pe"
type textarea "x"
type input "EMTI -AP 42.95 breakdown per"
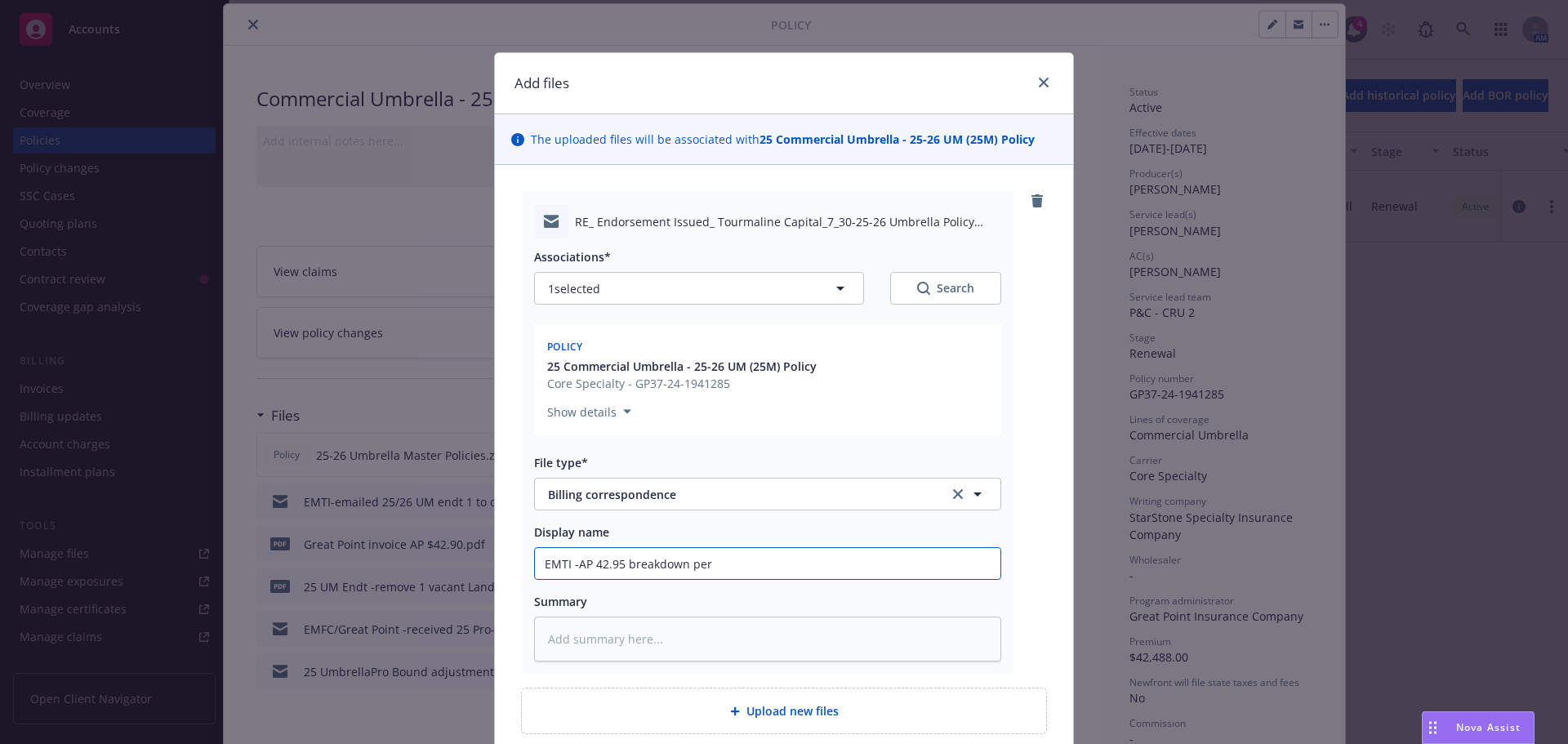
type textarea "x"
type input "EMTI -AP 42.95 breakdown per"
type textarea "x"
type input "EMTI -AP 42.95 breakdown per l"
type textarea "x"
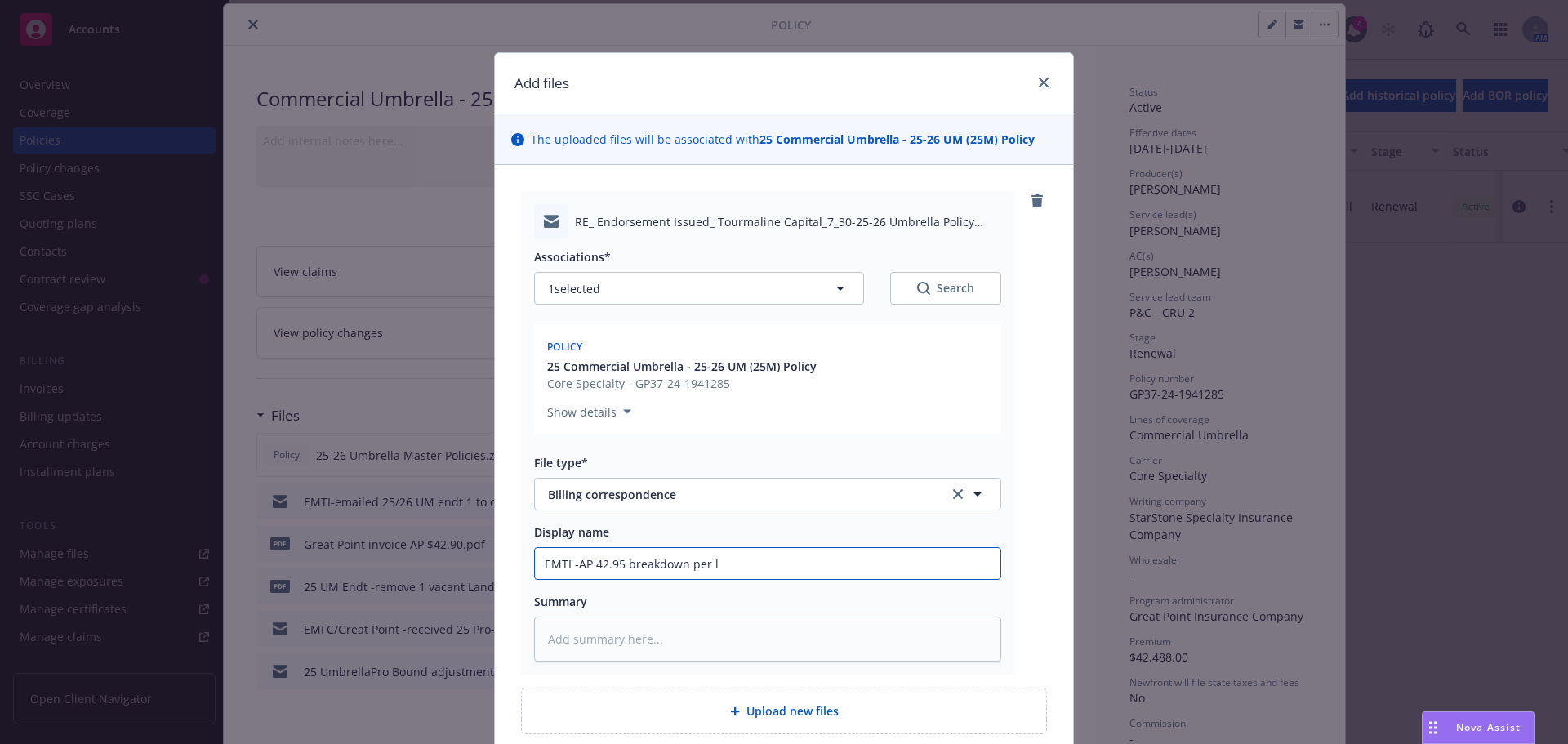
type input "EMTI -AP 42.95 breakdown per lo"
type textarea "x"
type input "EMTI -AP 42.95 breakdown per loc"
type textarea "x"
type input "EMTI -AP 42.95 breakdown per loc"
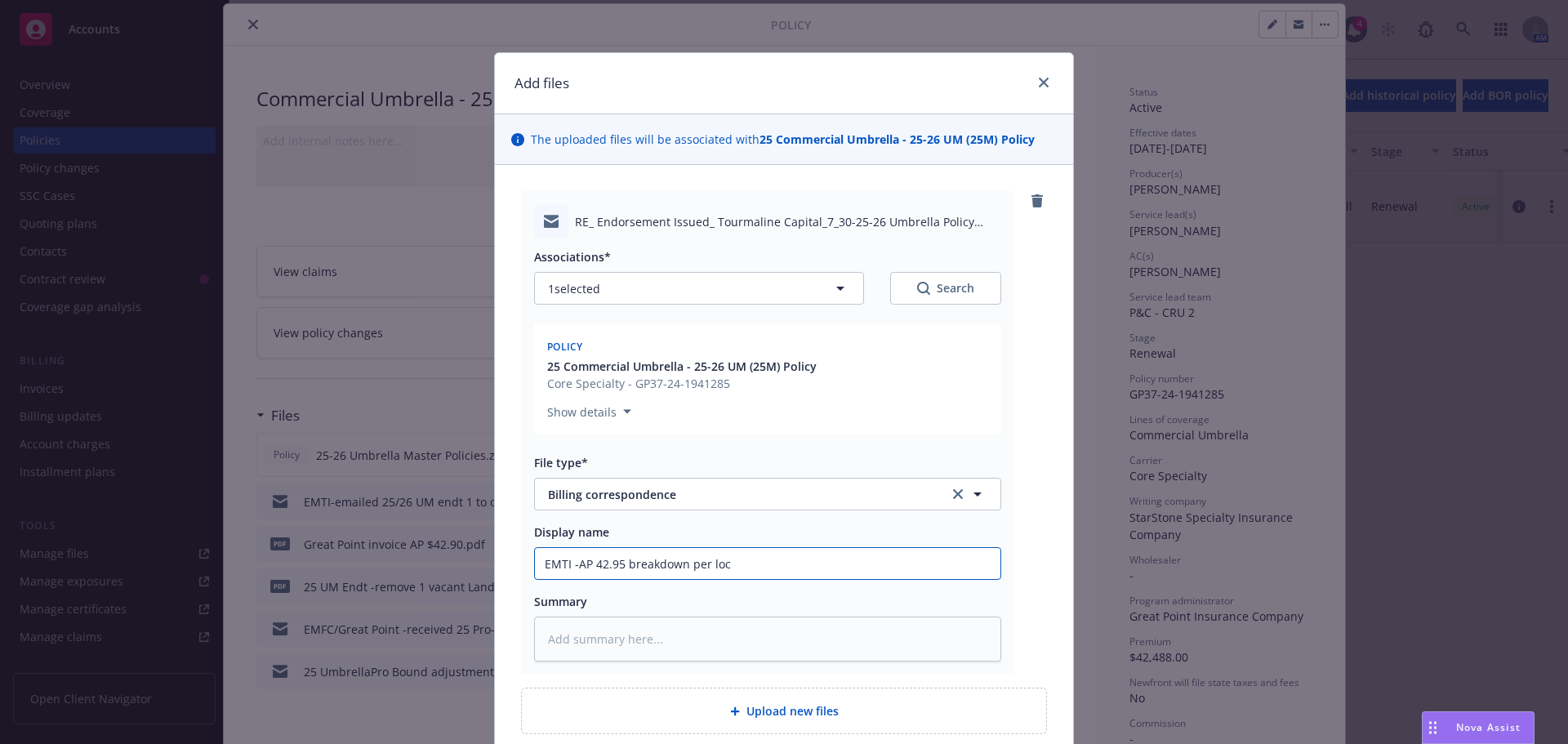
type textarea "x"
type input "EMTI -AP 42.95 breakdown per loc -"
type textarea "x"
type input "EMTI -AP 42.95 breakdown per loc -t"
type textarea "x"
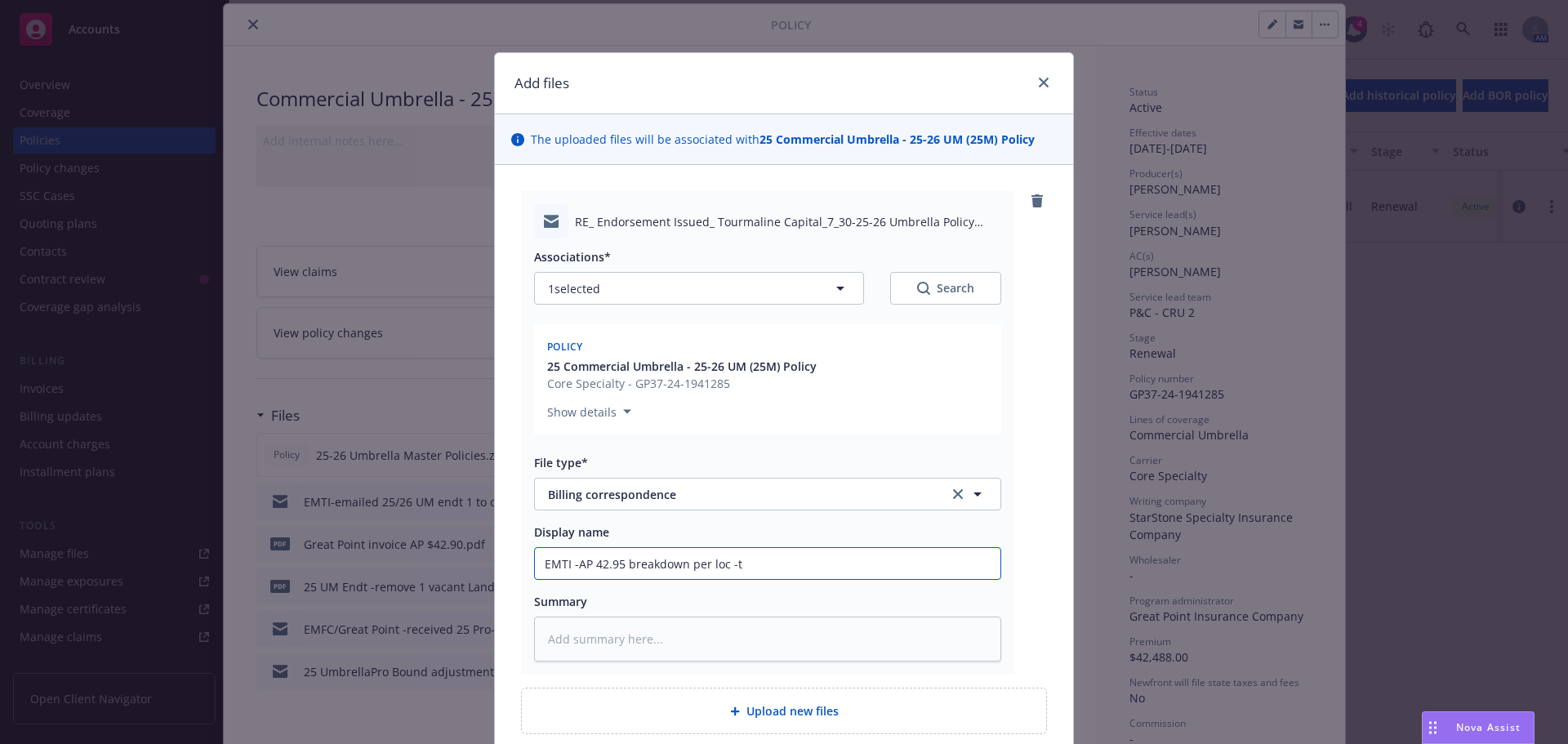
type input "EMTI -AP 42.95 breakdown per loc -tv"
type textarea "x"
type input "EMTI -AP 42.95 breakdown per loc -t"
type textarea "x"
type input "EMTI -AP 42.95 breakdown per loc -tb"
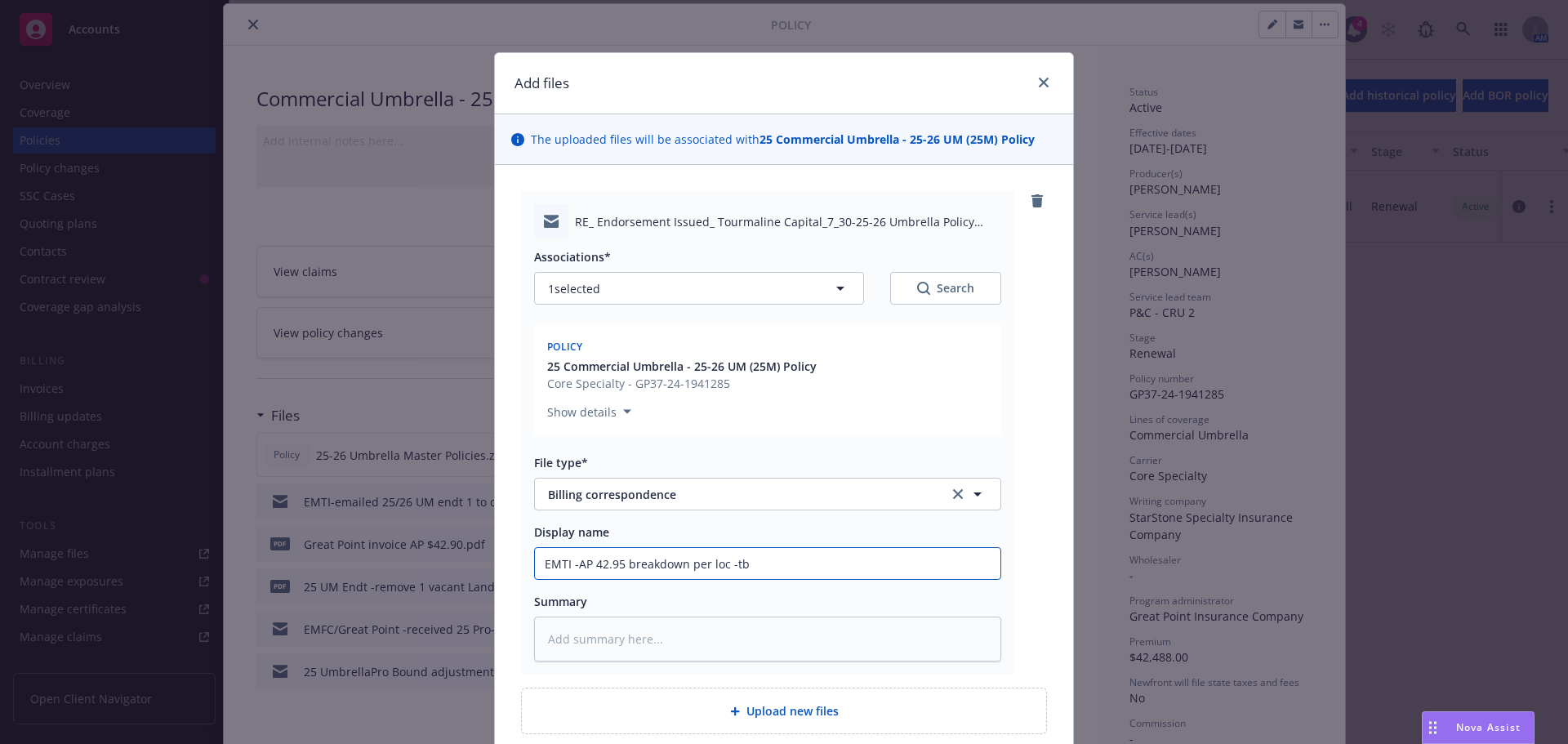
type textarea "x"
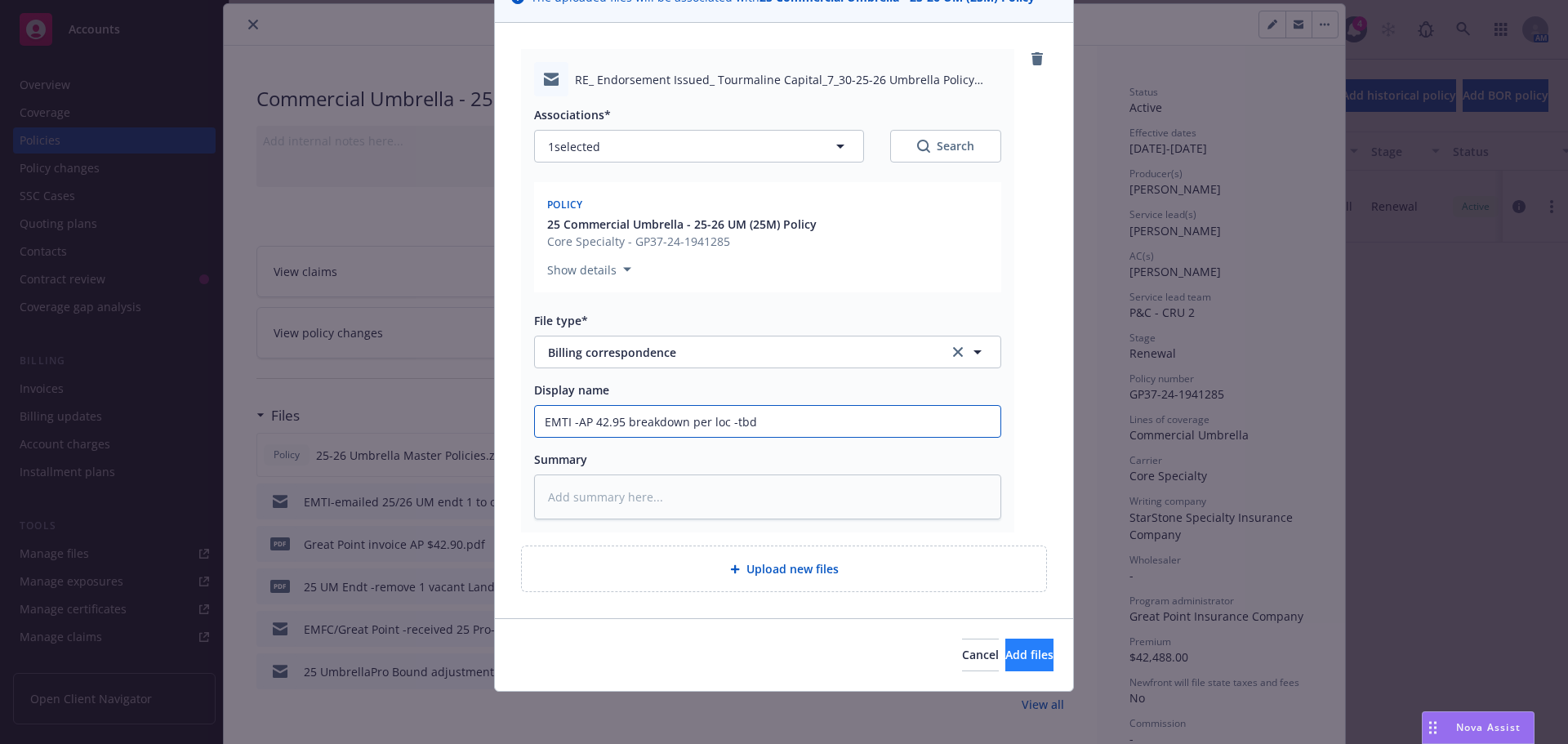
type input "EMTI -AP 42.95 breakdown per loc -tbd"
click at [1006, 654] on span "Add files" at bounding box center [1030, 655] width 48 height 16
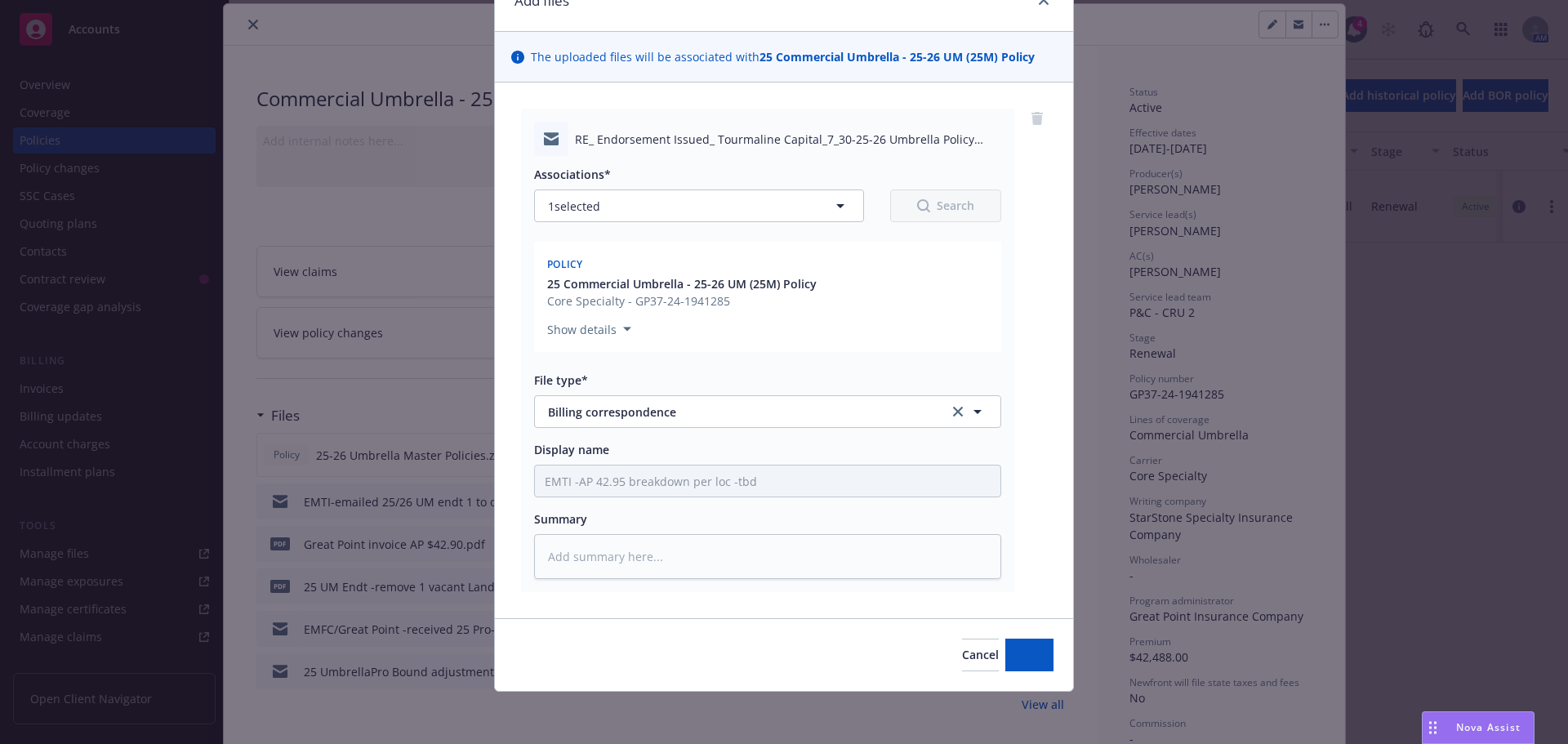
scroll to position [82, 0]
type textarea "x"
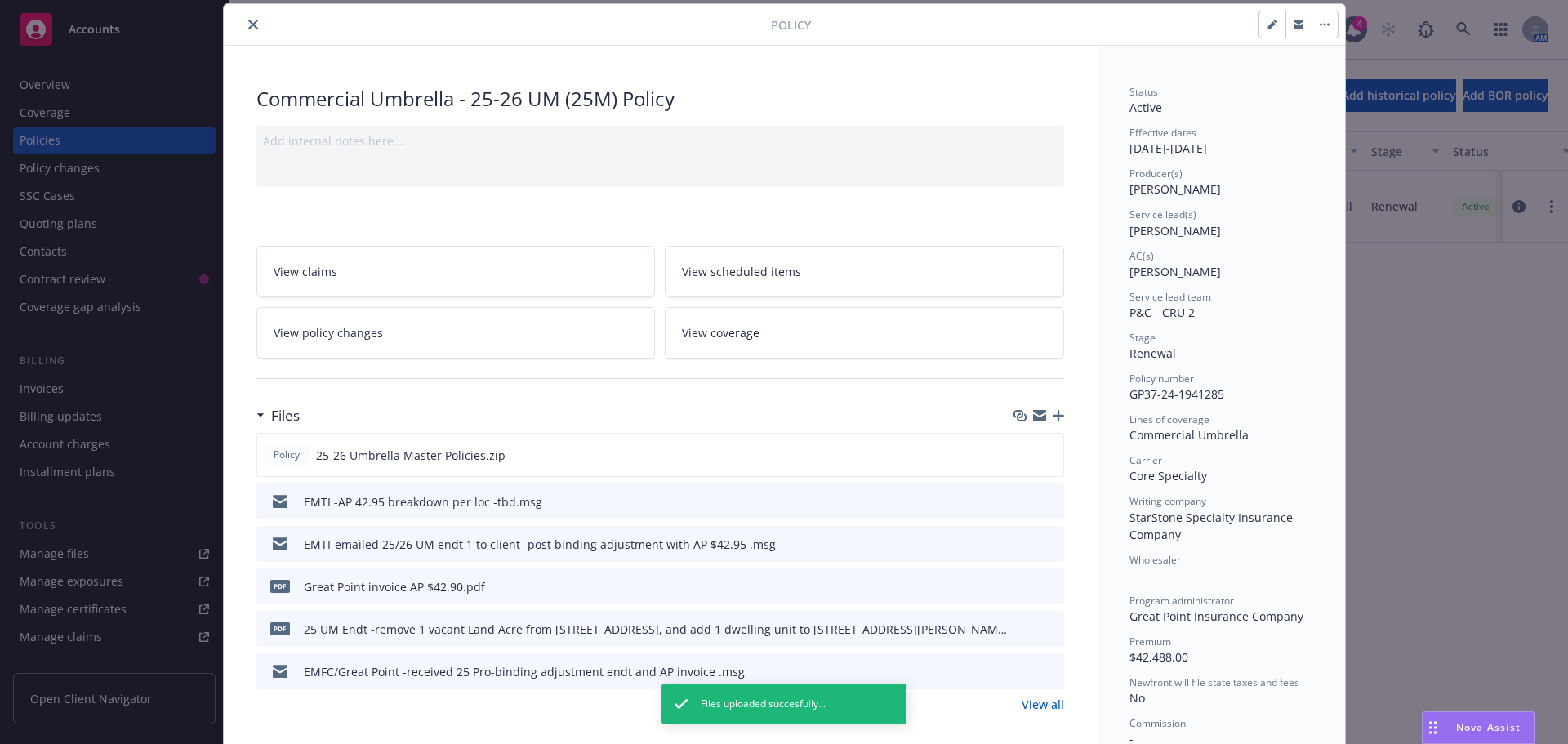
click at [246, 30] on button "close" at bounding box center [253, 24] width 20 height 20
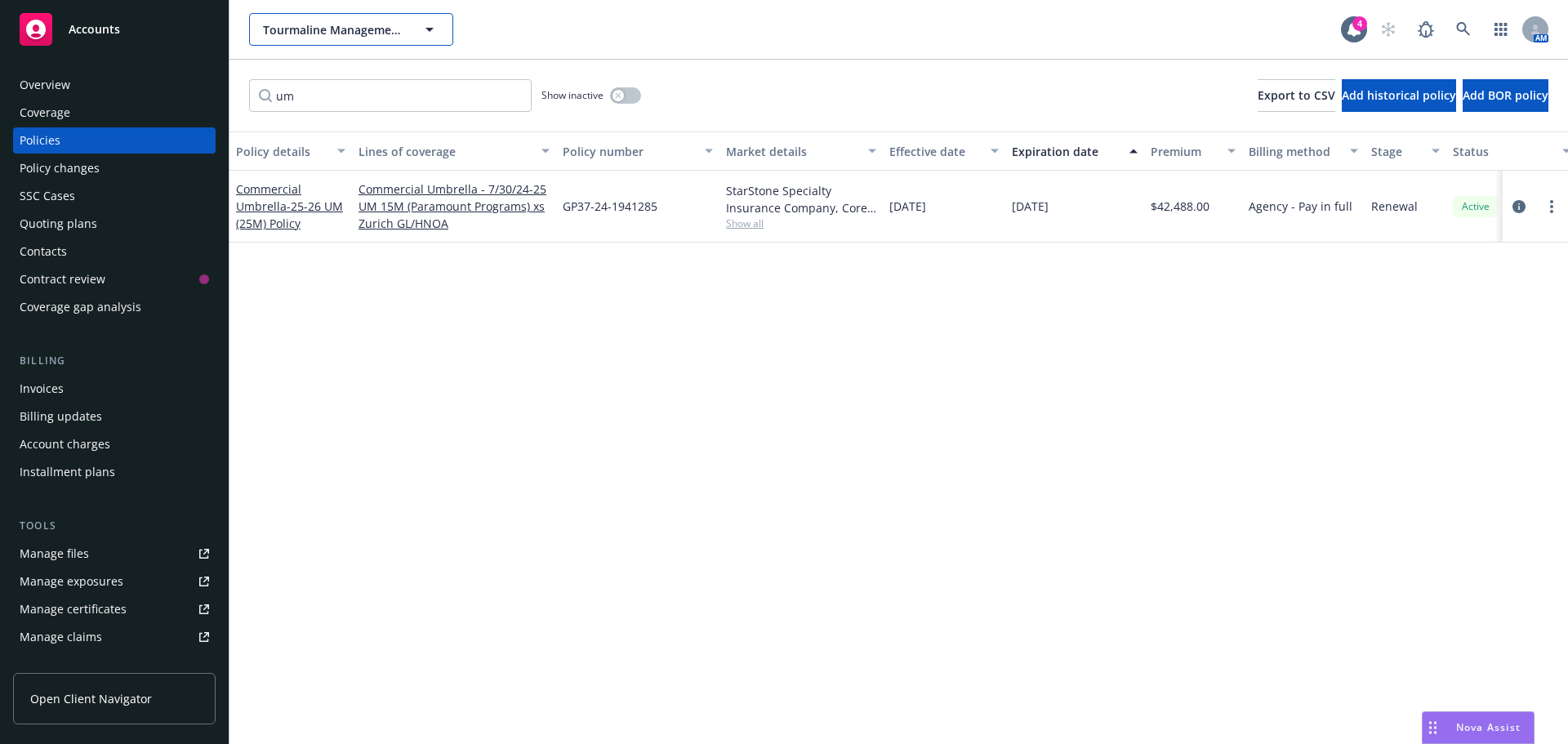
click at [361, 33] on span "Tourmaline Management LLC" at bounding box center [333, 30] width 142 height 17
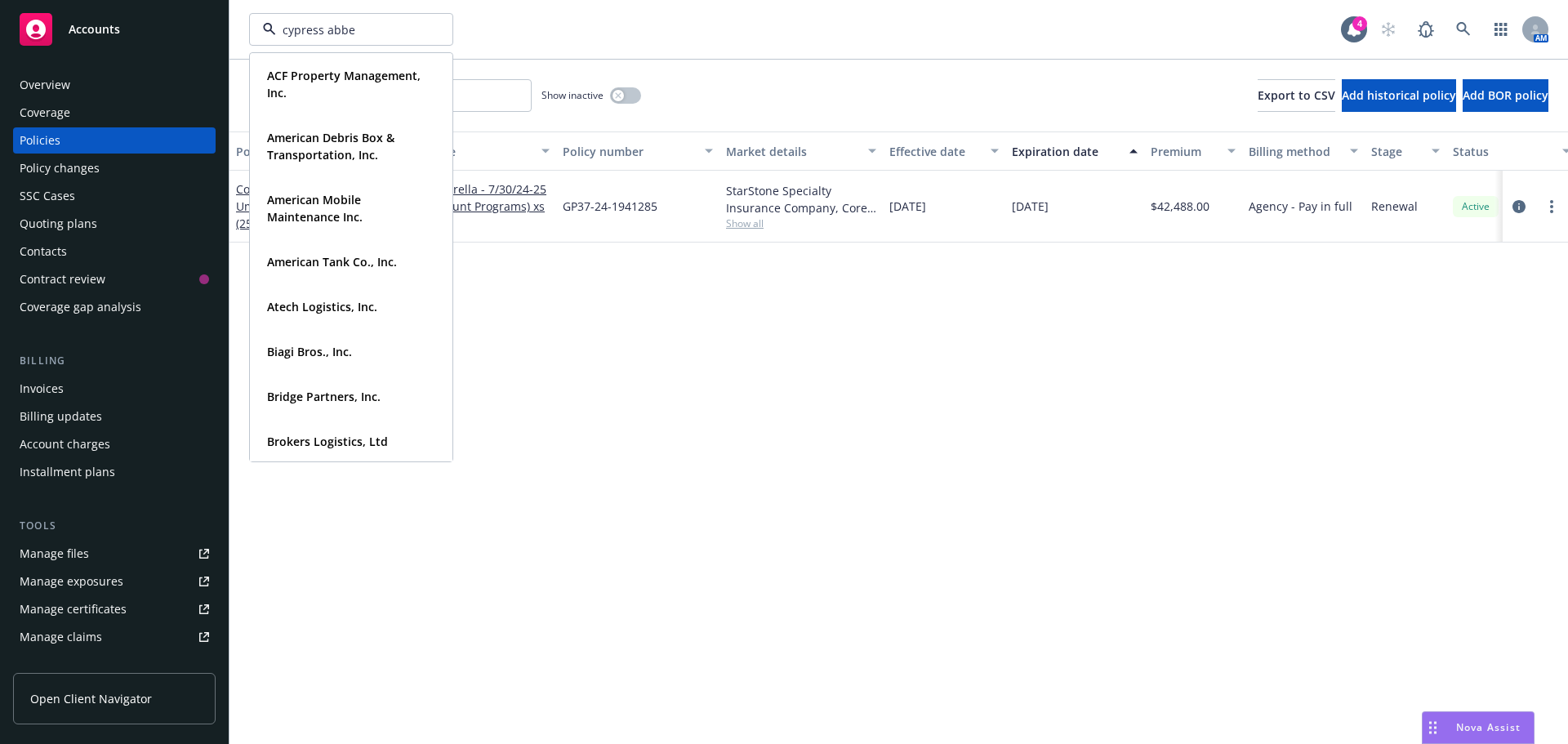
type input "cypress abbey"
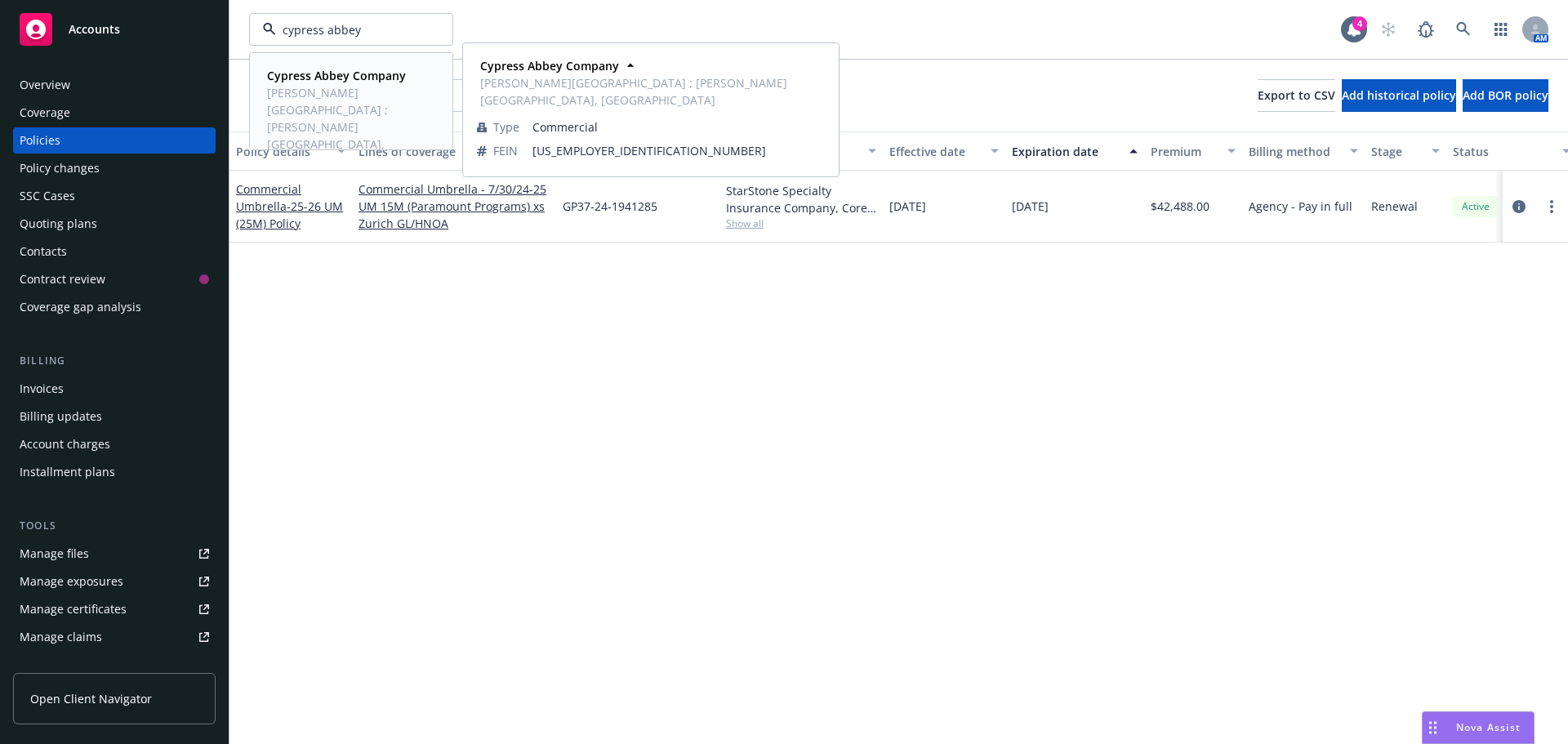
click at [340, 77] on strong "Cypress Abbey Company" at bounding box center [336, 75] width 139 height 16
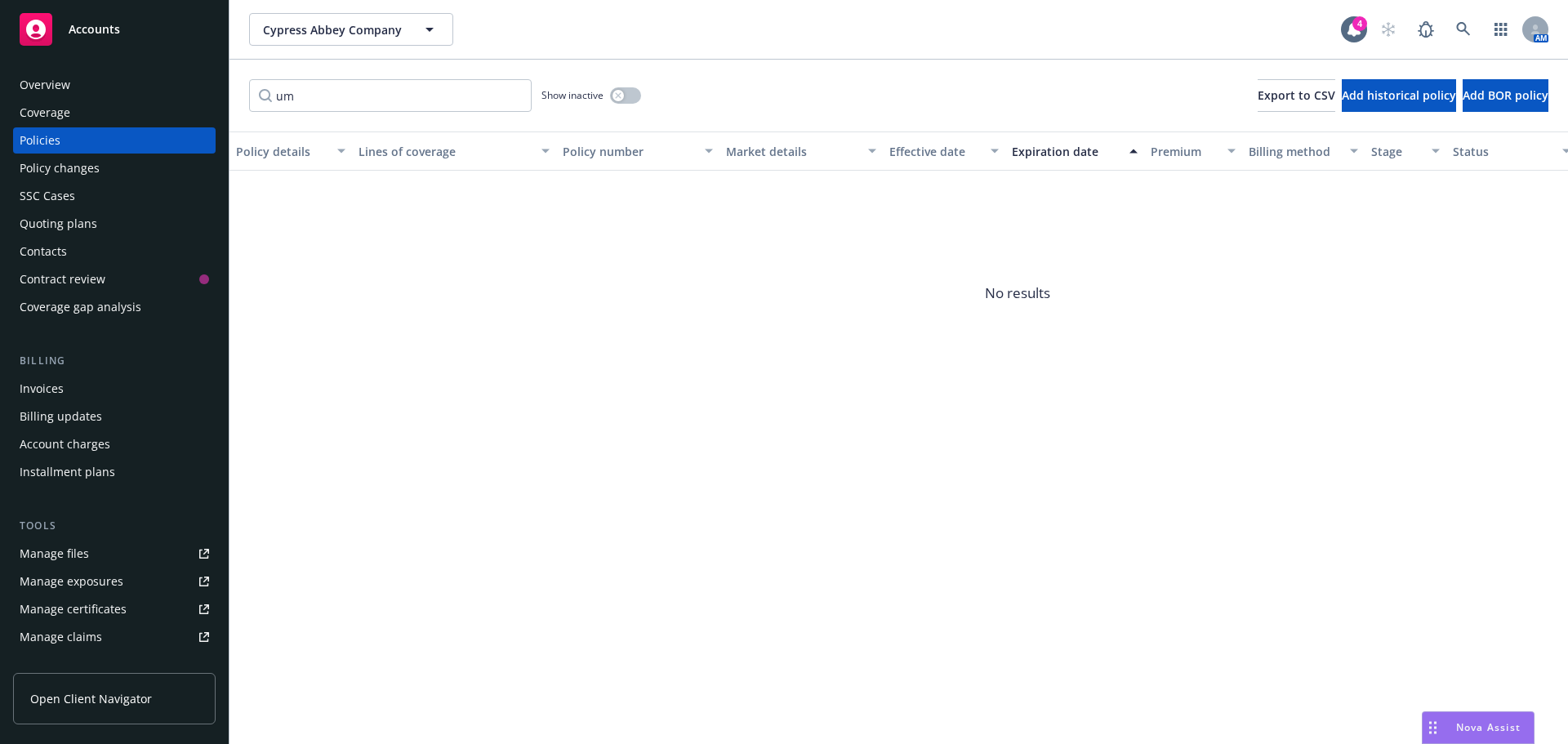
click at [54, 223] on div "Quoting plans" at bounding box center [59, 224] width 78 height 26
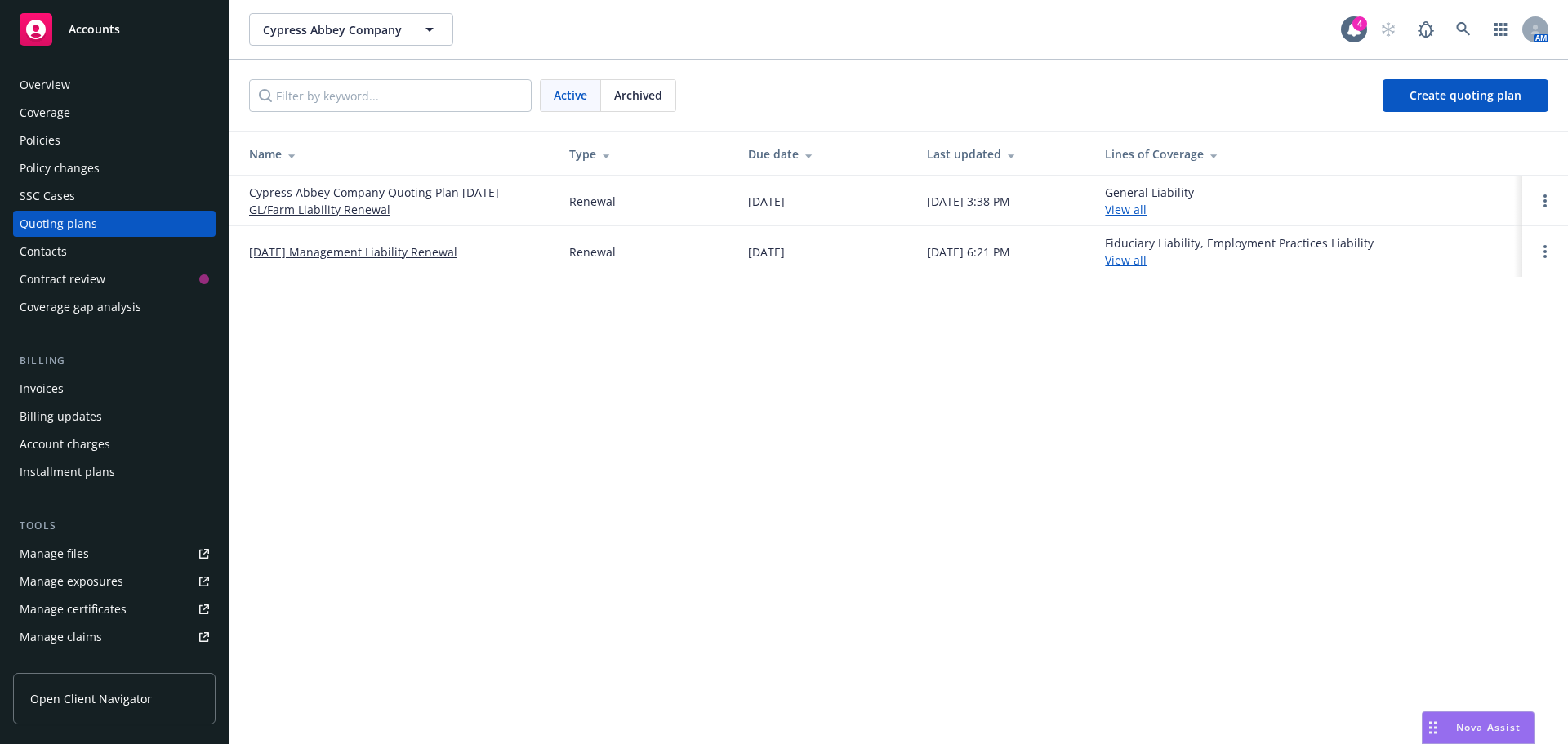
click at [329, 201] on link "Cypress Abbey Company Quoting Plan [DATE] GL/Farm Liability Renewal" at bounding box center [396, 201] width 294 height 35
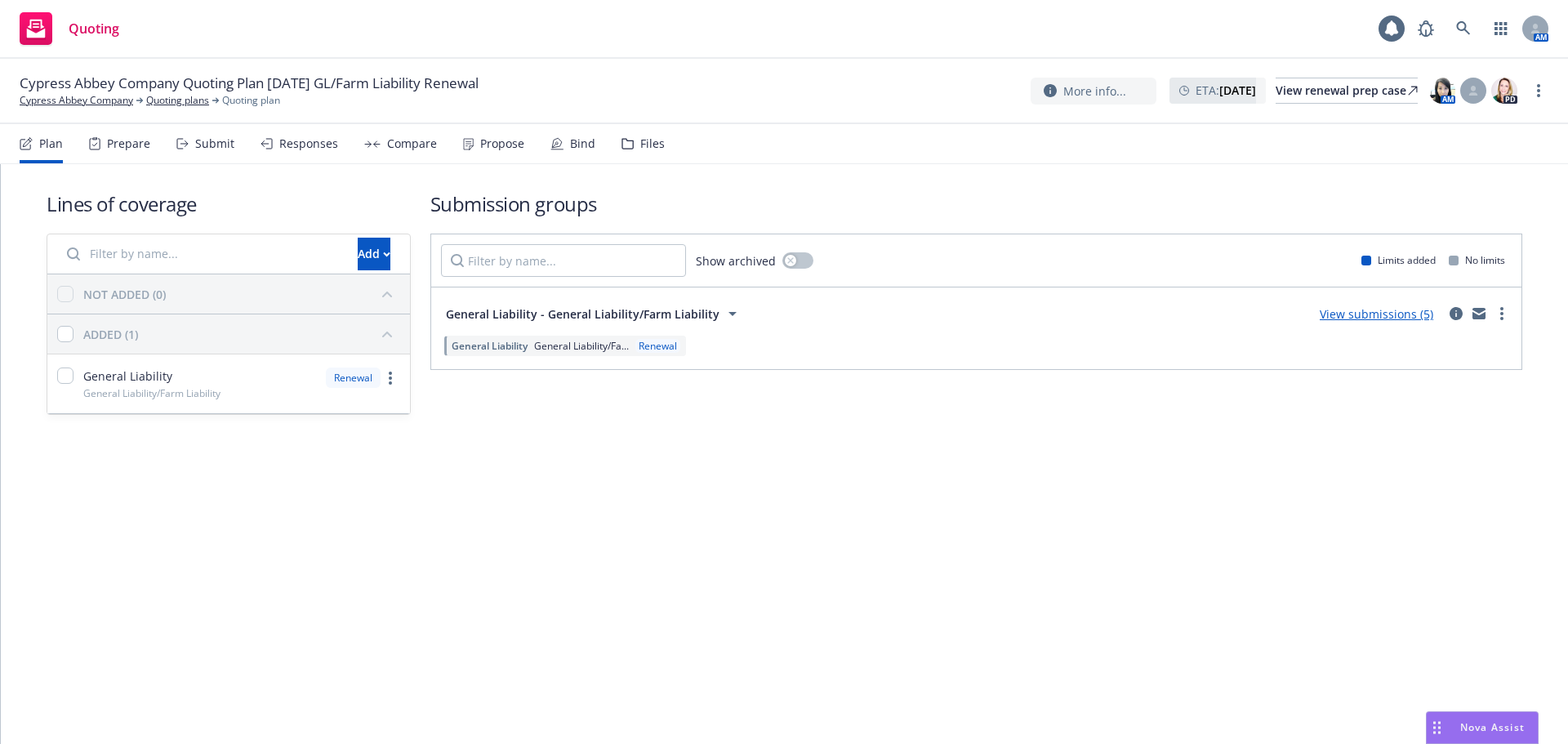
click at [641, 146] on div "Files" at bounding box center [652, 143] width 24 height 13
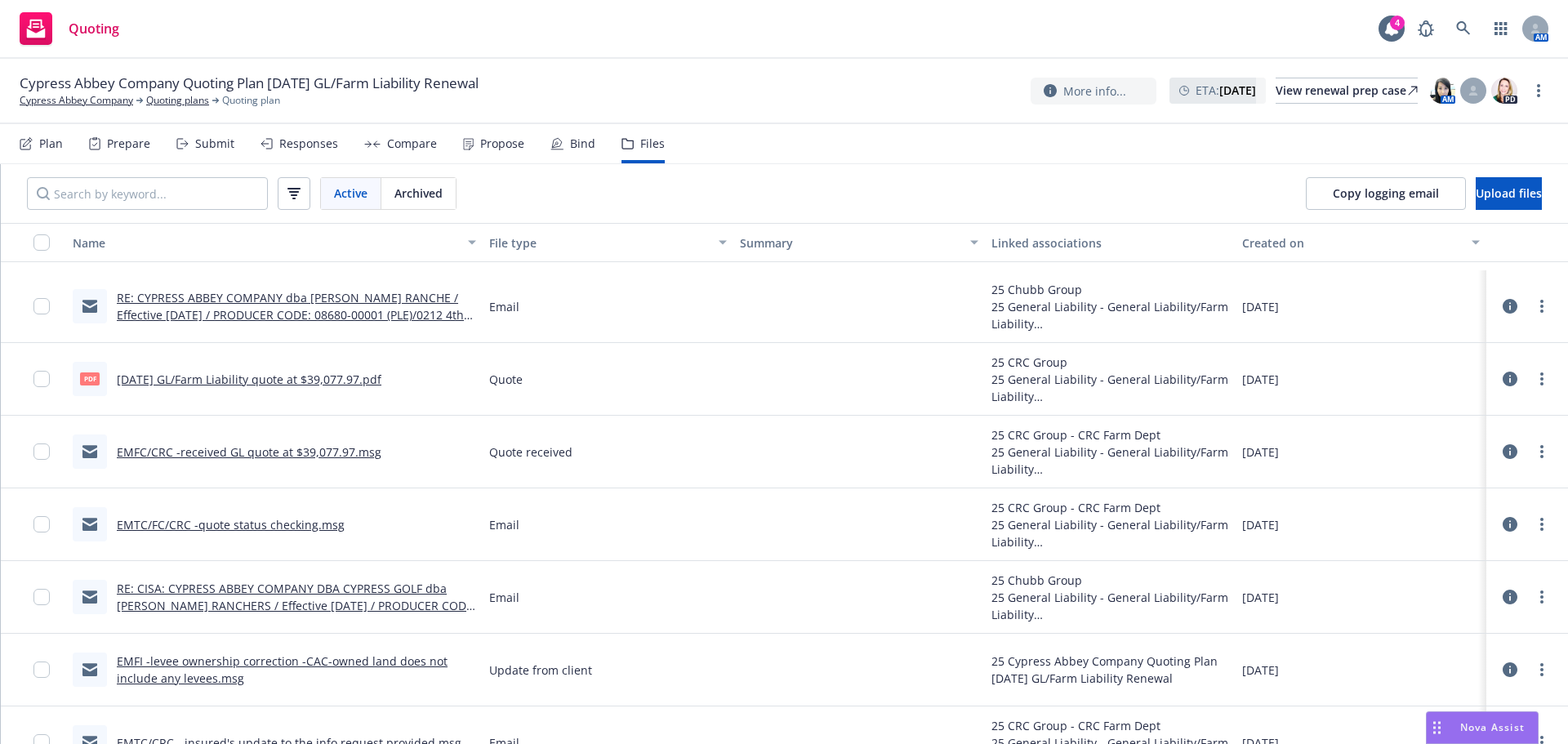
scroll to position [409, 0]
